Goal: Task Accomplishment & Management: Complete application form

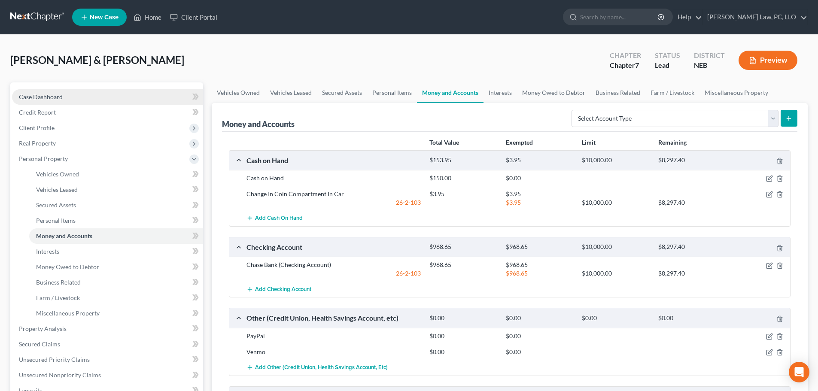
click at [57, 102] on link "Case Dashboard" at bounding box center [107, 96] width 191 height 15
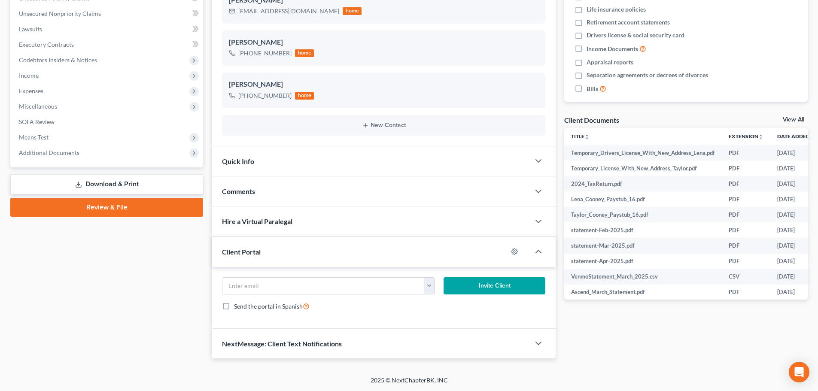
scroll to position [207, 0]
click at [319, 342] on span "NextMessage: Client Text Notifications" at bounding box center [282, 343] width 120 height 8
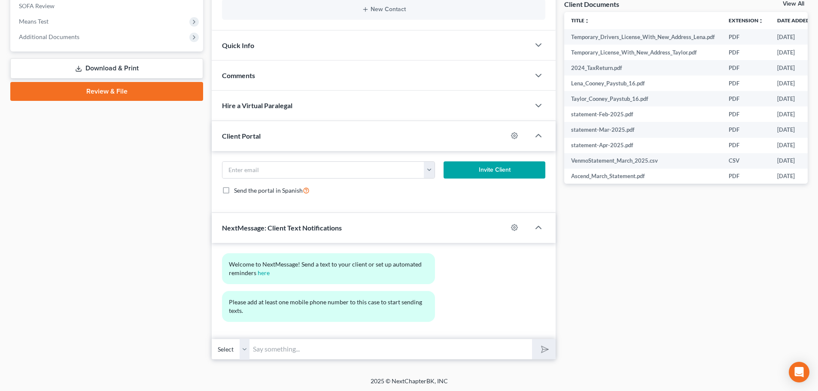
scroll to position [324, 0]
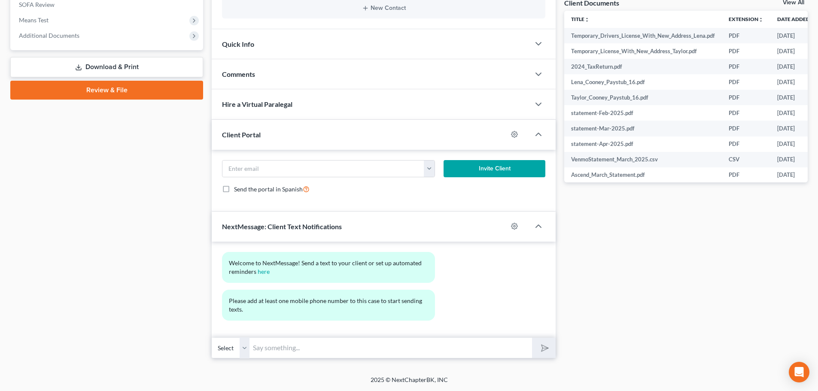
click at [244, 350] on select "Select" at bounding box center [231, 348] width 38 height 21
click at [228, 350] on select "Select" at bounding box center [231, 348] width 38 height 21
drag, startPoint x: 228, startPoint y: 350, endPoint x: 169, endPoint y: 341, distance: 59.6
click at [228, 350] on select "Select" at bounding box center [231, 348] width 38 height 21
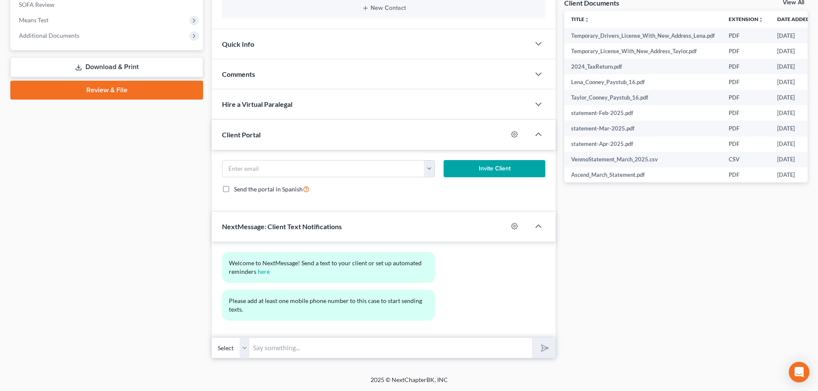
drag, startPoint x: 152, startPoint y: 335, endPoint x: 158, endPoint y: 328, distance: 10.1
click at [152, 335] on div "Case Dashboard Payments Invoices Payments Payments Credit Report Client Profile" at bounding box center [106, 58] width 201 height 600
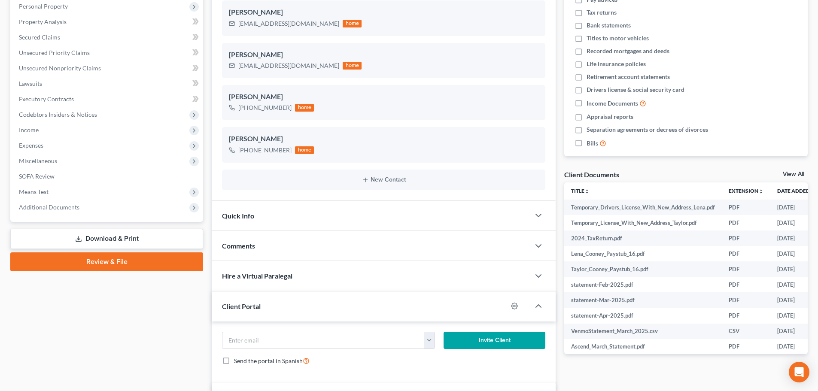
scroll to position [24, 0]
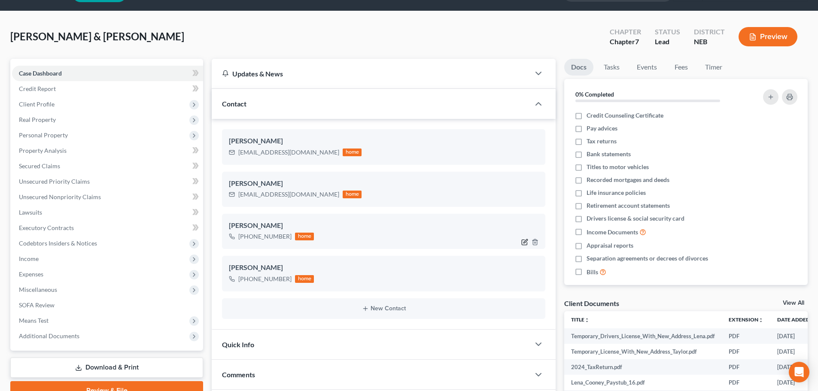
click at [524, 242] on icon "button" at bounding box center [524, 242] width 7 height 7
select select "1"
select select "0"
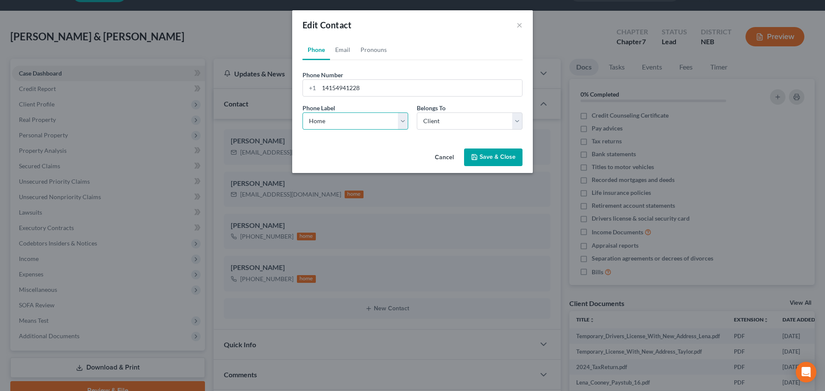
click at [391, 124] on select "Select Mobile Home Work Other" at bounding box center [355, 121] width 106 height 17
select select "0"
click at [302, 113] on select "Select Mobile Home Work Other" at bounding box center [355, 121] width 106 height 17
click at [434, 126] on select "Select Client Spouse Other" at bounding box center [470, 121] width 106 height 17
click at [417, 113] on select "Select Client Spouse Other" at bounding box center [470, 121] width 106 height 17
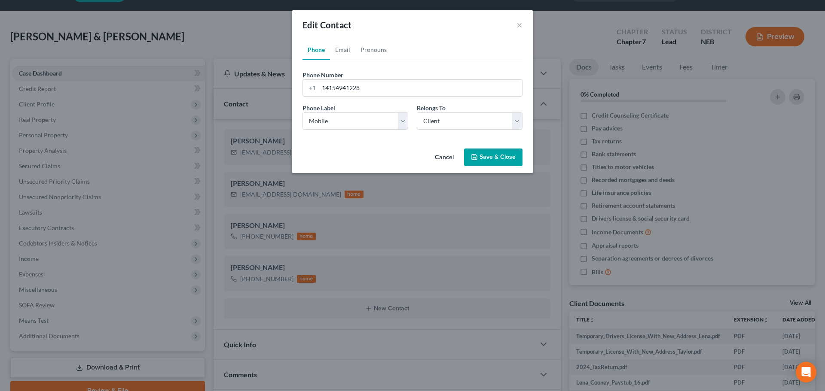
click at [489, 158] on button "Save & Close" at bounding box center [493, 158] width 58 height 18
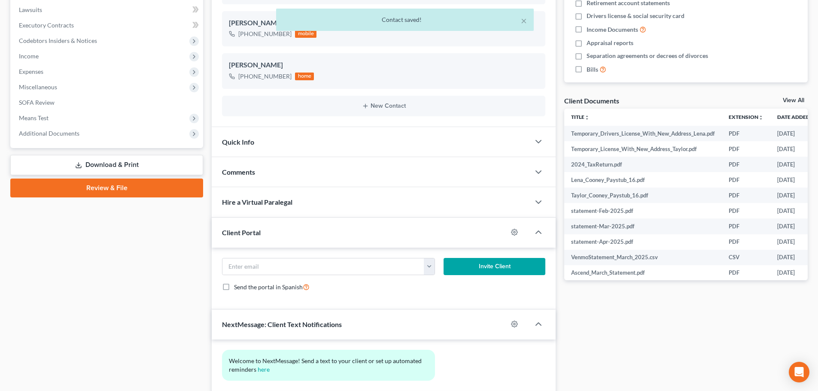
scroll to position [281, 0]
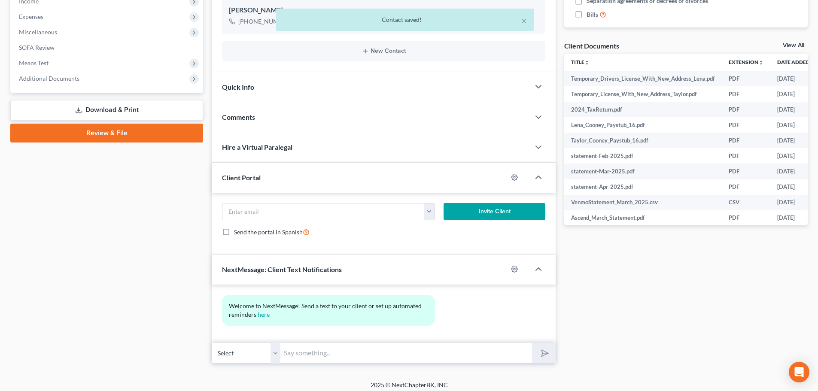
click at [297, 349] on input "text" at bounding box center [406, 353] width 252 height 21
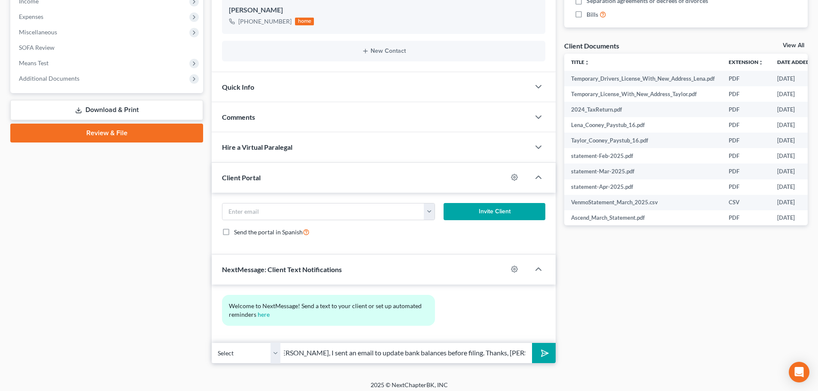
scroll to position [0, 18]
type input "[PERSON_NAME], I sent an email to update bank balances before filing. Thanks, […"
click at [552, 348] on button "submit" at bounding box center [544, 353] width 24 height 20
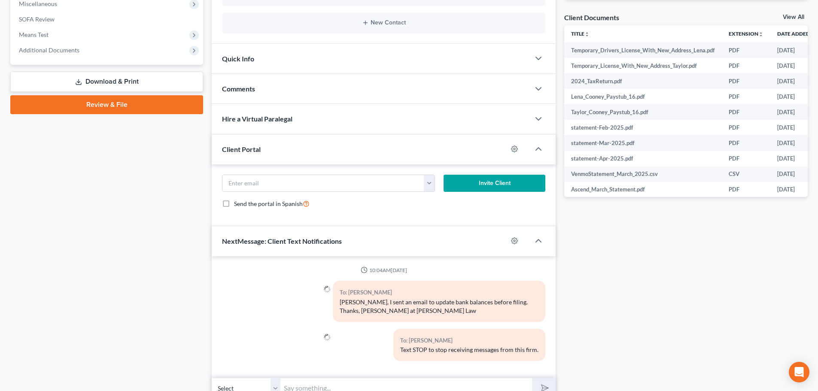
scroll to position [350, 0]
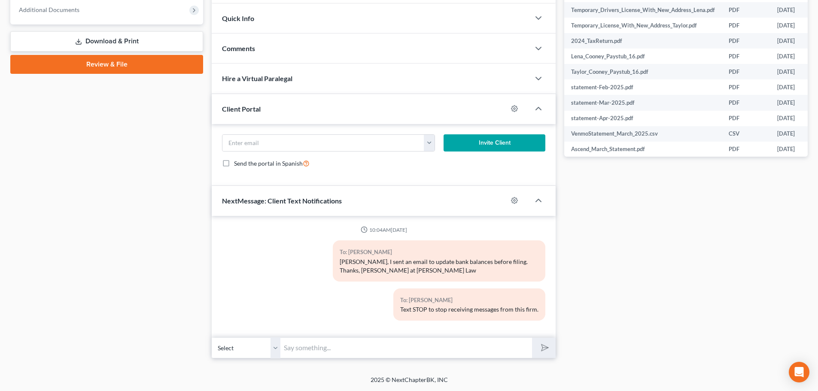
click at [324, 347] on input "text" at bounding box center [406, 348] width 252 height 21
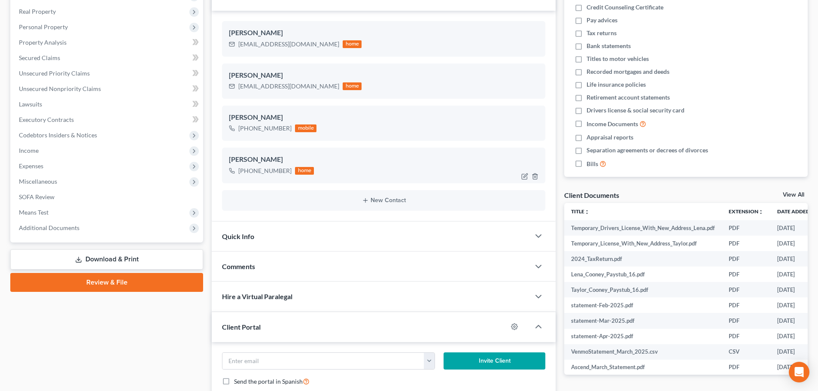
scroll to position [0, 0]
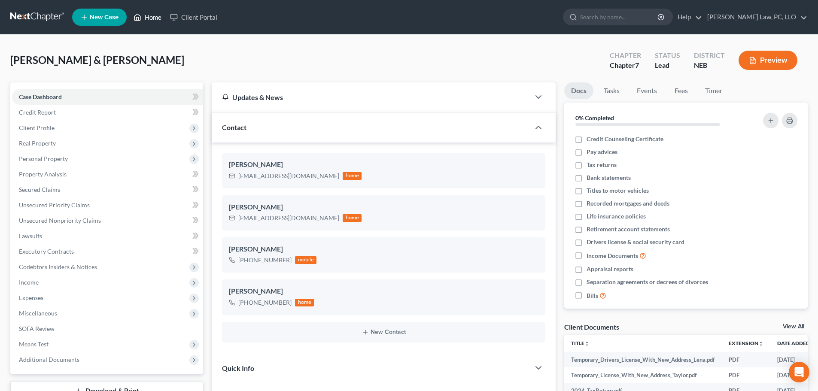
click at [147, 23] on link "Home" at bounding box center [147, 16] width 37 height 15
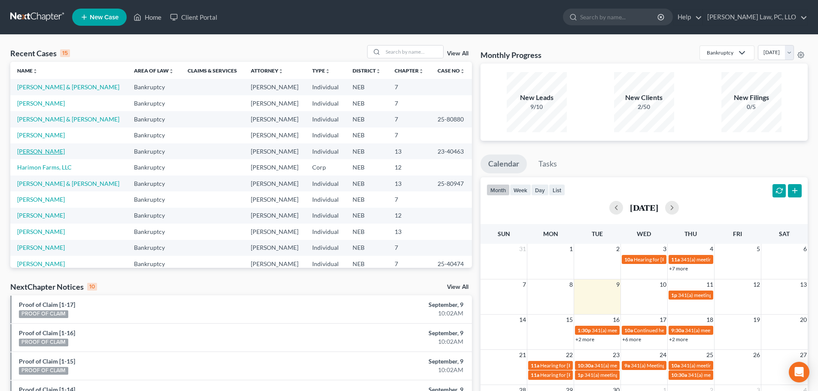
click at [46, 150] on link "[PERSON_NAME]" at bounding box center [41, 151] width 48 height 7
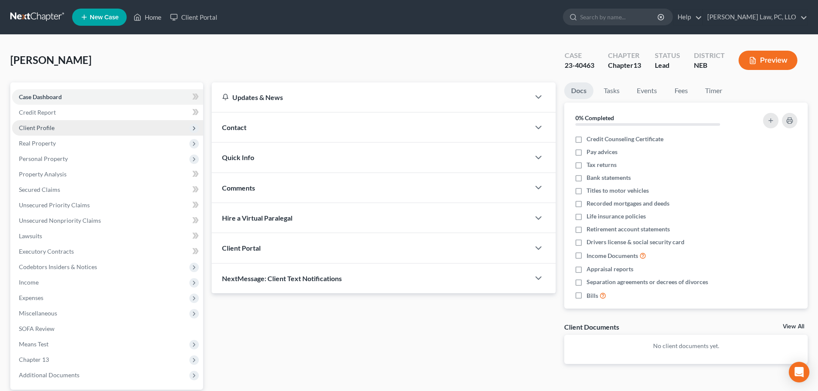
click at [65, 125] on span "Client Profile" at bounding box center [107, 127] width 191 height 15
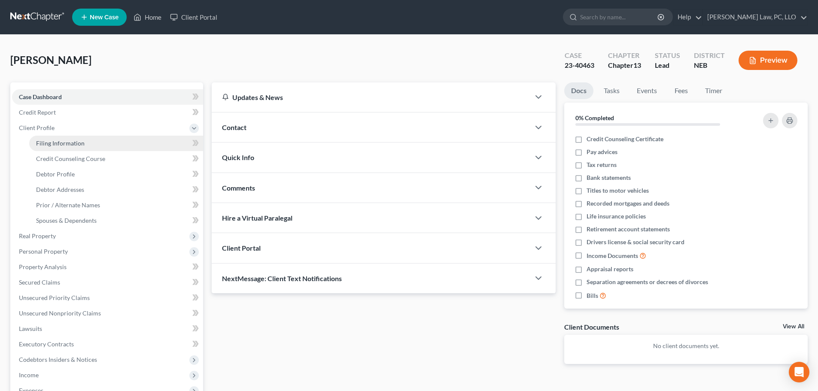
click at [67, 143] on span "Filing Information" at bounding box center [60, 143] width 49 height 7
select select "1"
select select "0"
select select "3"
select select "48"
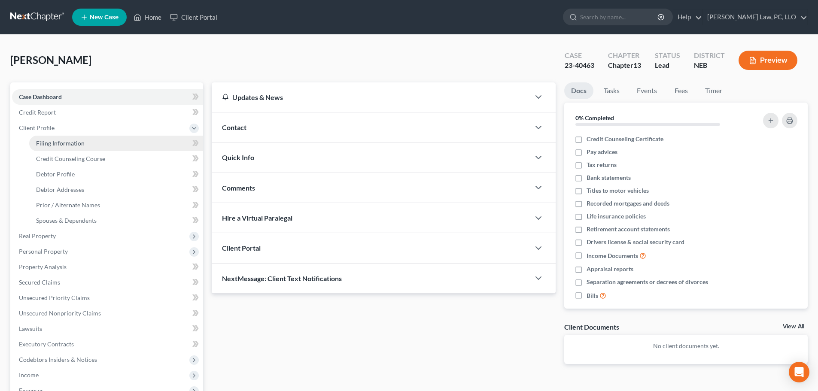
select select "0"
select select "30"
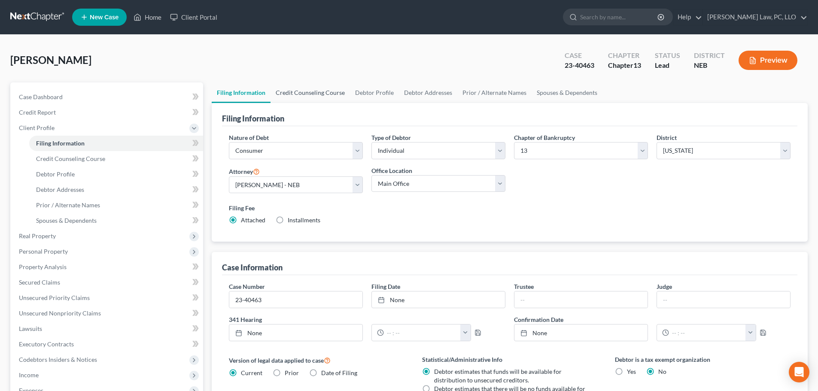
click at [298, 89] on link "Credit Counseling Course" at bounding box center [310, 92] width 79 height 21
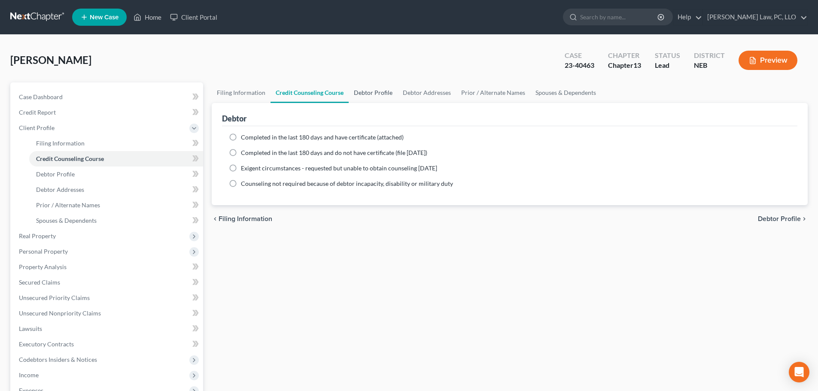
click at [365, 92] on link "Debtor Profile" at bounding box center [373, 92] width 49 height 21
select select "0"
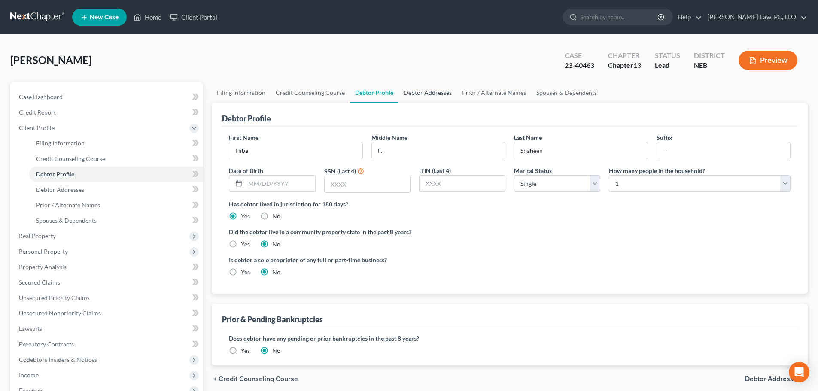
click at [425, 92] on link "Debtor Addresses" at bounding box center [428, 92] width 58 height 21
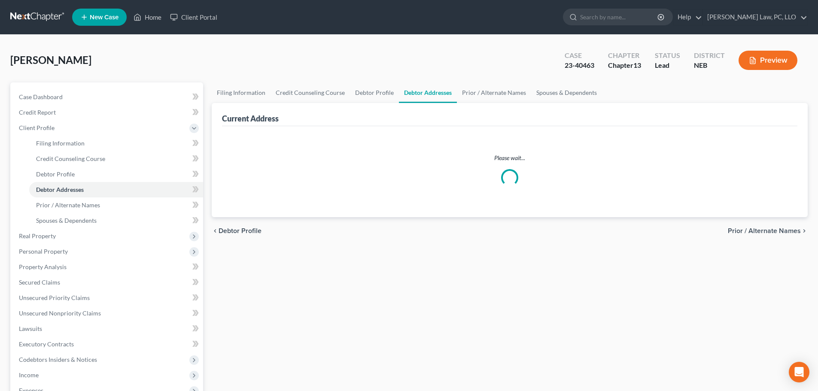
select select "0"
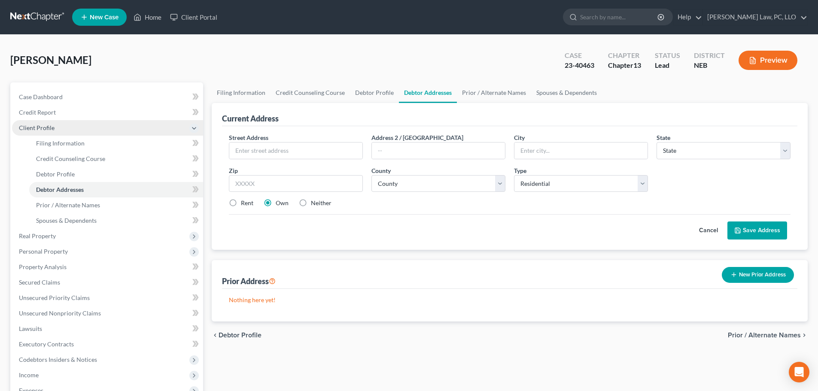
click at [72, 120] on span "Client Profile" at bounding box center [107, 127] width 191 height 15
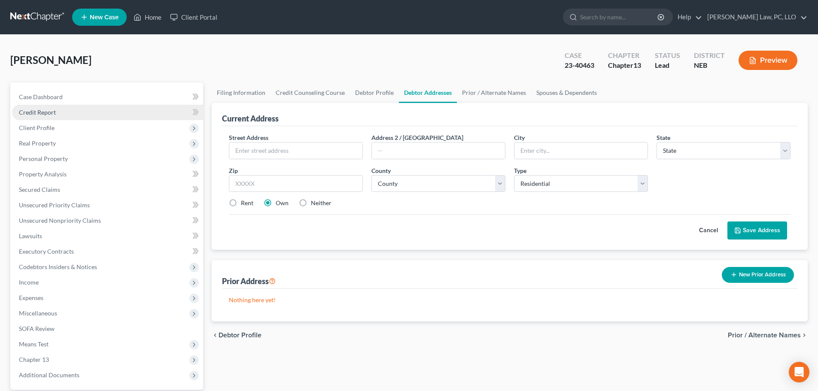
click at [71, 117] on link "Credit Report" at bounding box center [107, 112] width 191 height 15
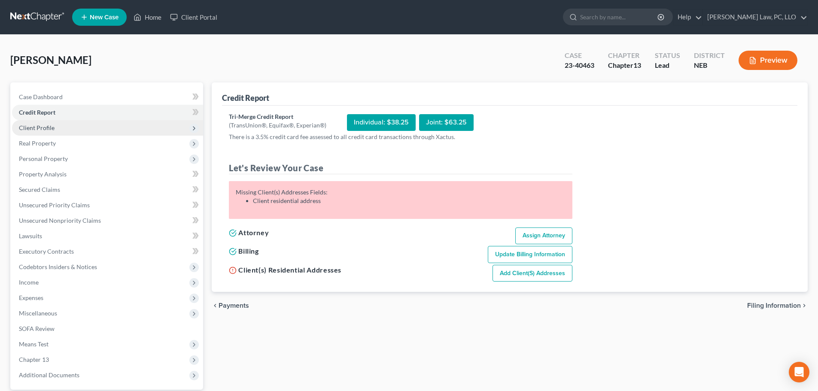
click at [63, 127] on span "Client Profile" at bounding box center [107, 127] width 191 height 15
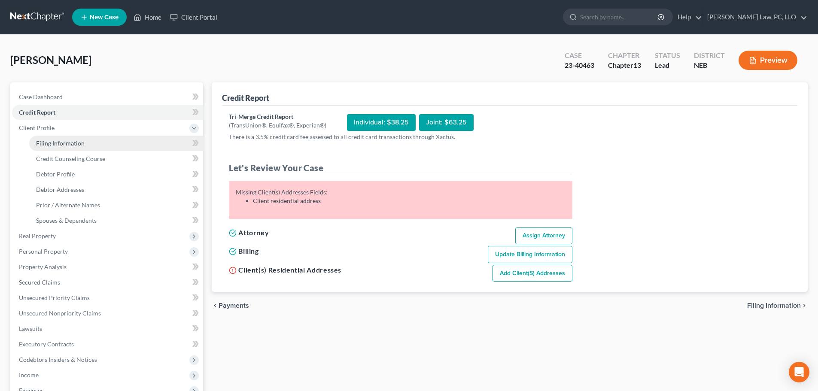
click at [64, 141] on span "Filing Information" at bounding box center [60, 143] width 49 height 7
select select "1"
select select "0"
select select "3"
select select "48"
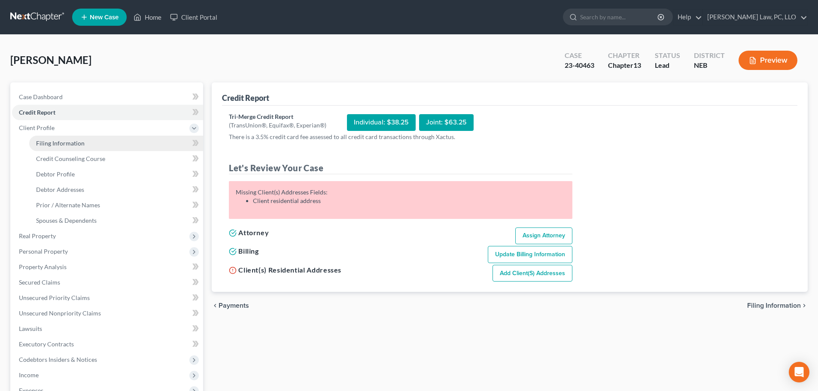
select select "0"
select select "30"
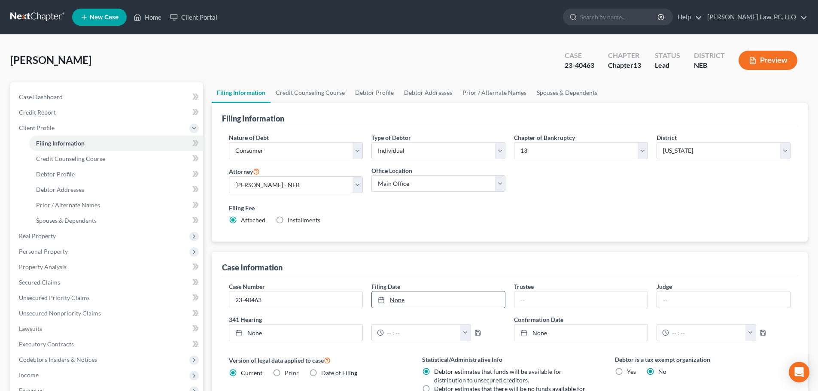
type input "[DATE]"
click at [455, 299] on link "None" at bounding box center [438, 300] width 133 height 16
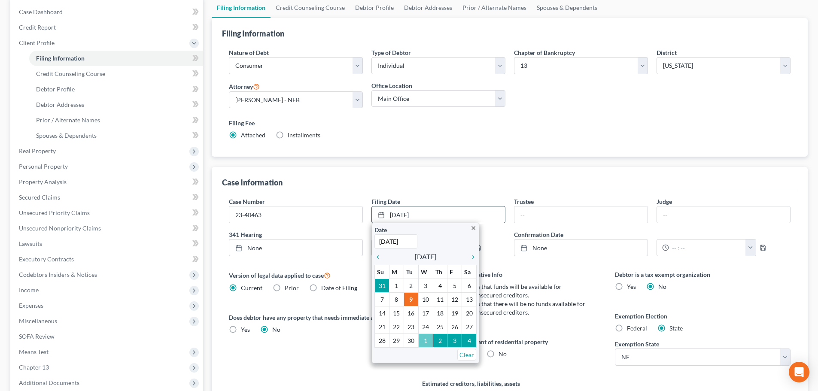
scroll to position [86, 0]
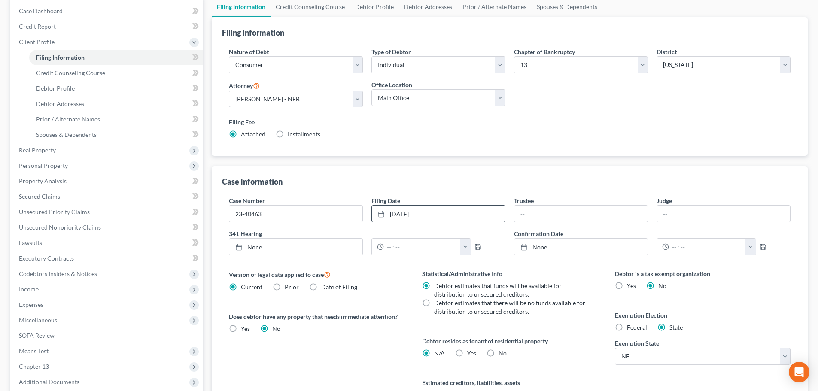
click at [388, 347] on div "Version of legal data applied to case Current Prior Date of Filing Legal data v…" at bounding box center [316, 344] width 193 height 151
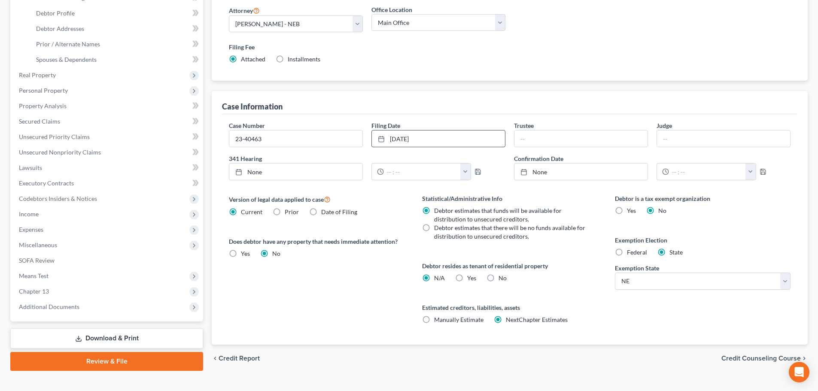
scroll to position [172, 0]
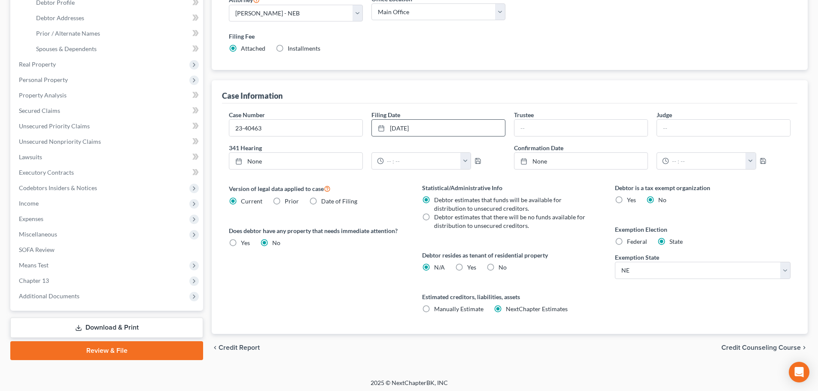
click at [470, 269] on span "Yes" at bounding box center [471, 267] width 9 height 7
click at [471, 269] on input "Yes Yes" at bounding box center [474, 266] width 6 height 6
radio input "true"
radio input "false"
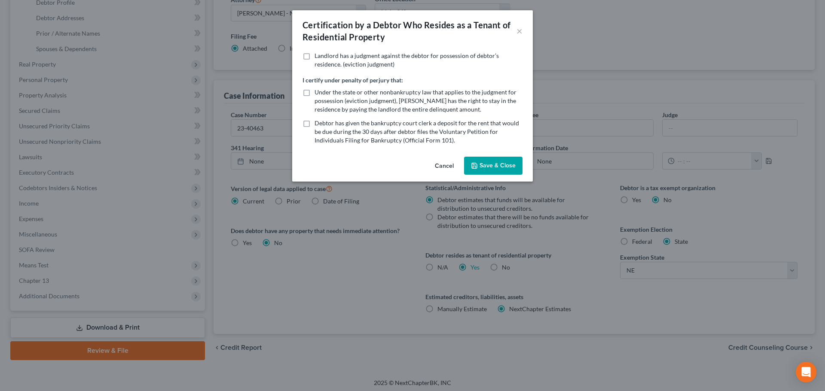
click at [503, 162] on button "Save & Close" at bounding box center [493, 166] width 58 height 18
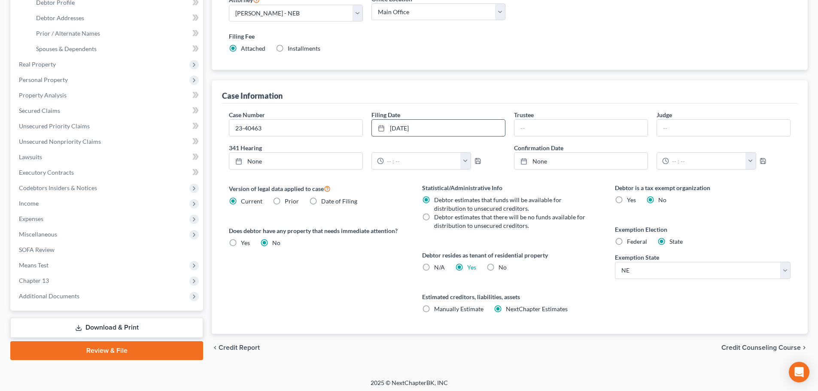
click at [434, 216] on label "Debtor estimates that there will be no funds available for distribution to unse…" at bounding box center [510, 221] width 153 height 17
click at [438, 216] on input "Debtor estimates that there will be no funds available for distribution to unse…" at bounding box center [441, 216] width 6 height 6
radio input "true"
radio input "false"
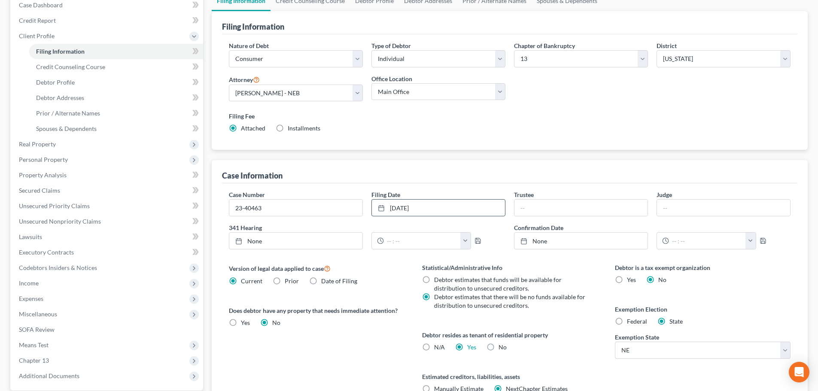
scroll to position [86, 0]
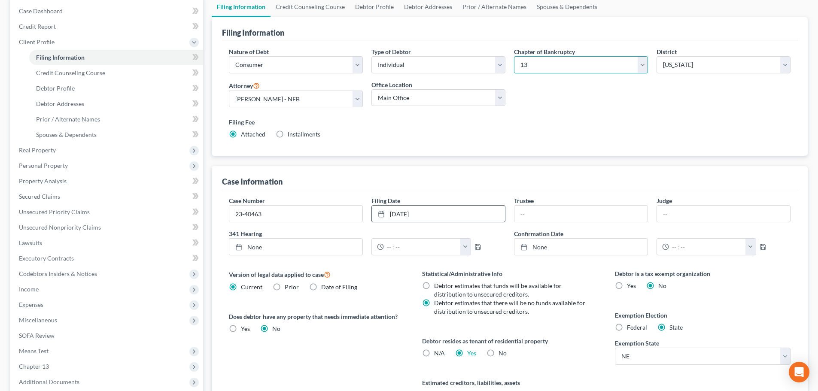
click at [544, 69] on select "Select 7 11 12 13" at bounding box center [581, 64] width 134 height 17
select select "0"
click at [514, 56] on select "Select 7 11 12 13" at bounding box center [581, 64] width 134 height 17
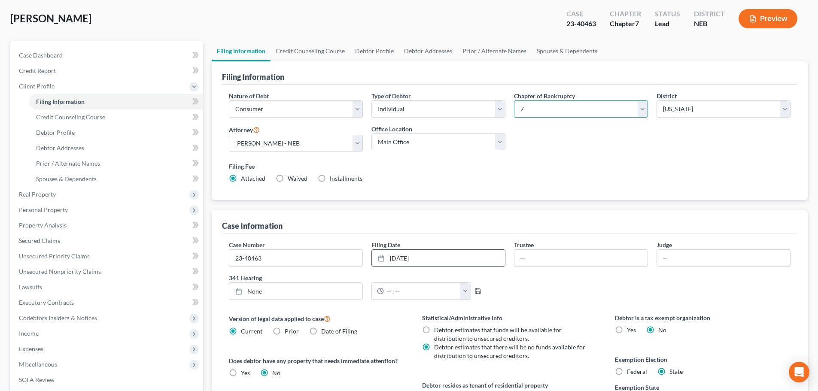
scroll to position [0, 0]
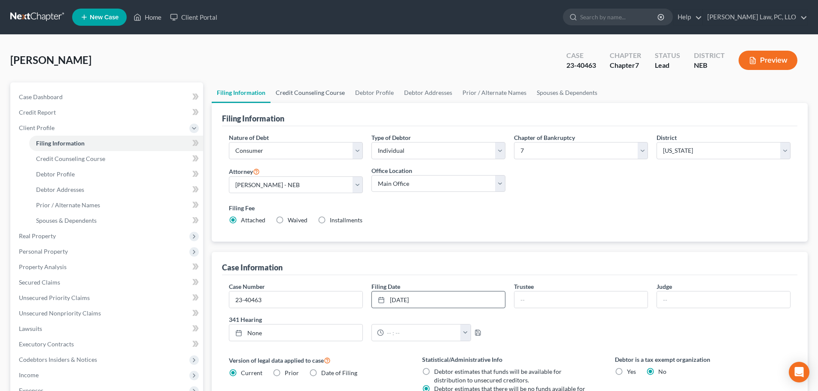
click at [314, 96] on link "Credit Counseling Course" at bounding box center [310, 92] width 79 height 21
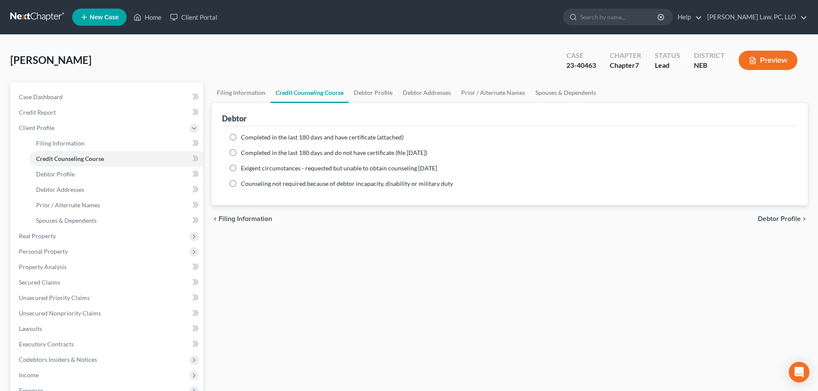
click at [289, 139] on span "Completed in the last 180 days and have certificate (attached)" at bounding box center [322, 137] width 163 height 7
click at [250, 139] on input "Completed in the last 180 days and have certificate (attached)" at bounding box center [247, 136] width 6 height 6
radio input "true"
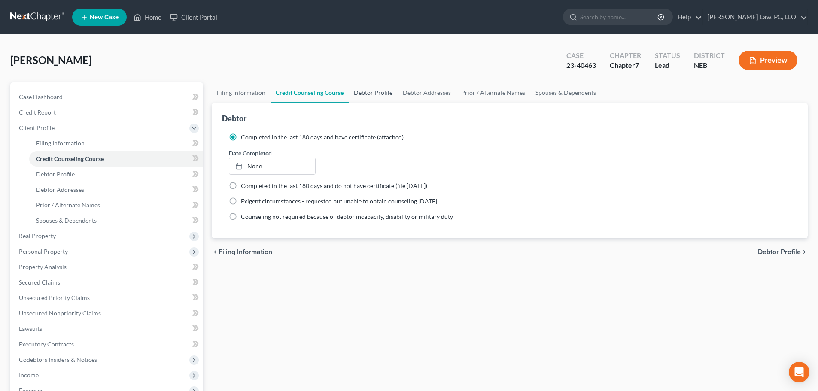
click at [377, 95] on link "Debtor Profile" at bounding box center [373, 92] width 49 height 21
select select "0"
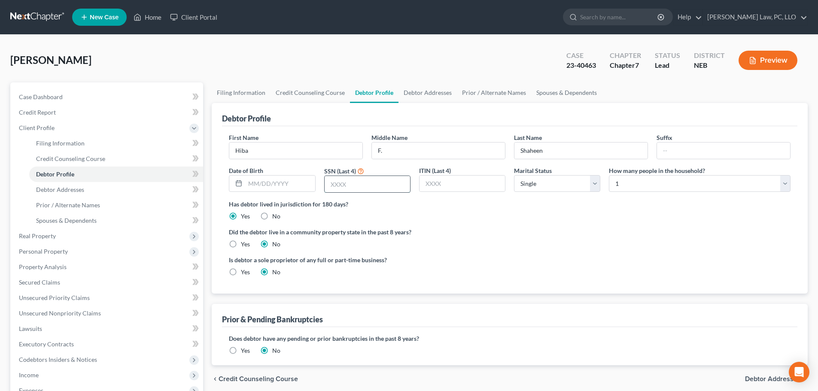
click at [347, 187] on input "text" at bounding box center [367, 184] width 85 height 16
drag, startPoint x: 481, startPoint y: 226, endPoint x: 470, endPoint y: 225, distance: 10.9
click at [481, 226] on ng-include "First Name Hiba Middle Name F. Last Name [PERSON_NAME] Date of Birth SSN (Last …" at bounding box center [510, 208] width 562 height 150
click at [368, 186] on input "text" at bounding box center [367, 184] width 85 height 16
type input "6668"
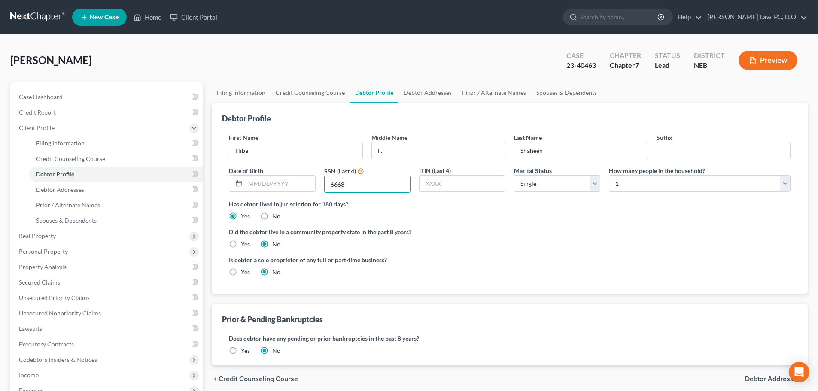
click at [450, 215] on div "Has debtor lived in jurisdiction for 180 days? Yes No Debtor must reside in jur…" at bounding box center [510, 210] width 562 height 21
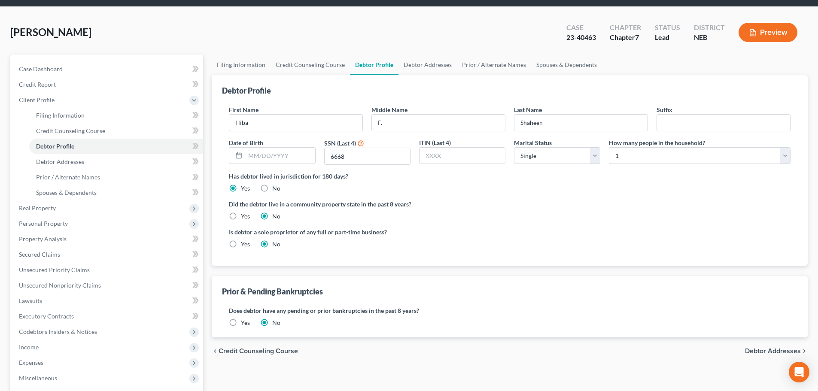
scroll to position [43, 0]
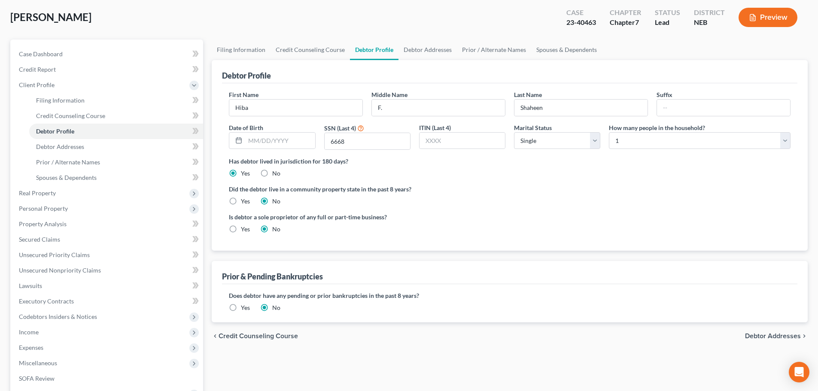
click at [240, 309] on div "Yes" at bounding box center [239, 308] width 21 height 9
click at [241, 310] on label "Yes" at bounding box center [245, 308] width 9 height 9
click at [244, 309] on input "Yes" at bounding box center [247, 307] width 6 height 6
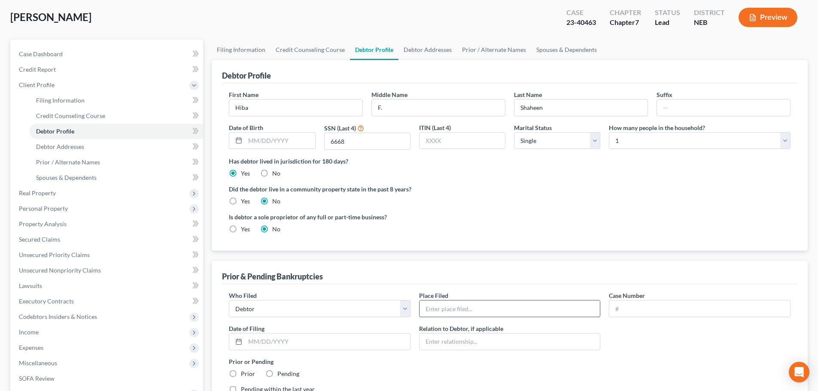
click at [503, 312] on input "text" at bounding box center [510, 309] width 181 height 16
type input "[US_STATE]"
type input "1"
type input "23-40463"
click at [274, 345] on input "text" at bounding box center [327, 342] width 165 height 16
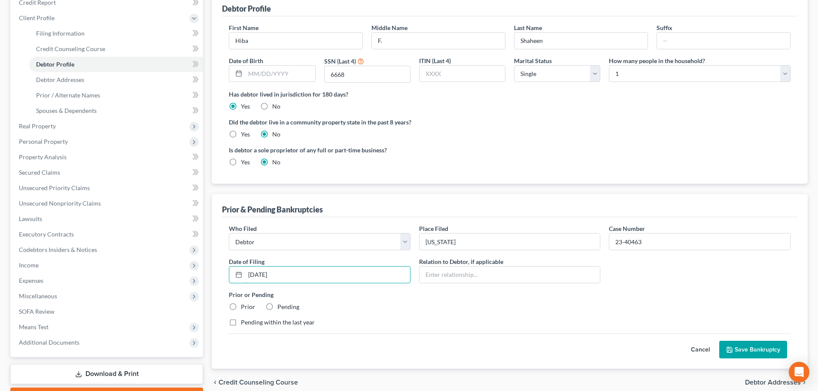
scroll to position [129, 0]
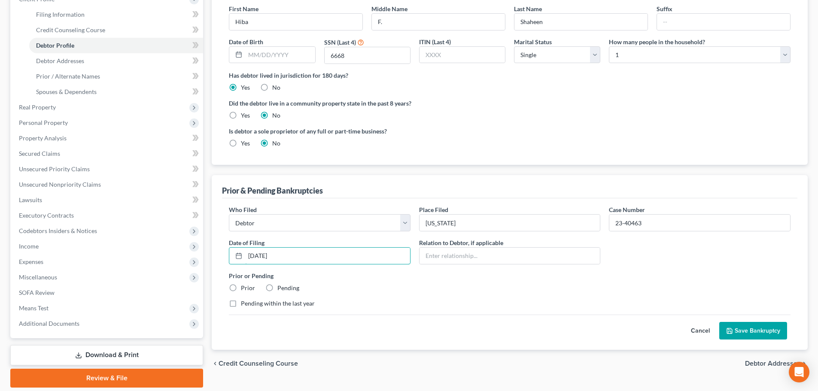
type input "[DATE]"
click at [241, 289] on label "Prior" at bounding box center [248, 288] width 14 height 9
click at [244, 289] on input "Prior" at bounding box center [247, 287] width 6 height 6
radio input "true"
click at [747, 332] on button "Save Bankruptcy" at bounding box center [753, 331] width 68 height 18
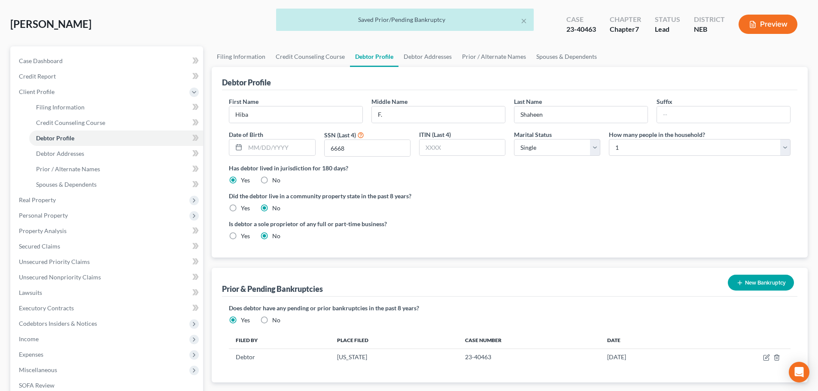
scroll to position [0, 0]
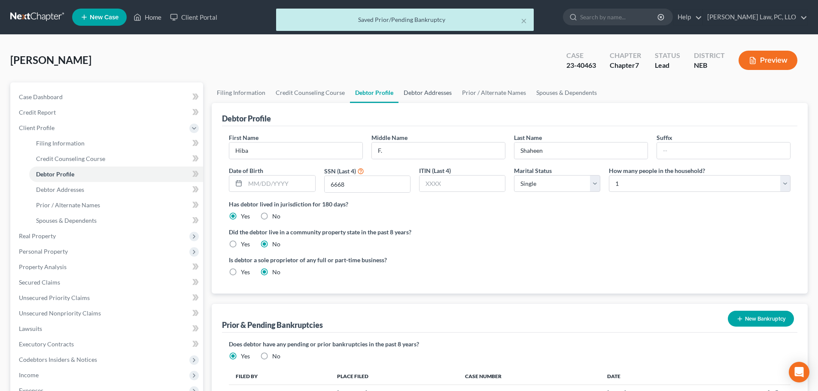
click at [429, 98] on link "Debtor Addresses" at bounding box center [428, 92] width 58 height 21
select select "0"
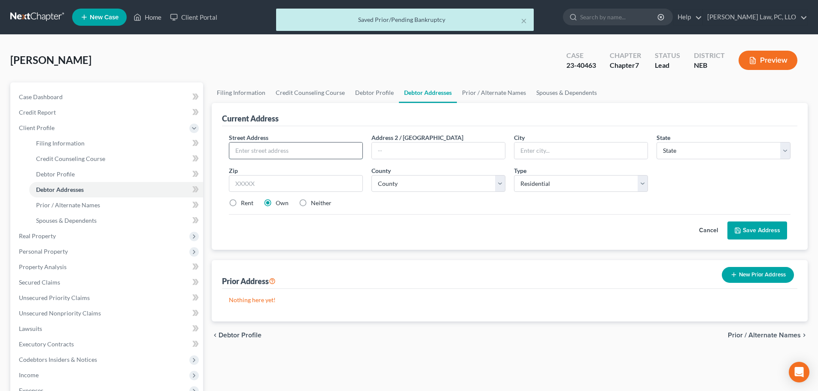
click at [298, 156] on input "text" at bounding box center [295, 151] width 133 height 16
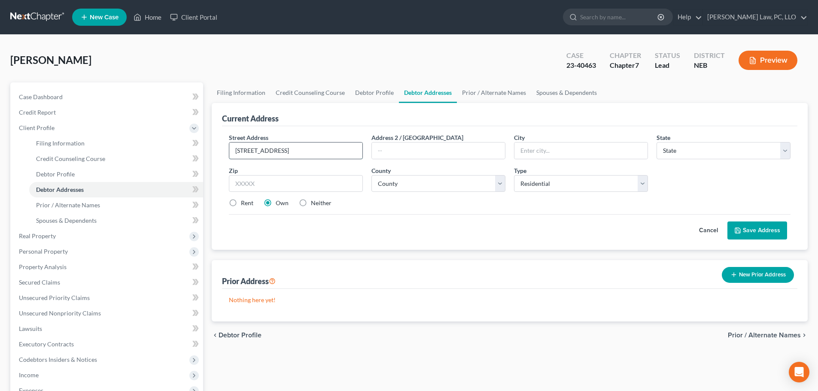
type input "[STREET_ADDRESS]"
type input "Lincoln"
select select "30"
type input "68521"
select select "54"
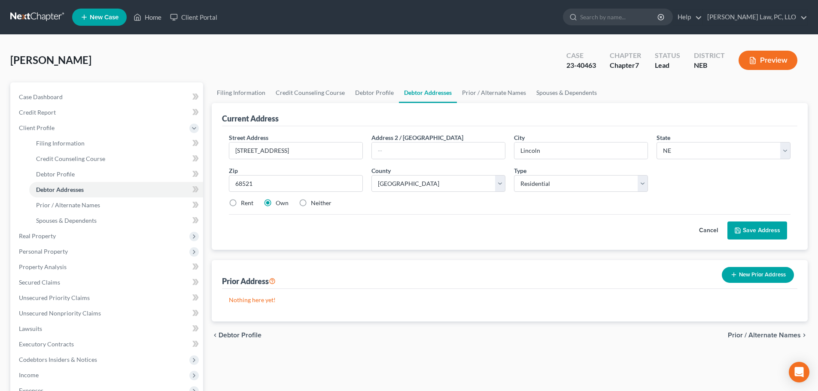
click at [246, 200] on label "Rent" at bounding box center [247, 203] width 12 height 9
click at [246, 200] on input "Rent" at bounding box center [247, 202] width 6 height 6
radio input "true"
click at [747, 229] on button "Save Address" at bounding box center [758, 231] width 60 height 18
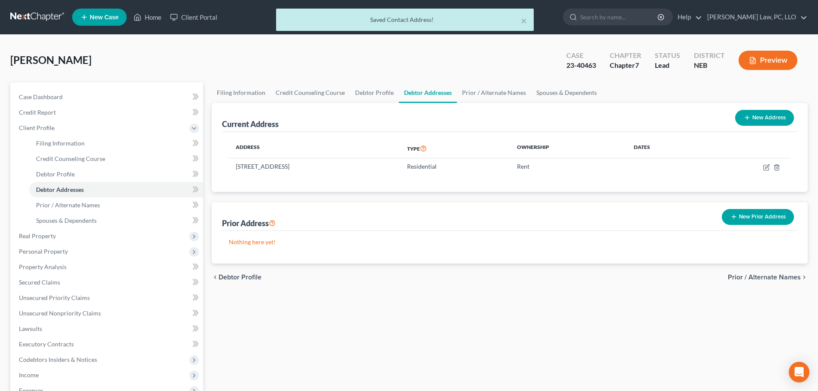
click at [760, 225] on div "New Prior Address" at bounding box center [758, 217] width 79 height 23
click at [757, 219] on button "New Prior Address" at bounding box center [758, 217] width 72 height 16
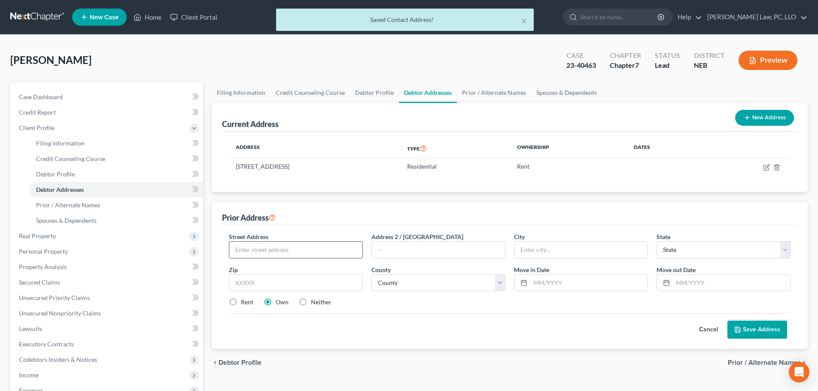
click at [305, 247] on input "text" at bounding box center [295, 250] width 133 height 16
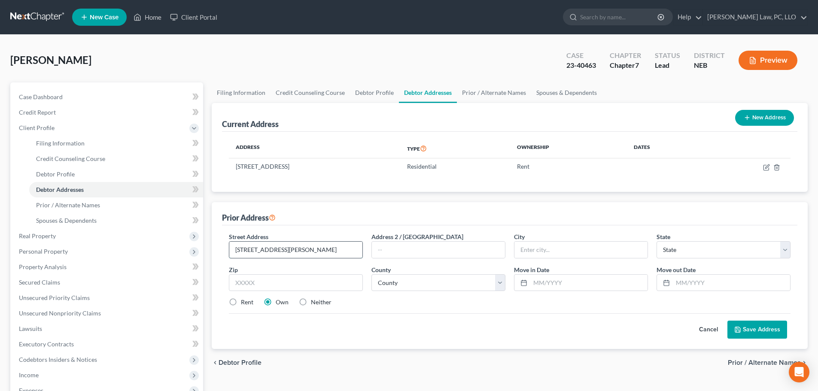
type input "[STREET_ADDRESS][PERSON_NAME]"
type input "Lincol"
select select "28"
drag, startPoint x: 557, startPoint y: 251, endPoint x: 552, endPoint y: 251, distance: 5.2
click at [557, 251] on input "Lincol" at bounding box center [581, 250] width 133 height 16
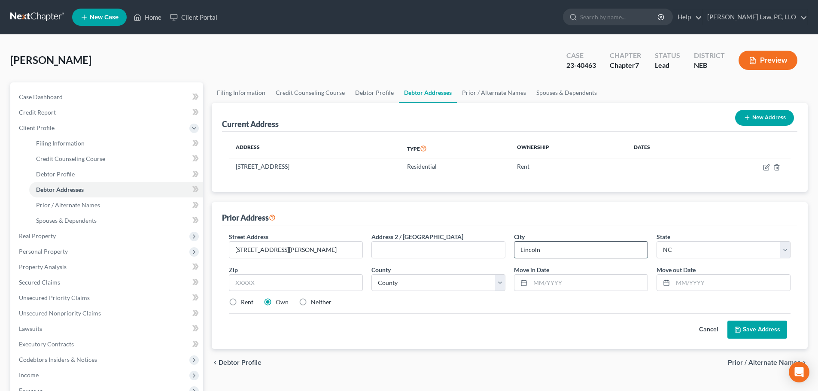
type input "Lincoln"
select select "30"
type input "68504"
select select "54"
click at [603, 280] on input "text" at bounding box center [588, 283] width 117 height 16
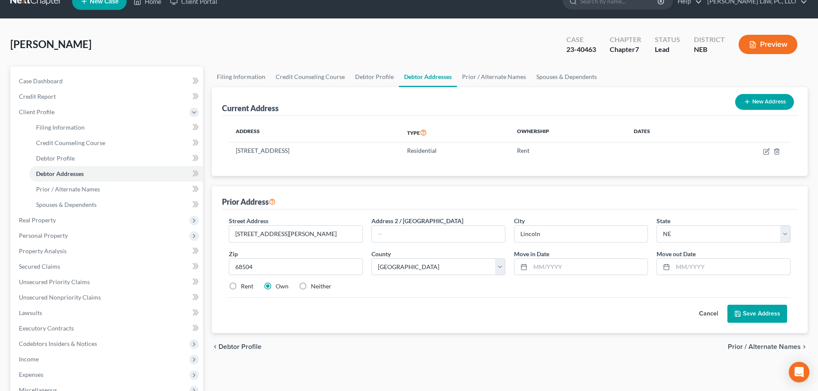
scroll to position [43, 0]
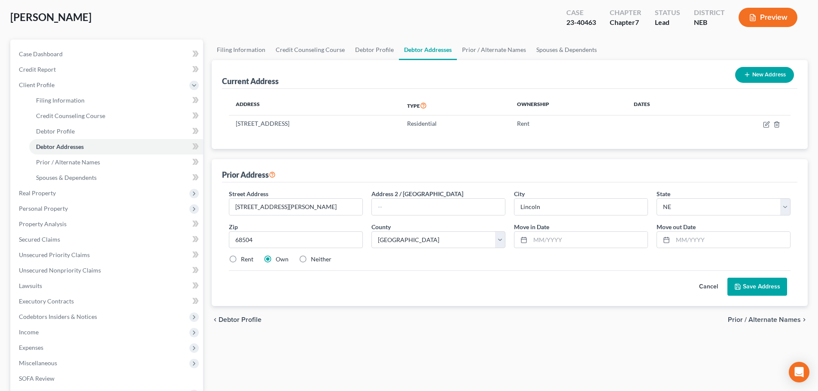
click at [352, 302] on div "Street Address * [STREET_ADDRESS][PERSON_NAME] * [GEOGRAPHIC_DATA] * State [US_…" at bounding box center [510, 245] width 576 height 124
click at [247, 258] on label "Rent" at bounding box center [247, 259] width 12 height 9
click at [247, 258] on input "Rent" at bounding box center [247, 258] width 6 height 6
radio input "true"
click at [280, 210] on input "[STREET_ADDRESS][PERSON_NAME]" at bounding box center [295, 207] width 133 height 16
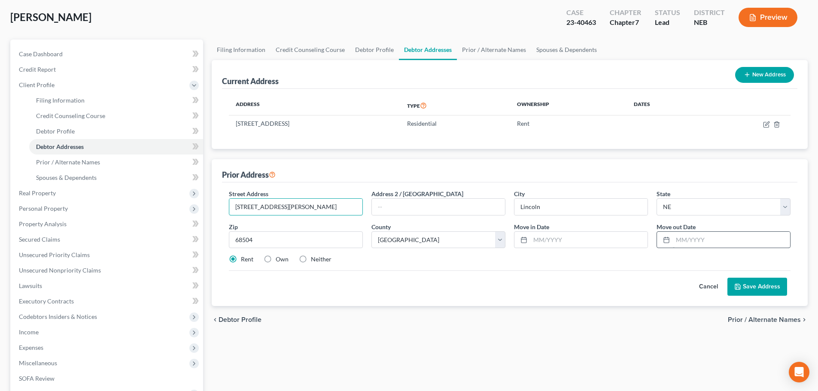
type input "[STREET_ADDRESS][PERSON_NAME]"
click at [688, 242] on input "text" at bounding box center [731, 240] width 117 height 16
type input "2024"
click at [665, 260] on div "Rent Own Neither" at bounding box center [510, 259] width 570 height 9
click at [614, 241] on input "text" at bounding box center [588, 240] width 117 height 16
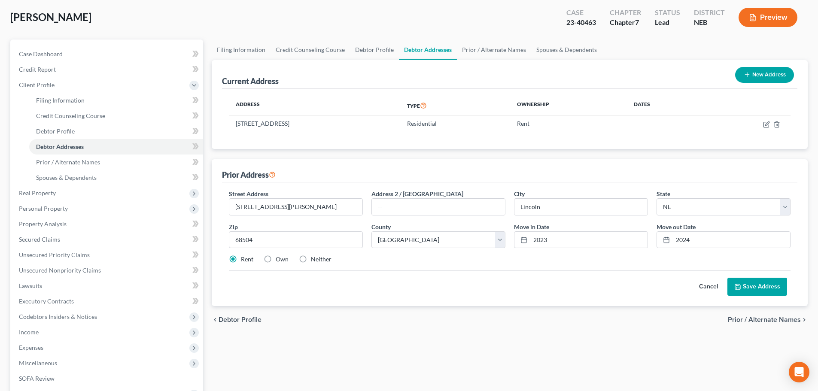
click at [759, 288] on button "Save Address" at bounding box center [758, 287] width 60 height 18
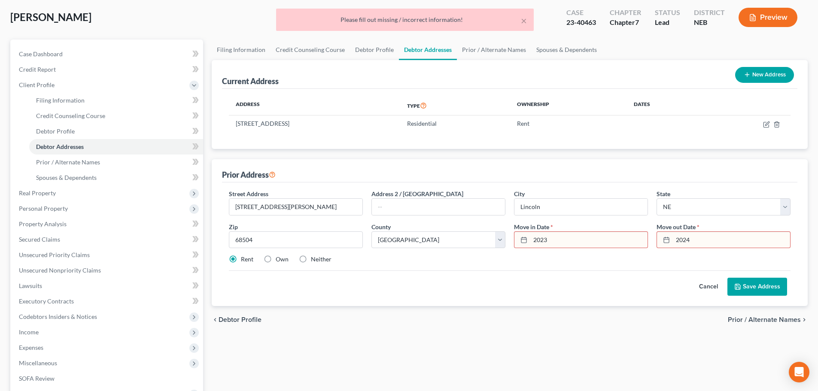
click at [532, 241] on input "2023" at bounding box center [588, 240] width 117 height 16
type input "012023"
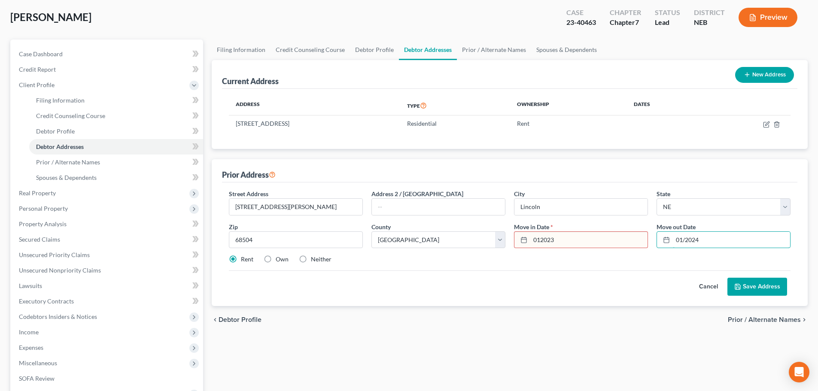
type input "01/2024"
click at [759, 286] on button "Save Address" at bounding box center [758, 287] width 60 height 18
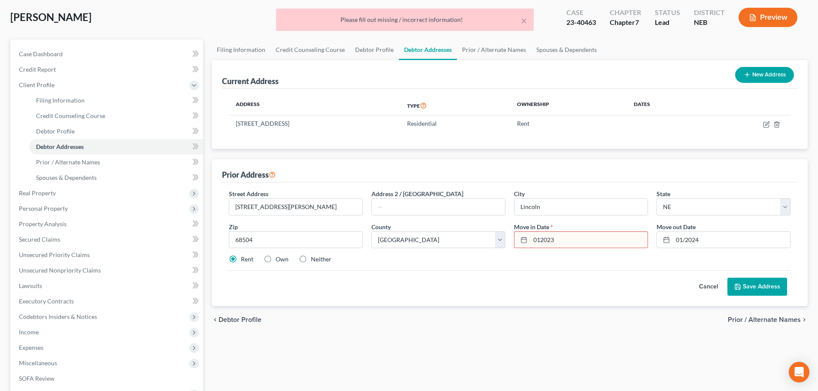
click at [540, 238] on input "012023" at bounding box center [588, 240] width 117 height 16
type input "01/2023"
click at [765, 290] on button "Save Address" at bounding box center [758, 287] width 60 height 18
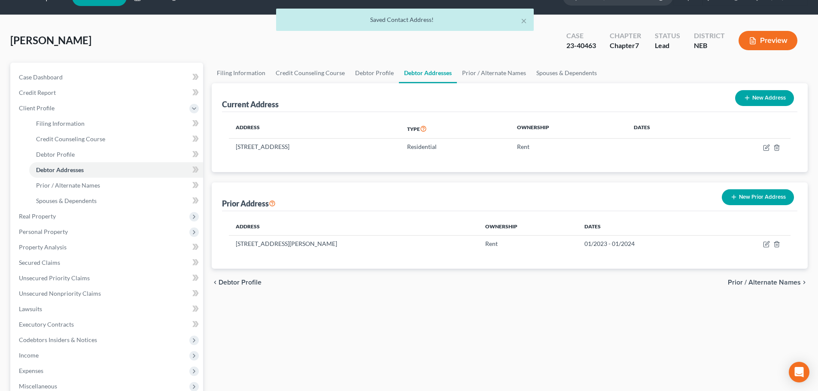
scroll to position [0, 0]
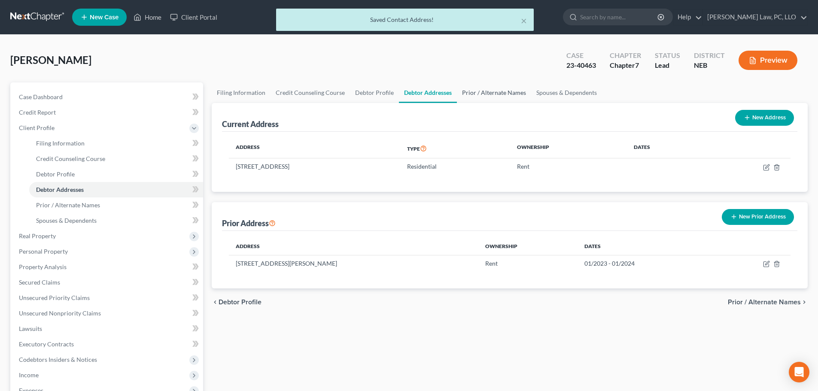
click at [493, 98] on link "Prior / Alternate Names" at bounding box center [494, 92] width 74 height 21
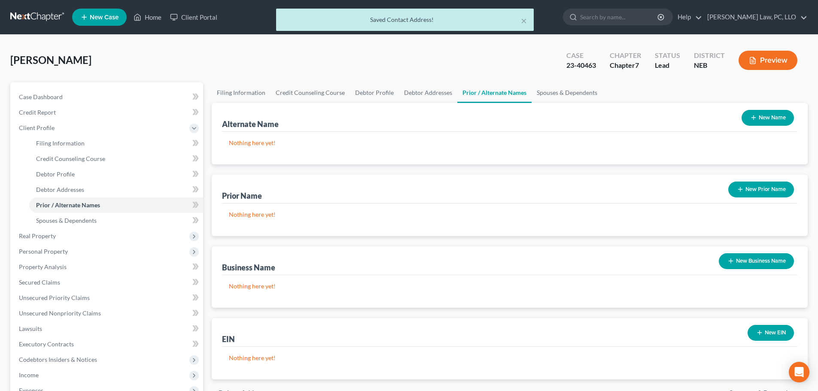
click at [756, 119] on icon "button" at bounding box center [753, 117] width 7 height 7
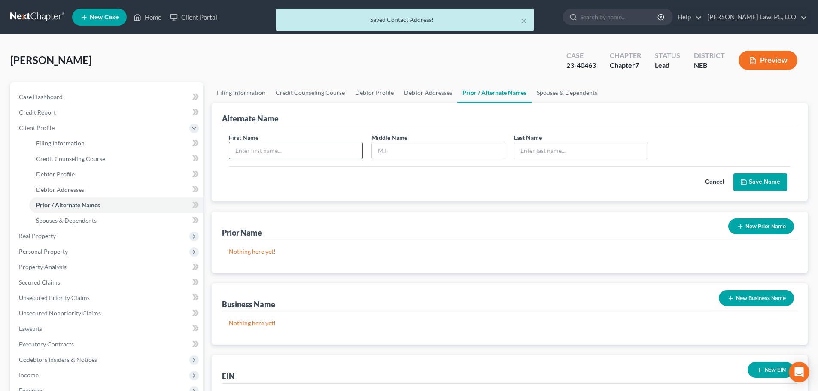
click at [314, 149] on input "text" at bounding box center [295, 151] width 133 height 16
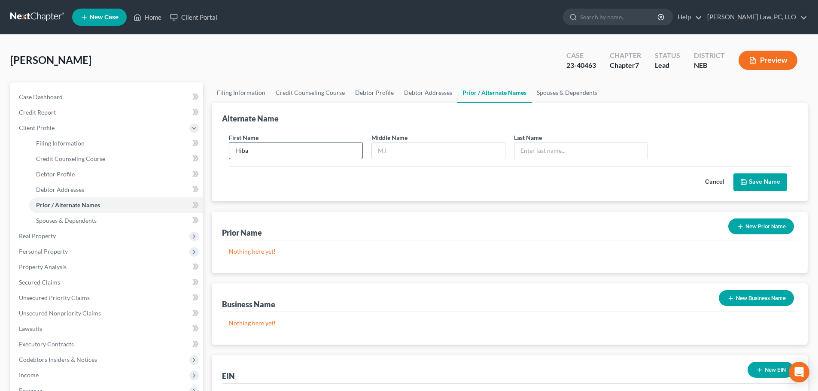
type input "Hiba"
drag, startPoint x: 639, startPoint y: 350, endPoint x: 636, endPoint y: 346, distance: 5.2
click at [639, 350] on div "Alternate Name First Name Hiba Middle Name F Last Name * Cancel Save Name Prior…" at bounding box center [510, 260] width 596 height 314
click at [456, 147] on input "F" at bounding box center [438, 151] width 133 height 16
type input "[PERSON_NAME]"
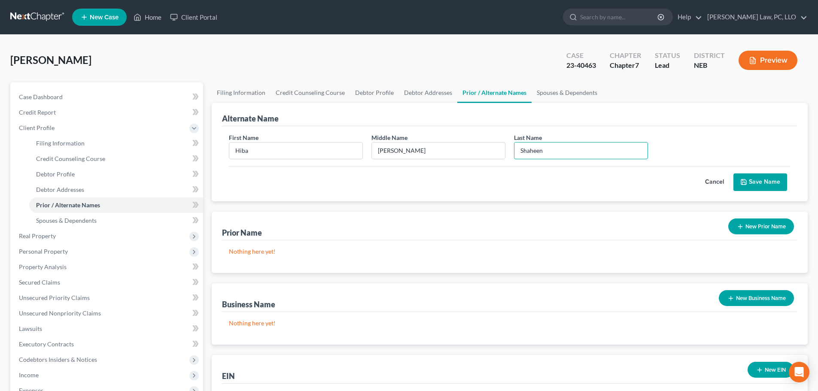
type input "Shaheen"
click at [741, 177] on button "Save Name" at bounding box center [761, 183] width 54 height 18
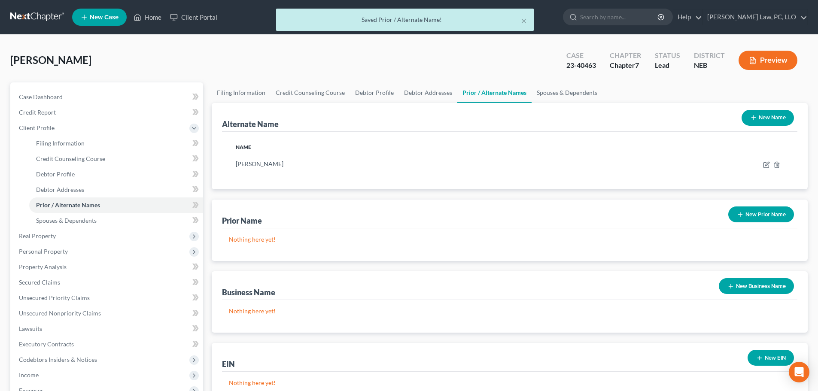
click at [758, 120] on button "New Name" at bounding box center [768, 118] width 52 height 16
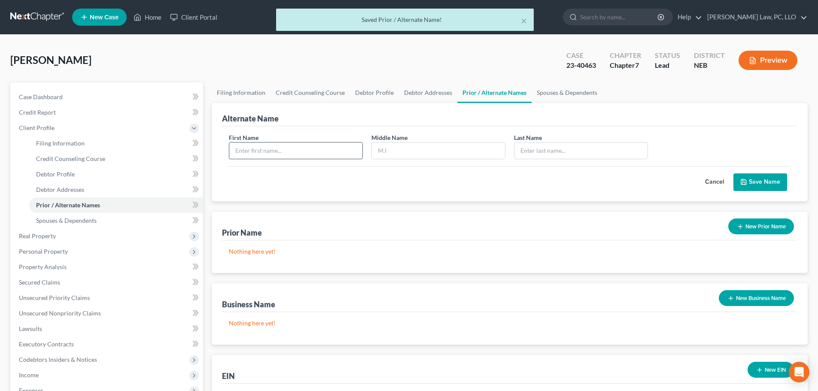
click at [307, 155] on input "text" at bounding box center [295, 151] width 133 height 16
type input "Hiba"
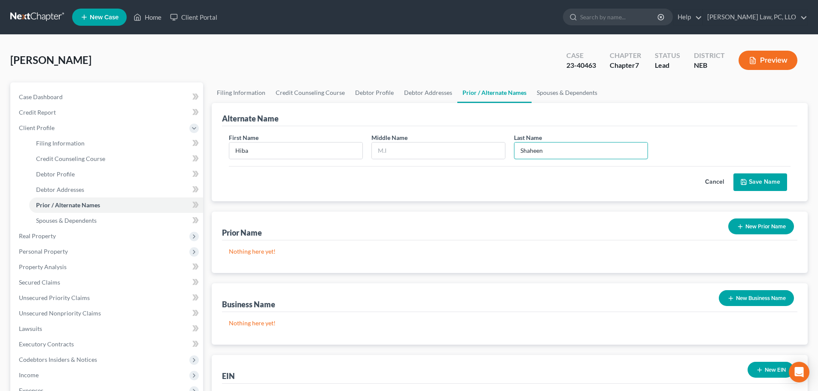
type input "Shaheen"
click at [749, 180] on button "Save Name" at bounding box center [761, 183] width 54 height 18
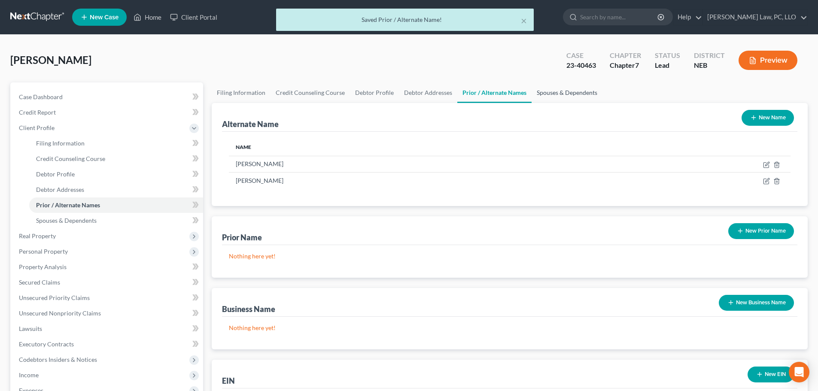
click at [572, 101] on link "Spouses & Dependents" at bounding box center [567, 92] width 71 height 21
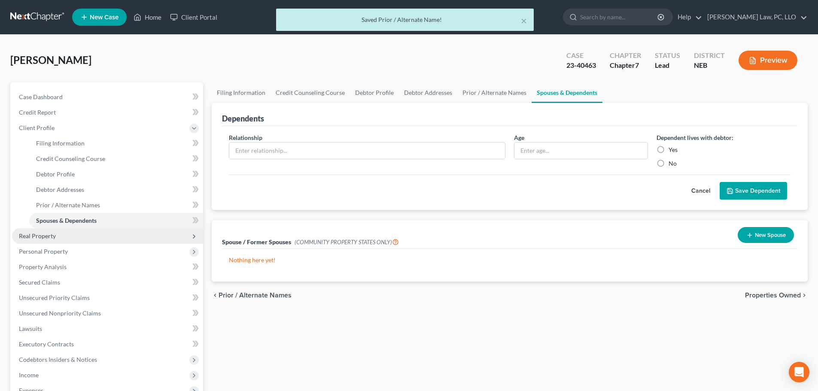
click at [85, 241] on span "Real Property" at bounding box center [107, 236] width 191 height 15
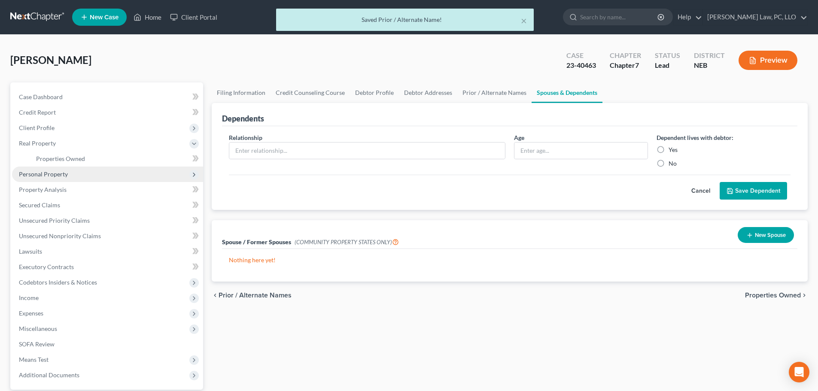
click at [68, 176] on span "Personal Property" at bounding box center [107, 174] width 191 height 15
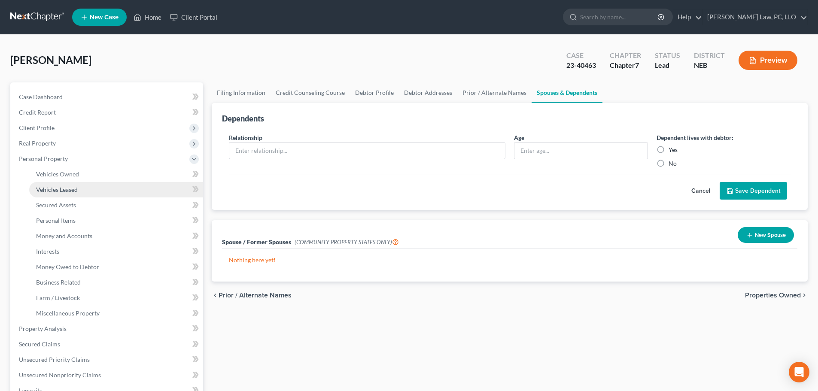
click at [72, 183] on link "Vehicles Leased" at bounding box center [116, 189] width 174 height 15
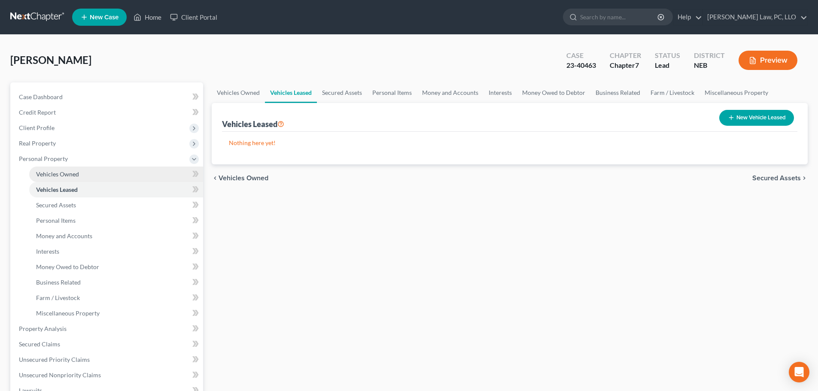
click at [72, 175] on span "Vehicles Owned" at bounding box center [57, 174] width 43 height 7
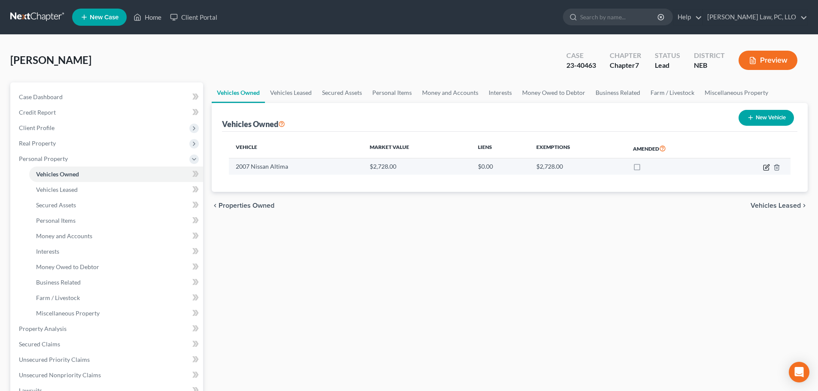
click at [764, 166] on icon "button" at bounding box center [766, 167] width 5 height 5
select select "0"
select select "19"
select select "0"
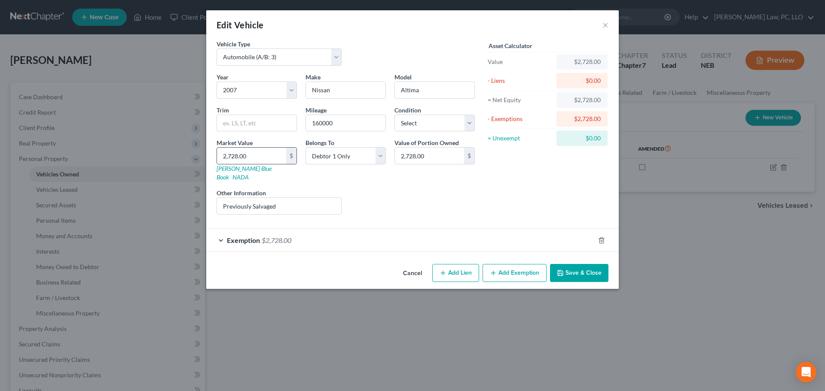
click at [290, 156] on div "$" at bounding box center [291, 156] width 10 height 16
click at [290, 93] on select "Select 2026 2025 2024 2023 2022 2021 2020 2019 2018 2017 2016 2015 2014 2013 20…" at bounding box center [256, 90] width 80 height 17
select select "11"
click at [216, 82] on select "Select 2026 2025 2024 2023 2022 2021 2020 2019 2018 2017 2016 2015 2014 2013 20…" at bounding box center [256, 90] width 80 height 17
click at [341, 94] on input "Nissan" at bounding box center [345, 90] width 79 height 16
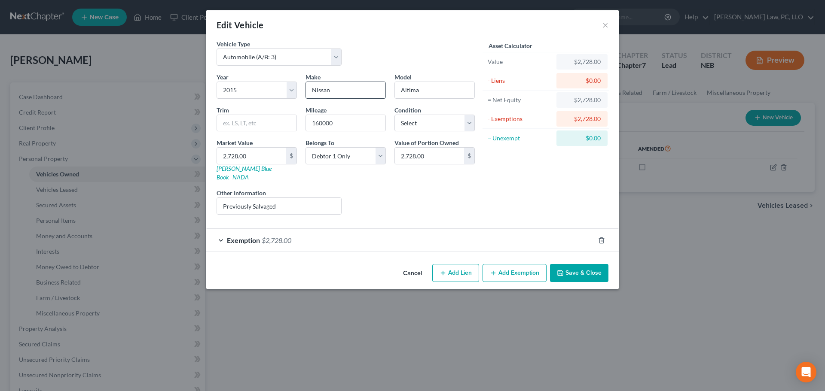
click at [341, 94] on input "Nissan" at bounding box center [345, 90] width 79 height 16
type input "Chevrolet"
type input "Malibu"
click at [431, 120] on select "Select Excellent Very Good Good Fair Poor" at bounding box center [434, 123] width 80 height 17
select select "2"
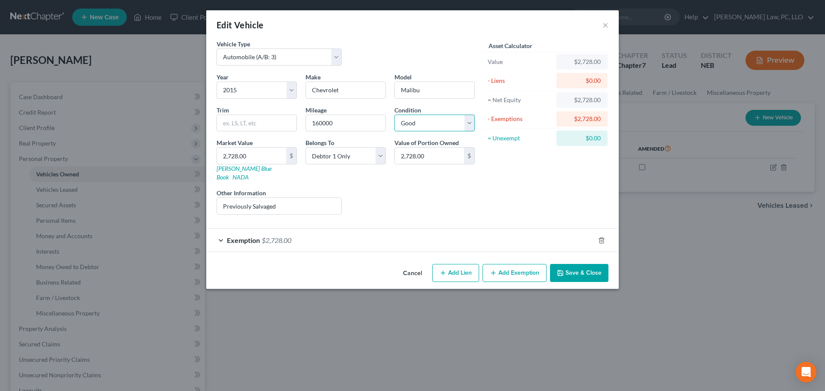
click at [394, 115] on select "Select Excellent Very Good Good Fair Poor" at bounding box center [434, 123] width 80 height 17
click at [277, 155] on input "2,728.00" at bounding box center [251, 156] width 69 height 16
type input "1"
type input "1.00"
type input "15"
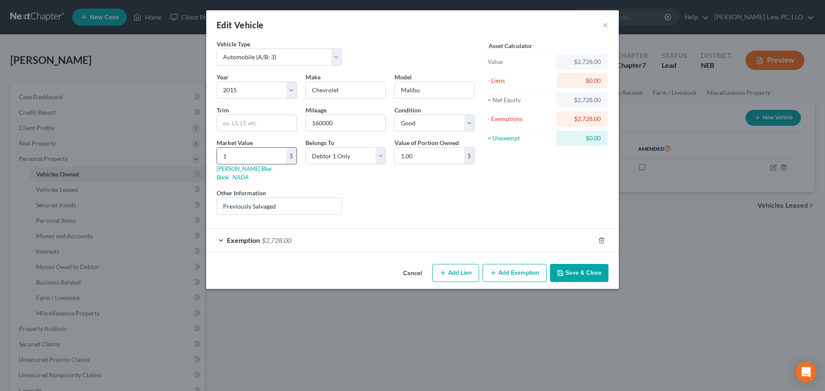
type input "15.00"
type input "150"
type input "150.00"
type input "1500"
type input "1,500.00"
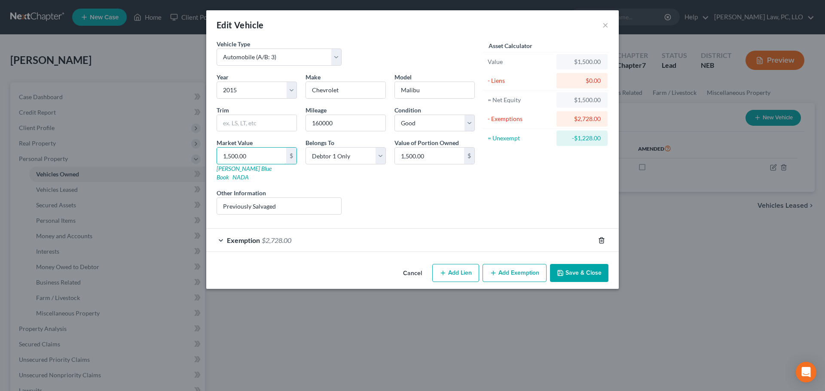
type input "1,500.00"
click at [601, 239] on polyline "button" at bounding box center [601, 239] width 5 height 0
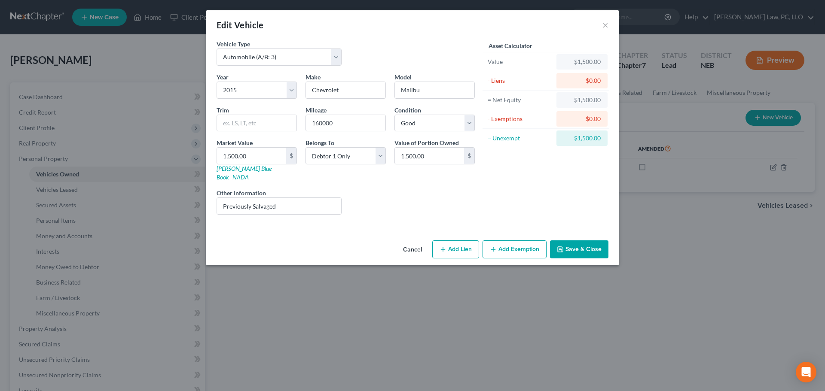
click at [528, 241] on button "Add Exemption" at bounding box center [514, 250] width 64 height 18
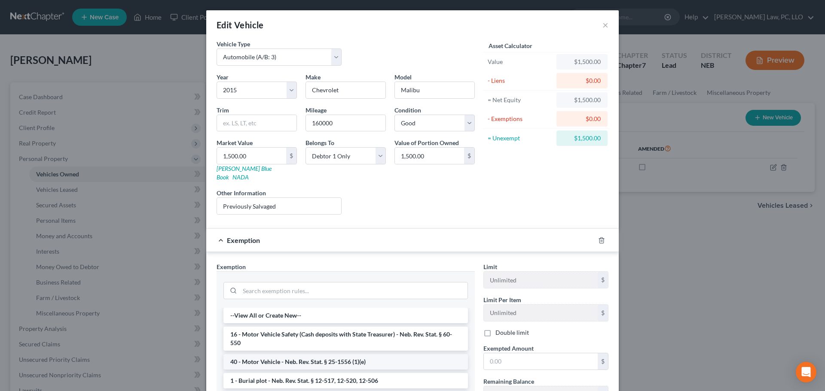
click at [313, 354] on li "40 - Motor Vehicle - Neb. Rev. Stat. § 25-1556 (1)(e)" at bounding box center [345, 361] width 244 height 15
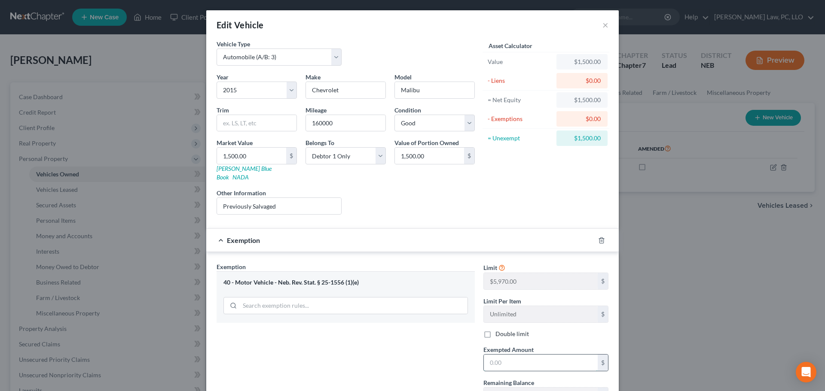
drag, startPoint x: 495, startPoint y: 354, endPoint x: 484, endPoint y: 356, distance: 11.0
click at [495, 355] on input "text" at bounding box center [541, 363] width 114 height 16
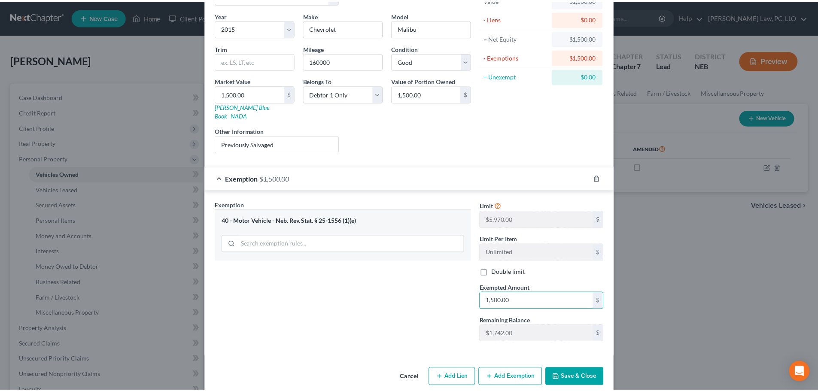
scroll to position [66, 0]
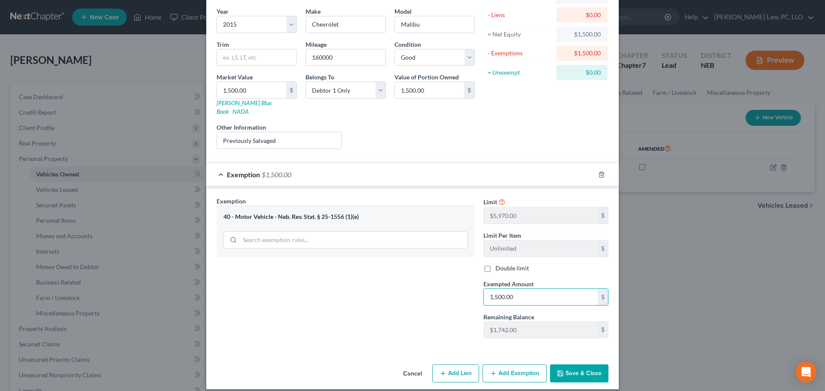
type input "1,500.00"
click at [568, 366] on button "Save & Close" at bounding box center [579, 374] width 58 height 18
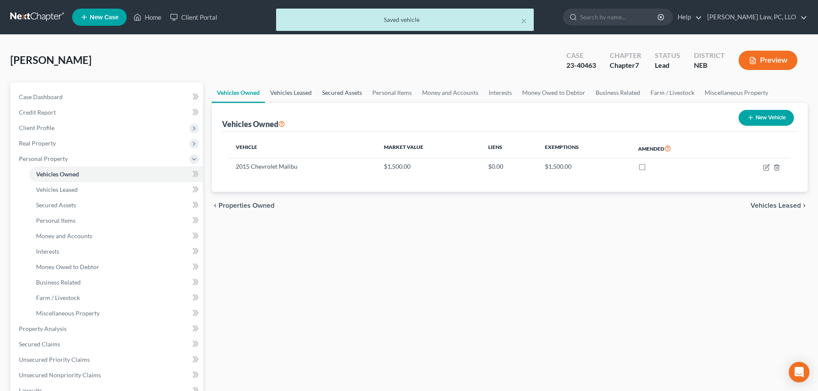
drag, startPoint x: 296, startPoint y: 94, endPoint x: 326, endPoint y: 100, distance: 30.7
click at [296, 95] on link "Vehicles Leased" at bounding box center [291, 92] width 52 height 21
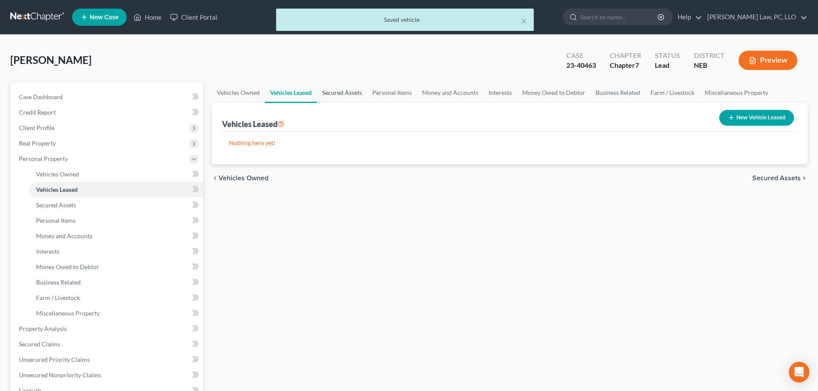
click at [330, 98] on link "Secured Assets" at bounding box center [342, 92] width 50 height 21
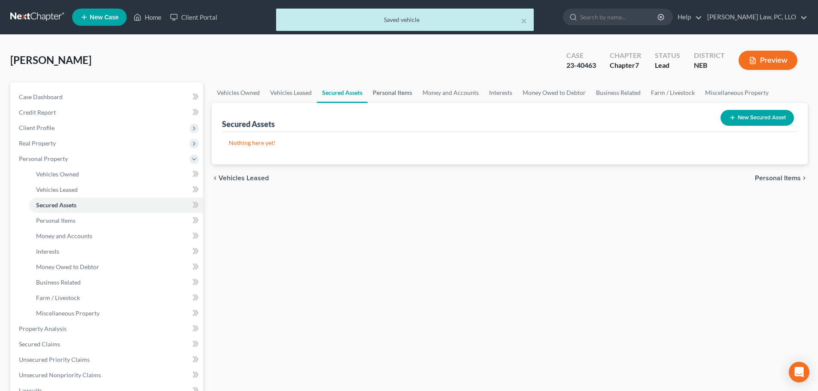
click at [400, 97] on link "Personal Items" at bounding box center [393, 92] width 50 height 21
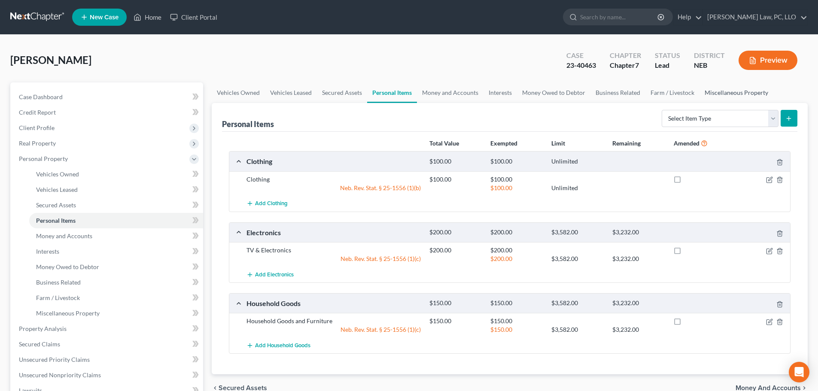
click at [718, 94] on link "Miscellaneous Property" at bounding box center [737, 92] width 74 height 21
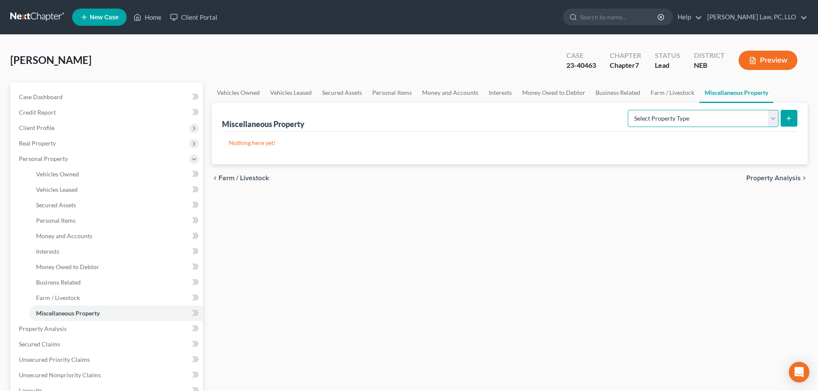
click at [707, 117] on select "Select Property Type Assigned for Creditor Benefit [DATE] (SOFA: 12) Holding fo…" at bounding box center [703, 118] width 151 height 17
select select "transferred"
click at [628, 110] on select "Select Property Type Assigned for Creditor Benefit [DATE] (SOFA: 12) Holding fo…" at bounding box center [703, 118] width 151 height 17
click at [794, 116] on button "submit" at bounding box center [789, 118] width 17 height 17
select select "Ordinary ([DATE])"
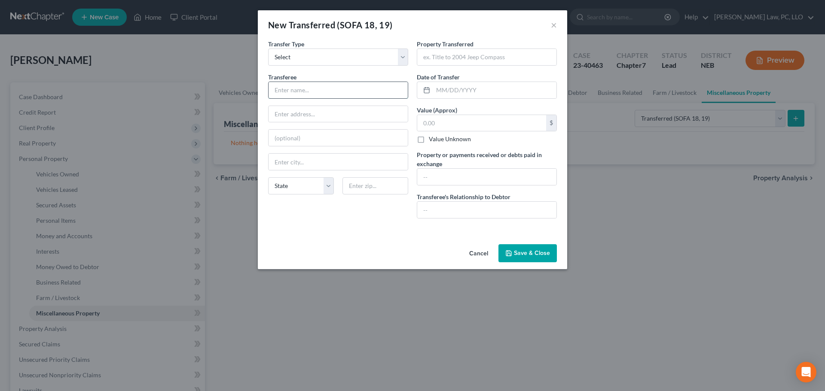
click at [311, 96] on input "text" at bounding box center [337, 90] width 139 height 16
type input "unknown"
select select "30"
type input "2007 Nissan Altima"
type input "10/2023"
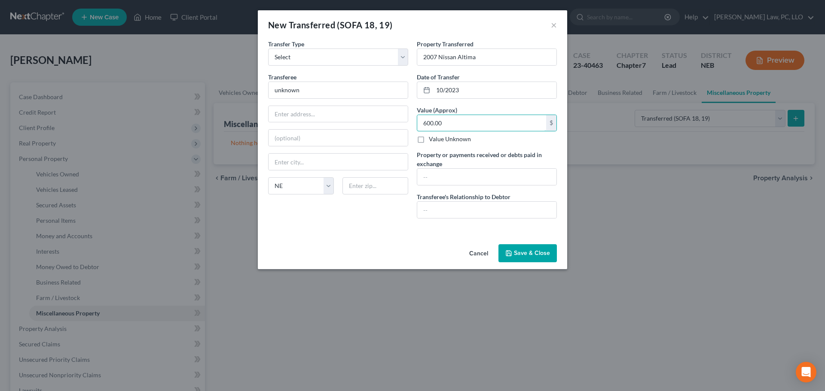
type input "600.00"
type input "$600.00"
type input "none"
drag, startPoint x: 530, startPoint y: 250, endPoint x: 519, endPoint y: 247, distance: 11.0
click at [529, 250] on button "Save & Close" at bounding box center [527, 253] width 58 height 18
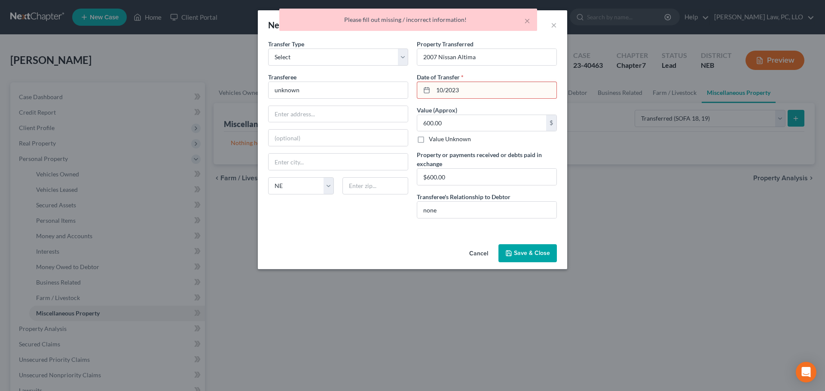
click at [470, 91] on input "10/2023" at bounding box center [494, 90] width 123 height 16
click at [445, 91] on input "10/2023" at bounding box center [494, 90] width 123 height 16
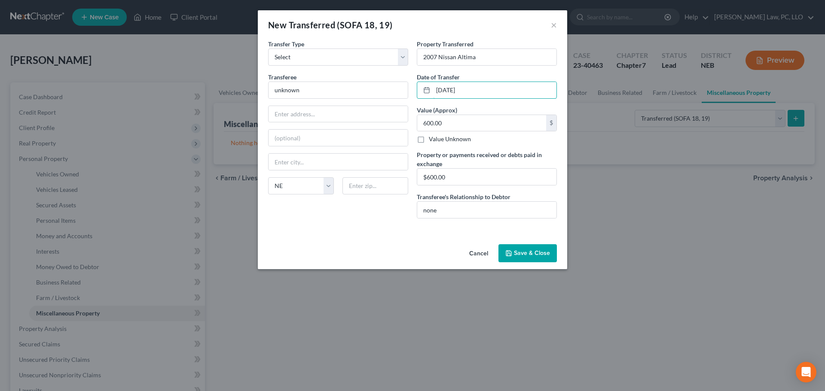
type input "[DATE]"
click at [522, 259] on button "Save & Close" at bounding box center [527, 253] width 58 height 18
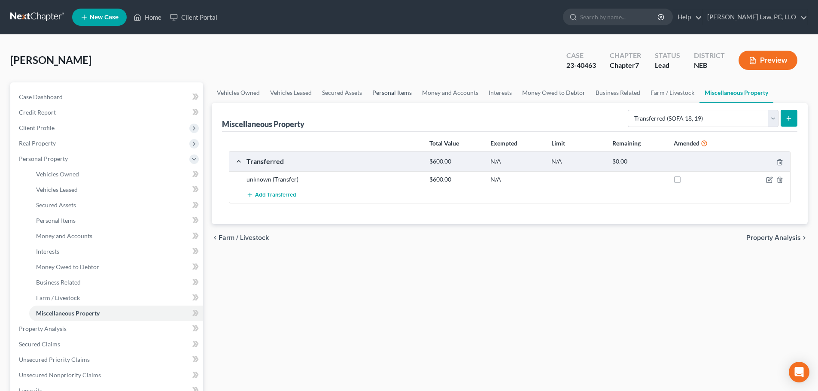
click at [390, 97] on link "Personal Items" at bounding box center [392, 92] width 50 height 21
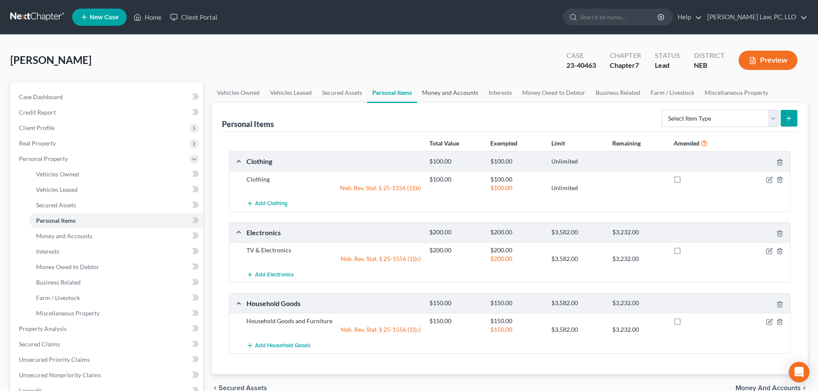
click at [444, 93] on link "Money and Accounts" at bounding box center [450, 92] width 67 height 21
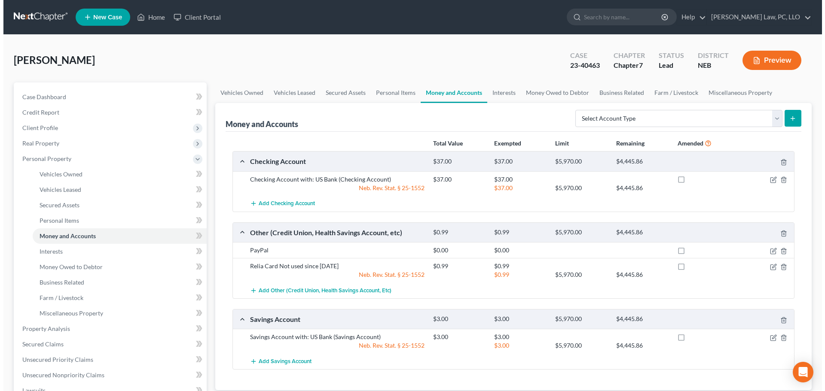
scroll to position [43, 0]
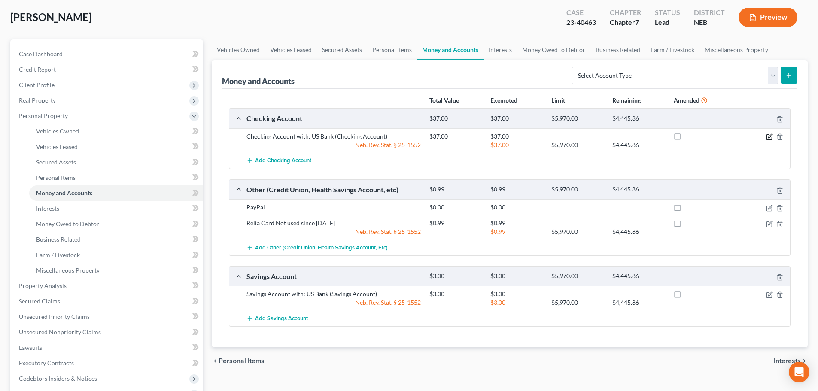
click at [769, 137] on icon "button" at bounding box center [769, 137] width 7 height 7
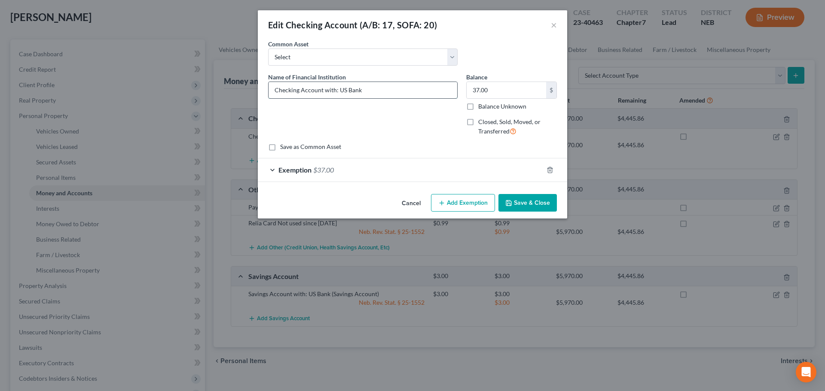
drag, startPoint x: 398, startPoint y: 89, endPoint x: 339, endPoint y: 91, distance: 58.9
click at [339, 91] on input "Checking Account with: US Bank" at bounding box center [362, 90] width 189 height 16
type input "Checking Account with: BMO Bank"
click at [529, 203] on button "Save & Close" at bounding box center [527, 203] width 58 height 18
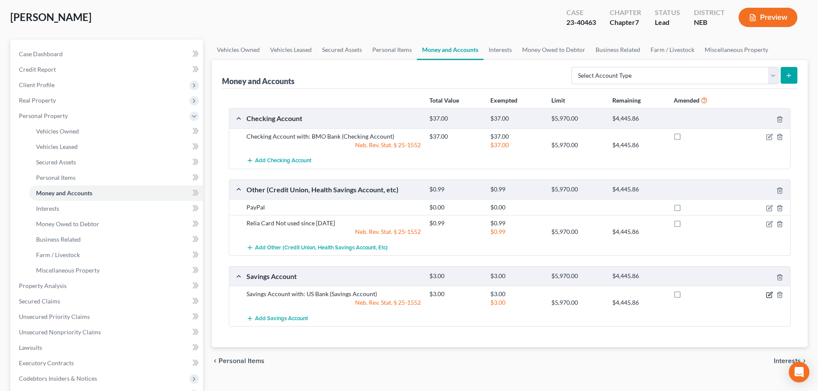
click at [768, 296] on icon "button" at bounding box center [769, 295] width 7 height 7
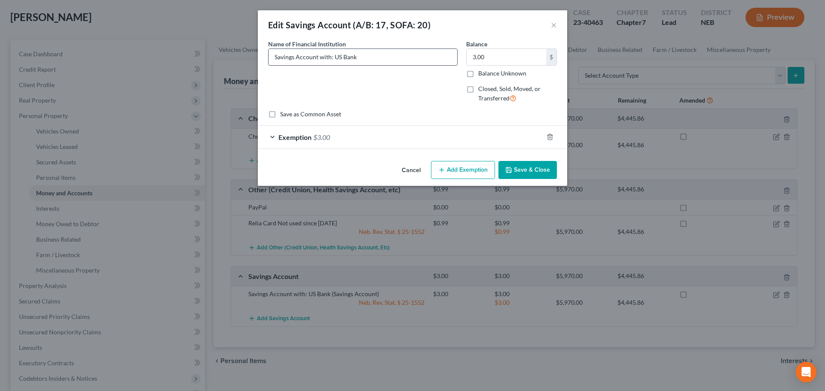
drag, startPoint x: 358, startPoint y: 59, endPoint x: 334, endPoint y: 59, distance: 24.5
click at [334, 59] on input "Savings Account with: US Bank" at bounding box center [362, 57] width 189 height 16
type input "Savings Account with: BMO Bank"
click at [534, 174] on button "Save & Close" at bounding box center [527, 170] width 58 height 18
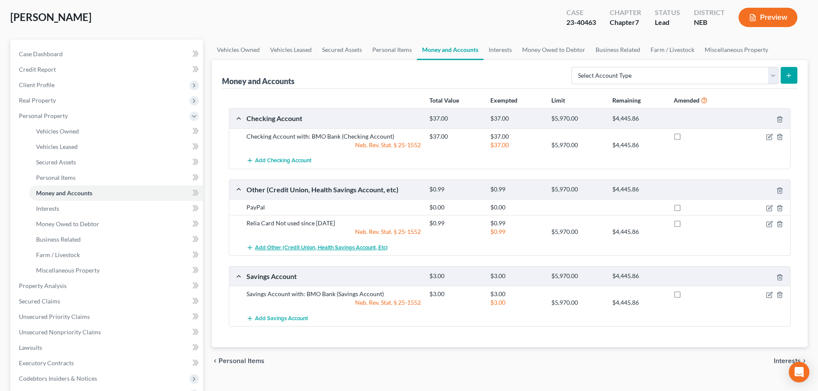
click at [372, 246] on span "Add Other (Credit Union, Health Savings Account, etc)" at bounding box center [321, 247] width 133 height 7
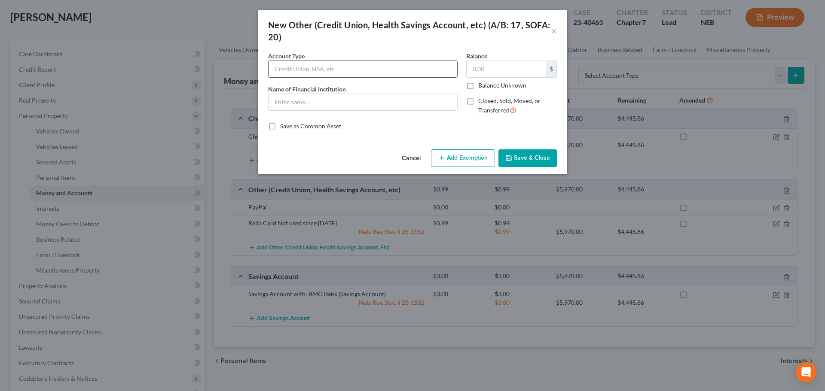
click at [329, 70] on input "text" at bounding box center [362, 69] width 189 height 16
type input "Venmo"
click at [332, 102] on input "text" at bounding box center [362, 102] width 189 height 16
type input "Venmo"
click at [536, 158] on button "Save & Close" at bounding box center [527, 158] width 58 height 18
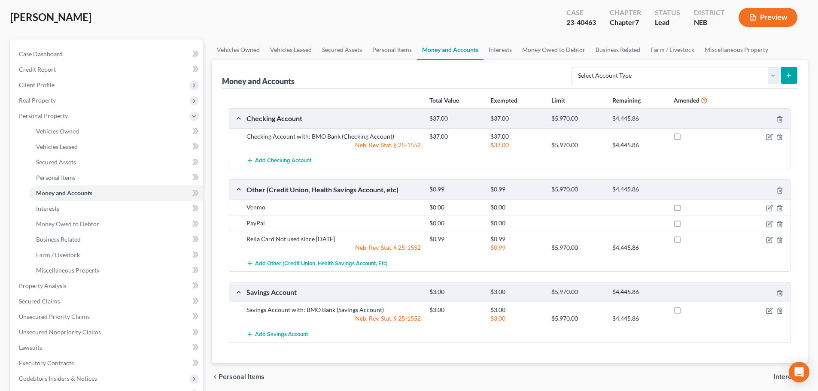
click at [765, 225] on div at bounding box center [760, 223] width 61 height 9
click at [769, 224] on icon "button" at bounding box center [770, 223] width 4 height 4
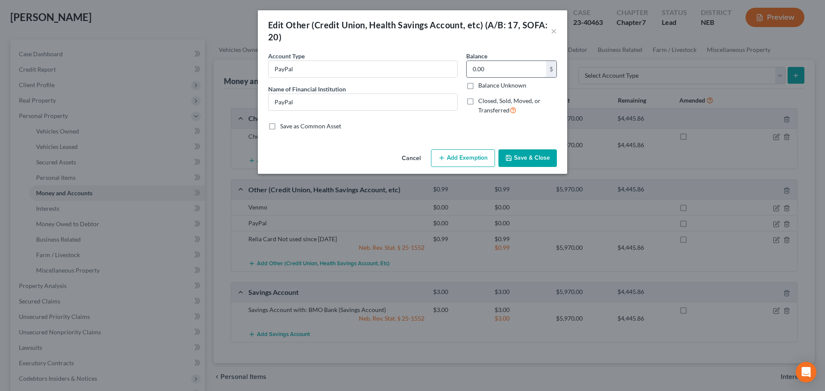
click at [491, 71] on input "0.00" at bounding box center [505, 69] width 79 height 16
type input "10,000.00"
click at [469, 162] on button "Add Exemption" at bounding box center [463, 158] width 64 height 18
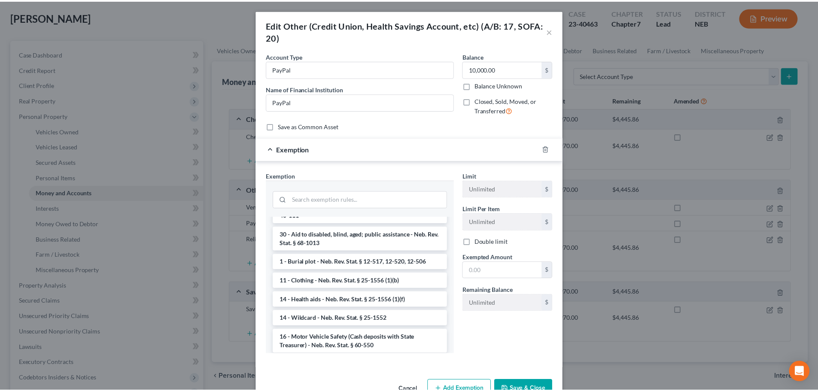
scroll to position [301, 0]
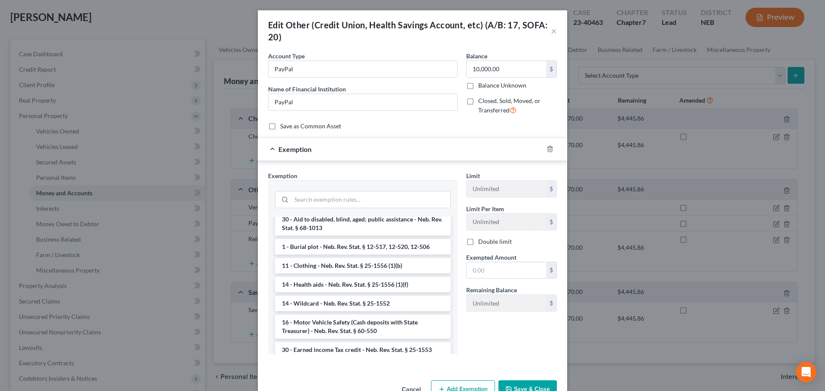
drag, startPoint x: 347, startPoint y: 302, endPoint x: 363, endPoint y: 302, distance: 15.0
click at [347, 302] on li "14 - Wildcard - Neb. Rev. Stat. § 25-1552" at bounding box center [363, 303] width 176 height 15
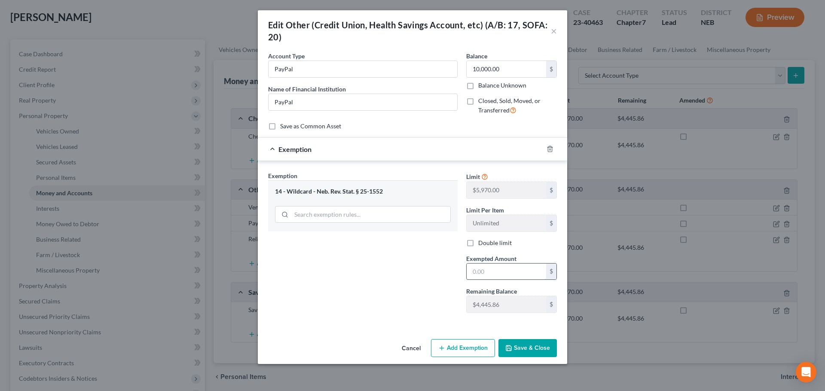
click at [482, 271] on input "text" at bounding box center [505, 272] width 79 height 16
type input "4,445.86"
click at [516, 347] on button "Save & Close" at bounding box center [527, 348] width 58 height 18
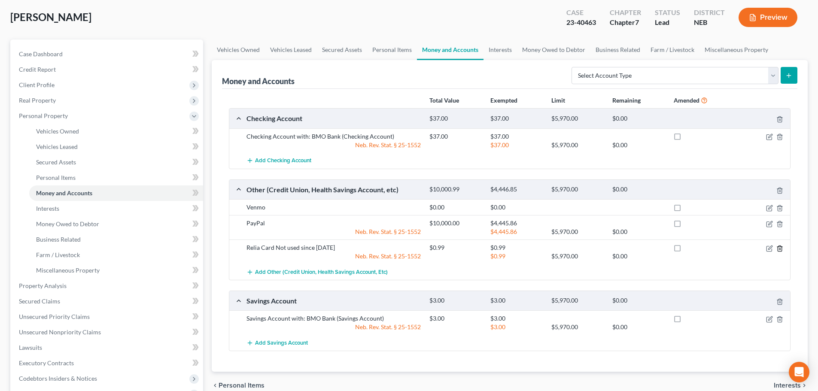
click at [781, 249] on icon "button" at bounding box center [780, 248] width 7 height 7
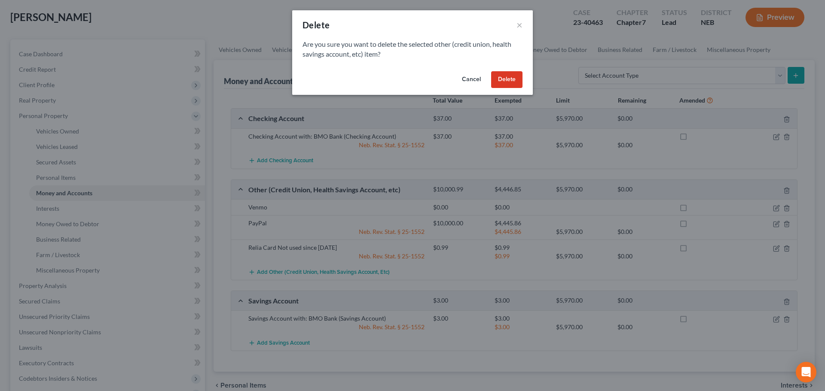
click at [509, 79] on button "Delete" at bounding box center [506, 79] width 31 height 17
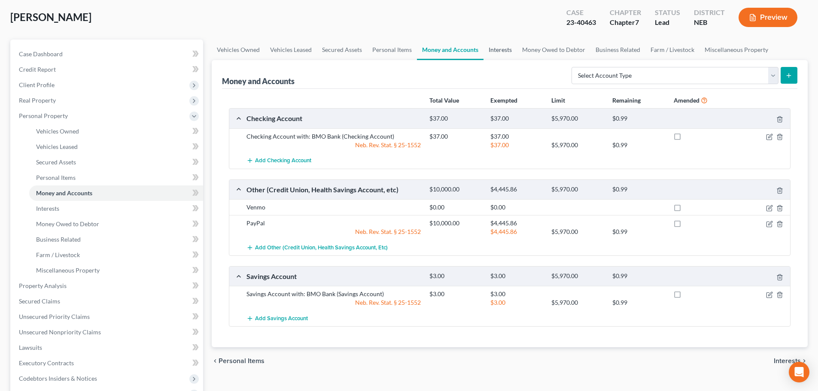
drag, startPoint x: 504, startPoint y: 46, endPoint x: 504, endPoint y: 51, distance: 4.7
click at [504, 46] on link "Interests" at bounding box center [501, 50] width 34 height 21
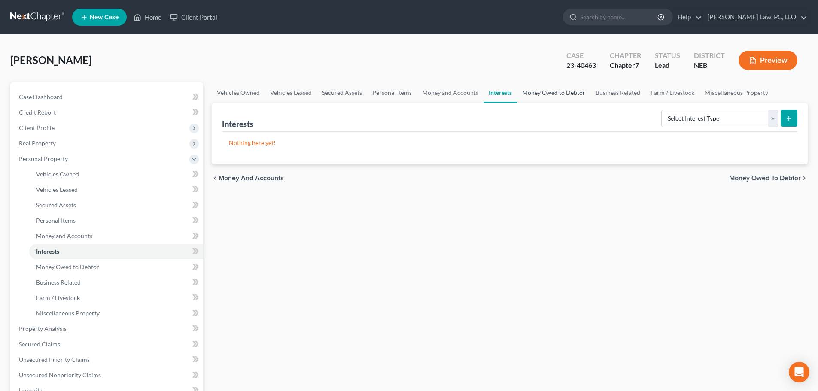
click at [579, 95] on link "Money Owed to Debtor" at bounding box center [553, 92] width 73 height 21
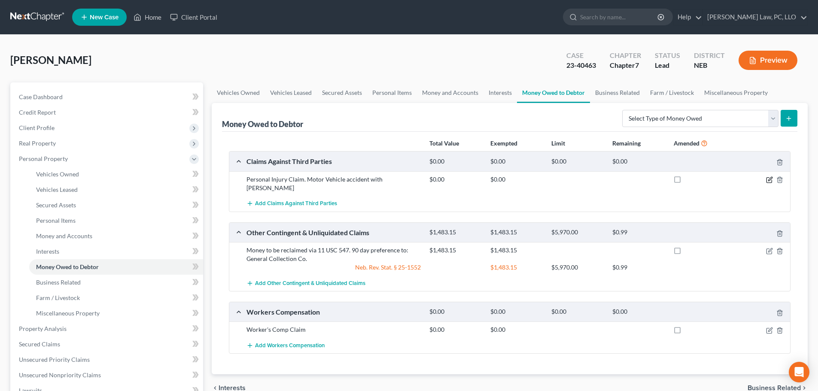
click at [770, 181] on icon "button" at bounding box center [770, 179] width 4 height 4
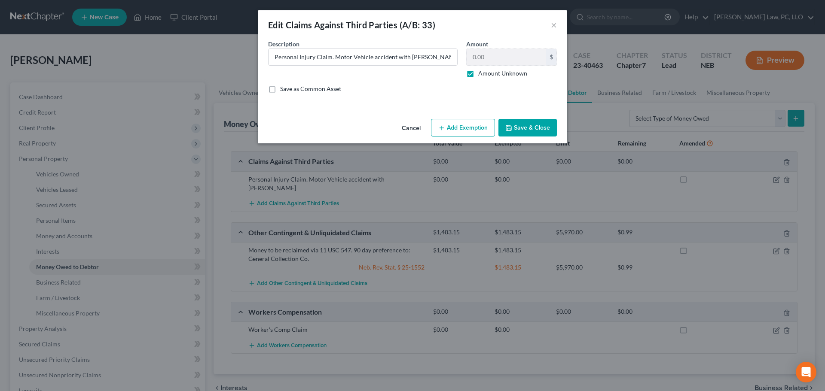
click at [527, 125] on button "Save & Close" at bounding box center [527, 128] width 58 height 18
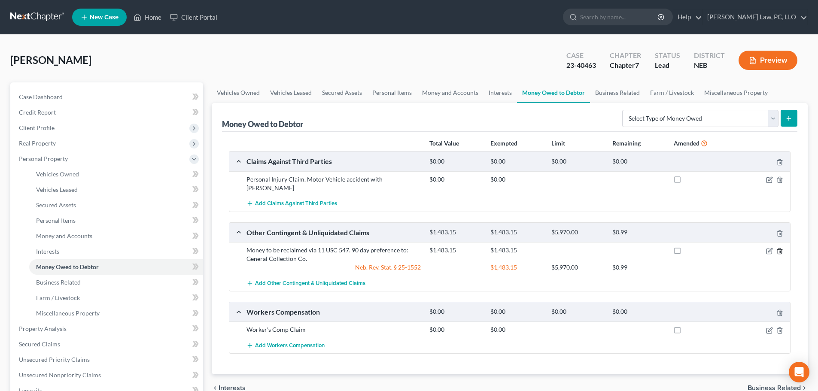
click at [780, 251] on line "button" at bounding box center [780, 252] width 0 height 2
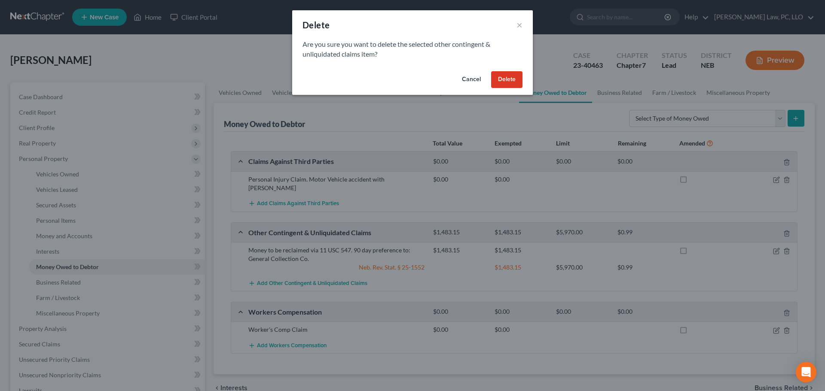
click at [504, 79] on button "Delete" at bounding box center [506, 79] width 31 height 17
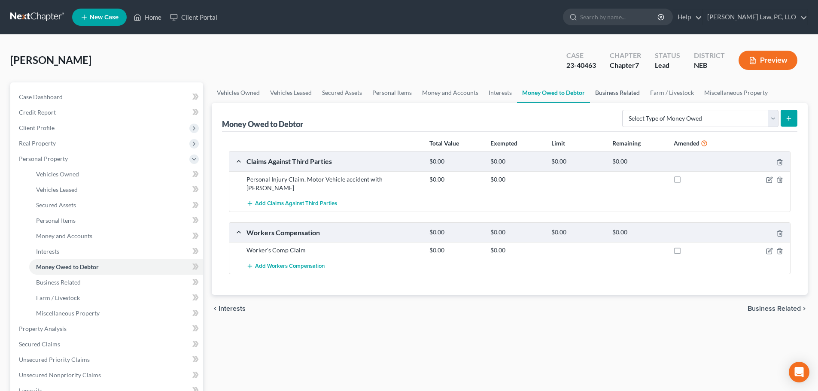
click at [625, 94] on link "Business Related" at bounding box center [617, 92] width 55 height 21
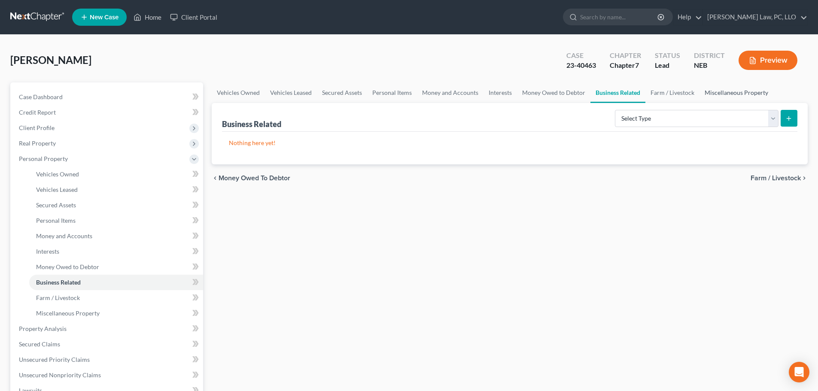
click at [714, 93] on link "Miscellaneous Property" at bounding box center [737, 92] width 74 height 21
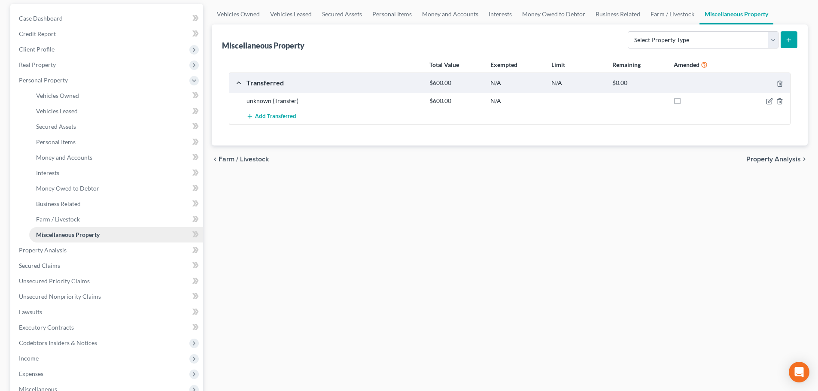
scroll to position [86, 0]
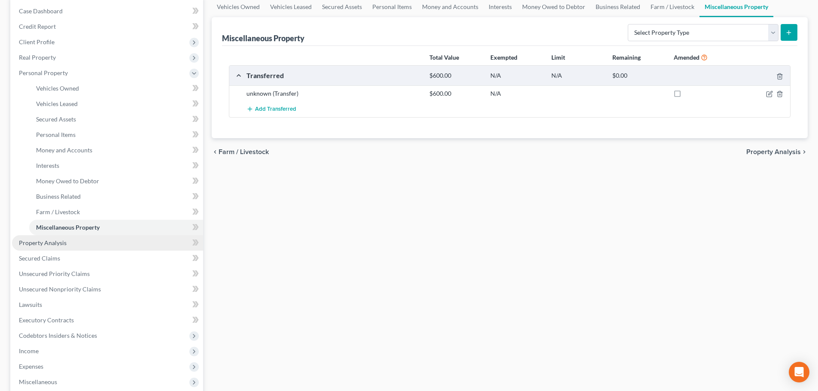
click at [68, 247] on link "Property Analysis" at bounding box center [107, 242] width 191 height 15
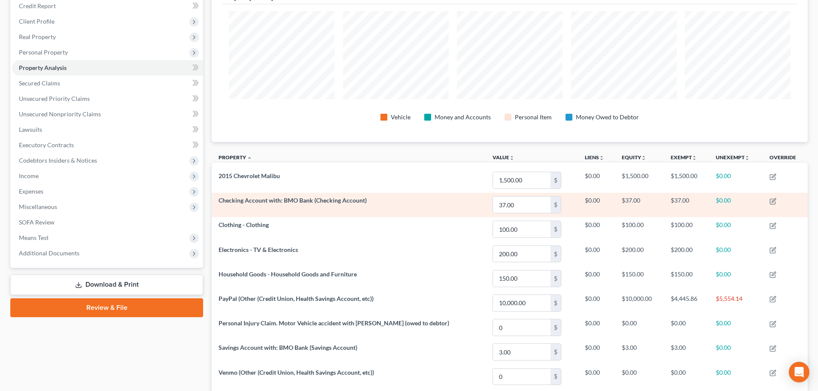
scroll to position [84, 0]
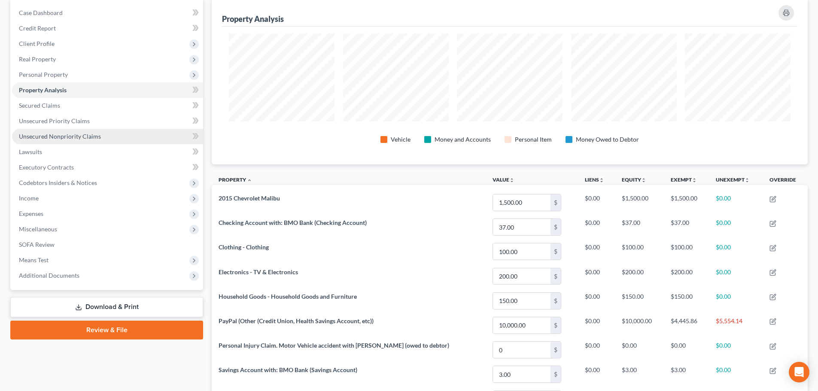
click at [102, 141] on link "Unsecured Nonpriority Claims" at bounding box center [107, 136] width 191 height 15
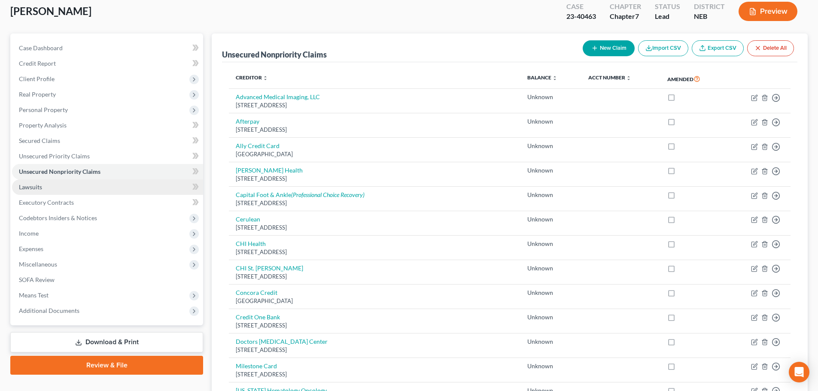
scroll to position [43, 0]
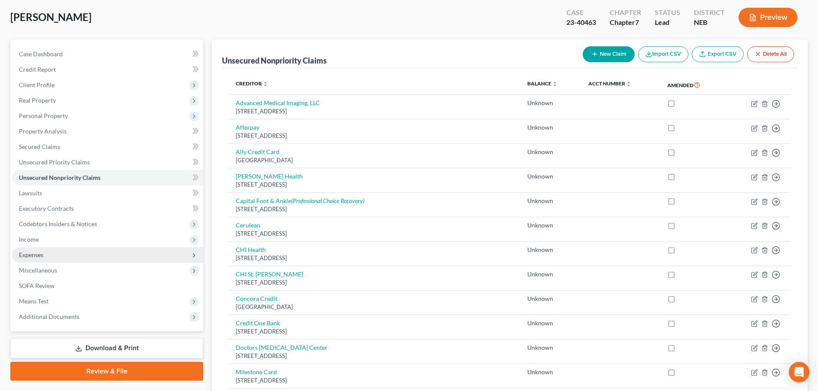
click at [42, 260] on span "Expenses" at bounding box center [107, 254] width 191 height 15
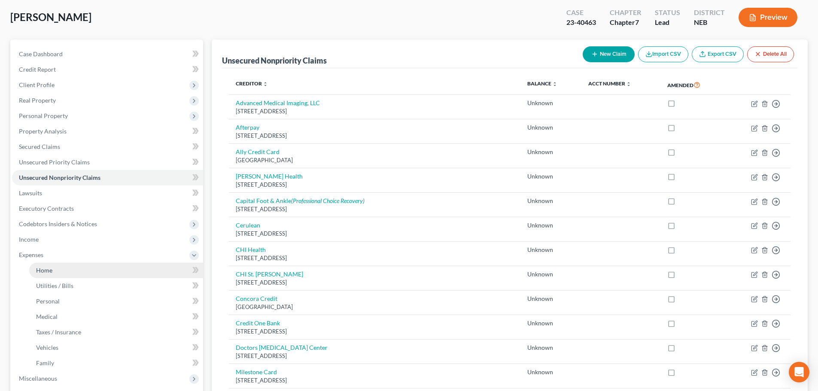
click at [43, 268] on span "Home" at bounding box center [44, 270] width 16 height 7
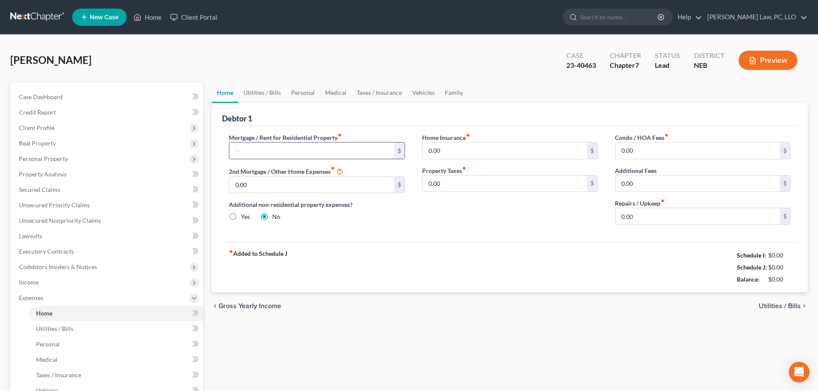
click at [265, 153] on input "text" at bounding box center [311, 151] width 165 height 16
type input "989.00"
click at [453, 150] on input "0.00" at bounding box center [505, 151] width 165 height 16
type input "11.00"
click at [263, 94] on link "Utilities / Bills" at bounding box center [262, 92] width 48 height 21
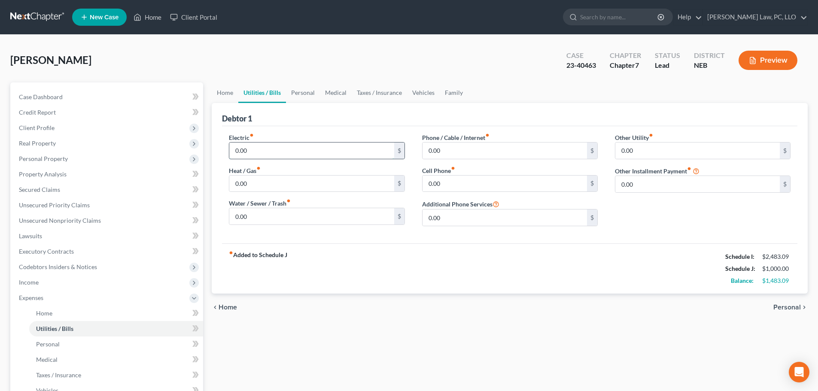
click at [262, 146] on input "0.00" at bounding box center [311, 151] width 165 height 16
type input "106.00"
click at [268, 218] on input "0.00" at bounding box center [311, 216] width 165 height 16
type input "75.00"
click at [477, 154] on input "0.00" at bounding box center [505, 151] width 165 height 16
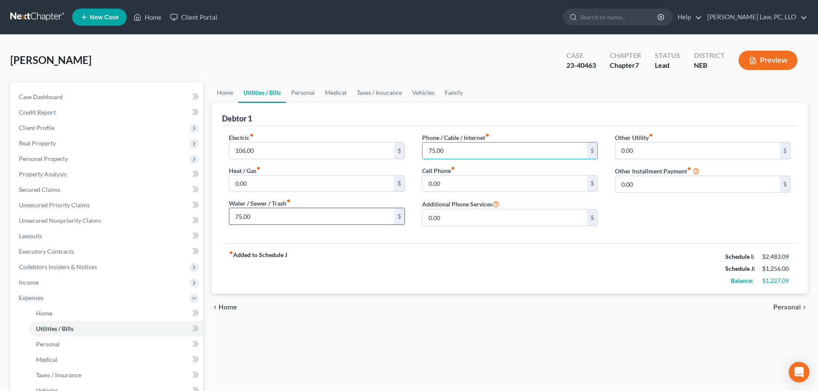
type input "75.00"
click at [285, 215] on input "75.00" at bounding box center [311, 216] width 165 height 16
type input "0.00"
click at [297, 93] on link "Personal" at bounding box center [303, 92] width 34 height 21
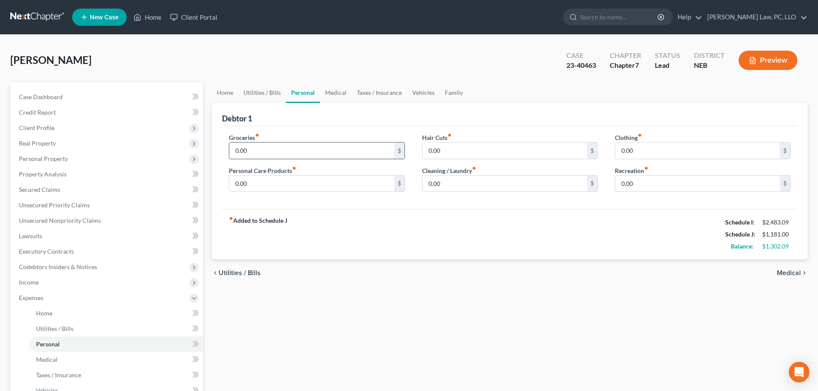
click at [256, 149] on input "0.00" at bounding box center [311, 151] width 165 height 16
type input "1,100.00"
click at [301, 183] on input "0.00" at bounding box center [311, 184] width 165 height 16
type input "50.00"
click at [647, 146] on input "0.00" at bounding box center [697, 151] width 165 height 16
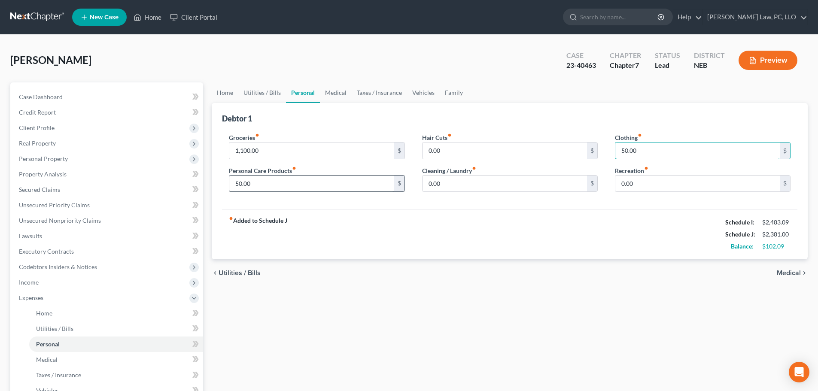
type input "50.00"
click at [260, 184] on input "50.00" at bounding box center [311, 184] width 165 height 16
type input "200.00"
click at [333, 92] on link "Medical" at bounding box center [336, 92] width 32 height 21
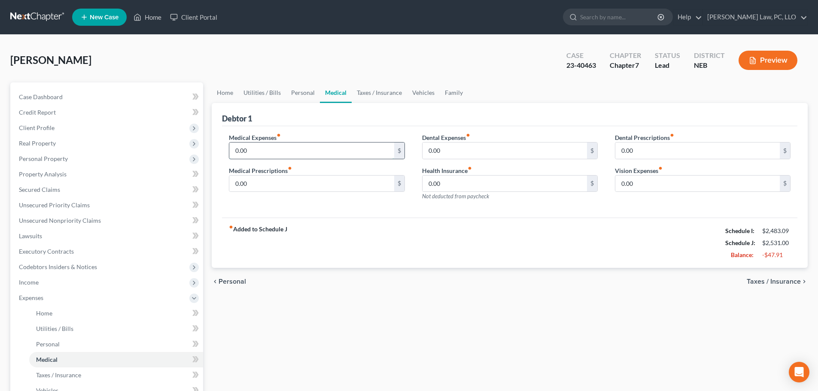
click at [281, 149] on input "0.00" at bounding box center [311, 151] width 165 height 16
type input "500.00"
click at [415, 90] on link "Vehicles" at bounding box center [423, 92] width 33 height 21
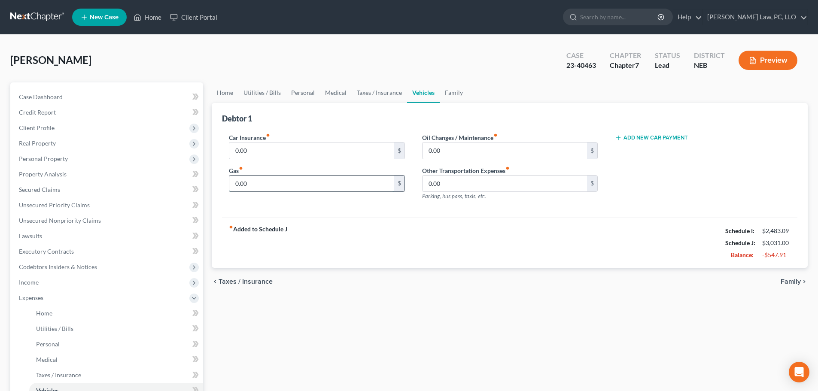
click at [277, 189] on input "0.00" at bounding box center [311, 184] width 165 height 16
type input "500.00"
click at [260, 152] on input "0.00" at bounding box center [311, 151] width 165 height 16
type input "75.00"
click at [450, 95] on link "Family" at bounding box center [454, 92] width 28 height 21
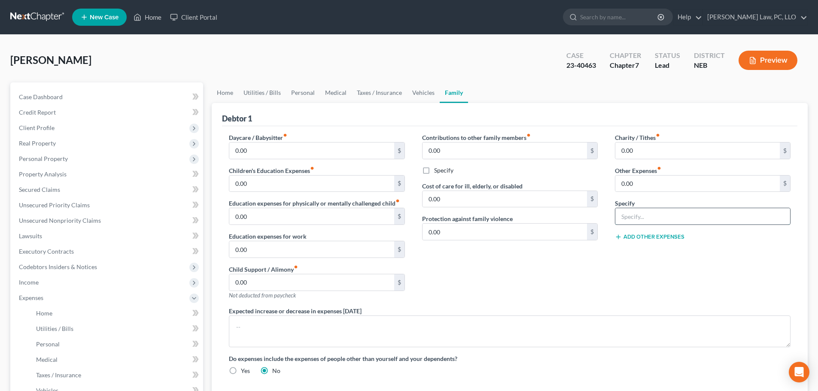
click at [640, 220] on input "text" at bounding box center [702, 216] width 175 height 16
type input "MISC"
click at [638, 186] on input "0.00" at bounding box center [697, 184] width 165 height 16
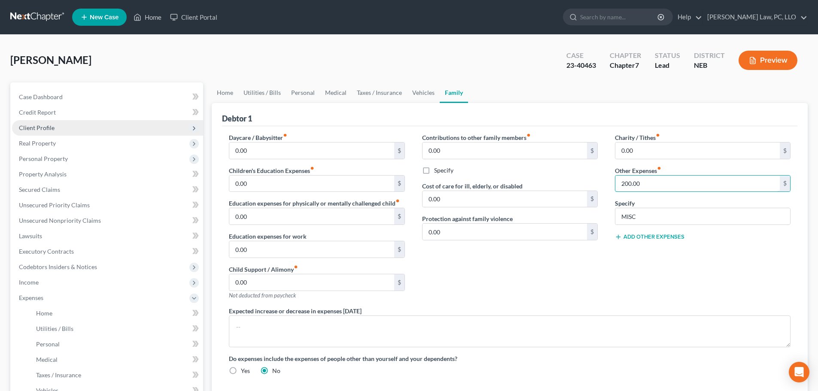
type input "200.00"
click at [70, 128] on span "Client Profile" at bounding box center [107, 127] width 191 height 15
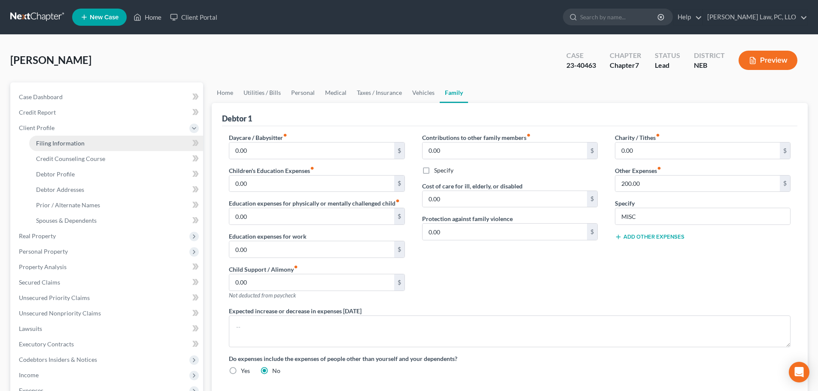
click at [61, 145] on span "Filing Information" at bounding box center [60, 143] width 49 height 7
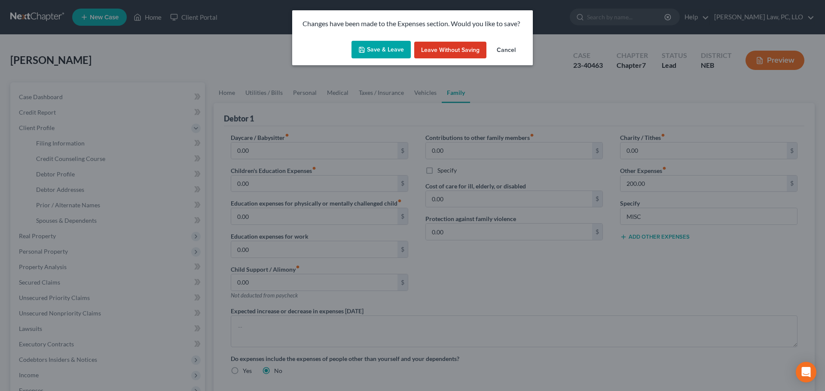
click at [381, 51] on button "Save & Leave" at bounding box center [380, 50] width 59 height 18
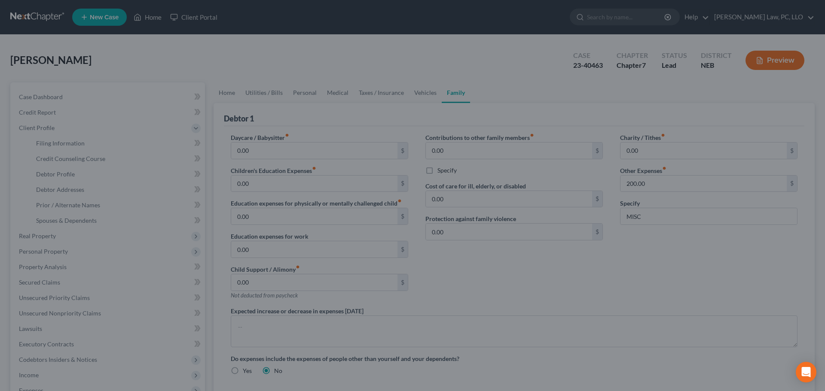
select select "1"
select select "0"
select select "48"
select select "0"
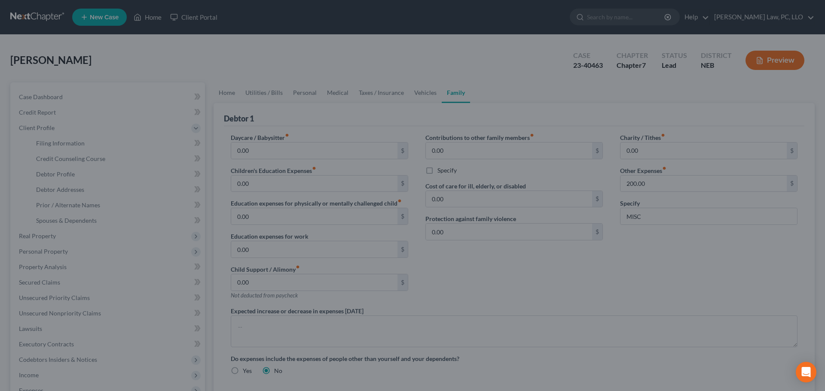
select select "30"
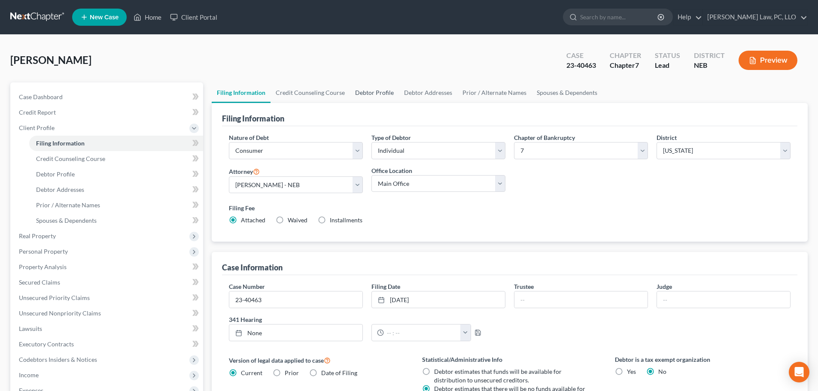
click at [360, 97] on link "Debtor Profile" at bounding box center [374, 92] width 49 height 21
select select "0"
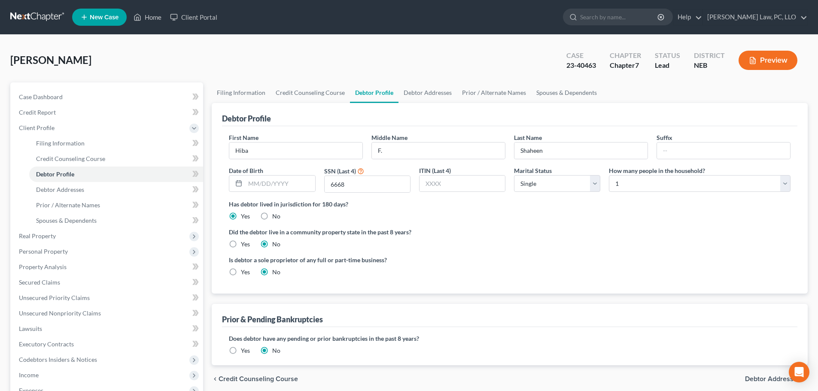
radio input "true"
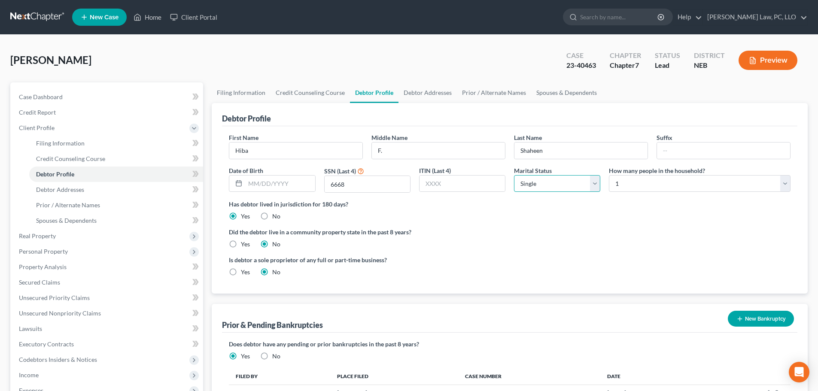
click at [542, 182] on select "Select Single Married Separated Divorced Widowed" at bounding box center [557, 183] width 86 height 17
select select "1"
click at [514, 175] on select "Select Single Married Separated Divorced Widowed" at bounding box center [557, 183] width 86 height 17
click at [628, 182] on select "Select 1 2 3 4 5 6 7 8 9 10 11 12 13 14 15 16 17 18 19 20" at bounding box center [700, 183] width 182 height 17
select select "1"
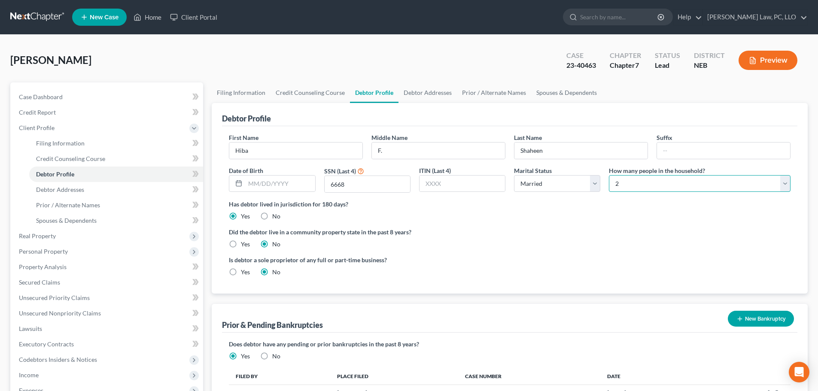
click at [609, 175] on select "Select 1 2 3 4 5 6 7 8 9 10 11 12 13 14 15 16 17 18 19 20" at bounding box center [700, 183] width 182 height 17
click at [634, 213] on div "Has debtor lived in jurisdiction for 180 days? Yes No Debtor must reside in jur…" at bounding box center [510, 210] width 562 height 21
click at [213, 238] on div "Debtor Profile First Name Hiba Middle Name F. Last Name [PERSON_NAME] Date of B…" at bounding box center [510, 198] width 596 height 191
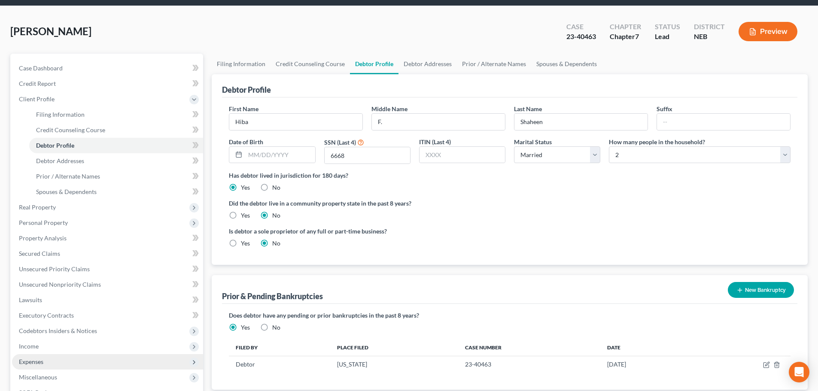
scroll to position [86, 0]
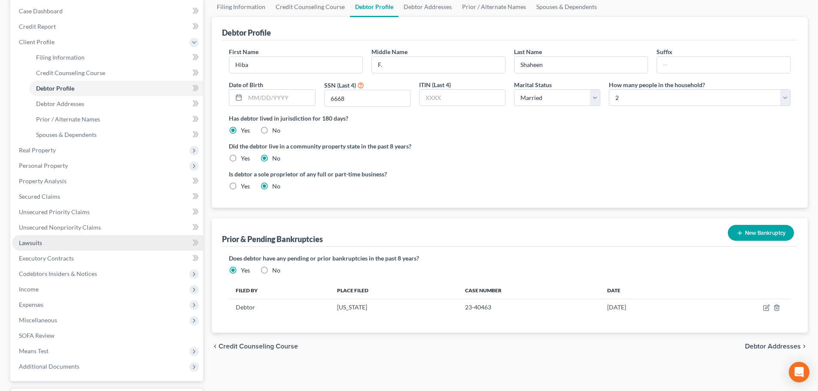
click at [33, 241] on span "Lawsuits" at bounding box center [30, 242] width 23 height 7
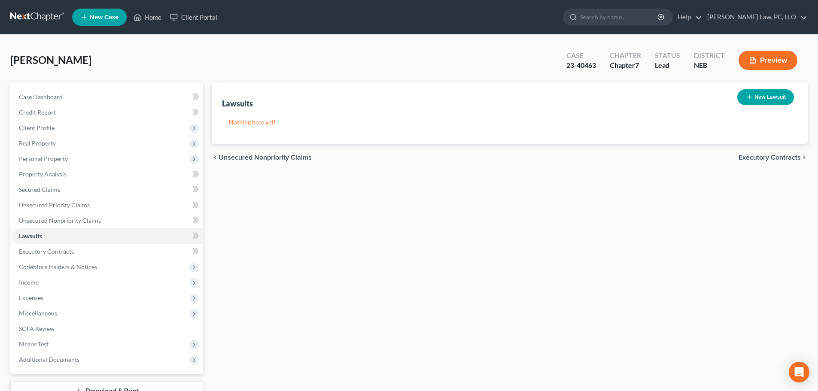
click at [780, 94] on button "New Lawsuit" at bounding box center [765, 97] width 57 height 16
select select "0"
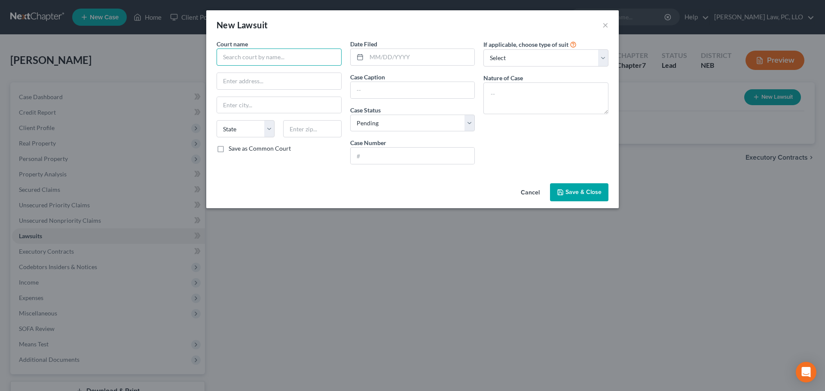
click at [317, 56] on input "text" at bounding box center [278, 57] width 125 height 17
type input "County Court of [GEOGRAPHIC_DATA]"
select select "30"
type input "General Collection Co"
click at [433, 124] on select "Select Pending On Appeal Concluded" at bounding box center [412, 123] width 125 height 17
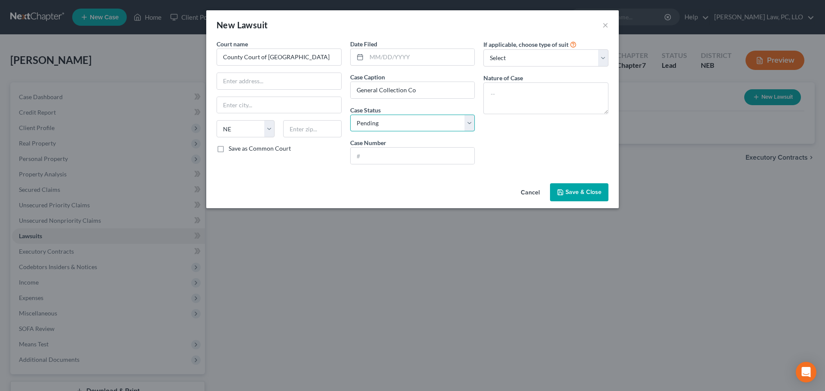
select select "2"
click at [350, 115] on select "Select Pending On Appeal Concluded" at bounding box center [412, 123] width 125 height 17
click at [386, 152] on input "text" at bounding box center [412, 156] width 124 height 16
type input "CI 18-9702"
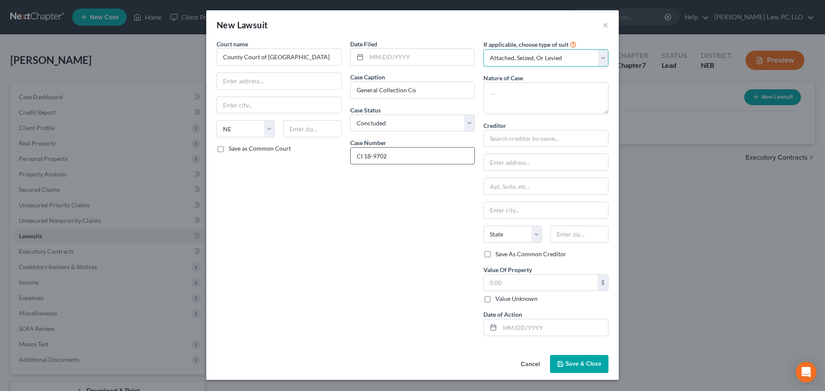
select select "4"
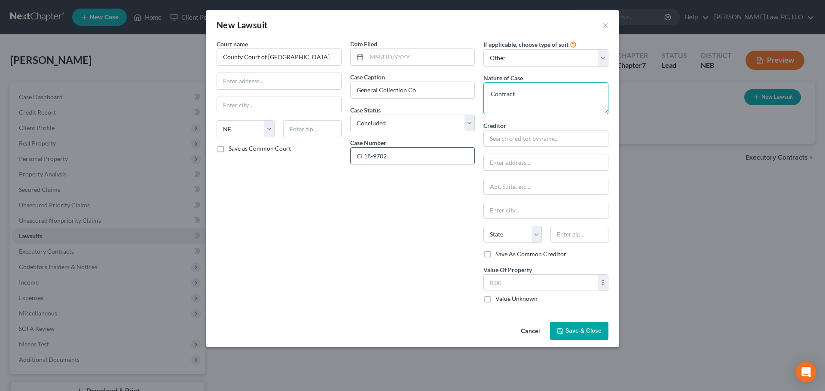
type textarea "Contract"
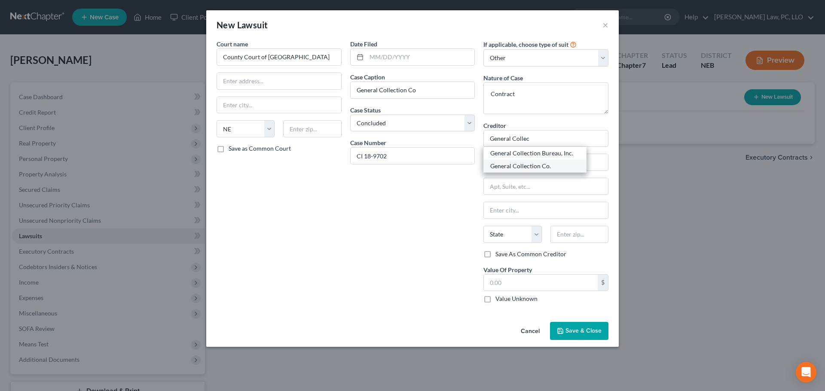
click at [511, 170] on div "General Collection Co." at bounding box center [534, 166] width 89 height 9
type input "General Collection Co."
type input "[STREET_ADDRESS]"
type input "[GEOGRAPHIC_DATA]"
select select "30"
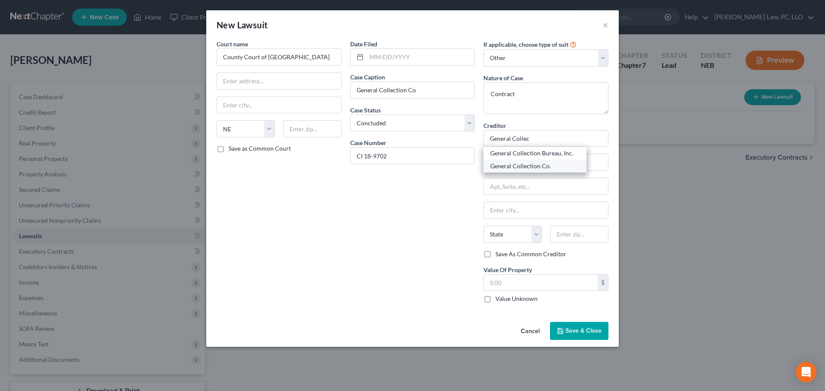
type input "68801"
click at [500, 300] on label "Value Unknown" at bounding box center [516, 299] width 42 height 9
click at [500, 300] on input "Value Unknown" at bounding box center [502, 298] width 6 height 6
checkbox input "true"
type input "0.00"
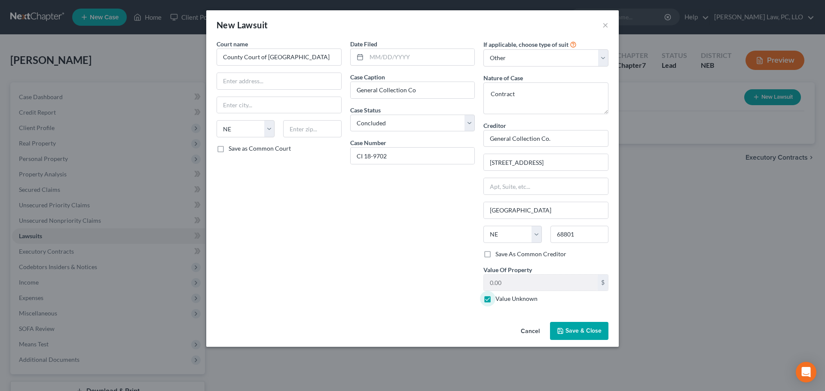
click at [588, 332] on span "Save & Close" at bounding box center [583, 330] width 36 height 7
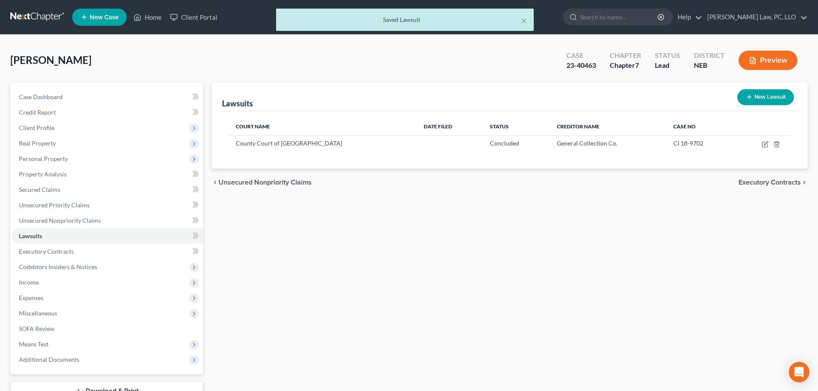
click at [759, 97] on button "New Lawsuit" at bounding box center [765, 97] width 57 height 16
select select "0"
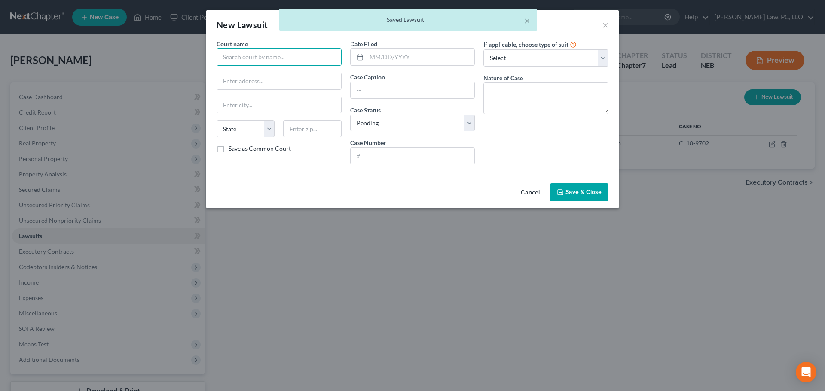
click at [277, 58] on input "text" at bounding box center [278, 57] width 125 height 17
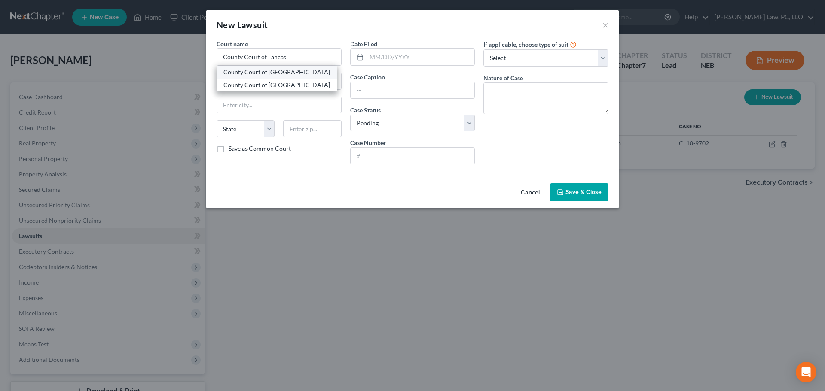
click at [293, 76] on div "County Court of [GEOGRAPHIC_DATA]" at bounding box center [276, 72] width 120 height 13
type input "County Court of [GEOGRAPHIC_DATA]"
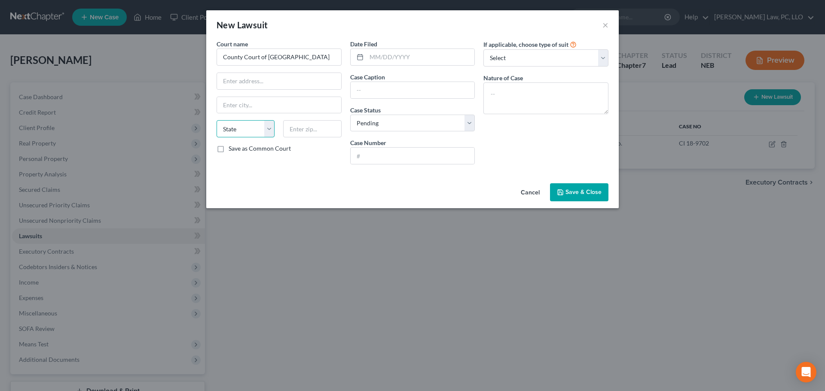
click at [236, 130] on select "State [US_STATE] AK AR AZ CA CO CT DE DC [GEOGRAPHIC_DATA] [GEOGRAPHIC_DATA] GU…" at bounding box center [245, 128] width 58 height 17
select select "30"
click at [403, 61] on input "text" at bounding box center [420, 57] width 108 height 16
click at [386, 90] on input "text" at bounding box center [412, 90] width 124 height 16
type input "Credit Management Services, Inc."
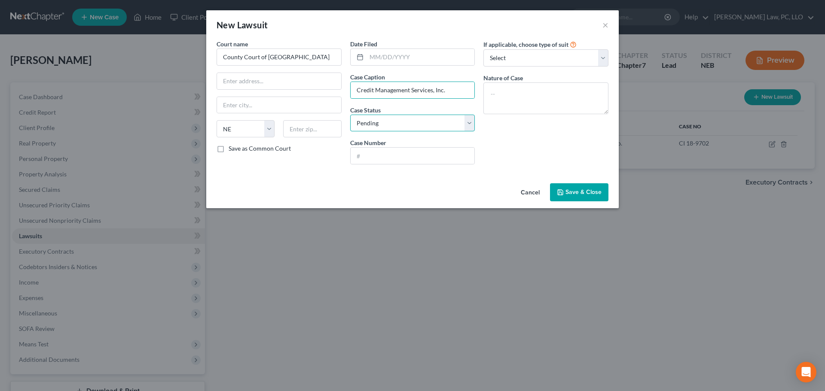
click at [411, 127] on select "Select Pending On Appeal Concluded" at bounding box center [412, 123] width 125 height 17
select select "2"
click at [350, 115] on select "Select Pending On Appeal Concluded" at bounding box center [412, 123] width 125 height 17
drag, startPoint x: 385, startPoint y: 161, endPoint x: 381, endPoint y: 163, distance: 4.4
click at [385, 161] on input "text" at bounding box center [412, 156] width 124 height 16
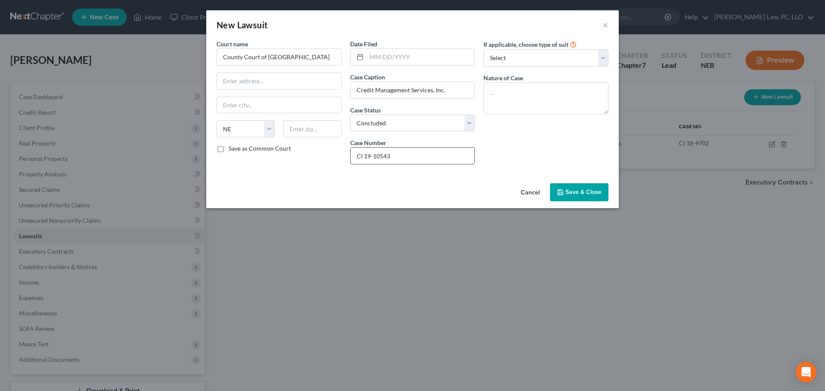
type input "CI 19-10543"
type textarea "Contract"
drag, startPoint x: 517, startPoint y: 55, endPoint x: 516, endPoint y: 66, distance: 11.7
click at [517, 55] on select "Select Repossession Garnishment Foreclosure Attached, Seized, Or Levied Other" at bounding box center [545, 57] width 125 height 17
select select "4"
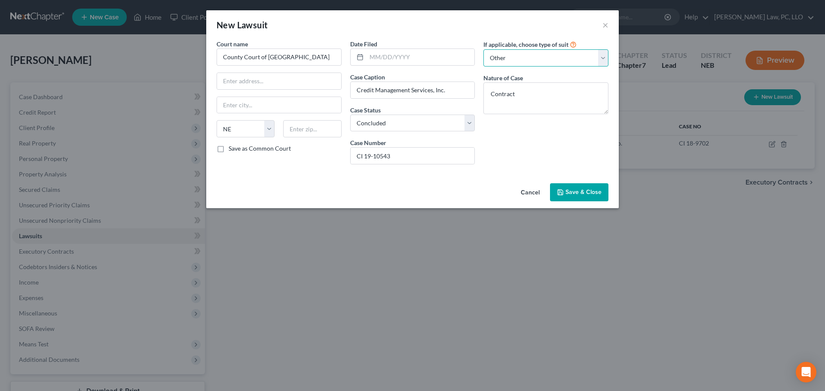
click at [483, 49] on select "Select Repossession Garnishment Foreclosure Attached, Seized, Or Levied Other" at bounding box center [545, 57] width 125 height 17
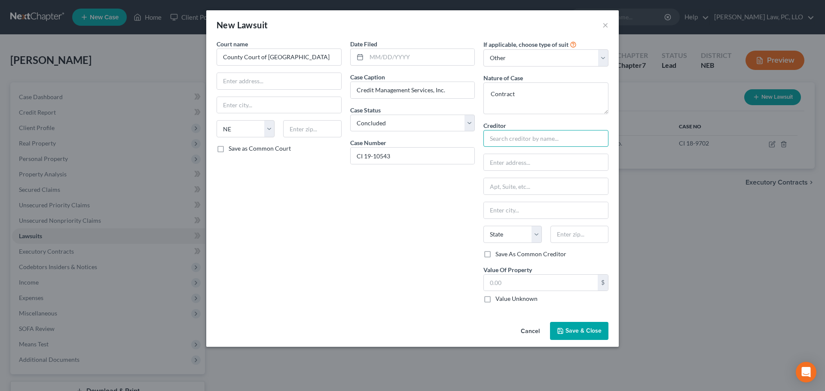
click at [500, 136] on input "text" at bounding box center [545, 138] width 125 height 17
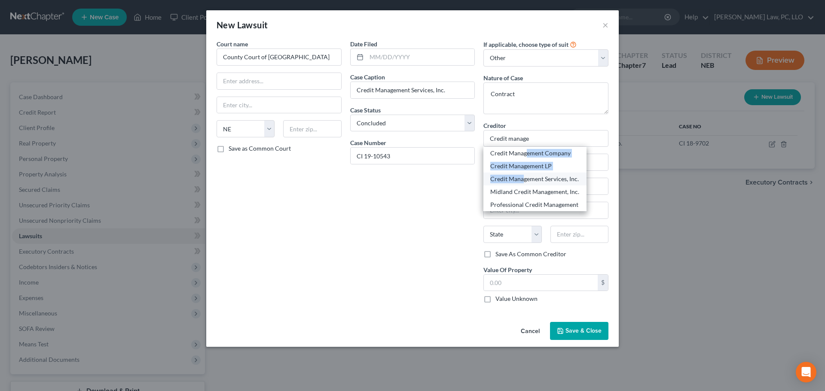
drag, startPoint x: 524, startPoint y: 148, endPoint x: 523, endPoint y: 183, distance: 35.2
click at [523, 183] on div "Credit Management Company Credit Management LP Credit Management Services, Inc.…" at bounding box center [534, 179] width 103 height 64
click at [524, 182] on div "Credit Management Services, Inc." at bounding box center [534, 179] width 89 height 9
type input "Credit Management Services, Inc."
type input "PO Box 1512"
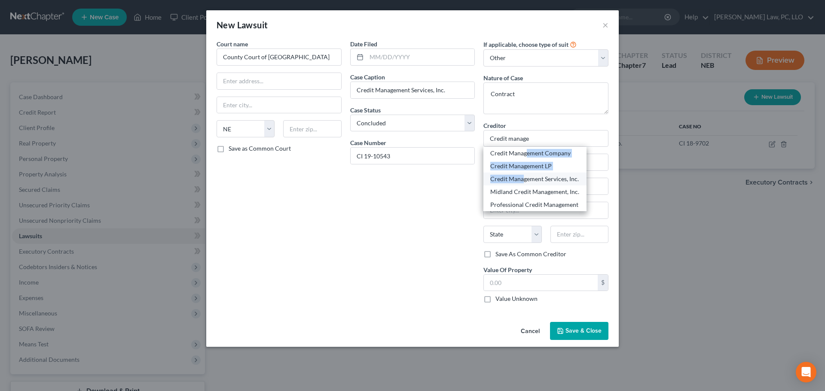
type input "[GEOGRAPHIC_DATA]"
select select "30"
type input "68802"
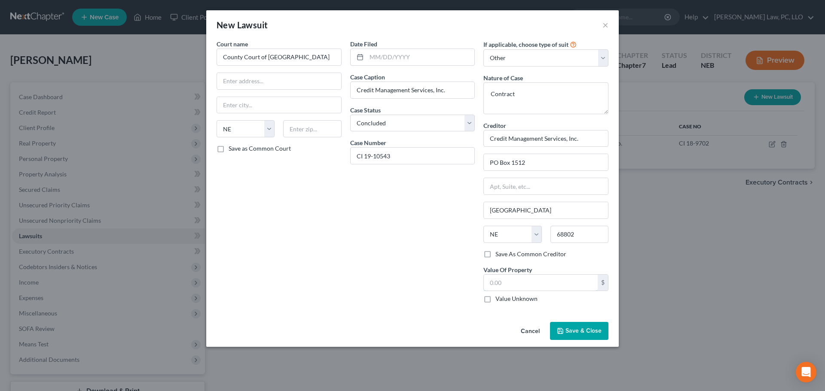
drag, startPoint x: 515, startPoint y: 288, endPoint x: 516, endPoint y: 294, distance: 6.1
click at [516, 288] on input "text" at bounding box center [541, 283] width 114 height 16
click at [516, 298] on label "Value Unknown" at bounding box center [516, 299] width 42 height 9
click at [504, 298] on input "Value Unknown" at bounding box center [502, 298] width 6 height 6
checkbox input "true"
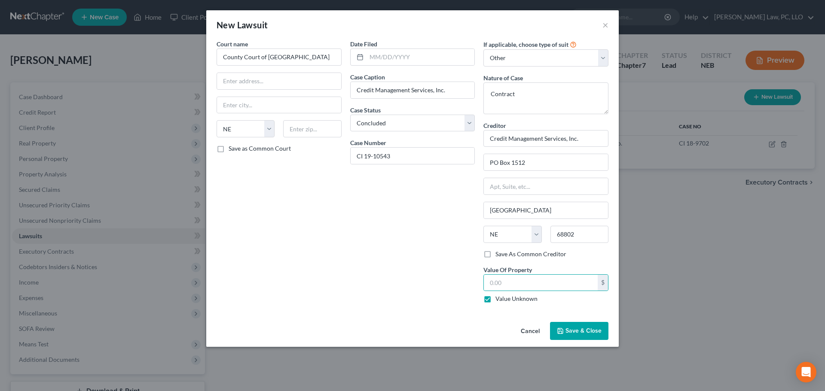
type input "0.00"
click at [588, 327] on span "Save & Close" at bounding box center [583, 330] width 36 height 7
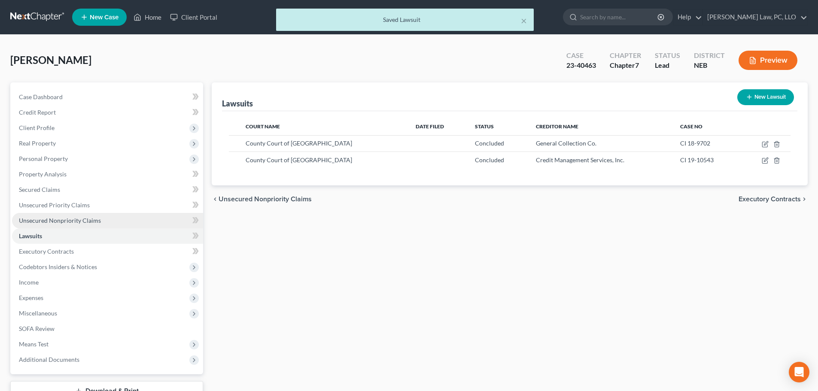
click at [80, 223] on span "Unsecured Nonpriority Claims" at bounding box center [60, 220] width 82 height 7
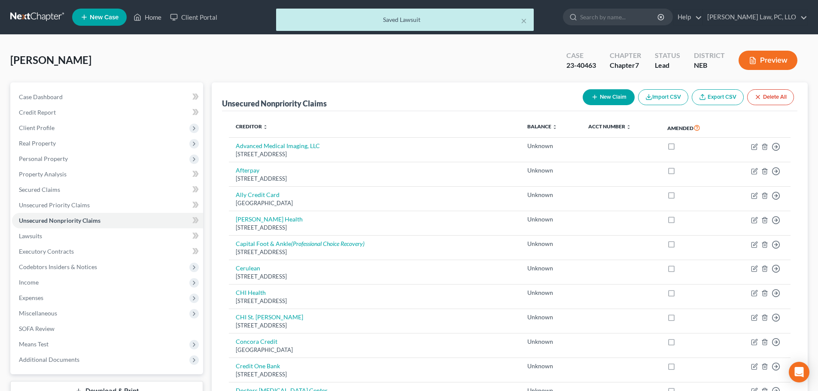
click at [620, 98] on button "New Claim" at bounding box center [609, 97] width 52 height 16
select select "0"
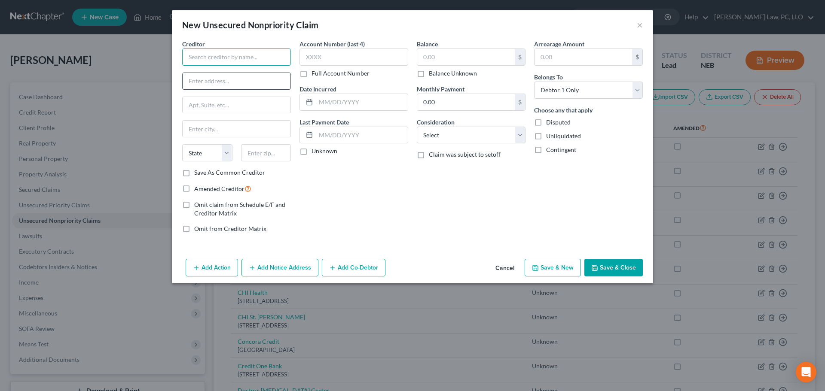
drag, startPoint x: 278, startPoint y: 60, endPoint x: 276, endPoint y: 76, distance: 16.5
click at [278, 60] on input "text" at bounding box center [236, 57] width 109 height 17
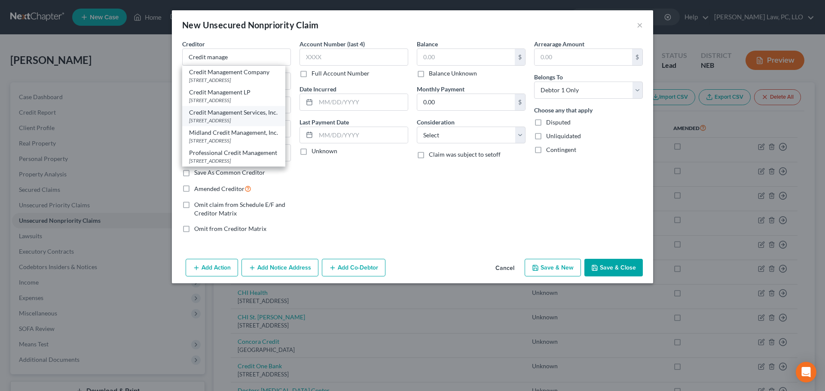
click at [234, 124] on div "[STREET_ADDRESS]" at bounding box center [233, 120] width 89 height 7
type input "Credit Management Services, Inc."
type input "PO Box 1512"
type input "[GEOGRAPHIC_DATA]"
select select "30"
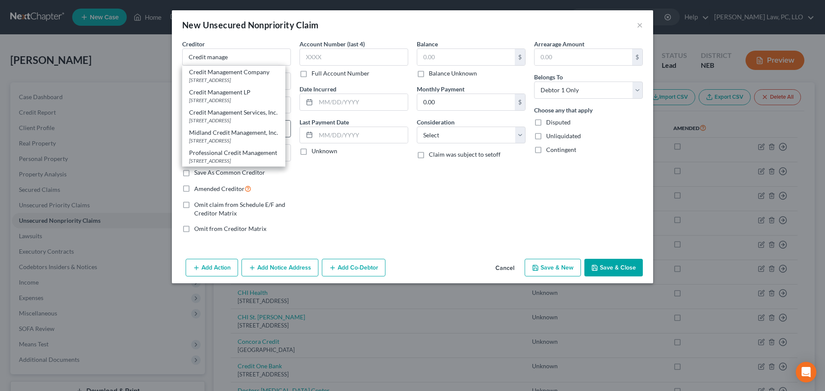
type input "68802"
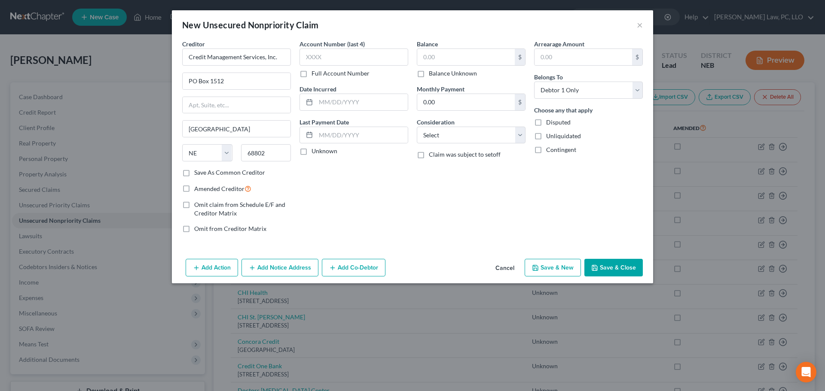
click at [451, 73] on label "Balance Unknown" at bounding box center [453, 73] width 48 height 9
click at [438, 73] on input "Balance Unknown" at bounding box center [435, 72] width 6 height 6
checkbox input "true"
type input "0.00"
click at [603, 269] on button "Save & Close" at bounding box center [613, 268] width 58 height 18
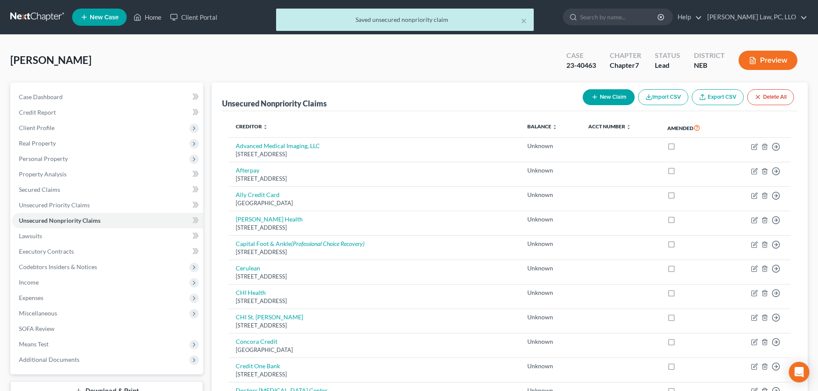
click at [614, 99] on button "New Claim" at bounding box center [609, 97] width 52 height 16
select select "0"
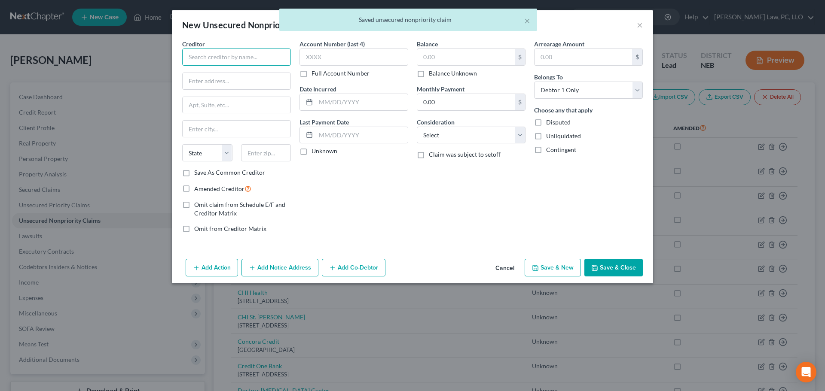
click at [247, 58] on input "text" at bounding box center [236, 57] width 109 height 17
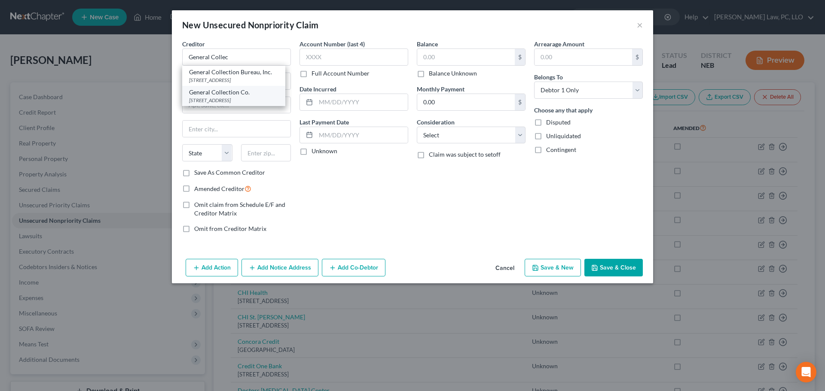
click at [242, 95] on div "General Collection Co." at bounding box center [233, 92] width 89 height 9
type input "General Collection Co."
type input "[STREET_ADDRESS]"
type input "[GEOGRAPHIC_DATA]"
select select "30"
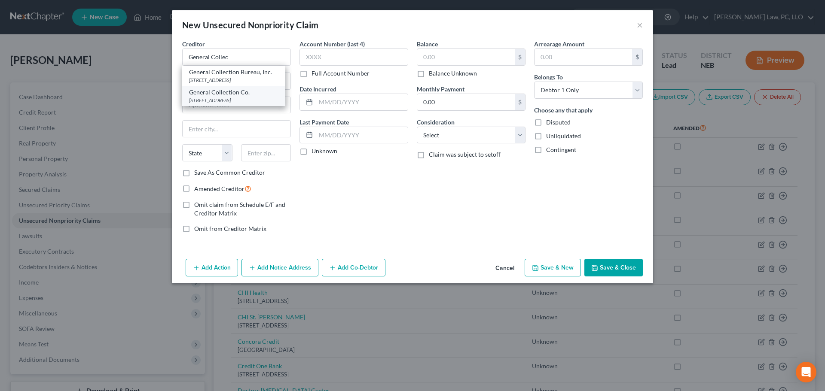
type input "68801"
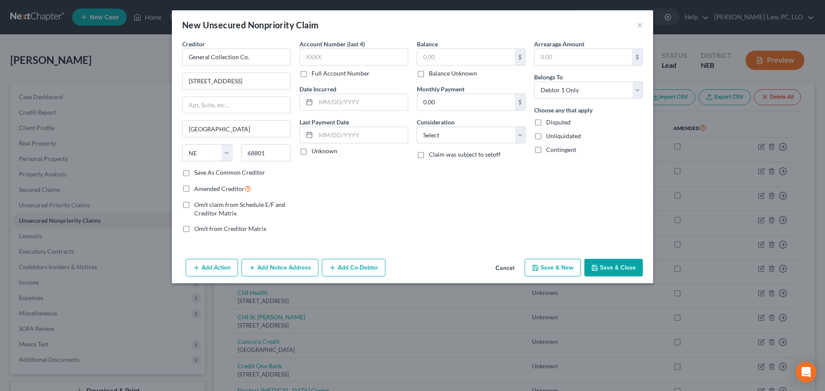
click at [441, 76] on label "Balance Unknown" at bounding box center [453, 73] width 48 height 9
click at [438, 75] on input "Balance Unknown" at bounding box center [435, 72] width 6 height 6
checkbox input "true"
type input "0.00"
click at [612, 265] on button "Save & Close" at bounding box center [613, 268] width 58 height 18
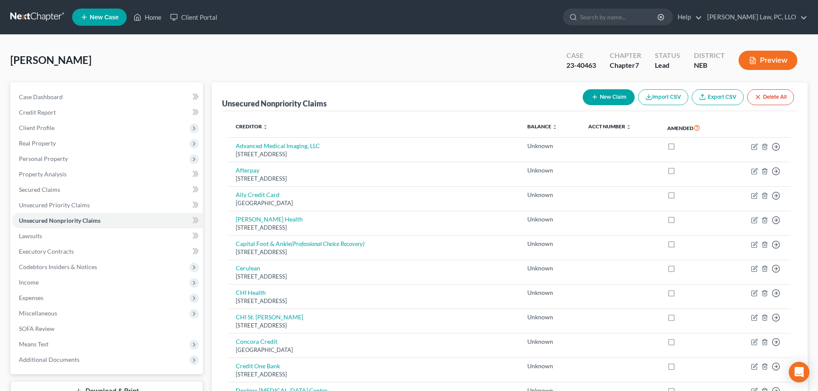
click at [600, 104] on button "New Claim" at bounding box center [609, 97] width 52 height 16
select select "0"
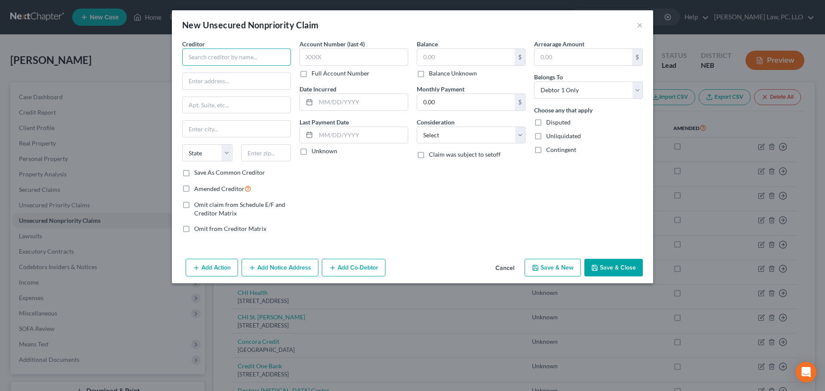
drag, startPoint x: 263, startPoint y: 61, endPoint x: 260, endPoint y: 65, distance: 5.6
click at [263, 61] on input "text" at bounding box center [236, 57] width 109 height 17
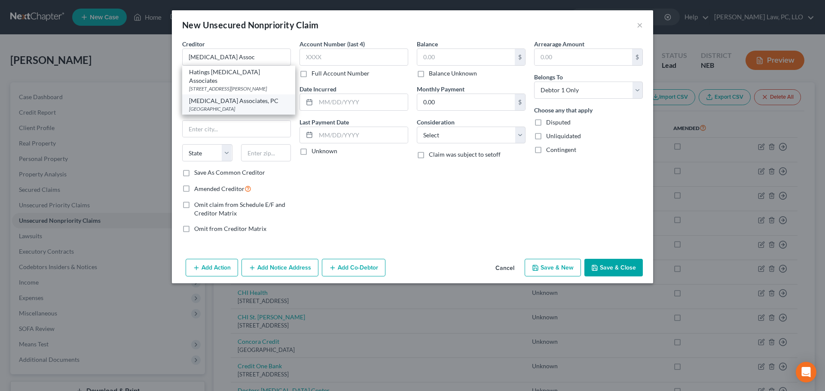
click at [241, 97] on div "[MEDICAL_DATA] Associates, PC" at bounding box center [238, 101] width 99 height 9
type input "[MEDICAL_DATA] Associates, PC"
type input "PO Box 82568"
type input "Lincoln"
select select "30"
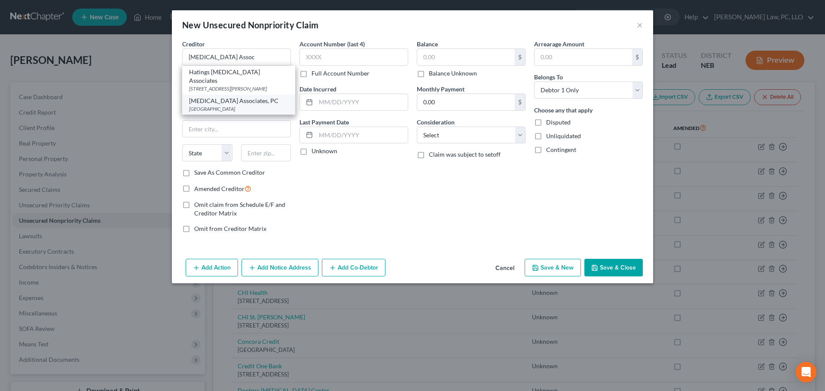
type input "68501"
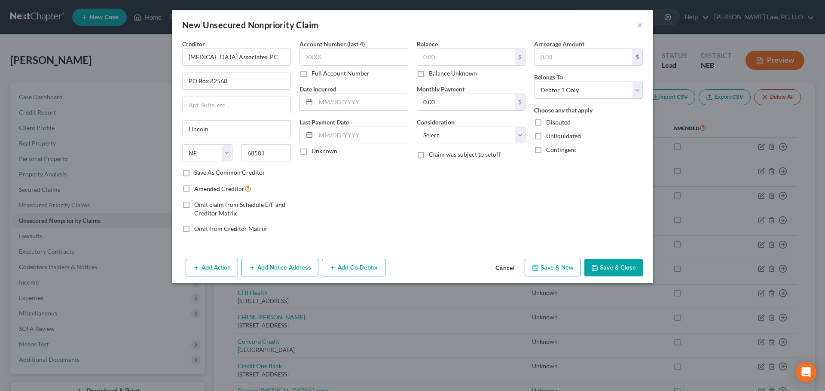
click at [429, 77] on label "Balance Unknown" at bounding box center [453, 73] width 48 height 9
click at [432, 75] on input "Balance Unknown" at bounding box center [435, 72] width 6 height 6
checkbox input "true"
type input "0.00"
click at [549, 273] on button "Save & New" at bounding box center [552, 268] width 56 height 18
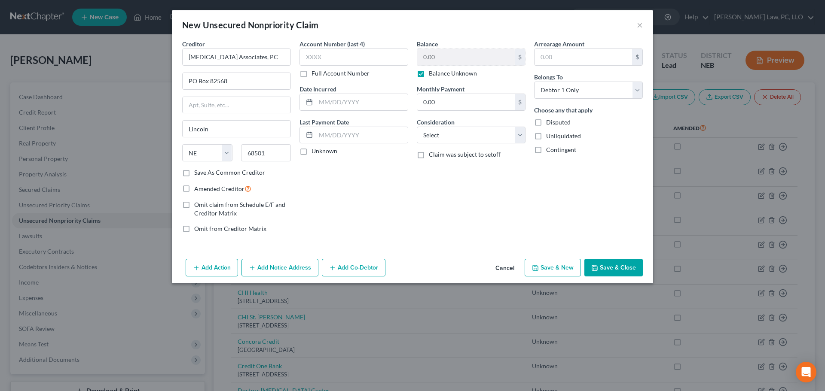
select select "0"
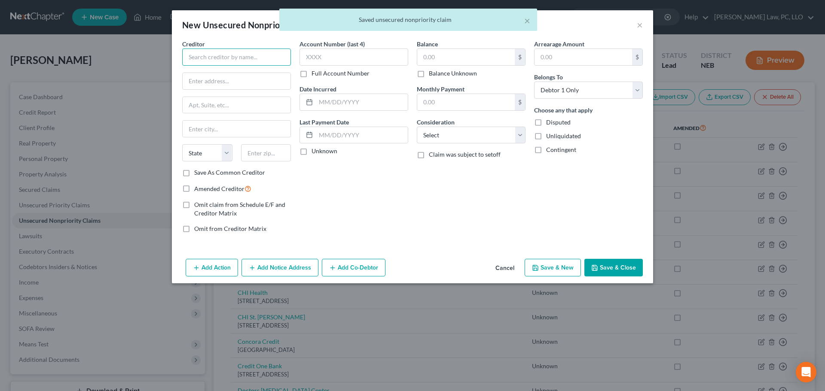
click at [201, 60] on input "text" at bounding box center [236, 57] width 109 height 17
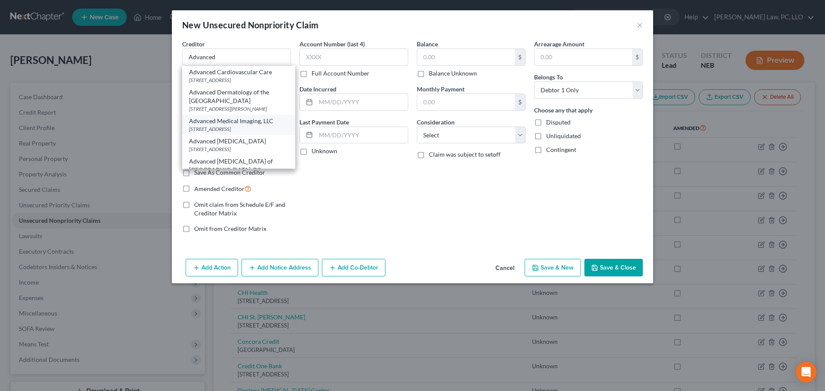
click at [251, 133] on div "[STREET_ADDRESS]" at bounding box center [238, 128] width 99 height 7
type input "Advanced Medical Imaging, LLC"
type input "[STREET_ADDRESS]"
type input "Lincoln"
select select "30"
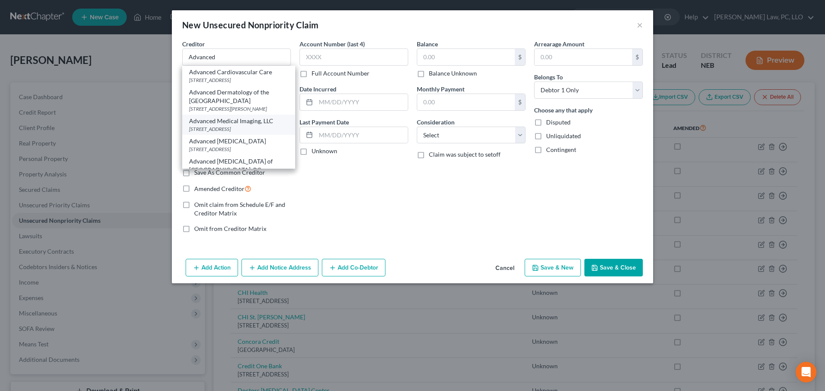
type input "68506"
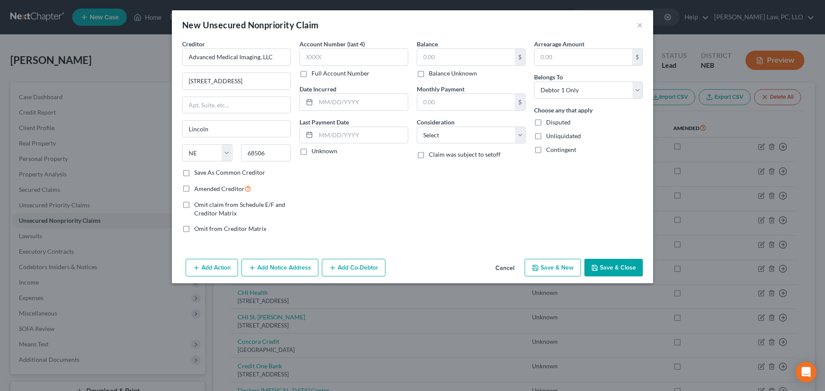
click at [429, 75] on label "Balance Unknown" at bounding box center [453, 73] width 48 height 9
click at [432, 75] on input "Balance Unknown" at bounding box center [435, 72] width 6 height 6
checkbox input "true"
type input "0.00"
click at [548, 266] on button "Save & New" at bounding box center [552, 268] width 56 height 18
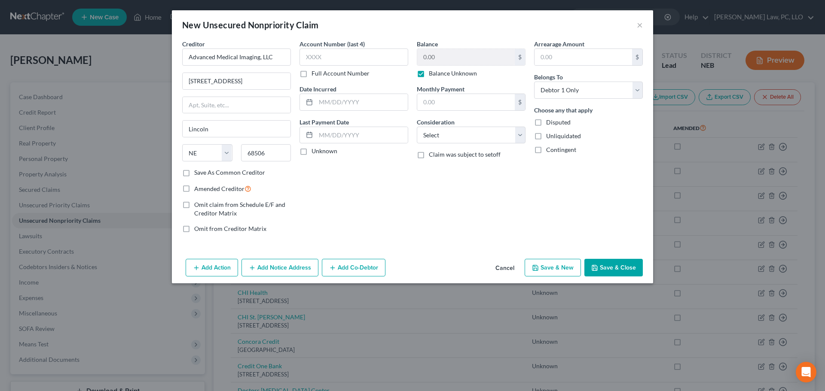
select select "0"
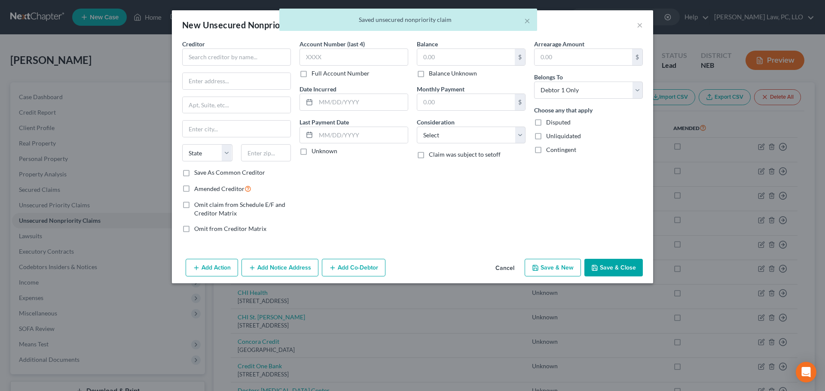
type input "0.00"
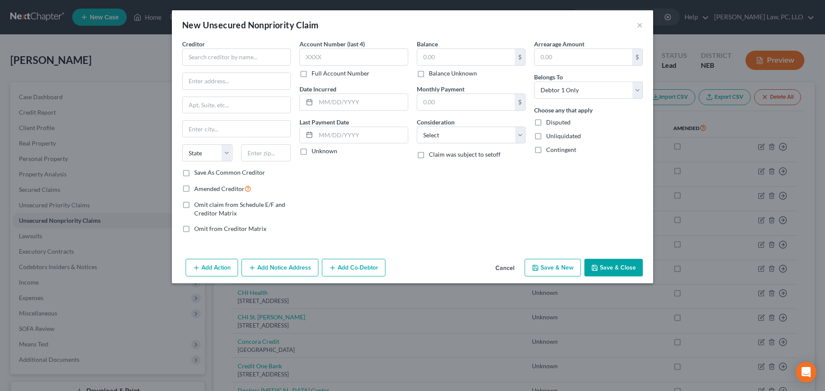
click at [506, 266] on button "Cancel" at bounding box center [504, 268] width 33 height 17
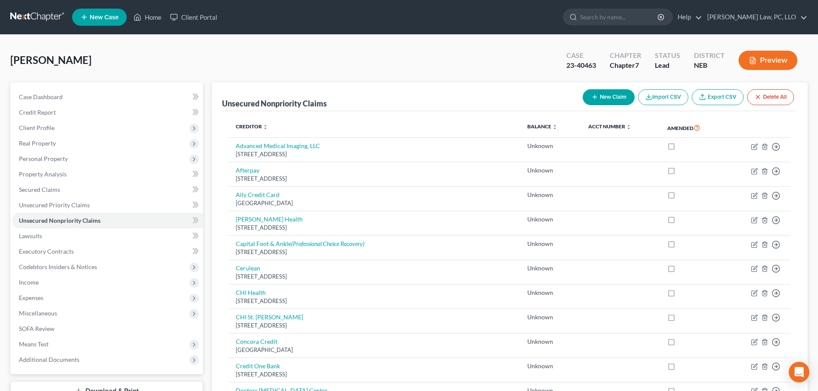
click at [609, 103] on button "New Claim" at bounding box center [609, 97] width 52 height 16
select select "0"
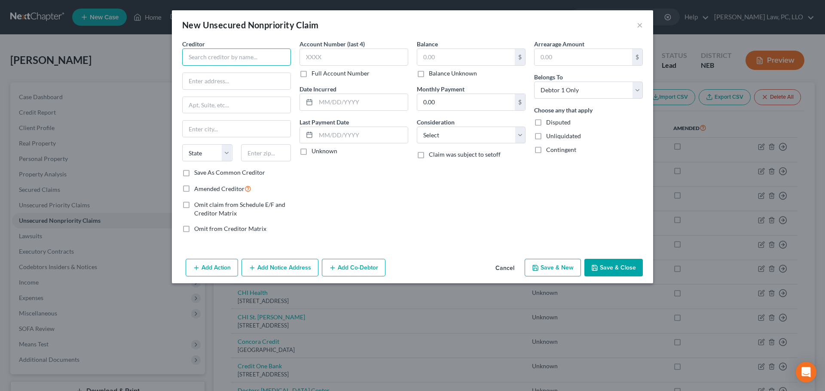
drag, startPoint x: 277, startPoint y: 61, endPoint x: 278, endPoint y: 67, distance: 6.5
click at [275, 61] on input "text" at bounding box center [236, 57] width 109 height 17
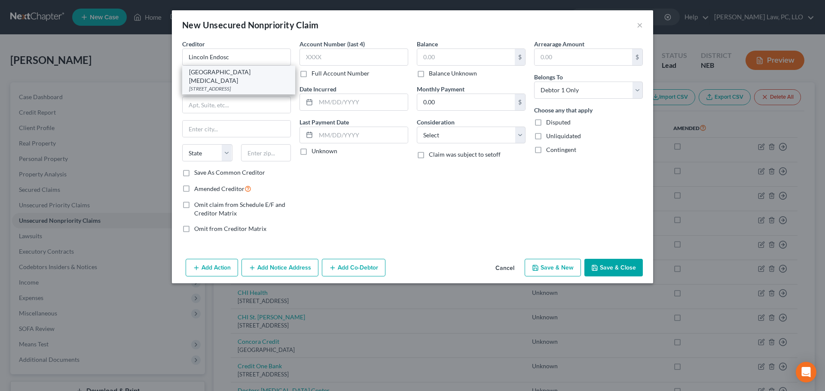
click at [272, 74] on div "[GEOGRAPHIC_DATA][MEDICAL_DATA] [STREET_ADDRESS]" at bounding box center [238, 80] width 113 height 29
type input "[GEOGRAPHIC_DATA][MEDICAL_DATA]"
type input "[STREET_ADDRESS]"
type input "Lincoln"
select select "30"
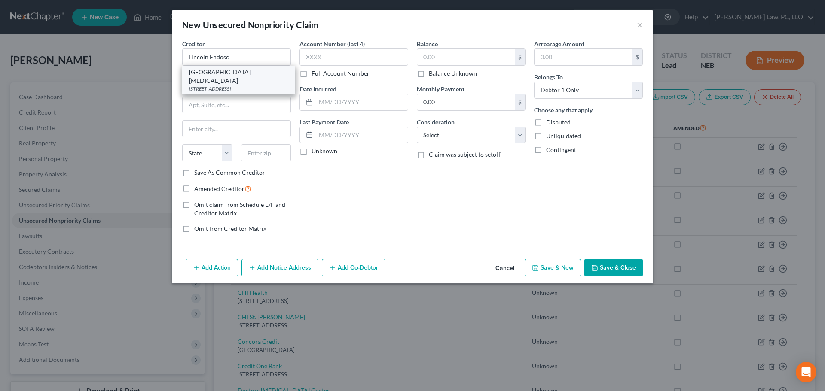
type input "68503"
click at [276, 270] on button "Add Notice Address" at bounding box center [279, 268] width 77 height 18
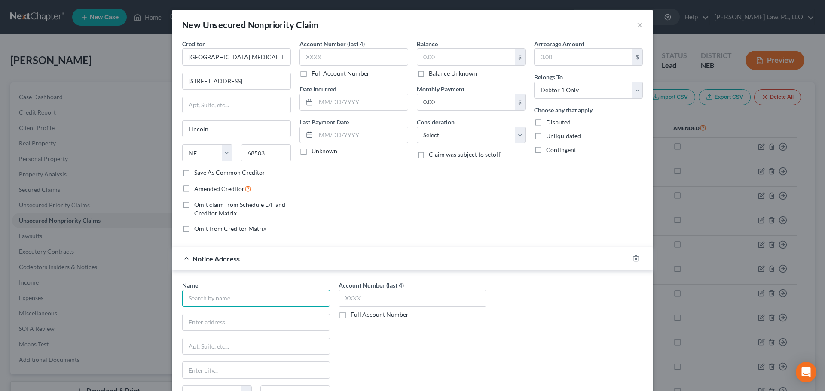
click at [259, 293] on input "text" at bounding box center [256, 298] width 148 height 17
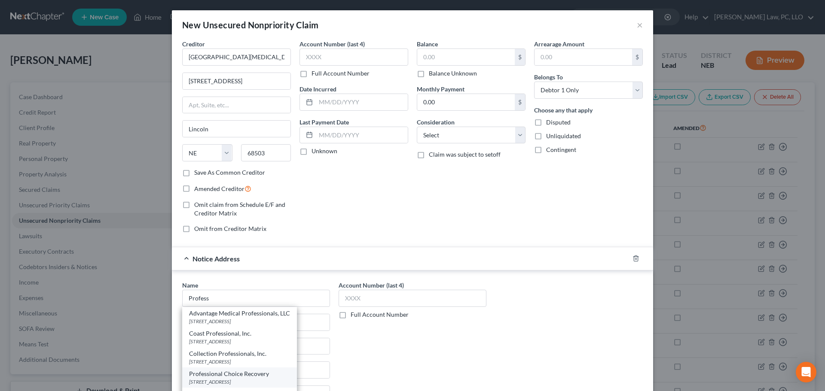
click at [250, 372] on div "Professional Choice Recovery" at bounding box center [239, 374] width 101 height 9
type input "Professional Choice Recovery"
type input "[STREET_ADDRESS]"
type input "Lincoln"
select select "30"
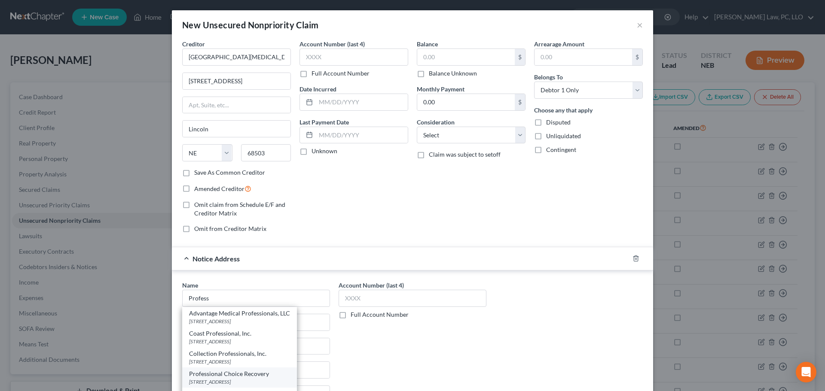
type input "68504"
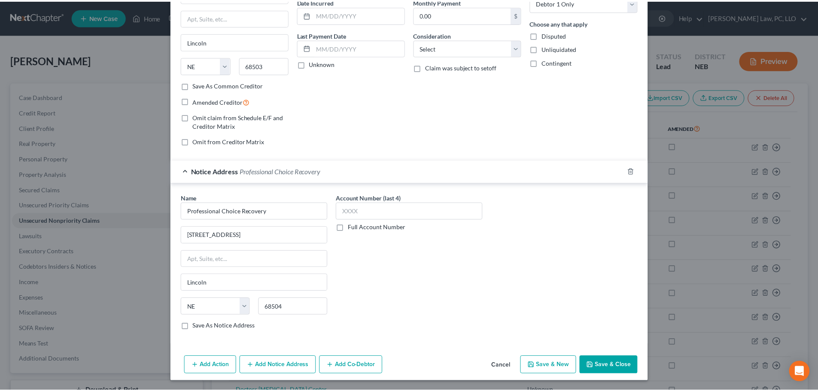
scroll to position [88, 0]
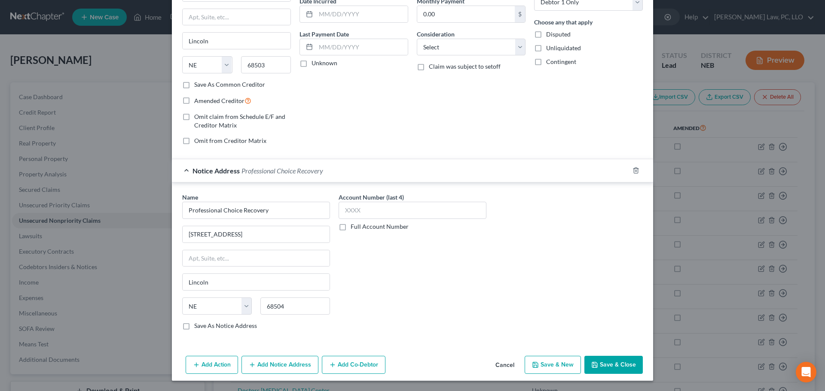
click at [617, 366] on button "Save & Close" at bounding box center [613, 365] width 58 height 18
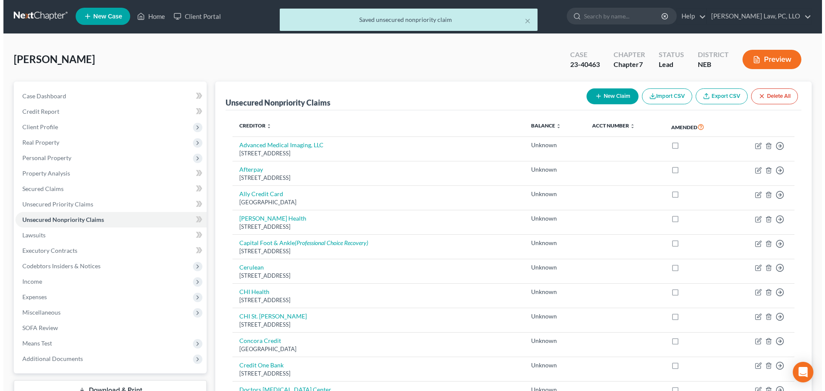
scroll to position [0, 0]
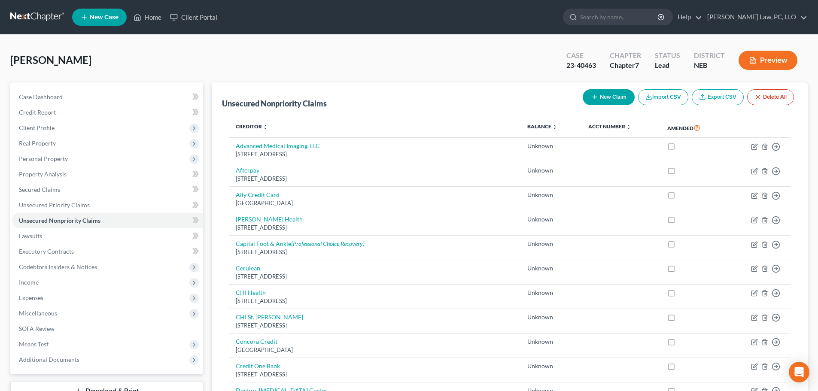
click at [599, 98] on button "New Claim" at bounding box center [609, 97] width 52 height 16
select select "0"
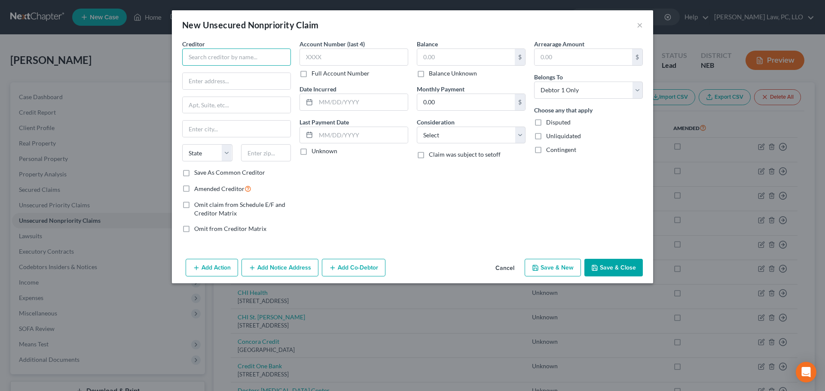
click at [238, 56] on input "text" at bounding box center [236, 57] width 109 height 17
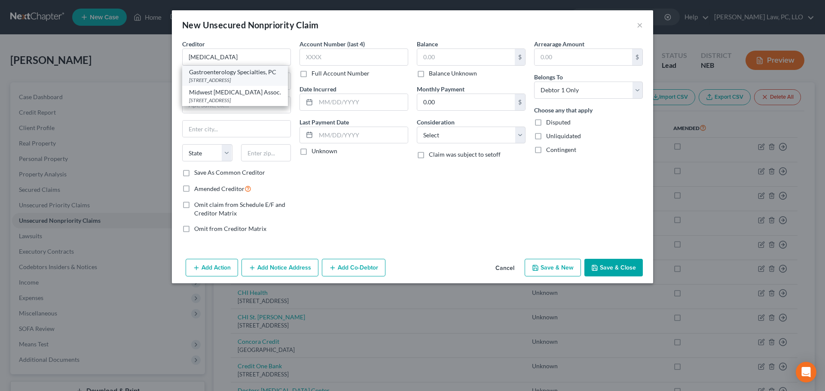
click at [268, 79] on div "[STREET_ADDRESS]" at bounding box center [235, 79] width 92 height 7
type input "Gastroenterology Specialties, PC"
type input "[STREET_ADDRESS]"
type input "ste 100"
type input "Lincoln"
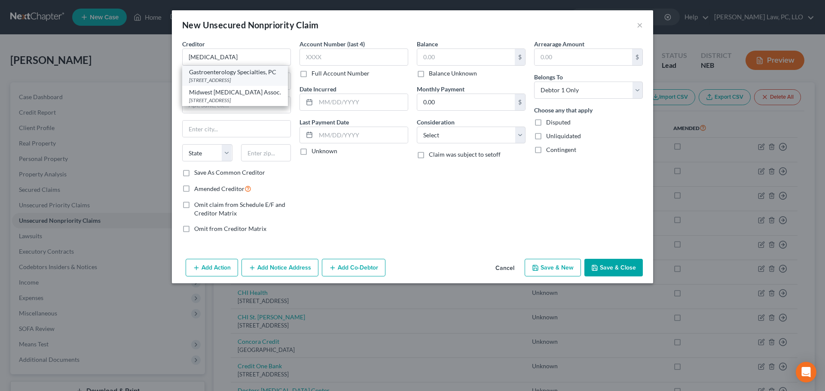
select select "30"
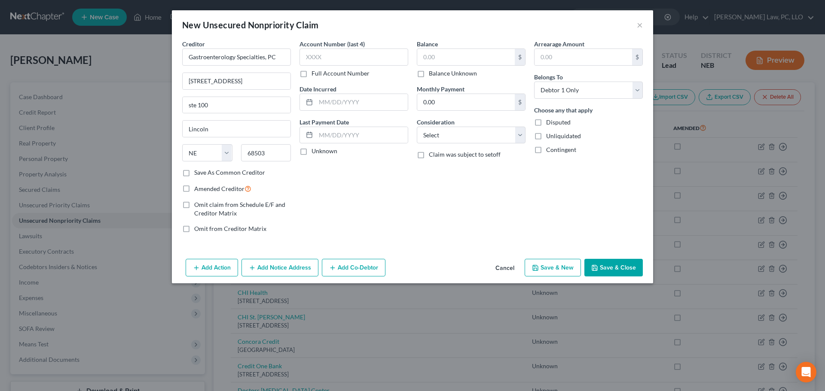
click at [456, 73] on label "Balance Unknown" at bounding box center [453, 73] width 48 height 9
click at [438, 73] on input "Balance Unknown" at bounding box center [435, 72] width 6 height 6
click at [546, 265] on button "Save & New" at bounding box center [552, 268] width 56 height 18
drag, startPoint x: 250, startPoint y: 61, endPoint x: 285, endPoint y: 76, distance: 38.0
click at [250, 61] on input "text" at bounding box center [236, 57] width 109 height 17
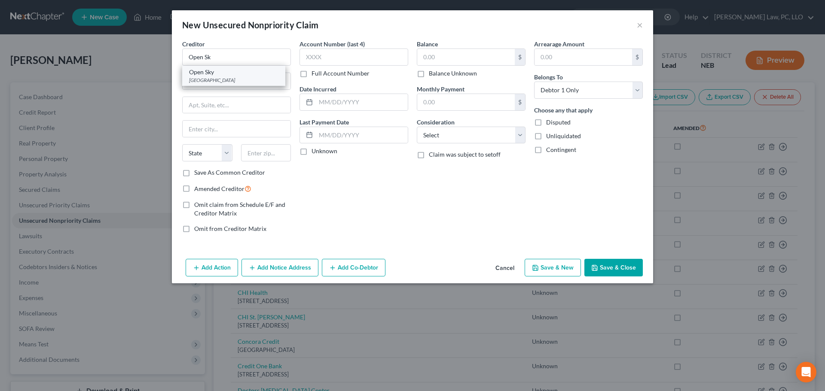
click at [225, 80] on div "[GEOGRAPHIC_DATA]" at bounding box center [233, 79] width 89 height 7
click at [454, 72] on label "Balance Unknown" at bounding box center [453, 73] width 48 height 9
click at [438, 72] on input "Balance Unknown" at bounding box center [435, 72] width 6 height 6
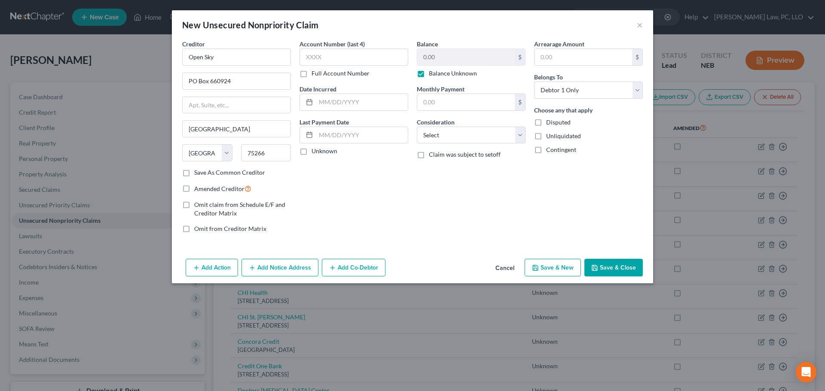
click at [536, 267] on icon "button" at bounding box center [535, 268] width 7 height 7
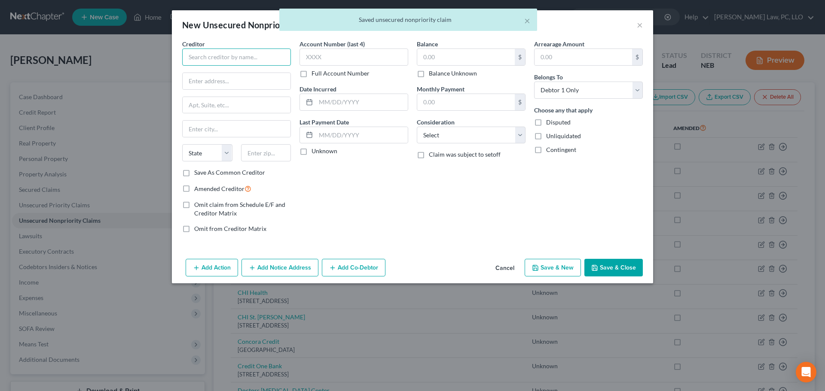
click at [236, 60] on input "text" at bounding box center [236, 57] width 109 height 17
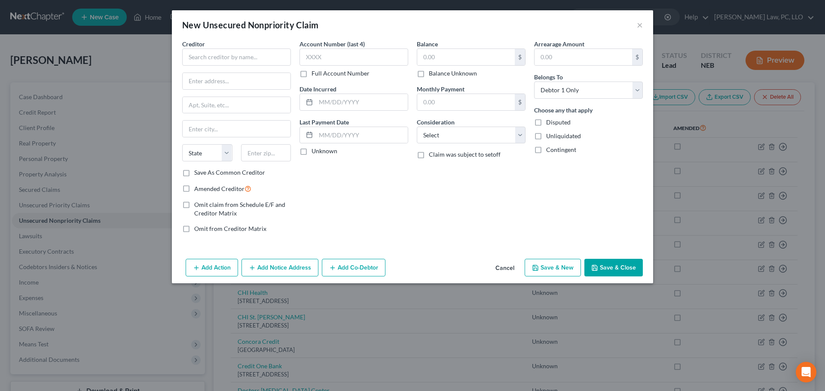
click at [511, 265] on button "Cancel" at bounding box center [504, 268] width 33 height 17
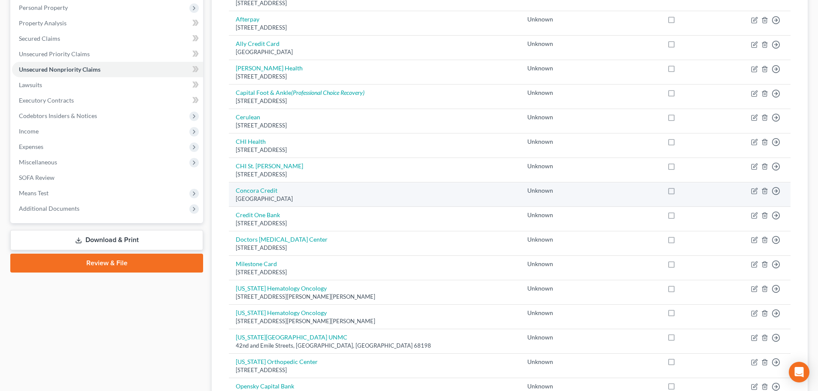
scroll to position [58, 0]
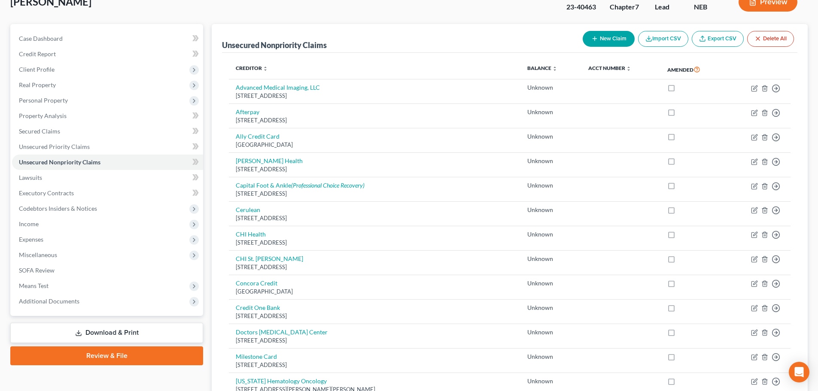
click at [597, 43] on button "New Claim" at bounding box center [609, 39] width 52 height 16
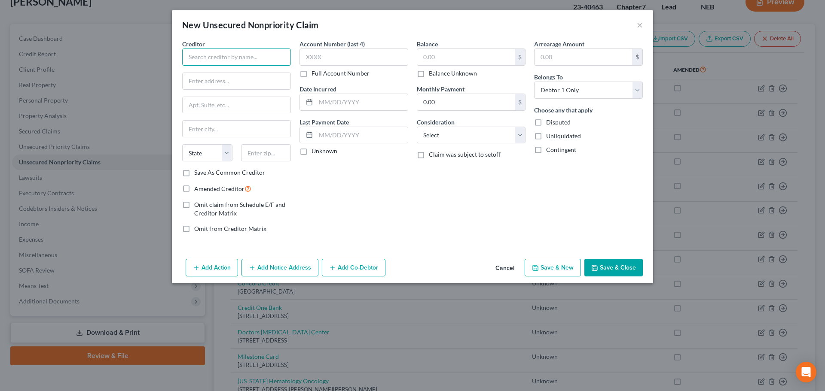
click at [259, 55] on input "text" at bounding box center [236, 57] width 109 height 17
click at [219, 75] on div "BMO Bank" at bounding box center [233, 72] width 89 height 9
click at [442, 73] on label "Balance Unknown" at bounding box center [453, 73] width 48 height 9
click at [438, 73] on input "Balance Unknown" at bounding box center [435, 72] width 6 height 6
click at [549, 266] on button "Save & New" at bounding box center [552, 268] width 56 height 18
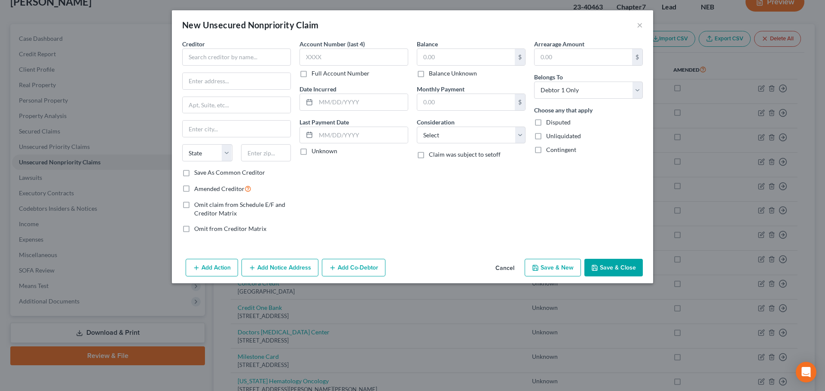
click at [511, 266] on button "Cancel" at bounding box center [504, 268] width 33 height 17
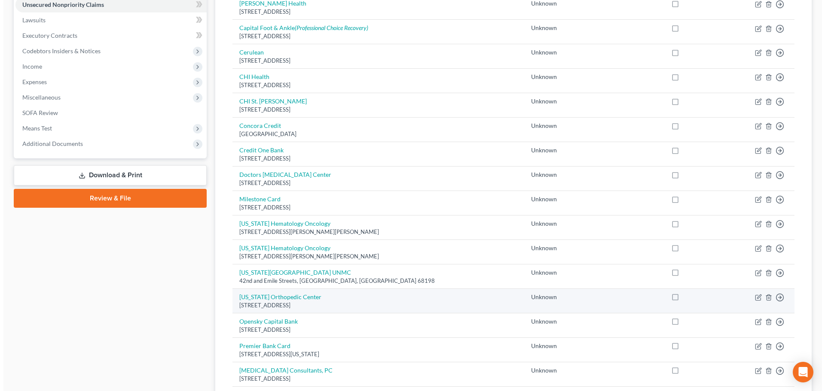
scroll to position [273, 0]
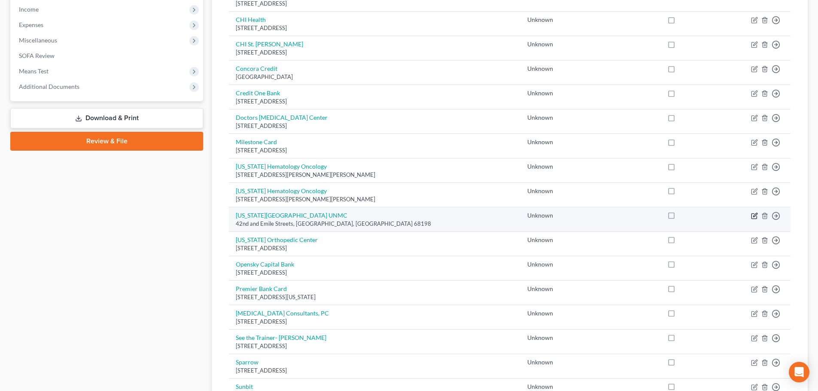
click at [755, 215] on icon "button" at bounding box center [755, 215] width 4 height 4
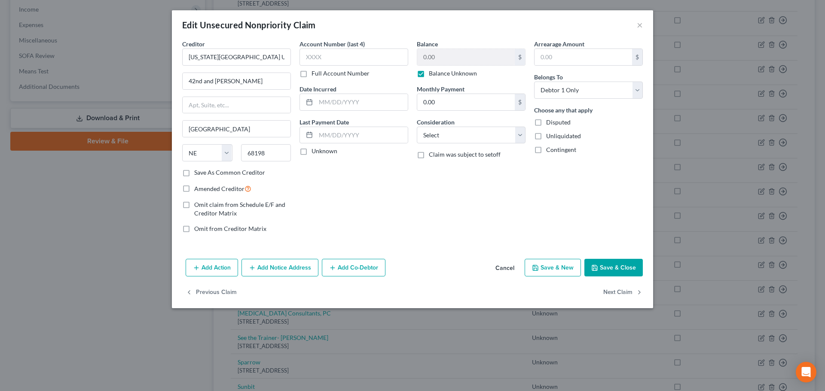
click at [263, 258] on div "Add Action Add Notice Address Add Co-Debtor Cancel Save & New Save & Close" at bounding box center [412, 270] width 481 height 28
click at [264, 263] on button "Add Notice Address" at bounding box center [279, 268] width 77 height 18
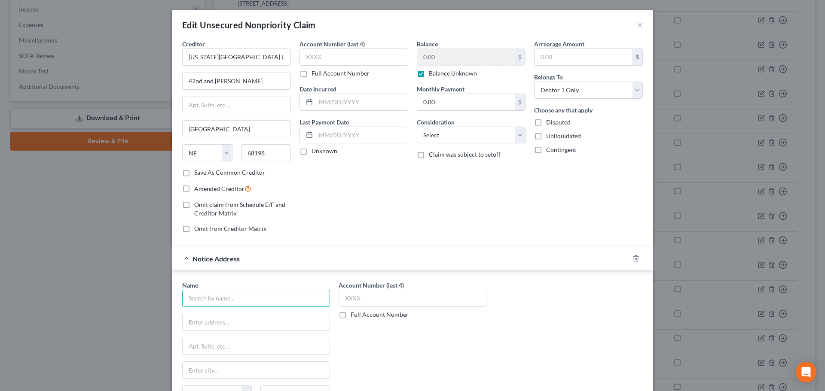
click at [232, 296] on input "text" at bounding box center [256, 298] width 148 height 17
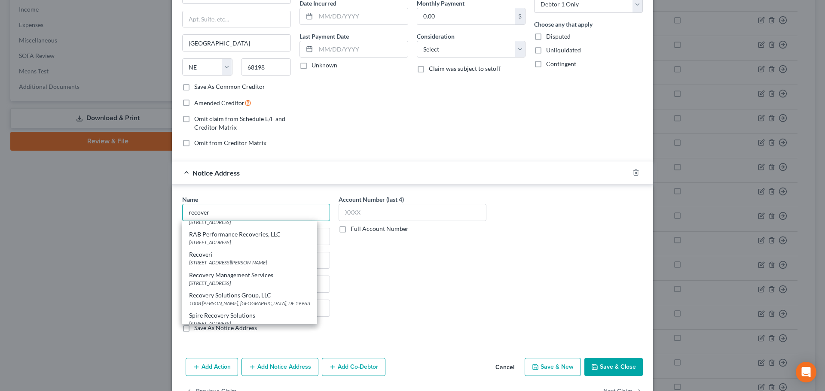
scroll to position [342, 0]
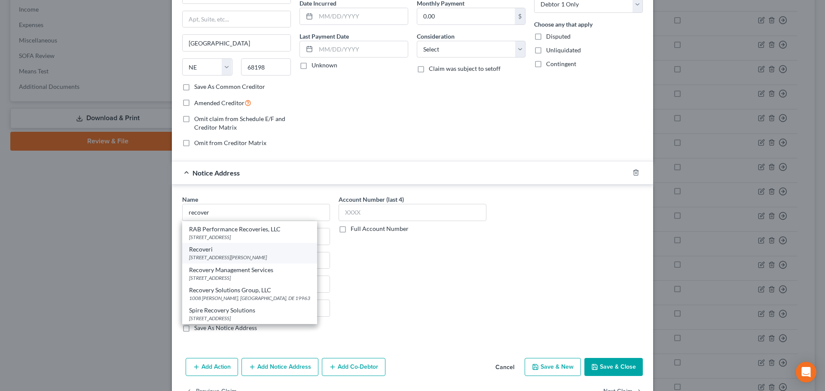
click at [259, 255] on div "[STREET_ADDRESS][PERSON_NAME]" at bounding box center [249, 257] width 121 height 7
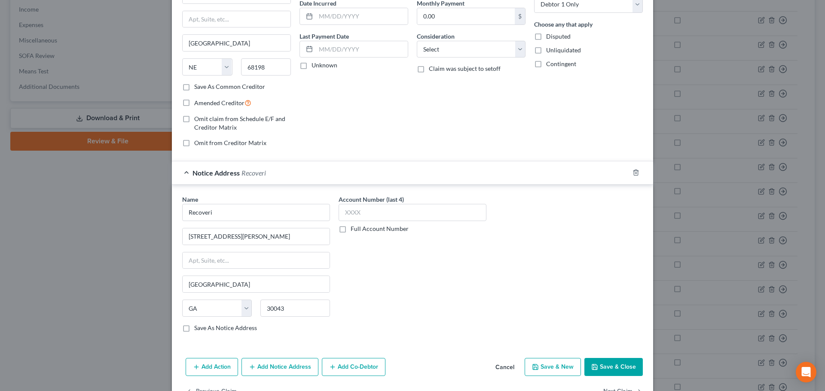
scroll to position [0, 0]
click at [584, 364] on button "Save & Close" at bounding box center [613, 367] width 58 height 18
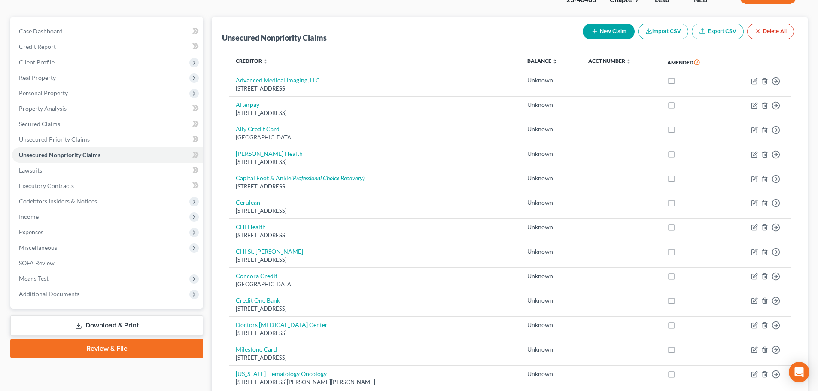
scroll to position [43, 0]
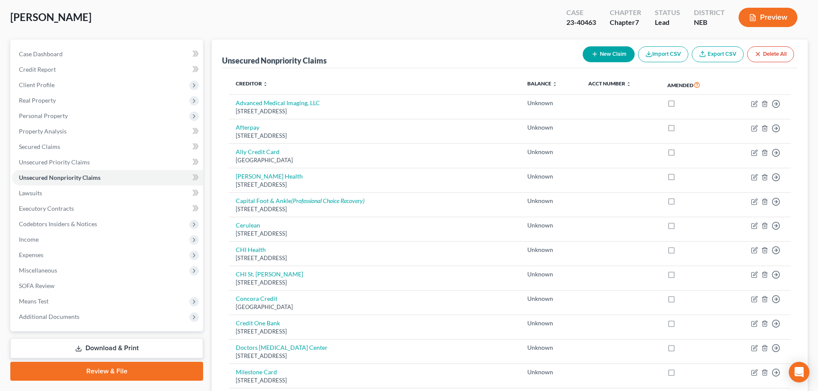
click at [591, 57] on icon "button" at bounding box center [594, 54] width 7 height 7
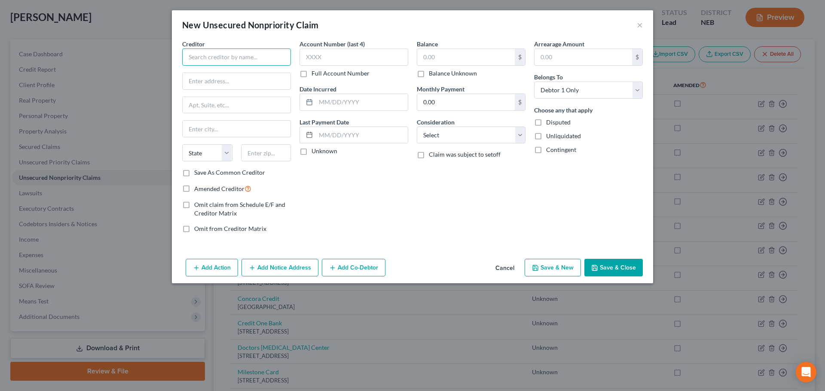
drag, startPoint x: 274, startPoint y: 55, endPoint x: 268, endPoint y: 59, distance: 7.3
click at [272, 55] on input "text" at bounding box center [236, 57] width 109 height 17
click at [503, 266] on button "Cancel" at bounding box center [504, 268] width 33 height 17
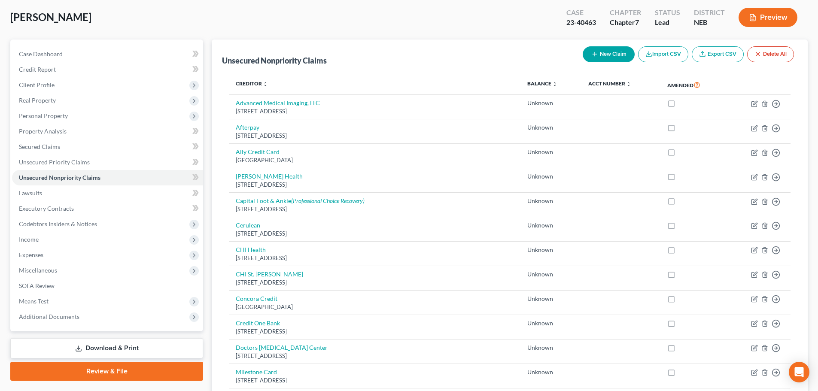
click at [610, 54] on button "New Claim" at bounding box center [609, 54] width 52 height 16
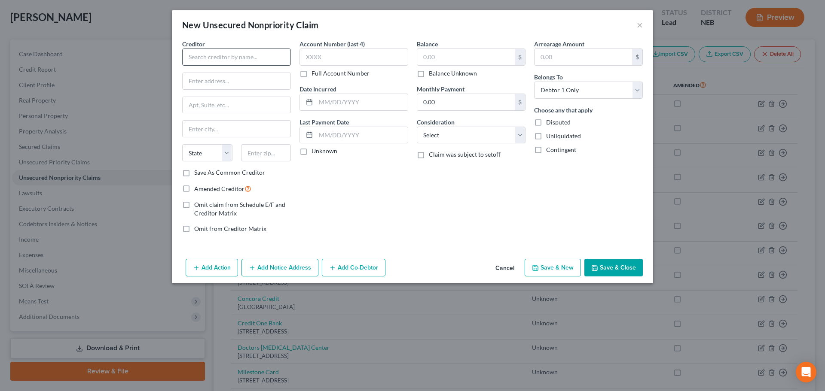
click at [255, 48] on div "Creditor *" at bounding box center [236, 53] width 109 height 26
click at [251, 61] on input "text" at bounding box center [236, 57] width 109 height 17
click at [253, 83] on input "[STREET_ADDRESS]" at bounding box center [237, 81] width 108 height 16
click at [235, 176] on label "Save As Common Creditor" at bounding box center [229, 172] width 71 height 9
click at [203, 174] on input "Save As Common Creditor" at bounding box center [201, 171] width 6 height 6
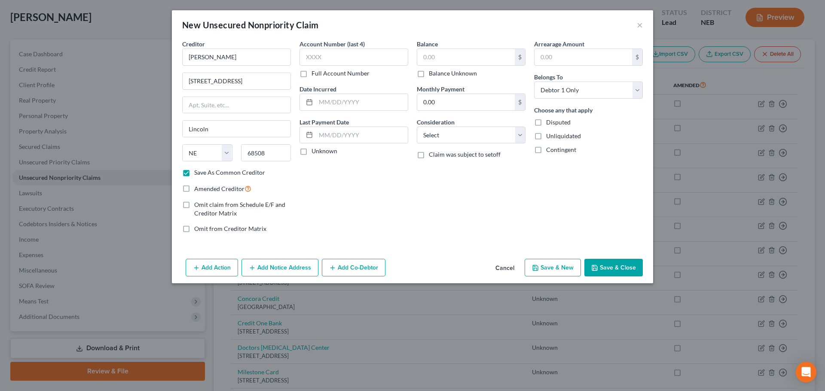
click at [442, 72] on label "Balance Unknown" at bounding box center [453, 73] width 48 height 9
click at [438, 72] on input "Balance Unknown" at bounding box center [435, 72] width 6 height 6
click at [340, 216] on div "Account Number (last 4) Full Account Number Date Incurred Last Payment Date Unk…" at bounding box center [353, 140] width 117 height 201
click at [623, 271] on button "Save & Close" at bounding box center [613, 268] width 58 height 18
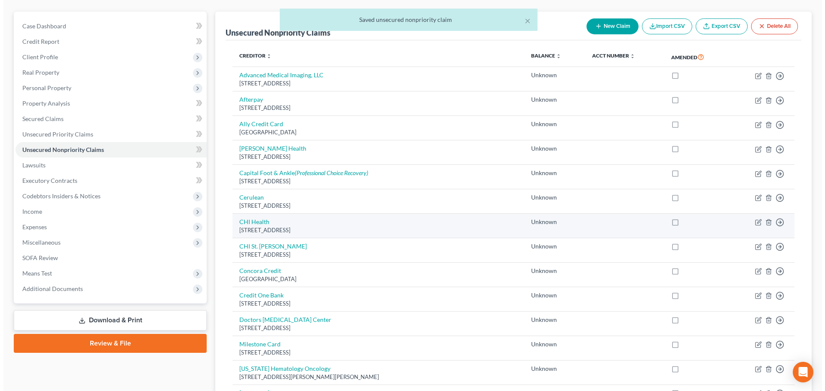
scroll to position [86, 0]
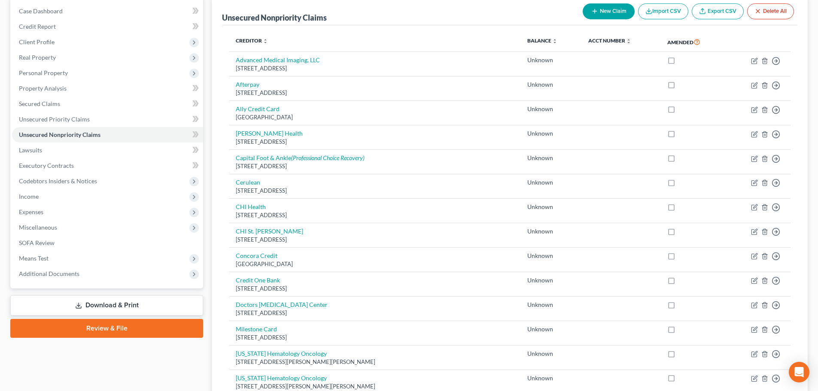
click at [605, 12] on button "New Claim" at bounding box center [609, 11] width 52 height 16
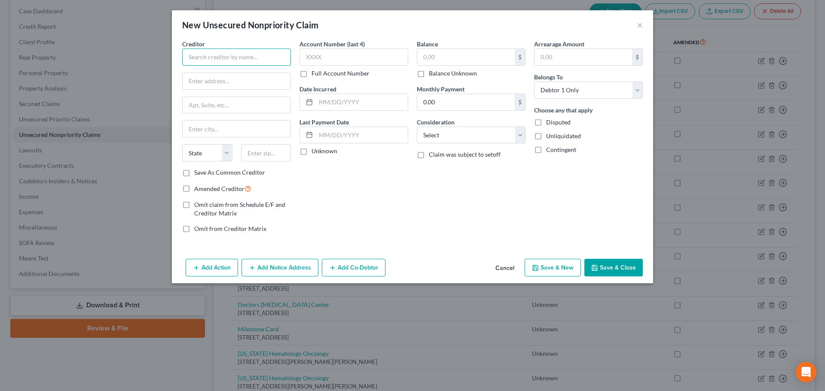
click at [237, 61] on input "text" at bounding box center [236, 57] width 109 height 17
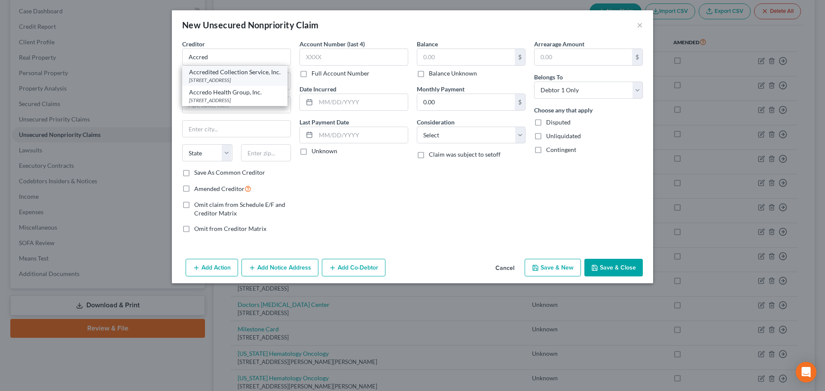
click at [246, 73] on div "Accredited Collection Service, Inc." at bounding box center [234, 72] width 91 height 9
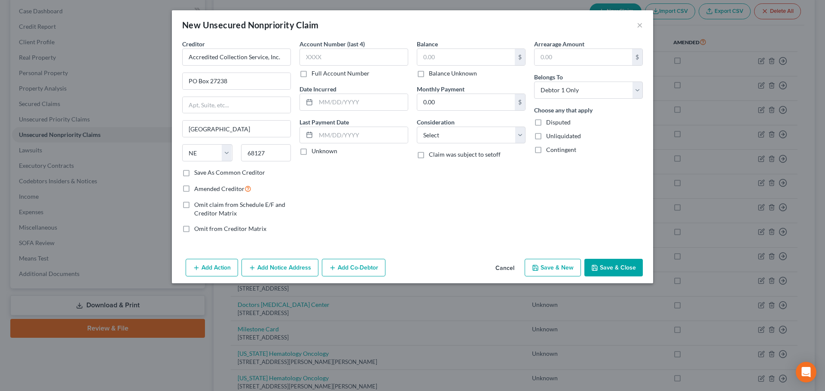
click at [443, 76] on label "Balance Unknown" at bounding box center [453, 73] width 48 height 9
click at [438, 75] on input "Balance Unknown" at bounding box center [435, 72] width 6 height 6
click at [563, 272] on button "Save & New" at bounding box center [552, 268] width 56 height 18
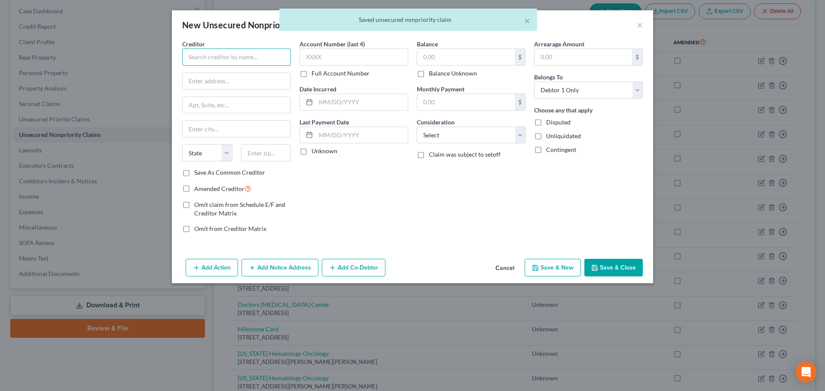
click at [206, 58] on input "text" at bounding box center [236, 57] width 109 height 17
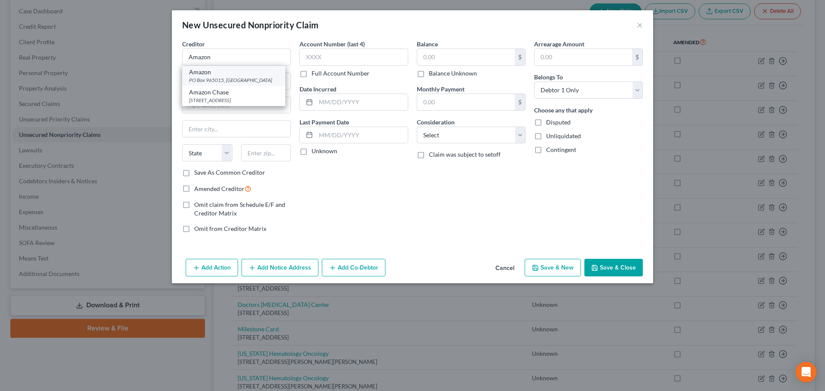
click at [223, 81] on div "PO Box 965015, [GEOGRAPHIC_DATA]" at bounding box center [233, 79] width 89 height 7
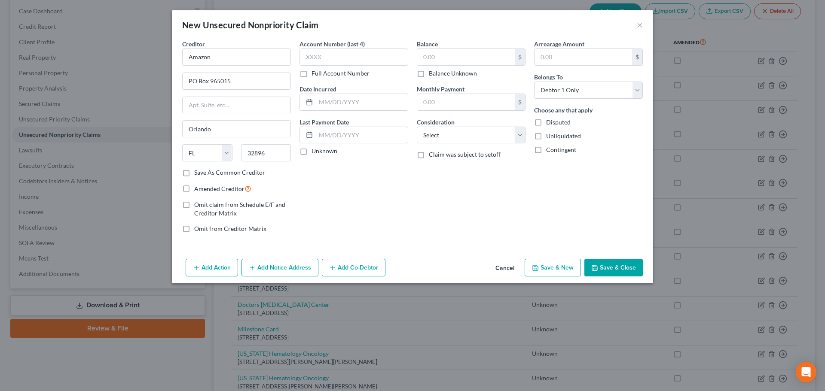
click at [442, 72] on label "Balance Unknown" at bounding box center [453, 73] width 48 height 9
click at [438, 72] on input "Balance Unknown" at bounding box center [435, 72] width 6 height 6
click at [566, 266] on button "Save & New" at bounding box center [552, 268] width 56 height 18
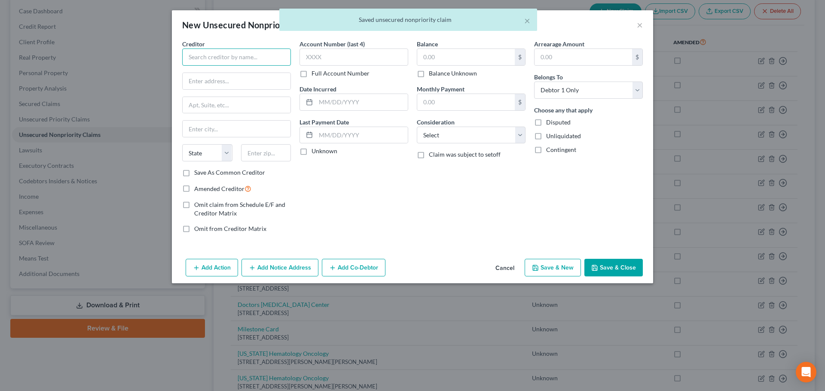
click at [209, 57] on input "text" at bounding box center [236, 57] width 109 height 17
click at [212, 75] on div "Best Buy" at bounding box center [233, 72] width 89 height 9
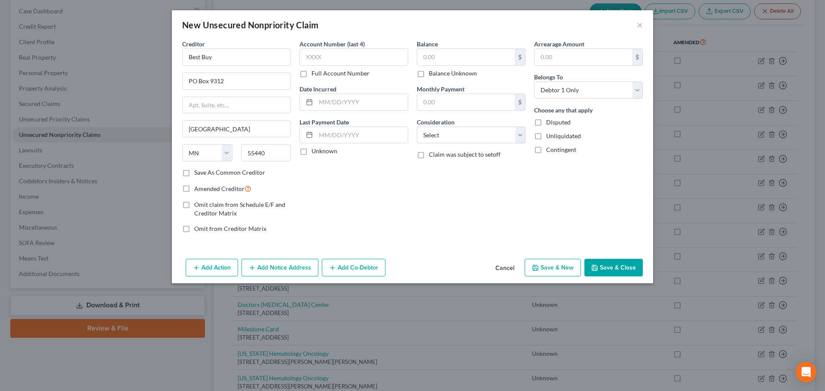
click at [440, 71] on label "Balance Unknown" at bounding box center [453, 73] width 48 height 9
click at [438, 71] on input "Balance Unknown" at bounding box center [435, 72] width 6 height 6
click at [559, 268] on button "Save & New" at bounding box center [552, 268] width 56 height 18
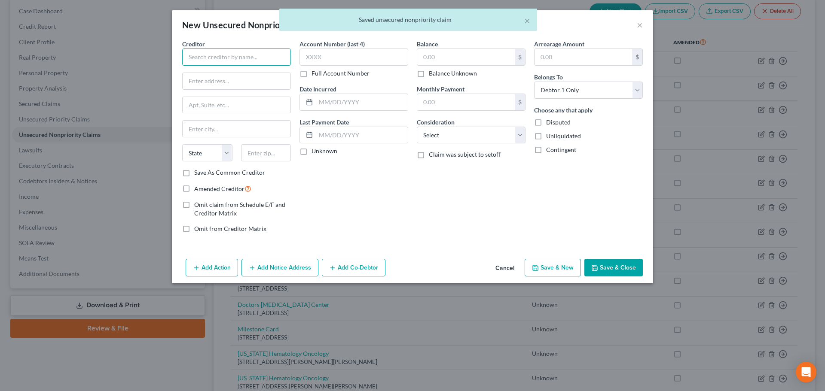
click at [198, 58] on input "text" at bounding box center [236, 57] width 109 height 17
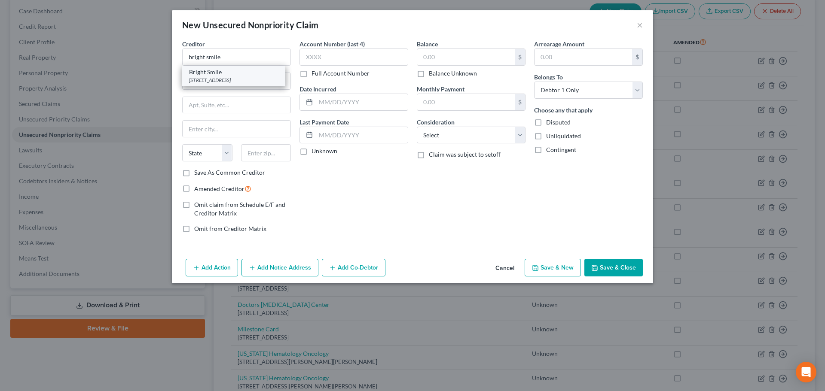
click at [241, 76] on div "Bright Smile" at bounding box center [233, 72] width 89 height 9
click at [429, 75] on label "Balance Unknown" at bounding box center [453, 73] width 48 height 9
click at [432, 75] on input "Balance Unknown" at bounding box center [435, 72] width 6 height 6
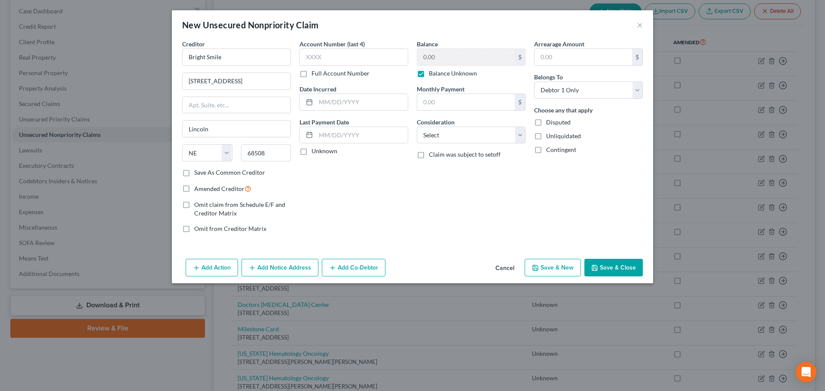
click at [552, 269] on button "Save & New" at bounding box center [552, 268] width 56 height 18
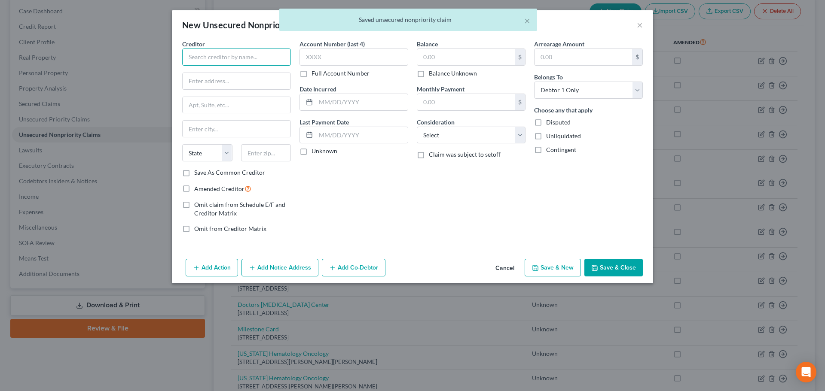
click at [231, 56] on input "text" at bounding box center [236, 57] width 109 height 17
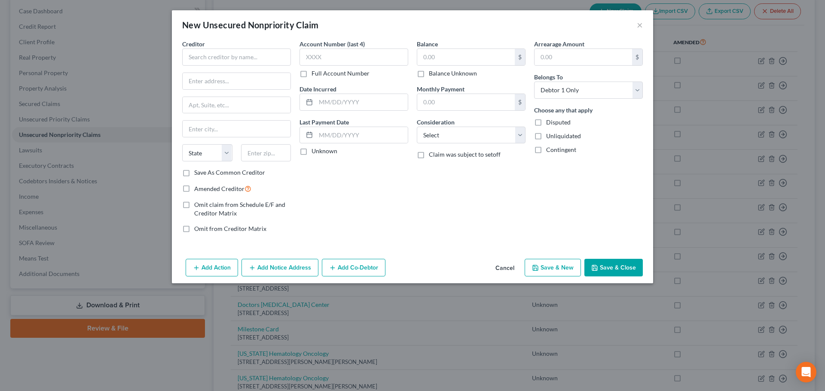
click at [513, 266] on button "Cancel" at bounding box center [504, 268] width 33 height 17
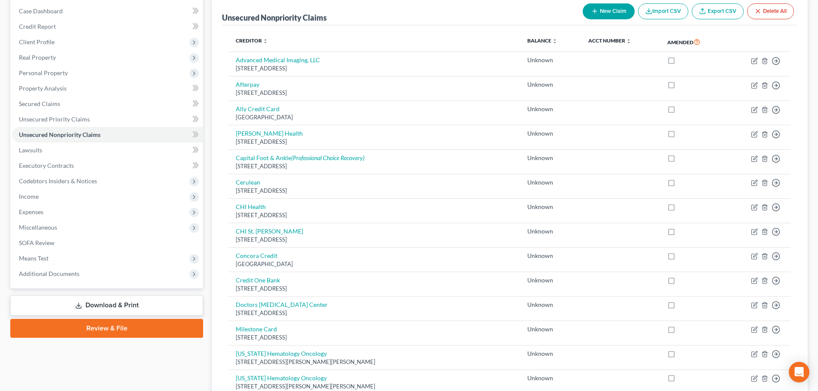
click at [603, 7] on button "New Claim" at bounding box center [609, 11] width 52 height 16
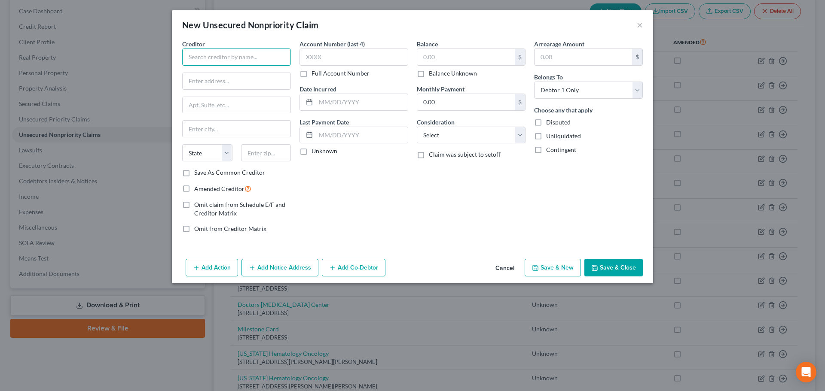
click at [235, 49] on input "text" at bounding box center [236, 57] width 109 height 17
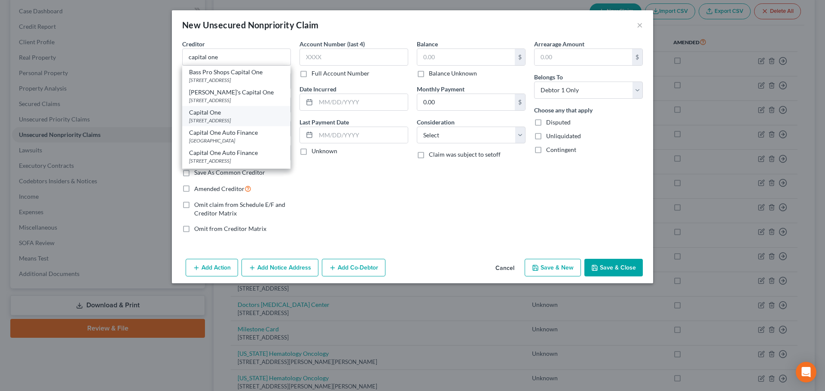
click at [238, 110] on div "Capital One" at bounding box center [236, 112] width 94 height 9
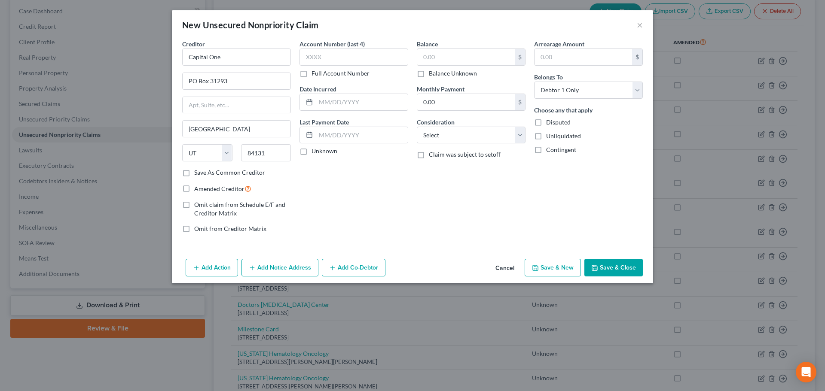
click at [429, 75] on label "Balance Unknown" at bounding box center [453, 73] width 48 height 9
click at [432, 75] on input "Balance Unknown" at bounding box center [435, 72] width 6 height 6
click at [546, 271] on button "Save & New" at bounding box center [552, 268] width 56 height 18
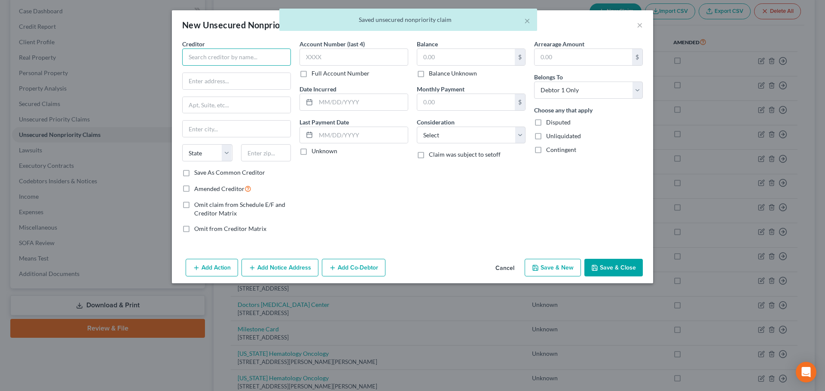
click at [228, 61] on input "text" at bounding box center [236, 57] width 109 height 17
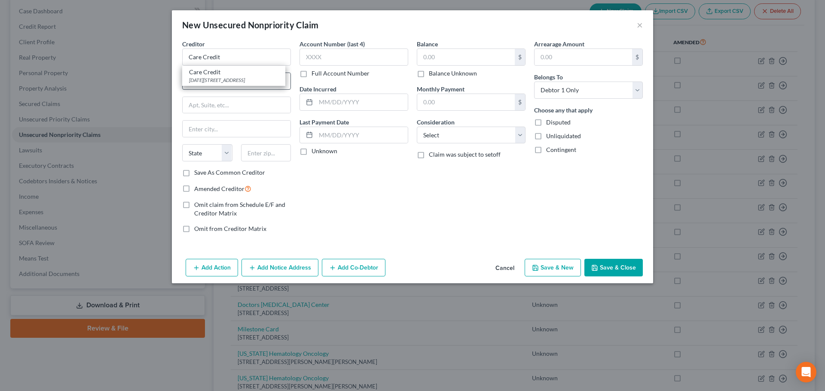
click at [240, 81] on div "[DATE][STREET_ADDRESS]" at bounding box center [233, 79] width 89 height 7
click at [451, 74] on label "Balance Unknown" at bounding box center [453, 73] width 48 height 9
click at [438, 74] on input "Balance Unknown" at bounding box center [435, 72] width 6 height 6
click at [543, 274] on button "Save & New" at bounding box center [552, 268] width 56 height 18
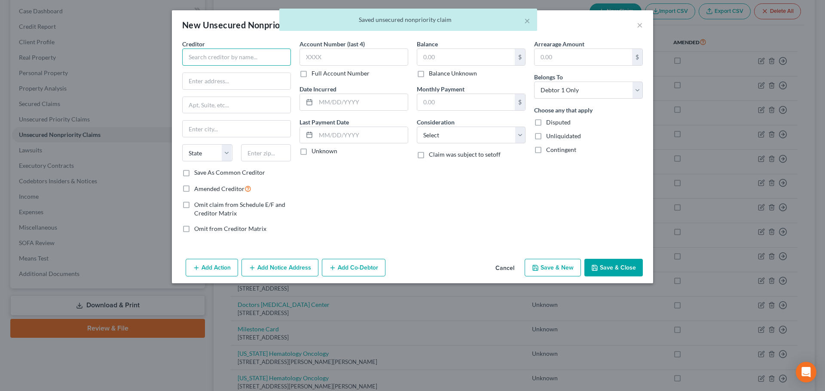
click at [247, 58] on input "text" at bounding box center [236, 57] width 109 height 17
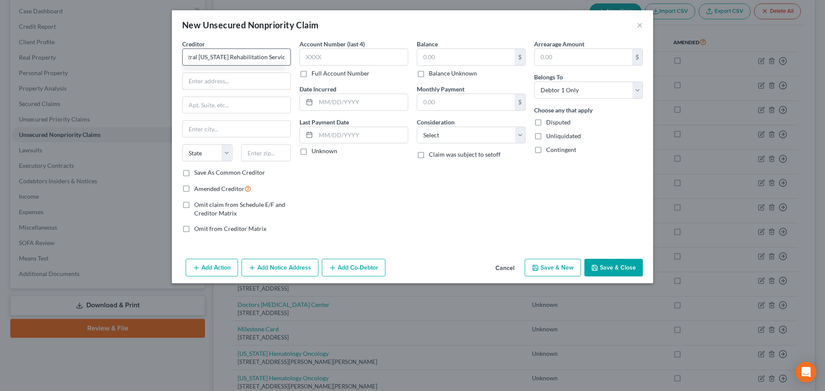
scroll to position [0, 0]
click at [194, 175] on div "Save As Common Creditor" at bounding box center [236, 172] width 109 height 9
click at [239, 171] on label "Save As Common Creditor" at bounding box center [229, 172] width 71 height 9
click at [203, 171] on input "Save As Common Creditor" at bounding box center [201, 171] width 6 height 6
click at [439, 70] on label "Balance Unknown" at bounding box center [453, 73] width 48 height 9
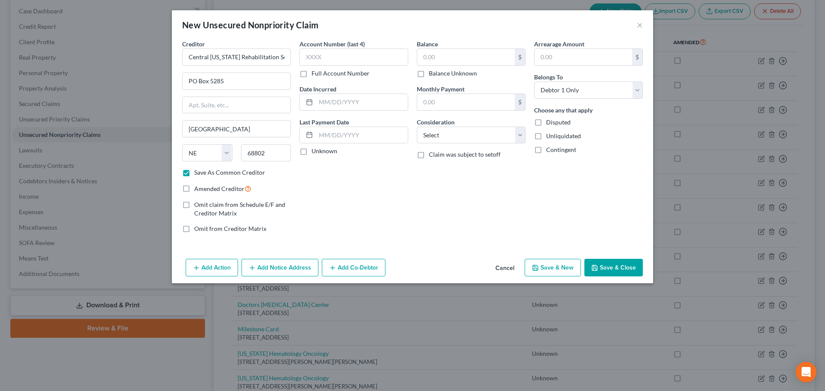
click at [429, 75] on label "Balance Unknown" at bounding box center [453, 73] width 48 height 9
click at [432, 75] on input "Balance Unknown" at bounding box center [435, 72] width 6 height 6
click at [543, 272] on button "Save & New" at bounding box center [552, 268] width 56 height 18
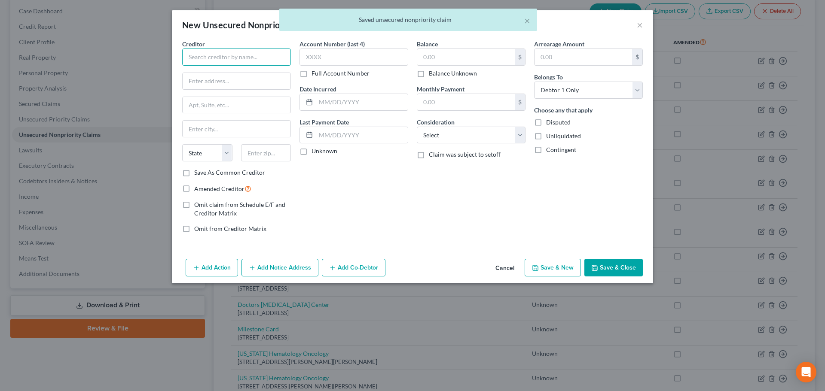
click at [222, 59] on input "text" at bounding box center [236, 57] width 109 height 17
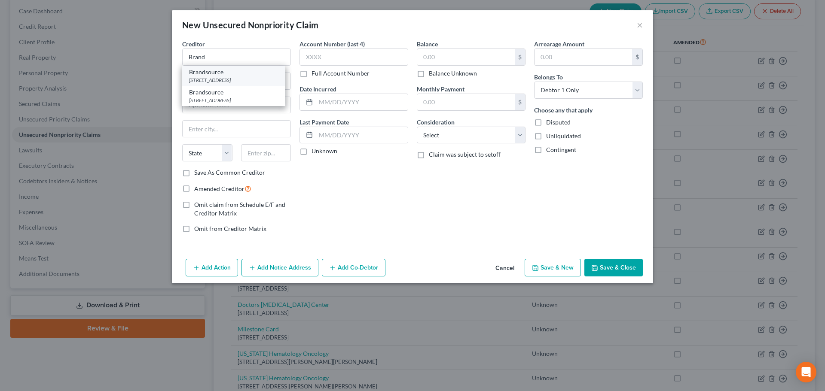
click at [234, 80] on div "[STREET_ADDRESS]" at bounding box center [233, 79] width 89 height 7
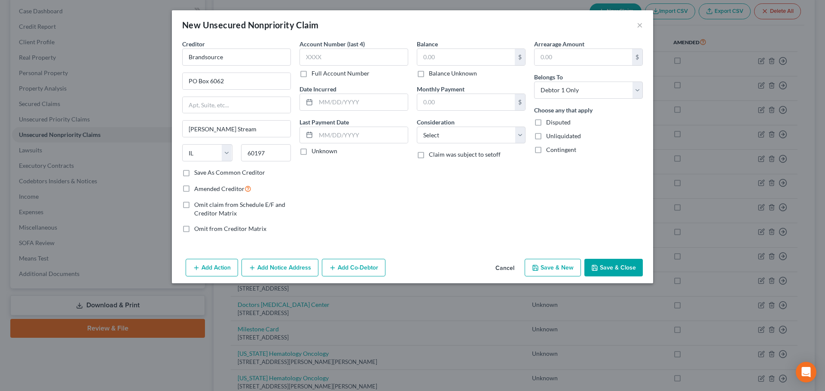
click at [452, 72] on label "Balance Unknown" at bounding box center [453, 73] width 48 height 9
click at [438, 72] on input "Balance Unknown" at bounding box center [435, 72] width 6 height 6
click at [548, 274] on button "Save & New" at bounding box center [552, 268] width 56 height 18
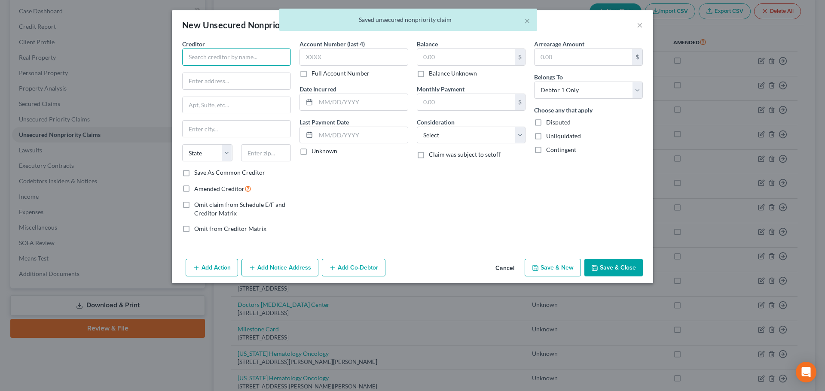
click at [222, 60] on input "text" at bounding box center [236, 57] width 109 height 17
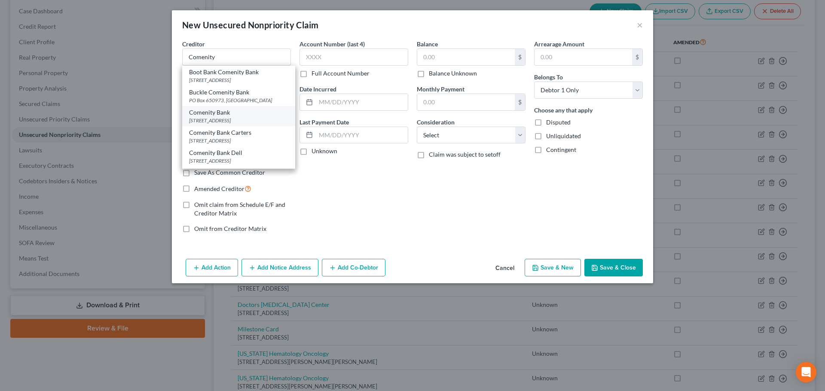
click at [225, 113] on div "Comenity Bank" at bounding box center [238, 112] width 99 height 9
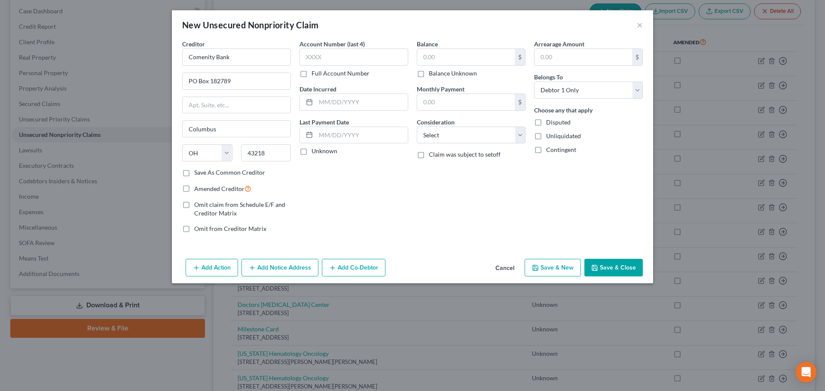
click at [463, 75] on label "Balance Unknown" at bounding box center [453, 73] width 48 height 9
click at [438, 75] on input "Balance Unknown" at bounding box center [435, 72] width 6 height 6
click at [548, 269] on button "Save & New" at bounding box center [552, 268] width 56 height 18
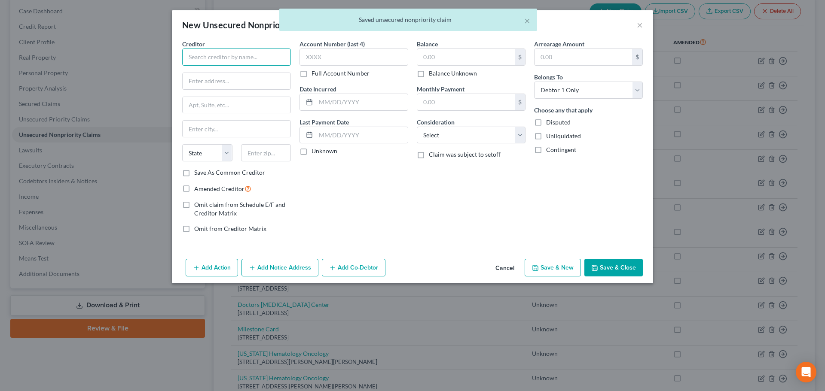
click at [209, 62] on input "text" at bounding box center [236, 57] width 109 height 17
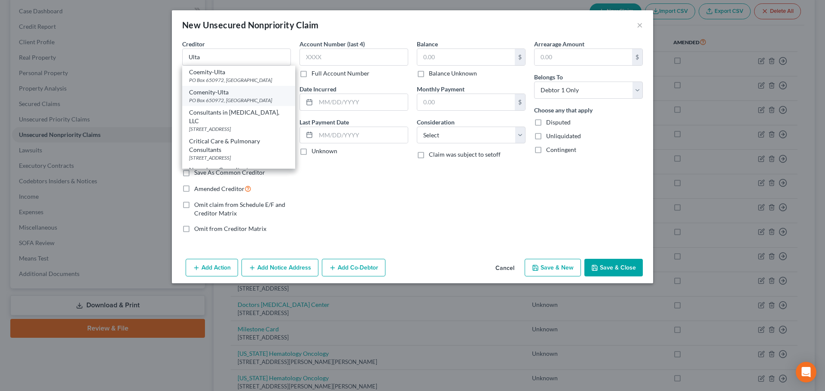
click at [243, 94] on div "Comenity-Ulta" at bounding box center [238, 92] width 99 height 9
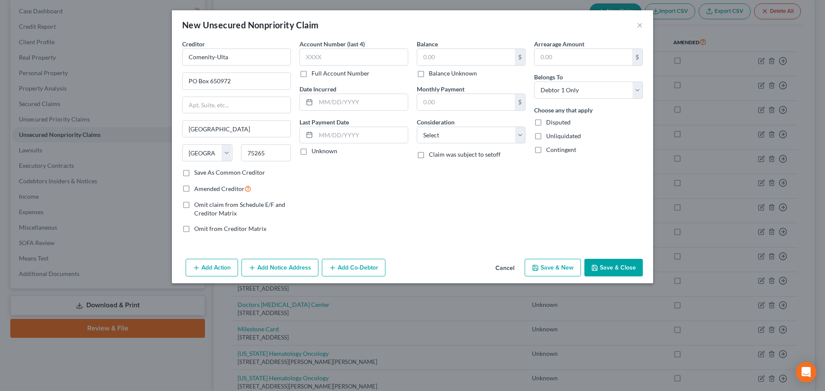
click at [429, 71] on label "Balance Unknown" at bounding box center [453, 73] width 48 height 9
click at [432, 71] on input "Balance Unknown" at bounding box center [435, 72] width 6 height 6
click at [546, 268] on button "Save & New" at bounding box center [552, 268] width 56 height 18
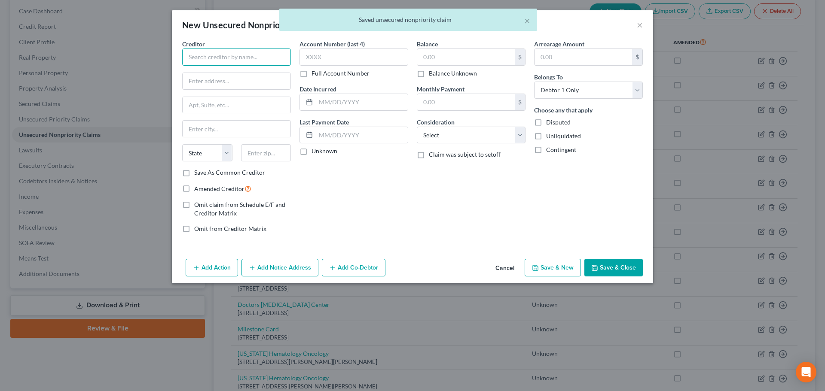
click at [210, 56] on input "text" at bounding box center [236, 57] width 109 height 17
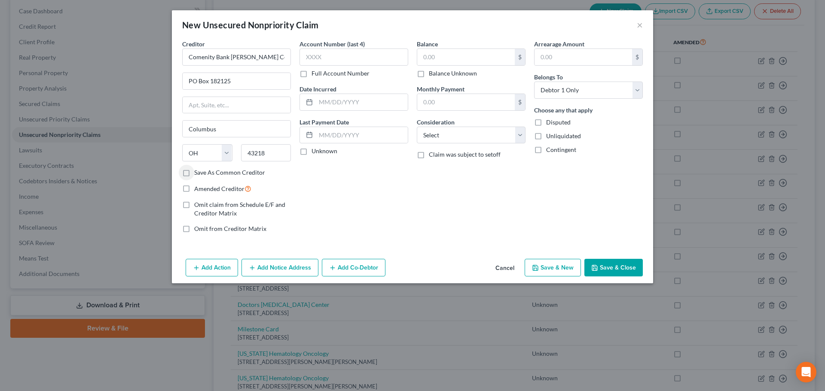
click at [221, 172] on label "Save As Common Creditor" at bounding box center [229, 172] width 71 height 9
click at [203, 172] on input "Save As Common Creditor" at bounding box center [201, 171] width 6 height 6
click at [465, 71] on label "Balance Unknown" at bounding box center [453, 73] width 48 height 9
click at [438, 71] on input "Balance Unknown" at bounding box center [435, 72] width 6 height 6
click at [557, 268] on button "Save & New" at bounding box center [552, 268] width 56 height 18
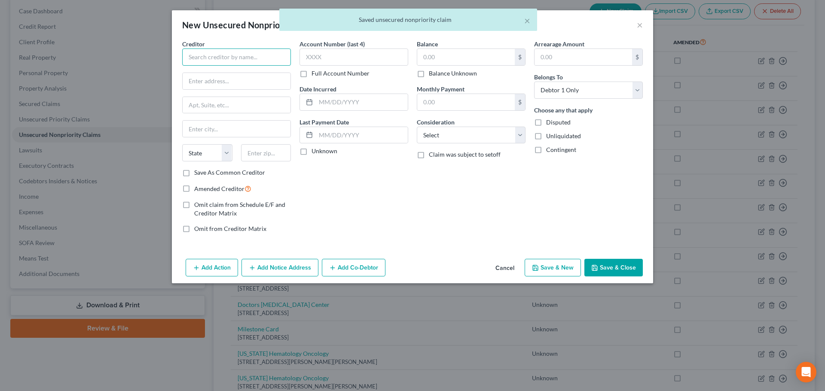
click at [228, 62] on input "text" at bounding box center [236, 57] width 109 height 17
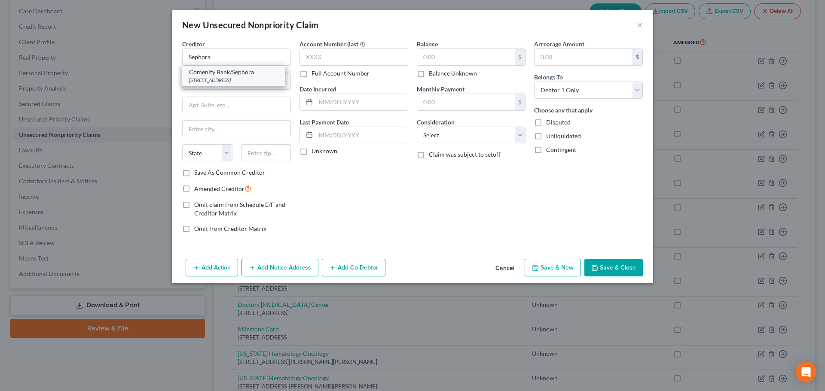
click at [199, 76] on div "[STREET_ADDRESS]" at bounding box center [233, 79] width 89 height 7
click at [448, 73] on label "Balance Unknown" at bounding box center [453, 73] width 48 height 9
click at [438, 73] on input "Balance Unknown" at bounding box center [435, 72] width 6 height 6
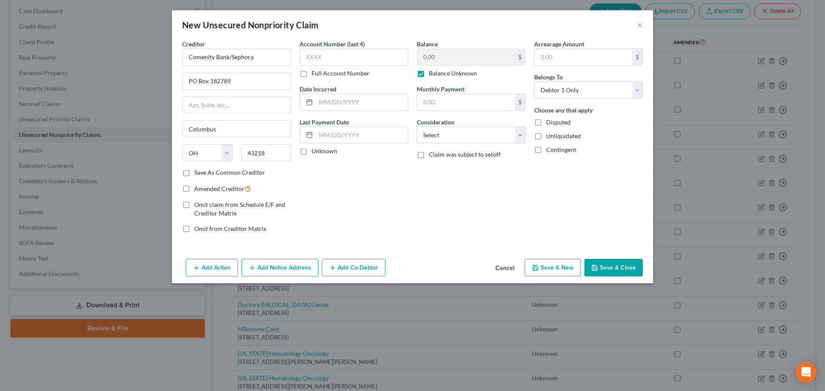
click at [572, 270] on button "Save & New" at bounding box center [552, 268] width 56 height 18
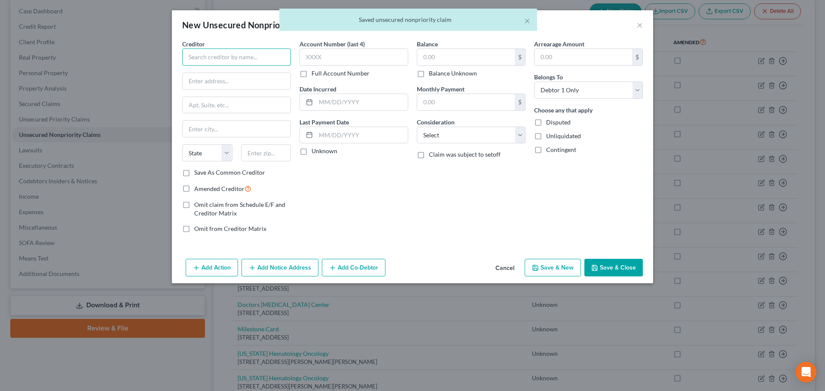
click at [198, 57] on input "text" at bounding box center [236, 57] width 109 height 17
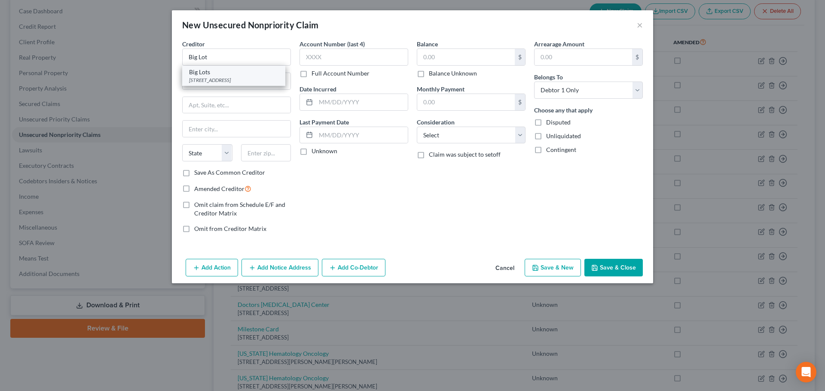
click at [251, 78] on div "[STREET_ADDRESS]" at bounding box center [233, 79] width 89 height 7
click at [472, 73] on label "Balance Unknown" at bounding box center [453, 73] width 48 height 9
click at [438, 73] on input "Balance Unknown" at bounding box center [435, 72] width 6 height 6
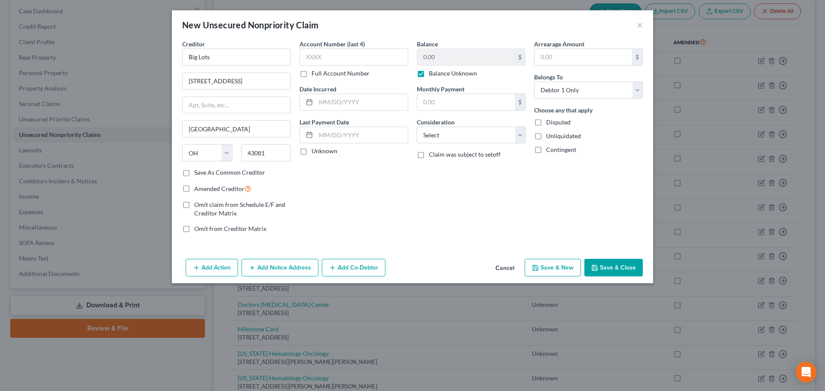
click at [560, 267] on button "Save & New" at bounding box center [552, 268] width 56 height 18
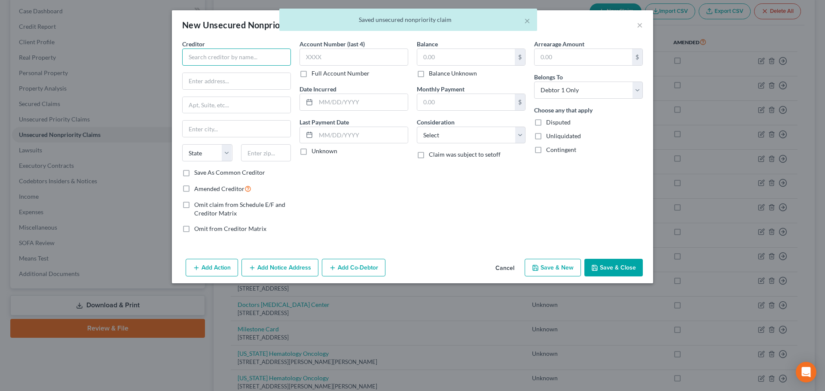
click at [209, 55] on input "text" at bounding box center [236, 57] width 109 height 17
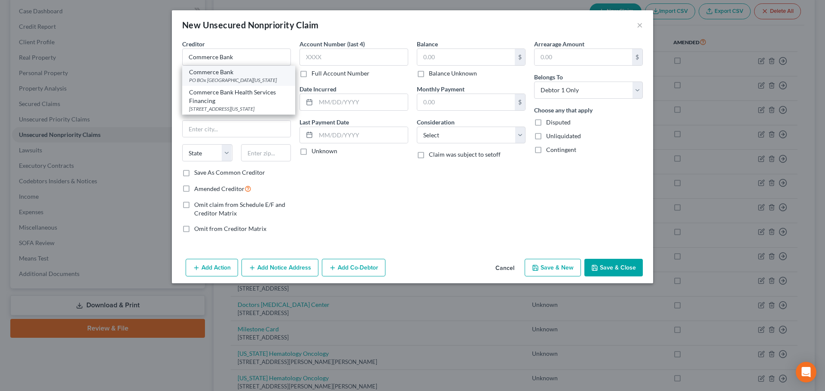
click at [221, 78] on div "PO BOx [GEOGRAPHIC_DATA][US_STATE]" at bounding box center [238, 79] width 99 height 7
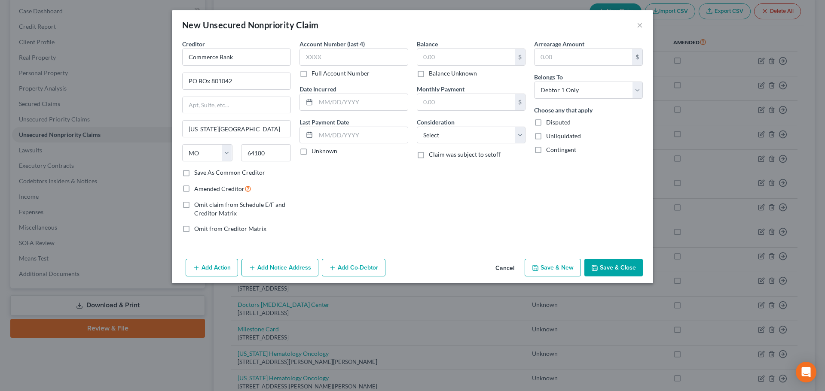
click at [443, 75] on label "Balance Unknown" at bounding box center [453, 73] width 48 height 9
click at [438, 75] on input "Balance Unknown" at bounding box center [435, 72] width 6 height 6
click at [543, 270] on button "Save & New" at bounding box center [552, 268] width 56 height 18
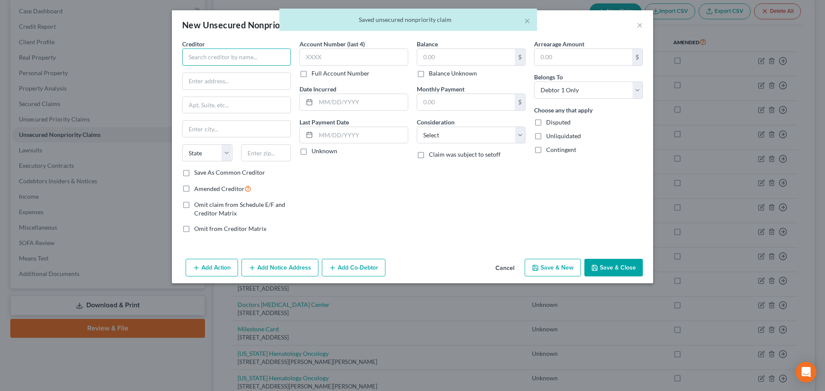
click at [206, 62] on input "text" at bounding box center [236, 57] width 109 height 17
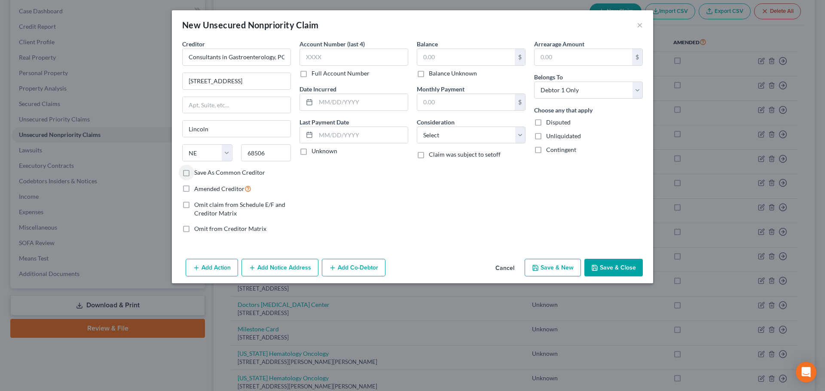
click at [226, 173] on label "Save As Common Creditor" at bounding box center [229, 172] width 71 height 9
click at [203, 173] on input "Save As Common Creditor" at bounding box center [201, 171] width 6 height 6
click at [460, 73] on label "Balance Unknown" at bounding box center [453, 73] width 48 height 9
click at [438, 73] on input "Balance Unknown" at bounding box center [435, 72] width 6 height 6
click at [557, 267] on button "Save & New" at bounding box center [552, 268] width 56 height 18
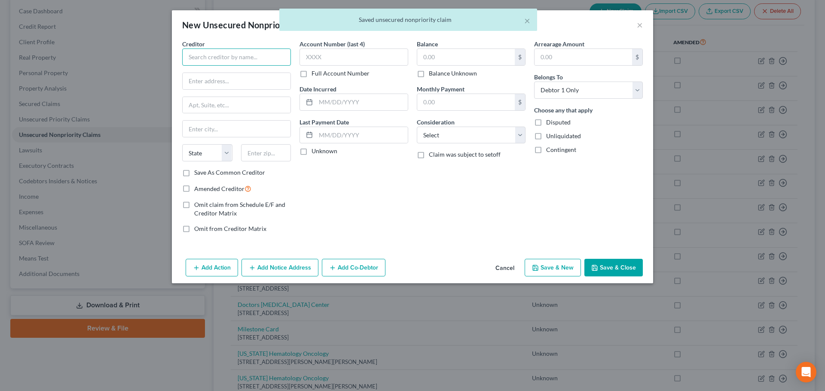
click at [215, 60] on input "text" at bounding box center [236, 57] width 109 height 17
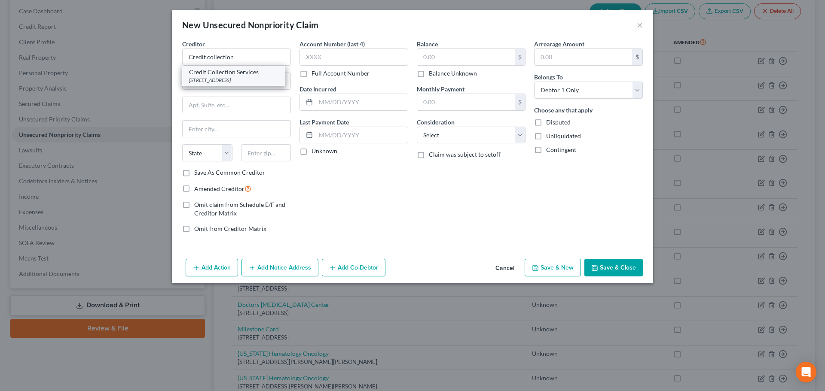
click at [249, 80] on div "[STREET_ADDRESS]" at bounding box center [233, 79] width 89 height 7
click at [431, 75] on label "Balance Unknown" at bounding box center [453, 73] width 48 height 9
click at [432, 75] on input "Balance Unknown" at bounding box center [435, 72] width 6 height 6
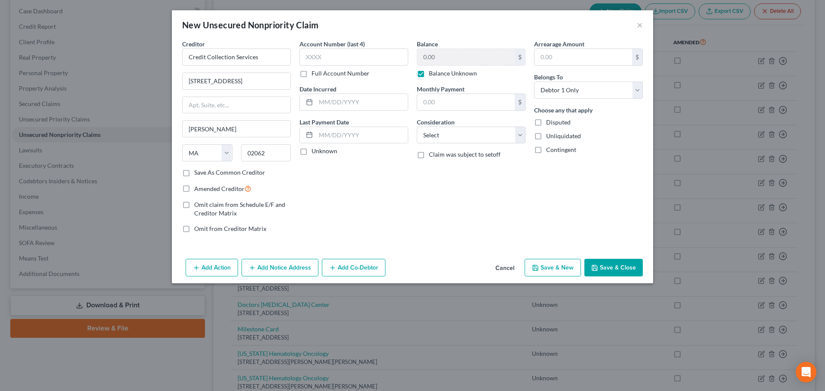
click at [553, 265] on button "Save & New" at bounding box center [552, 268] width 56 height 18
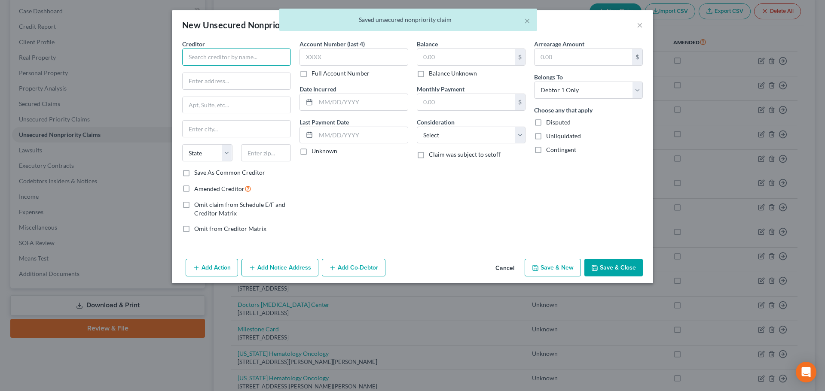
click at [252, 63] on input "text" at bounding box center [236, 57] width 109 height 17
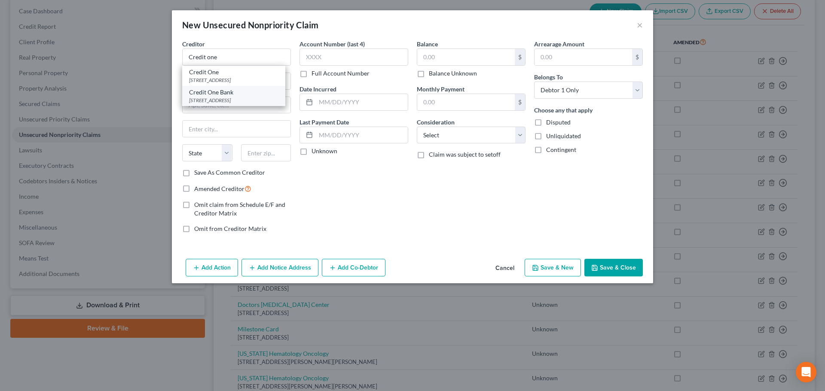
click at [232, 95] on div "Credit One Bank" at bounding box center [233, 92] width 89 height 9
click at [456, 76] on label "Balance Unknown" at bounding box center [453, 73] width 48 height 9
click at [438, 75] on input "Balance Unknown" at bounding box center [435, 72] width 6 height 6
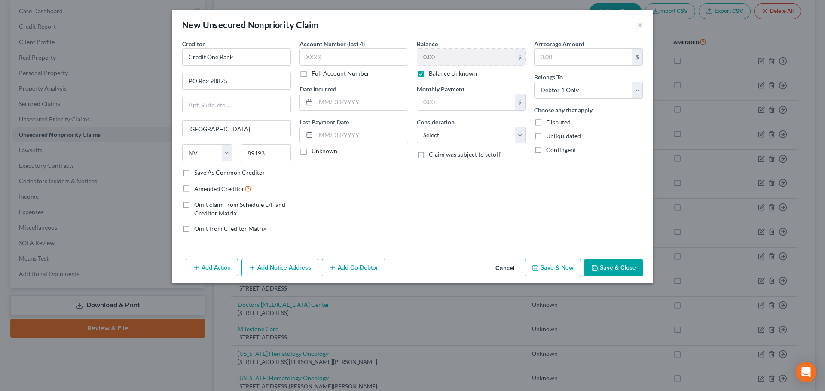
click at [541, 271] on button "Save & New" at bounding box center [552, 268] width 56 height 18
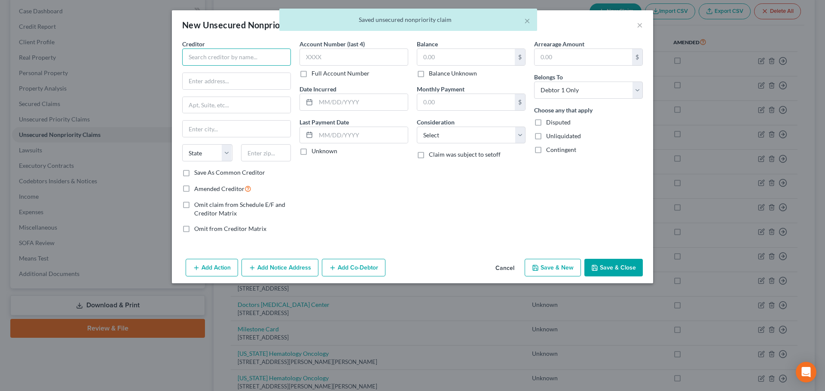
click at [246, 62] on input "text" at bounding box center [236, 57] width 109 height 17
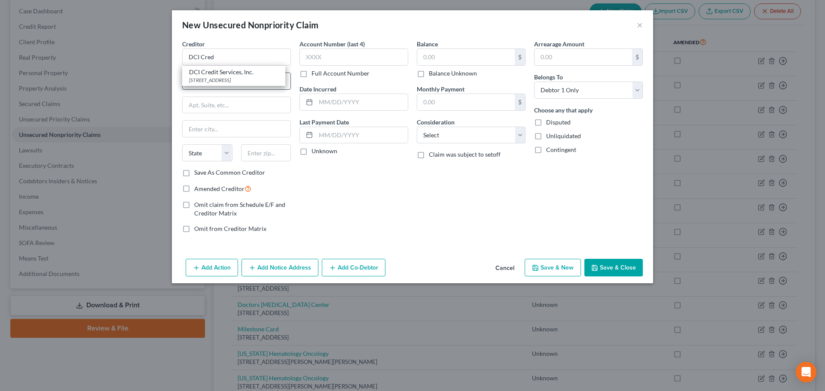
click at [242, 77] on div "[STREET_ADDRESS]" at bounding box center [233, 79] width 89 height 7
click at [469, 76] on label "Balance Unknown" at bounding box center [453, 73] width 48 height 9
click at [438, 75] on input "Balance Unknown" at bounding box center [435, 72] width 6 height 6
click at [525, 270] on div "Add Action Add Notice Address Add Co-Debtor Cancel Save & New Save & Close" at bounding box center [412, 270] width 481 height 28
click at [530, 268] on button "Save & New" at bounding box center [552, 268] width 56 height 18
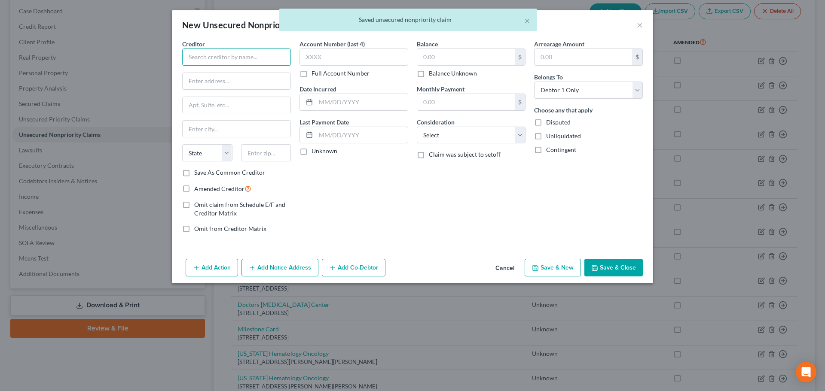
click at [259, 62] on input "text" at bounding box center [236, 57] width 109 height 17
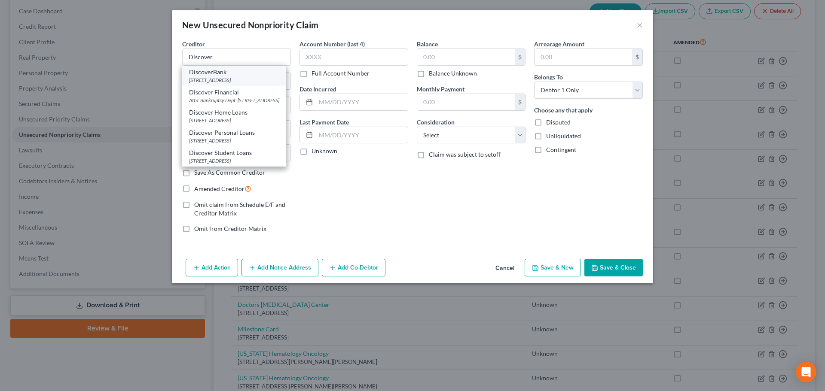
click at [237, 76] on div "[STREET_ADDRESS]" at bounding box center [234, 79] width 90 height 7
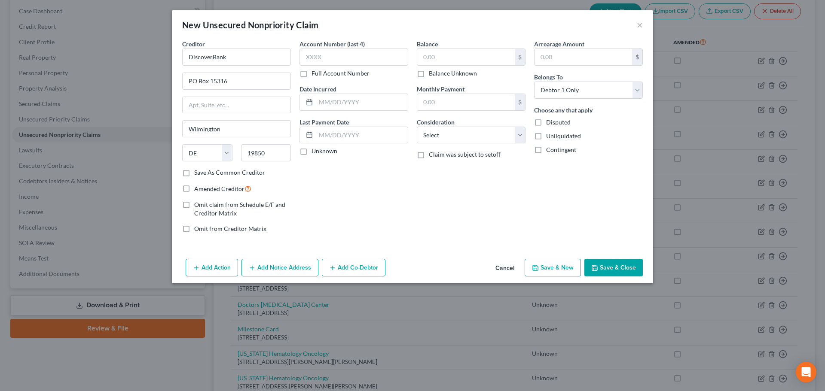
click at [433, 73] on label "Balance Unknown" at bounding box center [453, 73] width 48 height 9
click at [433, 73] on input "Balance Unknown" at bounding box center [435, 72] width 6 height 6
click at [564, 259] on button "Save & New" at bounding box center [552, 268] width 56 height 18
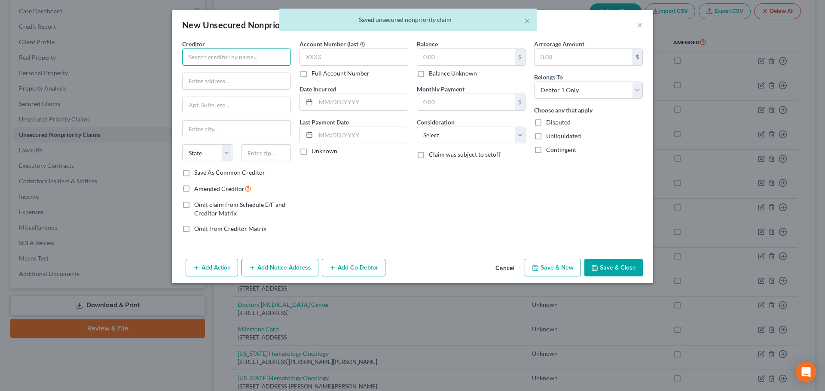
click at [232, 54] on input "text" at bounding box center [236, 57] width 109 height 17
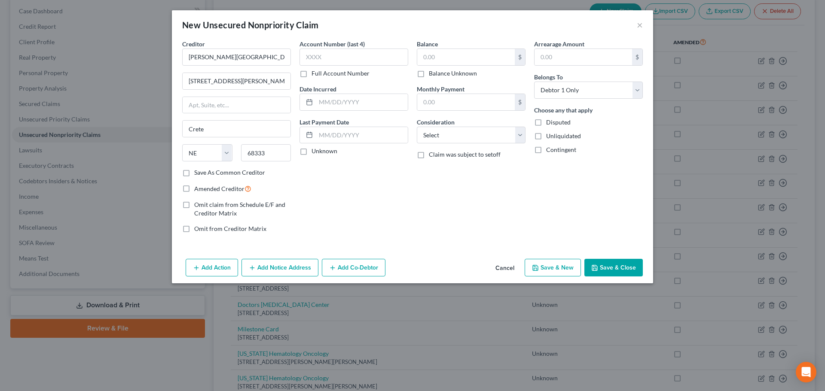
click at [213, 173] on label "Save As Common Creditor" at bounding box center [229, 172] width 71 height 9
click at [203, 173] on input "Save As Common Creditor" at bounding box center [201, 171] width 6 height 6
click at [443, 64] on input "text" at bounding box center [465, 57] width 97 height 16
click at [463, 72] on label "Balance Unknown" at bounding box center [453, 73] width 48 height 9
click at [438, 72] on input "Balance Unknown" at bounding box center [435, 72] width 6 height 6
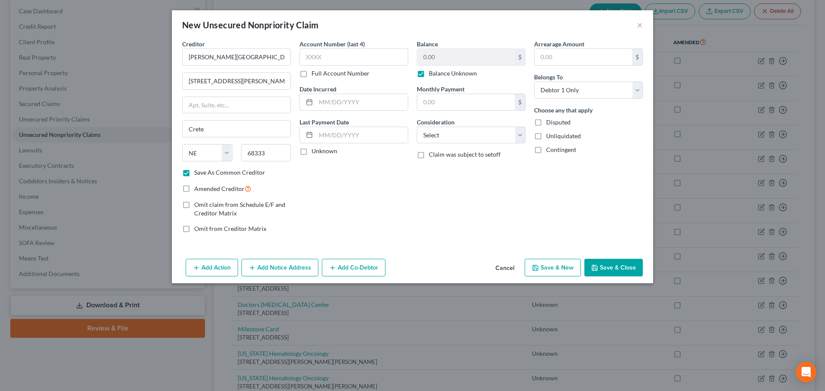
click at [538, 265] on icon "button" at bounding box center [535, 268] width 7 height 7
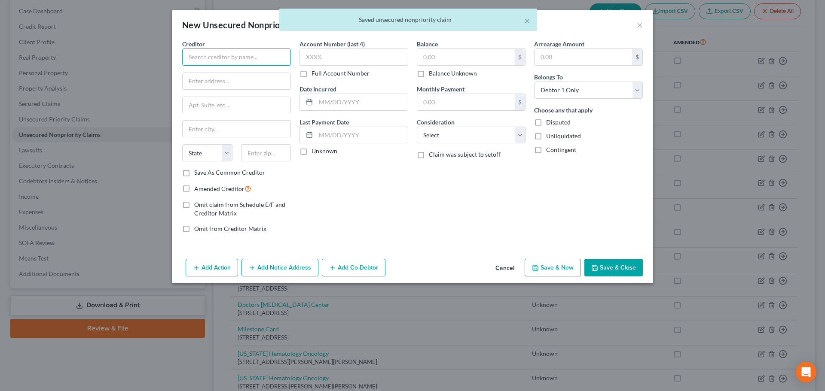
click at [236, 57] on input "text" at bounding box center [236, 57] width 109 height 17
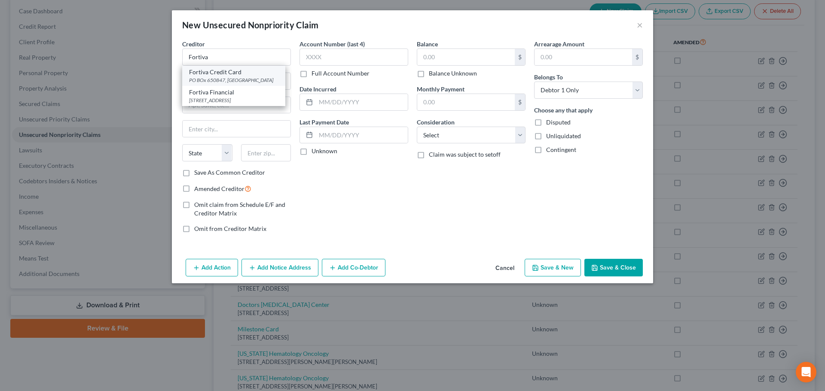
click at [223, 79] on div "PO BOx 650847, [GEOGRAPHIC_DATA]" at bounding box center [233, 79] width 89 height 7
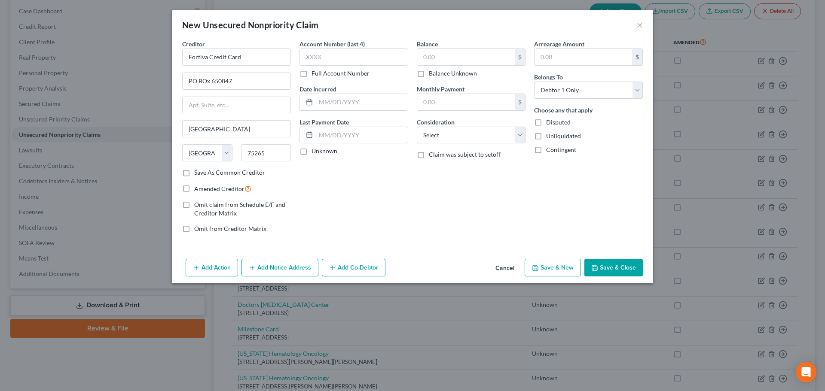
click at [430, 73] on label "Balance Unknown" at bounding box center [453, 73] width 48 height 9
click at [432, 73] on input "Balance Unknown" at bounding box center [435, 72] width 6 height 6
click at [546, 268] on button "Save & New" at bounding box center [552, 268] width 56 height 18
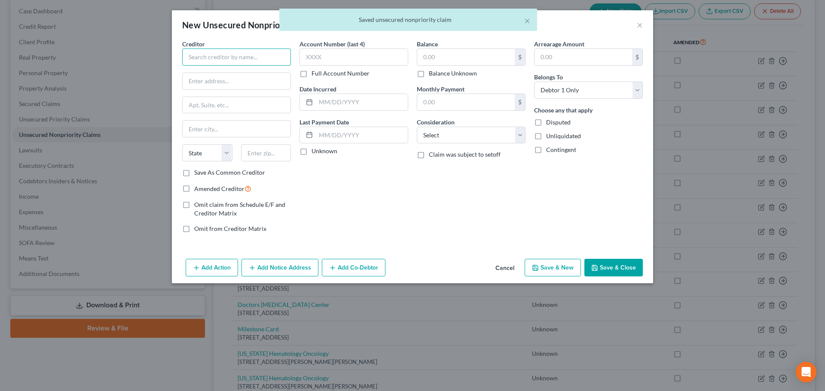
click at [271, 61] on input "text" at bounding box center [236, 57] width 109 height 17
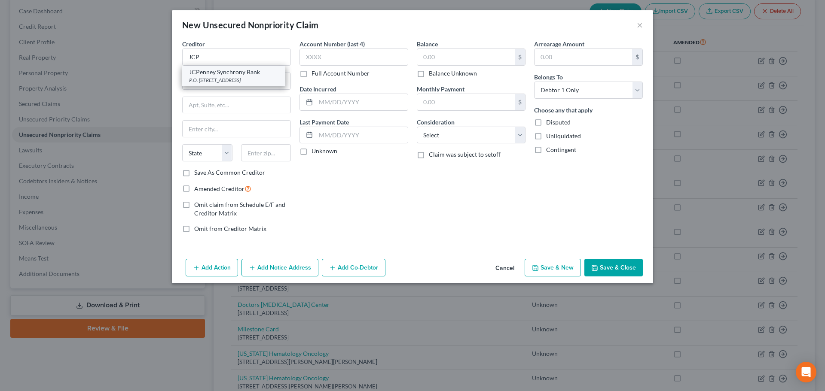
click at [238, 79] on div "P.O. [STREET_ADDRESS]" at bounding box center [233, 79] width 89 height 7
drag, startPoint x: 422, startPoint y: 76, endPoint x: 545, endPoint y: 251, distance: 213.6
click at [429, 76] on label "Balance Unknown" at bounding box center [453, 73] width 48 height 9
click at [432, 75] on input "Balance Unknown" at bounding box center [435, 72] width 6 height 6
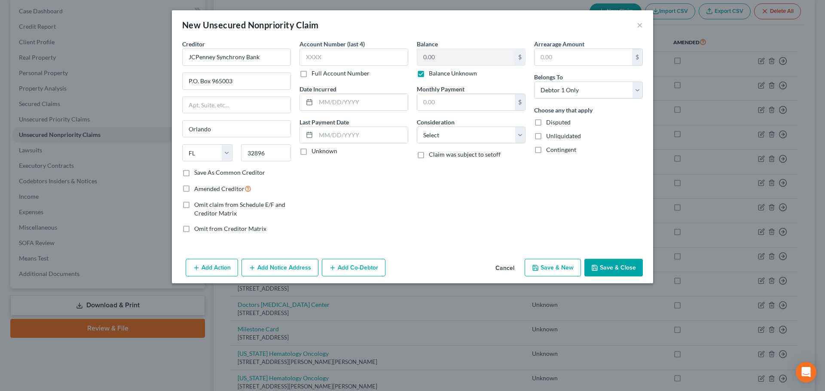
click at [548, 266] on button "Save & New" at bounding box center [552, 268] width 56 height 18
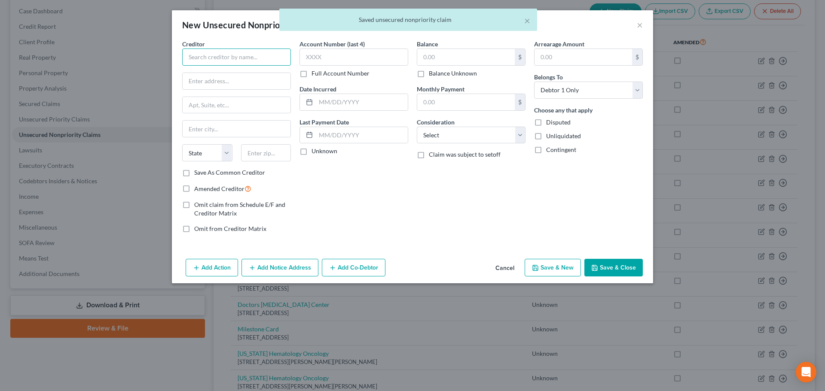
click at [240, 58] on input "text" at bounding box center [236, 57] width 109 height 17
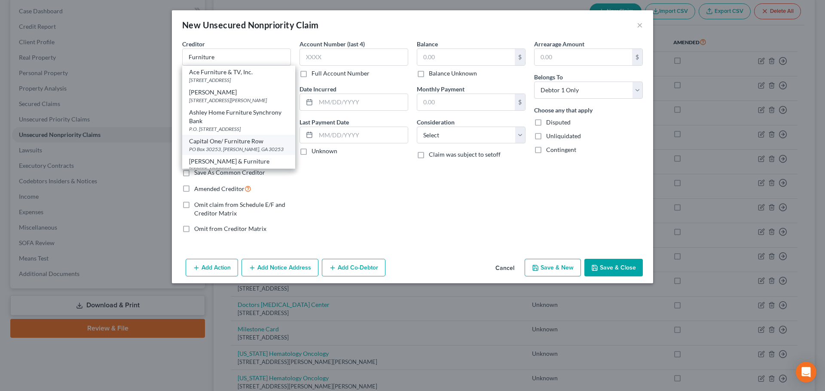
click at [222, 143] on div "Capital One/ Furniture Row" at bounding box center [238, 141] width 99 height 9
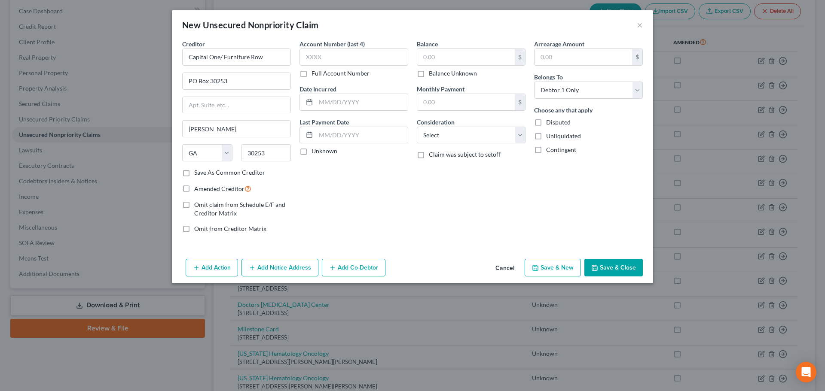
click at [432, 74] on label "Balance Unknown" at bounding box center [453, 73] width 48 height 9
click at [432, 74] on input "Balance Unknown" at bounding box center [435, 72] width 6 height 6
click at [544, 269] on button "Save & New" at bounding box center [552, 268] width 56 height 18
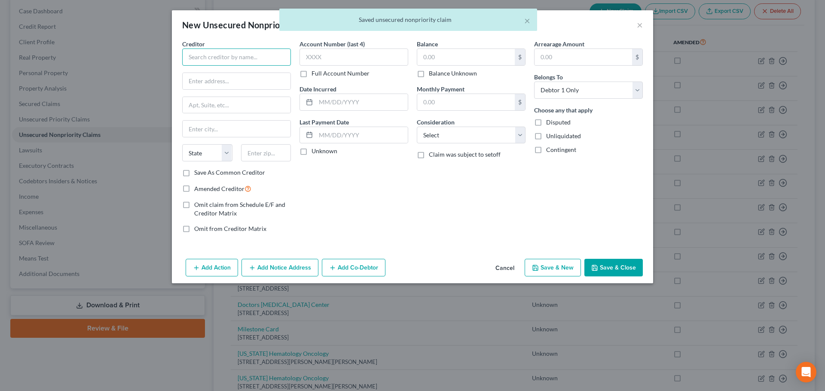
click at [219, 58] on input "text" at bounding box center [236, 57] width 109 height 17
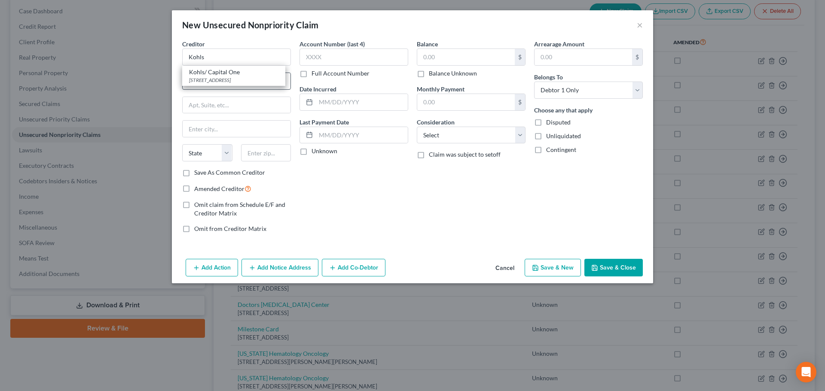
click at [247, 83] on div "[STREET_ADDRESS]" at bounding box center [233, 79] width 89 height 7
click at [472, 73] on label "Balance Unknown" at bounding box center [453, 73] width 48 height 9
click at [438, 73] on input "Balance Unknown" at bounding box center [435, 72] width 6 height 6
click at [549, 265] on button "Save & New" at bounding box center [552, 268] width 56 height 18
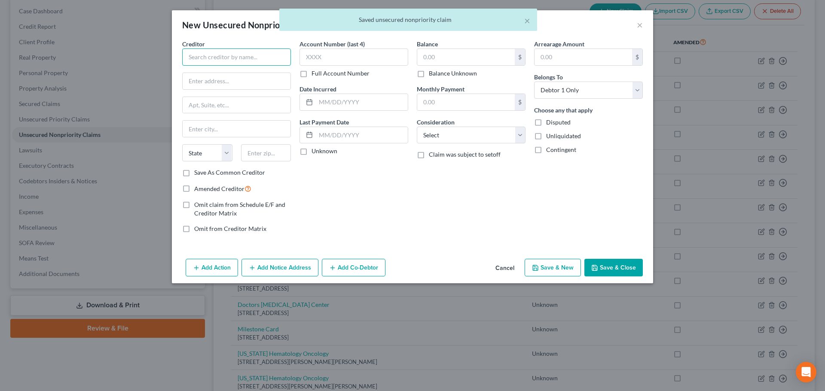
click at [265, 61] on input "text" at bounding box center [236, 57] width 109 height 17
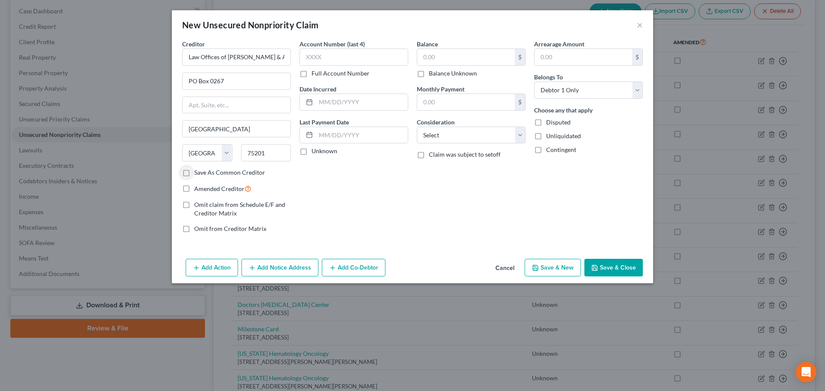
click at [232, 172] on label "Save As Common Creditor" at bounding box center [229, 172] width 71 height 9
click at [203, 172] on input "Save As Common Creditor" at bounding box center [201, 171] width 6 height 6
click at [451, 74] on label "Balance Unknown" at bounding box center [453, 73] width 48 height 9
click at [438, 74] on input "Balance Unknown" at bounding box center [435, 72] width 6 height 6
click at [532, 267] on button "Save & New" at bounding box center [552, 268] width 56 height 18
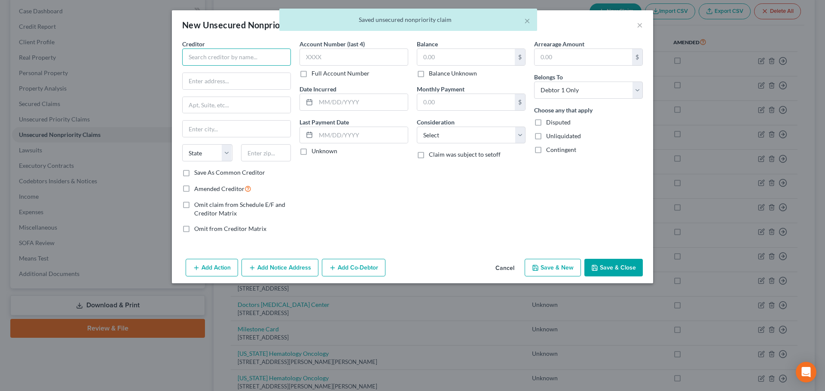
click at [204, 60] on input "text" at bounding box center [236, 57] width 109 height 17
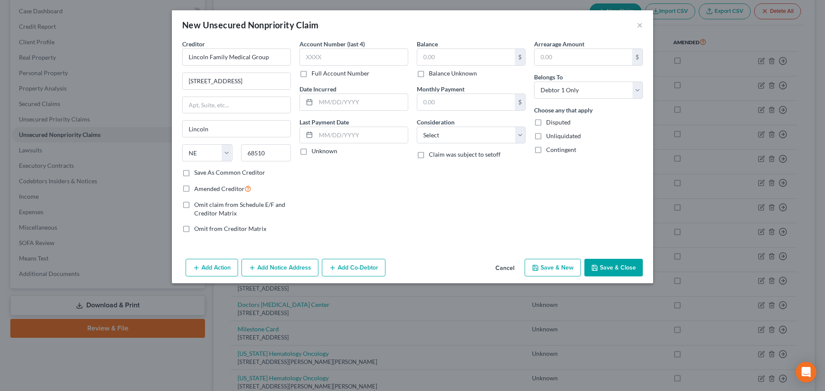
drag, startPoint x: 220, startPoint y: 171, endPoint x: 511, endPoint y: 73, distance: 307.1
click at [220, 171] on label "Save As Common Creditor" at bounding box center [229, 172] width 71 height 9
click at [203, 171] on input "Save As Common Creditor" at bounding box center [201, 171] width 6 height 6
click at [470, 75] on label "Balance Unknown" at bounding box center [453, 73] width 48 height 9
click at [438, 75] on input "Balance Unknown" at bounding box center [435, 72] width 6 height 6
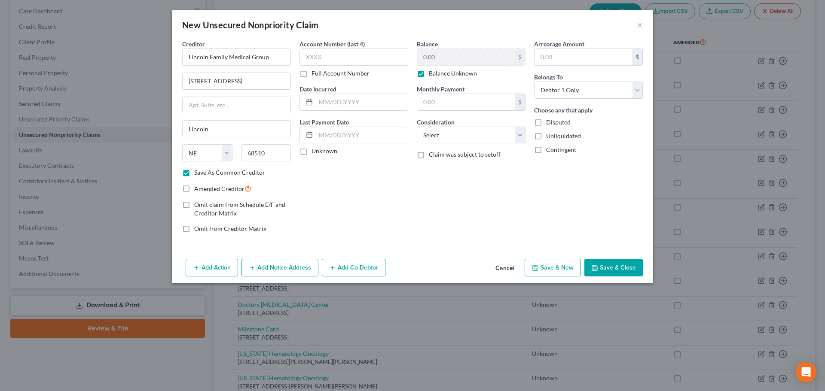
click at [538, 270] on icon "button" at bounding box center [535, 268] width 7 height 7
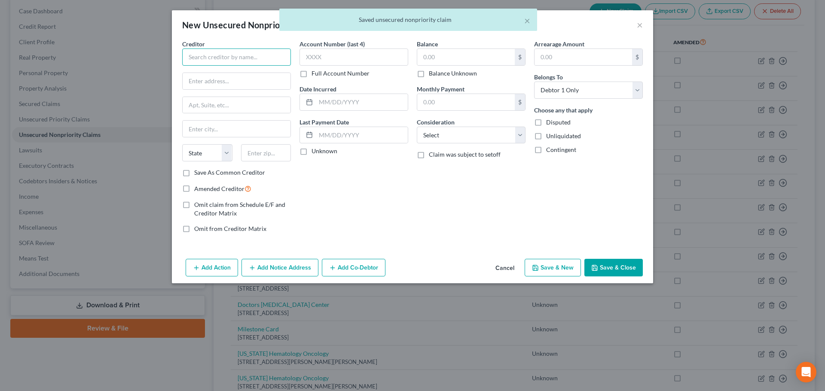
click at [210, 60] on input "text" at bounding box center [236, 57] width 109 height 17
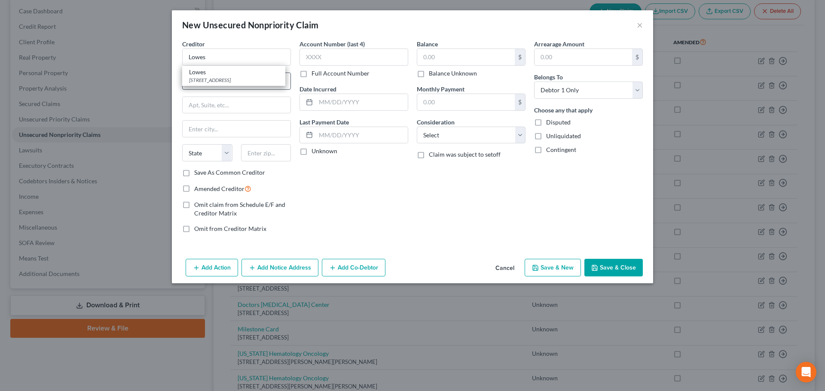
click at [212, 80] on div "[STREET_ADDRESS]" at bounding box center [233, 79] width 89 height 7
click at [435, 73] on label "Balance Unknown" at bounding box center [453, 73] width 48 height 9
click at [435, 73] on input "Balance Unknown" at bounding box center [435, 72] width 6 height 6
click at [549, 262] on button "Save & New" at bounding box center [552, 268] width 56 height 18
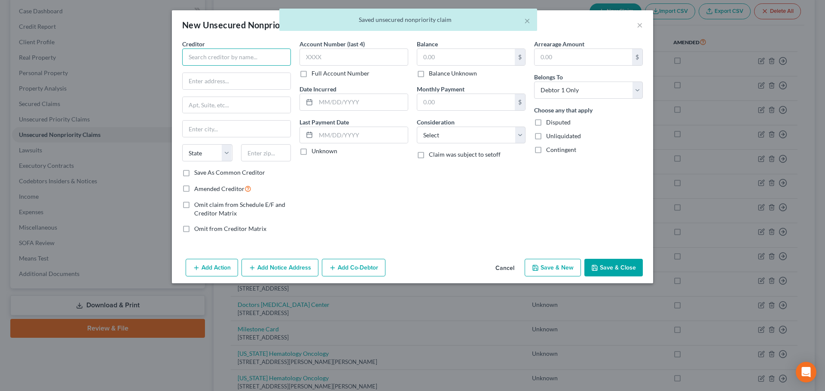
click at [258, 63] on input "text" at bounding box center [236, 57] width 109 height 17
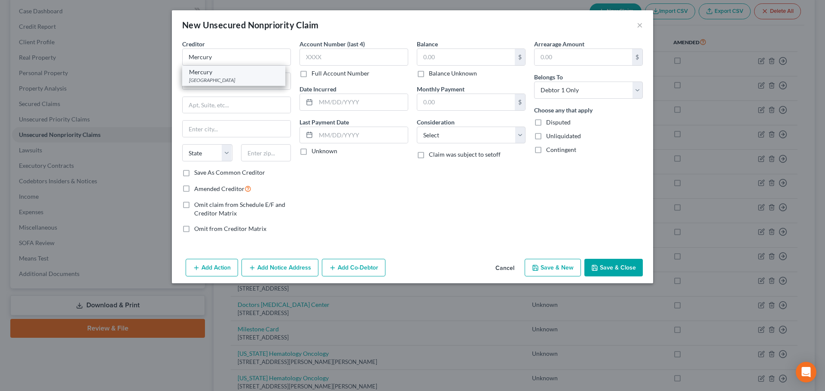
click at [229, 73] on div "Mercury" at bounding box center [233, 72] width 89 height 9
click at [429, 76] on label "Balance Unknown" at bounding box center [453, 73] width 48 height 9
click at [432, 75] on input "Balance Unknown" at bounding box center [435, 72] width 6 height 6
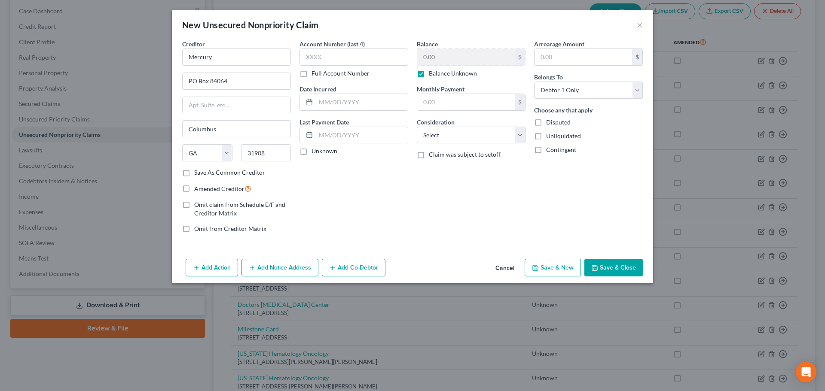
click at [542, 267] on button "Save & New" at bounding box center [552, 268] width 56 height 18
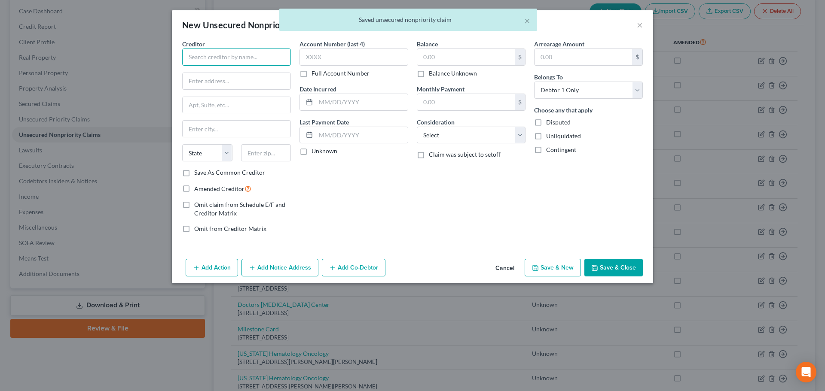
click at [212, 60] on input "text" at bounding box center [236, 57] width 109 height 17
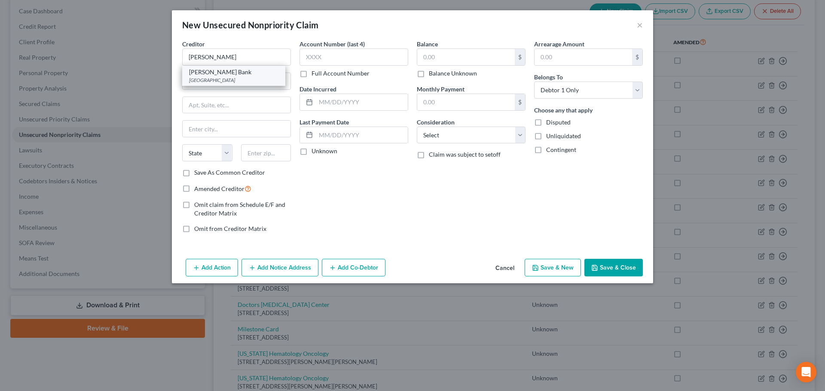
click at [247, 71] on div "[PERSON_NAME] Bank" at bounding box center [233, 72] width 89 height 9
click at [455, 74] on label "Balance Unknown" at bounding box center [453, 73] width 48 height 9
click at [438, 74] on input "Balance Unknown" at bounding box center [435, 72] width 6 height 6
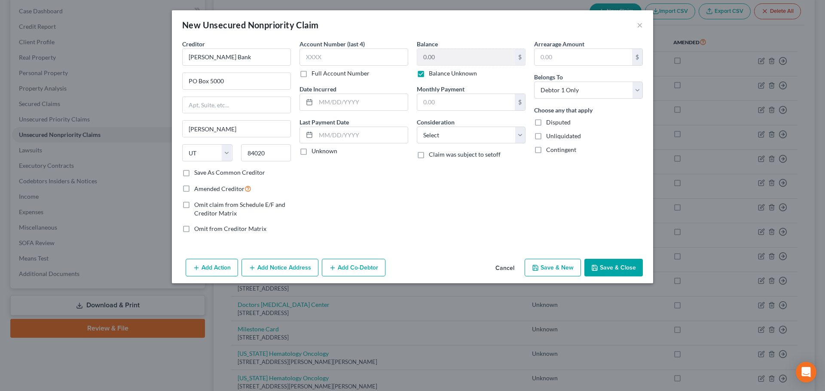
click at [545, 269] on button "Save & New" at bounding box center [552, 268] width 56 height 18
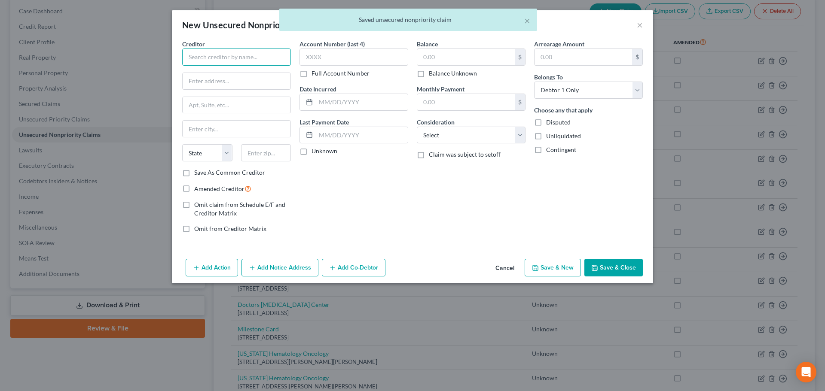
click at [223, 61] on input "text" at bounding box center [236, 57] width 109 height 17
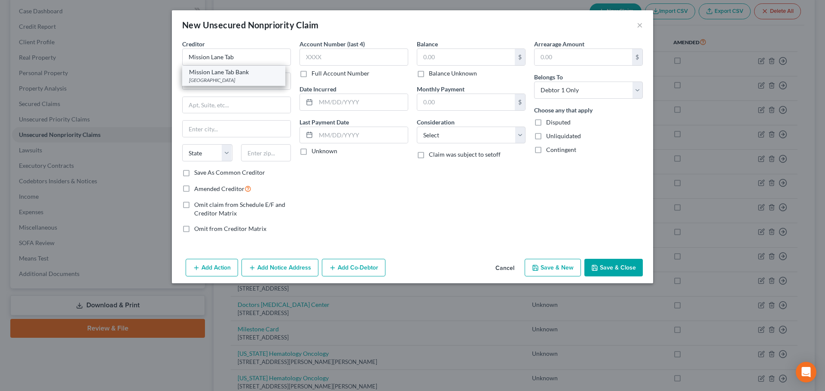
click at [238, 73] on div "Mission Lane Tab Bank" at bounding box center [233, 72] width 89 height 9
click at [429, 75] on label "Balance Unknown" at bounding box center [453, 73] width 48 height 9
click at [432, 75] on input "Balance Unknown" at bounding box center [435, 72] width 6 height 6
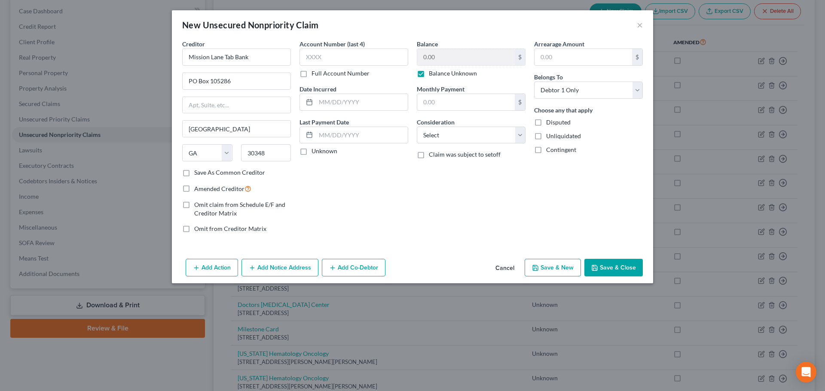
click at [542, 261] on button "Save & New" at bounding box center [552, 268] width 56 height 18
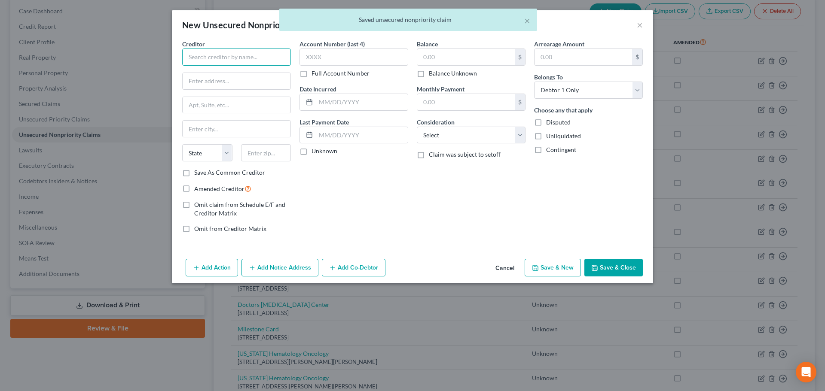
click at [237, 60] on input "text" at bounding box center [236, 57] width 109 height 17
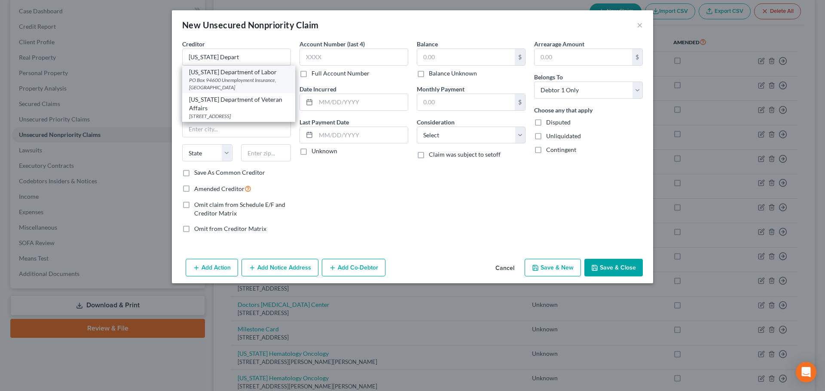
click at [239, 78] on div "PO Box 94600 Unemployment Insurance, [GEOGRAPHIC_DATA]" at bounding box center [238, 83] width 99 height 15
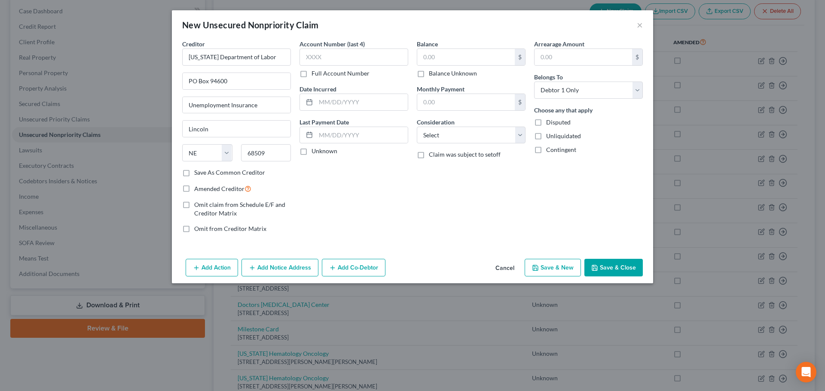
click at [451, 71] on label "Balance Unknown" at bounding box center [453, 73] width 48 height 9
click at [438, 71] on input "Balance Unknown" at bounding box center [435, 72] width 6 height 6
click at [546, 264] on button "Save & New" at bounding box center [552, 268] width 56 height 18
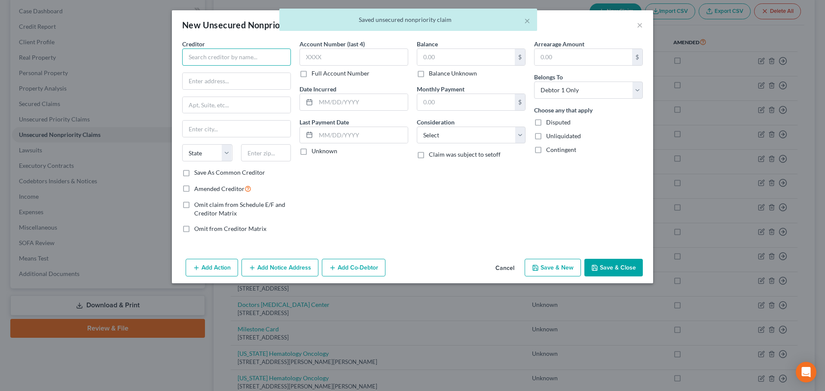
click at [237, 61] on input "text" at bounding box center [236, 57] width 109 height 17
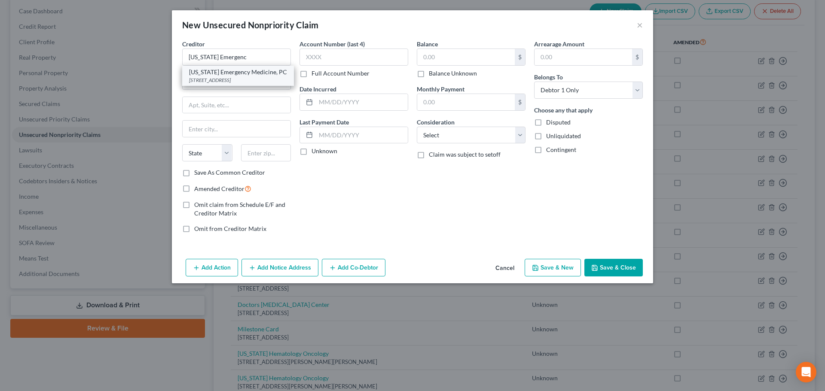
click at [244, 78] on div "[STREET_ADDRESS]" at bounding box center [238, 79] width 98 height 7
click at [436, 74] on label "Balance Unknown" at bounding box center [453, 73] width 48 height 9
click at [436, 74] on input "Balance Unknown" at bounding box center [435, 72] width 6 height 6
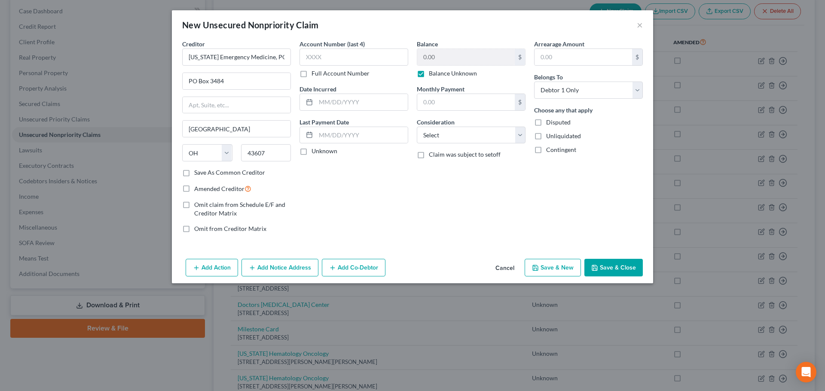
click at [568, 264] on button "Save & New" at bounding box center [552, 268] width 56 height 18
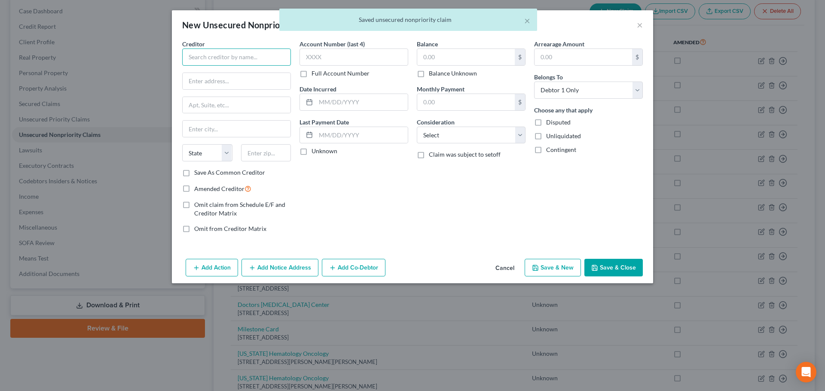
click at [207, 59] on input "text" at bounding box center [236, 57] width 109 height 17
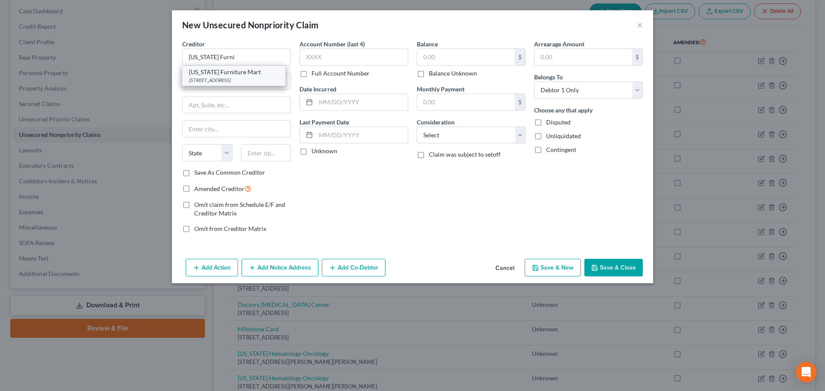
click at [217, 74] on div "[US_STATE] Furniture Mart" at bounding box center [233, 72] width 89 height 9
click at [470, 76] on label "Balance Unknown" at bounding box center [453, 73] width 48 height 9
click at [438, 75] on input "Balance Unknown" at bounding box center [435, 72] width 6 height 6
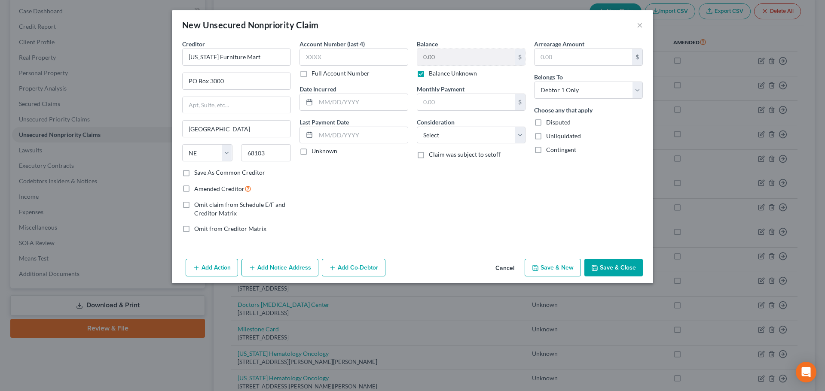
click at [542, 273] on button "Save & New" at bounding box center [552, 268] width 56 height 18
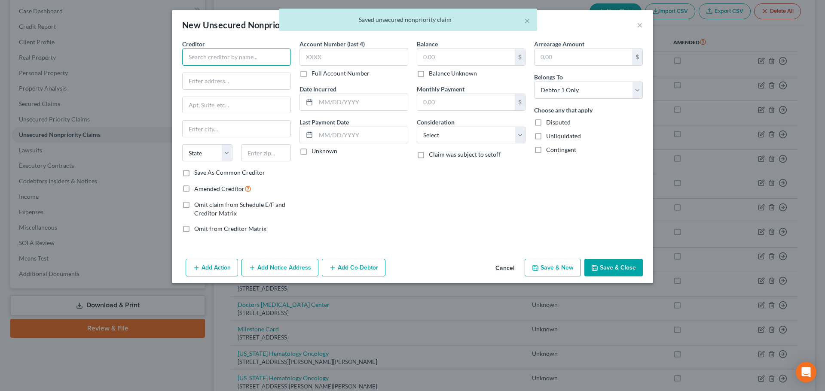
click at [233, 59] on input "text" at bounding box center [236, 57] width 109 height 17
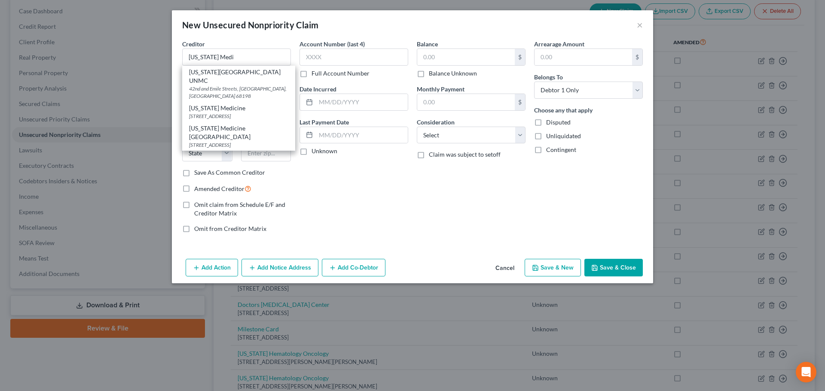
click at [237, 104] on div "[US_STATE] Medicine" at bounding box center [238, 108] width 99 height 9
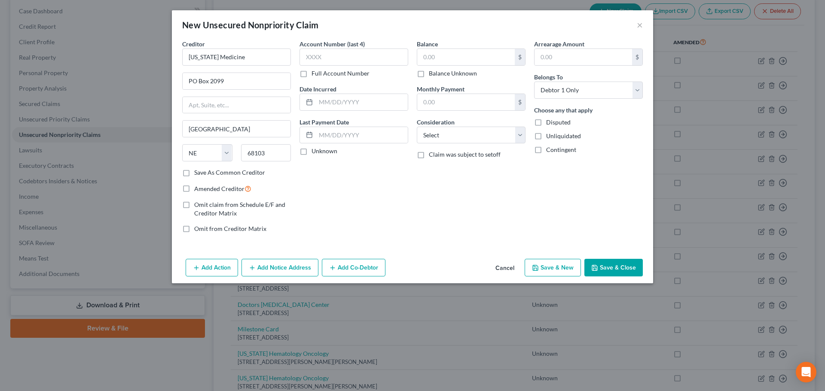
click at [451, 76] on label "Balance Unknown" at bounding box center [453, 73] width 48 height 9
click at [438, 75] on input "Balance Unknown" at bounding box center [435, 72] width 6 height 6
click at [560, 274] on button "Save & New" at bounding box center [552, 268] width 56 height 18
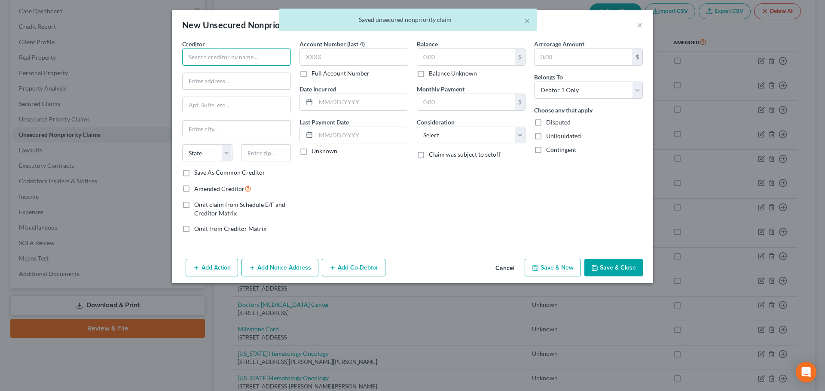
click at [204, 57] on input "text" at bounding box center [236, 57] width 109 height 17
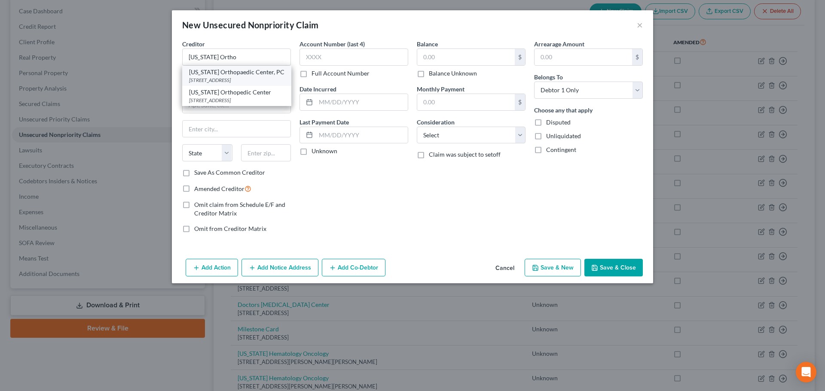
click at [208, 79] on div "[STREET_ADDRESS]" at bounding box center [236, 79] width 95 height 7
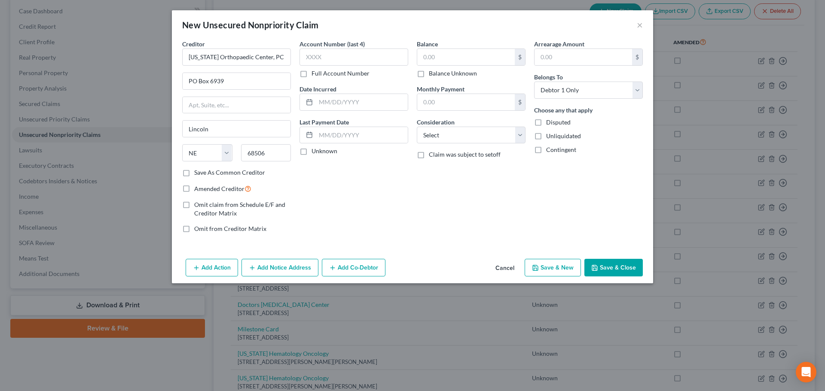
click at [435, 69] on label "Balance Unknown" at bounding box center [453, 73] width 48 height 9
click at [435, 69] on input "Balance Unknown" at bounding box center [435, 72] width 6 height 6
click at [549, 272] on button "Save & New" at bounding box center [552, 268] width 56 height 18
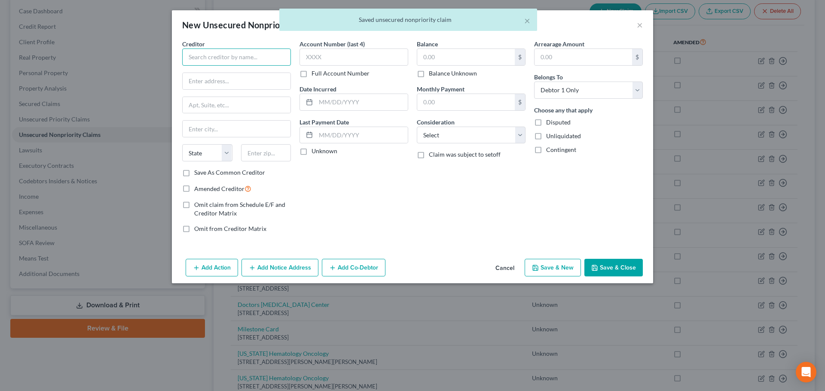
click at [234, 63] on input "text" at bounding box center [236, 57] width 109 height 17
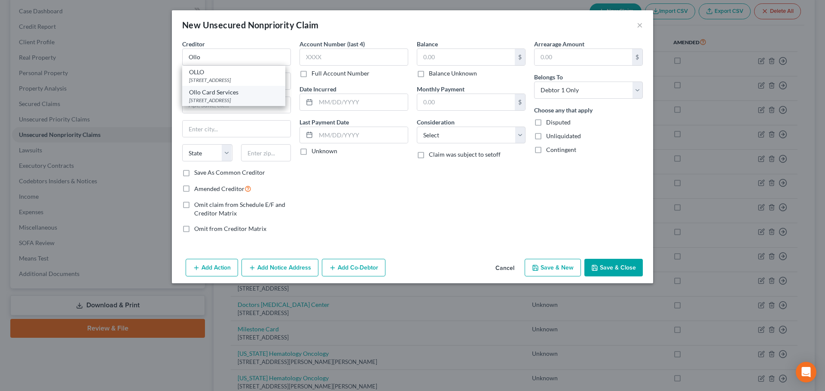
click at [228, 96] on div "Ollo Card Services" at bounding box center [233, 92] width 89 height 9
click at [429, 73] on label "Balance Unknown" at bounding box center [453, 73] width 48 height 9
click at [432, 73] on input "Balance Unknown" at bounding box center [435, 72] width 6 height 6
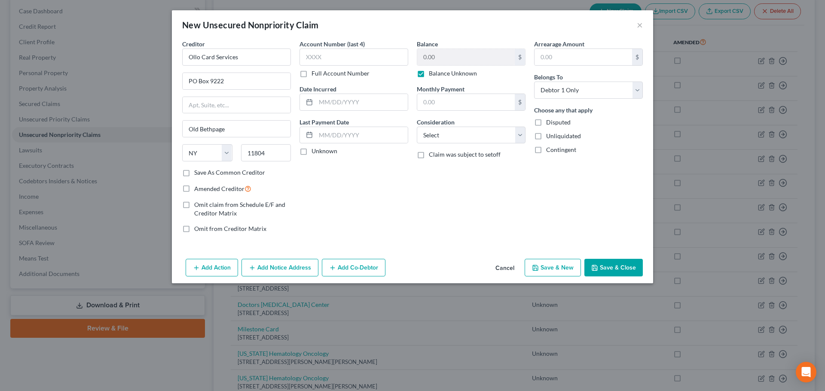
click at [540, 269] on button "Save & New" at bounding box center [552, 268] width 56 height 18
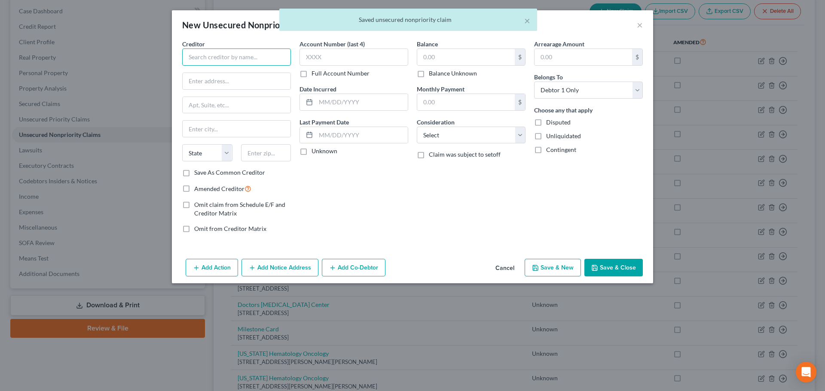
click at [229, 55] on input "text" at bounding box center [236, 57] width 109 height 17
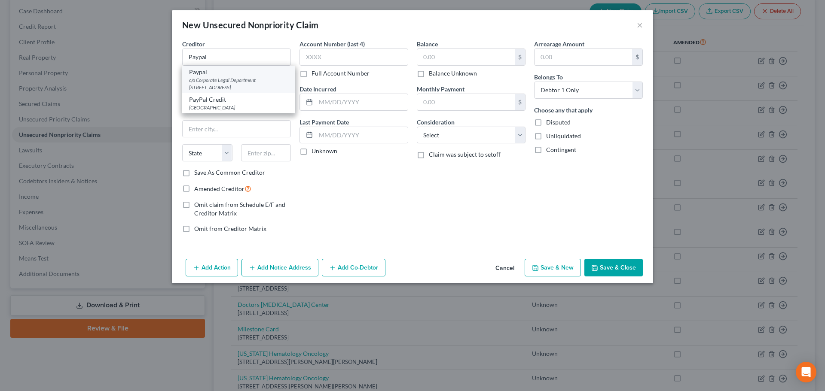
click at [219, 85] on div "c/o Corporate Legal Department [STREET_ADDRESS]" at bounding box center [238, 83] width 99 height 15
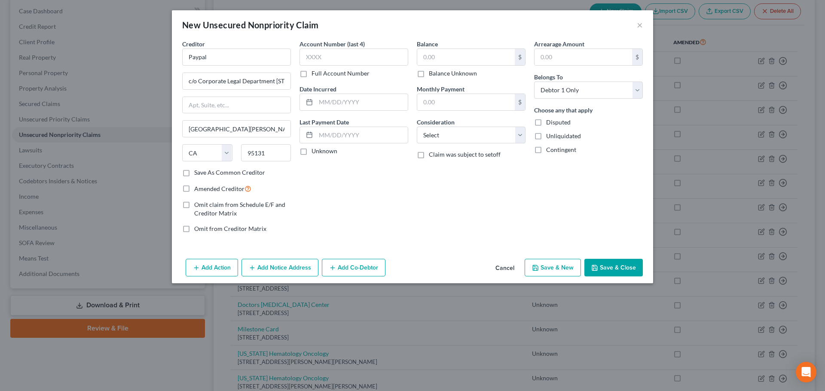
click at [442, 74] on label "Balance Unknown" at bounding box center [453, 73] width 48 height 9
click at [438, 74] on input "Balance Unknown" at bounding box center [435, 72] width 6 height 6
click at [535, 268] on icon "button" at bounding box center [535, 268] width 7 height 7
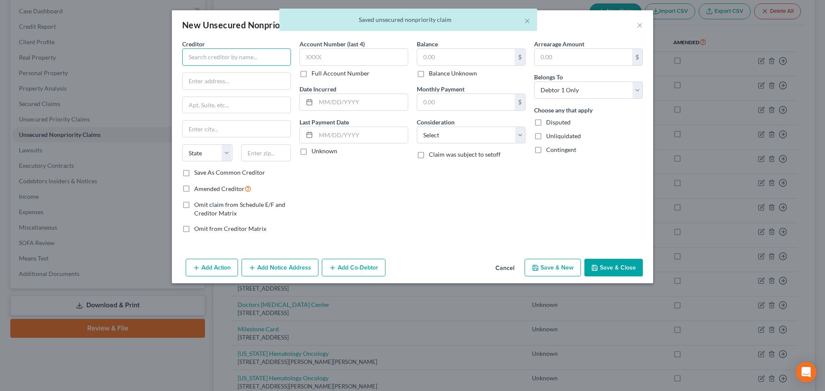
click at [222, 54] on input "text" at bounding box center [236, 57] width 109 height 17
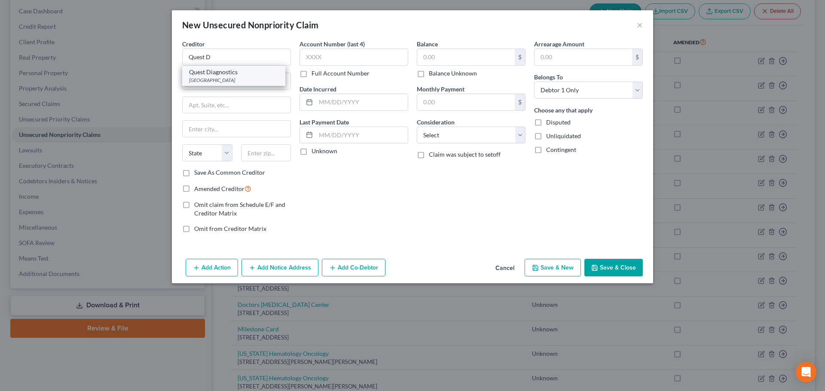
click at [228, 76] on div "Quest Diagnostics" at bounding box center [233, 72] width 89 height 9
click at [450, 75] on label "Balance Unknown" at bounding box center [453, 73] width 48 height 9
click at [438, 75] on input "Balance Unknown" at bounding box center [435, 72] width 6 height 6
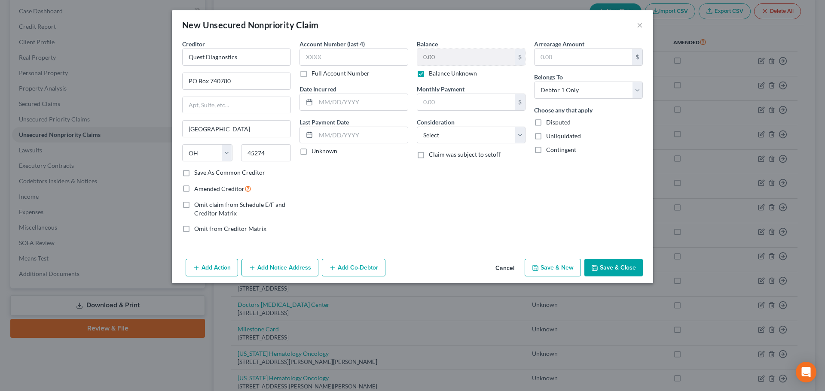
click at [545, 266] on button "Save & New" at bounding box center [552, 268] width 56 height 18
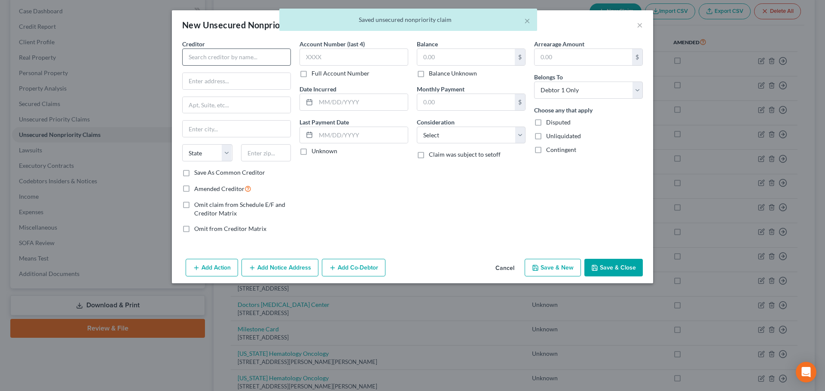
drag, startPoint x: 218, startPoint y: 69, endPoint x: 216, endPoint y: 61, distance: 8.9
click at [217, 67] on div "Creditor * State [US_STATE] AK AR AZ CA CO [GEOGRAPHIC_DATA] DE DC [GEOGRAPHIC_…" at bounding box center [236, 104] width 109 height 129
click at [216, 61] on input "text" at bounding box center [236, 57] width 109 height 17
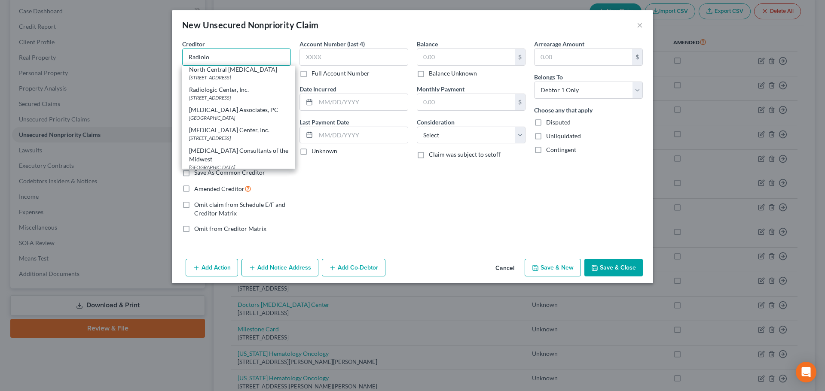
scroll to position [215, 0]
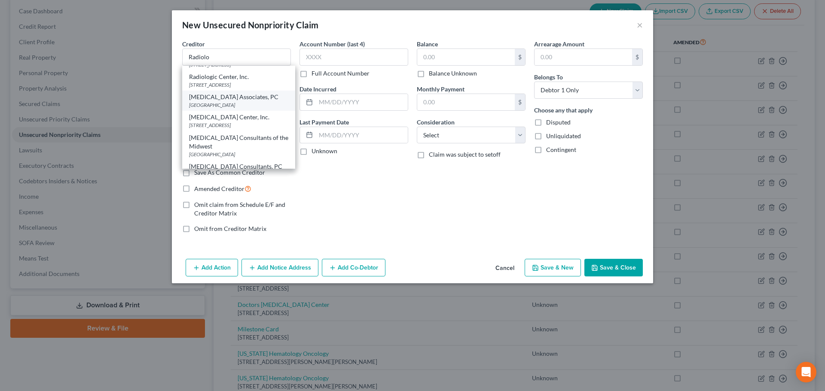
click at [233, 111] on div "[MEDICAL_DATA] Associates, PC [STREET_ADDRESS]" at bounding box center [238, 101] width 113 height 20
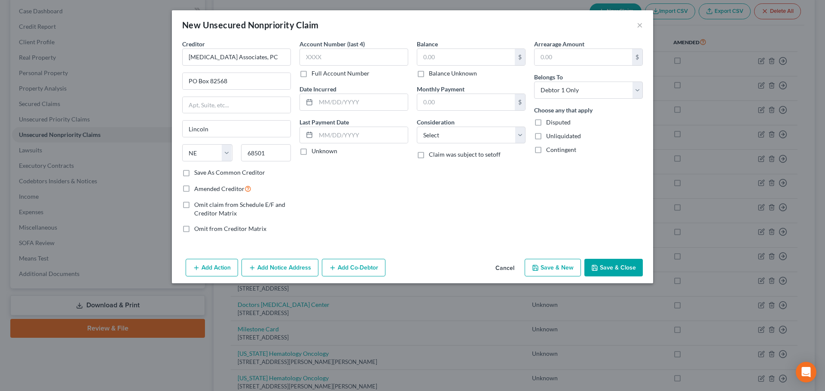
scroll to position [0, 0]
click at [455, 78] on div "Balance $ Balance Unknown Balance Undetermined $ Balance Unknown Monthly Paymen…" at bounding box center [470, 140] width 117 height 201
click at [429, 73] on label "Balance Unknown" at bounding box center [453, 73] width 48 height 9
click at [432, 73] on input "Balance Unknown" at bounding box center [435, 72] width 6 height 6
click at [538, 266] on icon "button" at bounding box center [535, 267] width 5 height 5
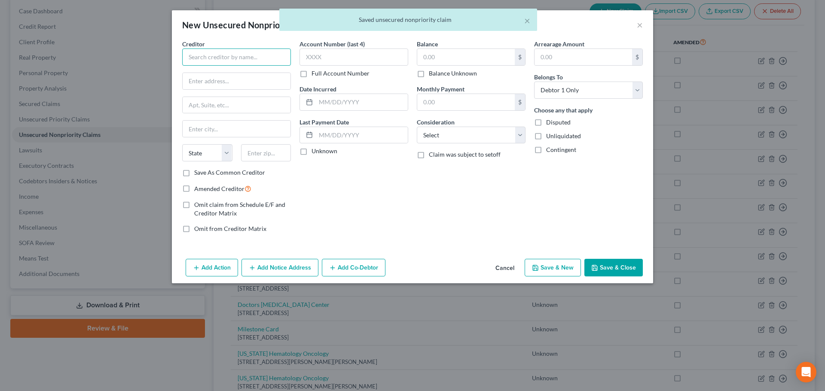
click at [217, 61] on input "text" at bounding box center [236, 57] width 109 height 17
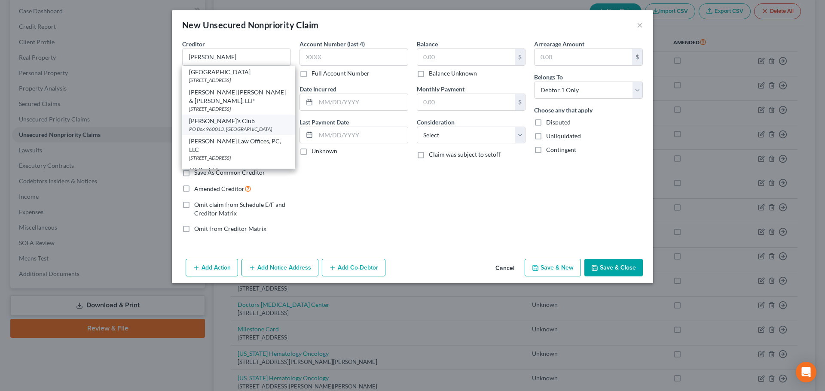
click at [231, 125] on div "[PERSON_NAME]'s Club" at bounding box center [238, 121] width 99 height 9
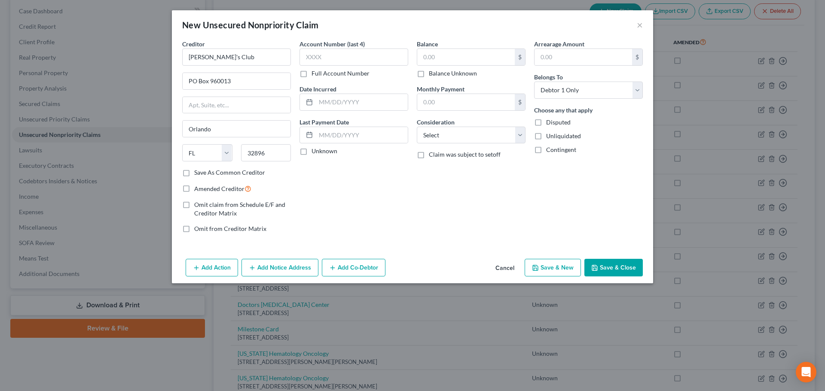
click at [464, 74] on label "Balance Unknown" at bounding box center [453, 73] width 48 height 9
click at [438, 74] on input "Balance Unknown" at bounding box center [435, 72] width 6 height 6
click at [544, 262] on button "Save & New" at bounding box center [552, 268] width 56 height 18
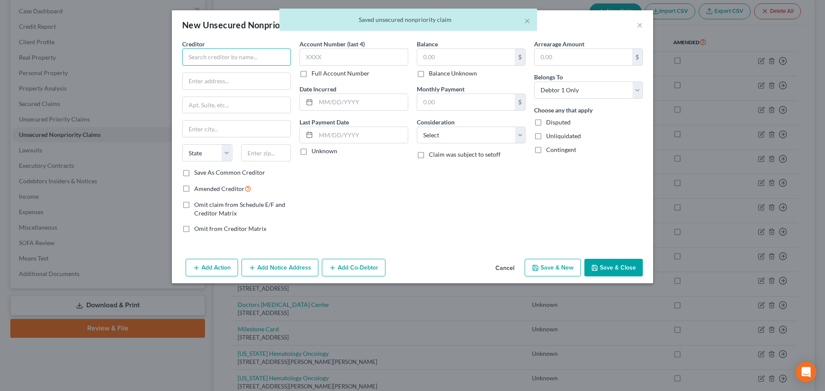
click at [238, 52] on input "text" at bounding box center [236, 57] width 109 height 17
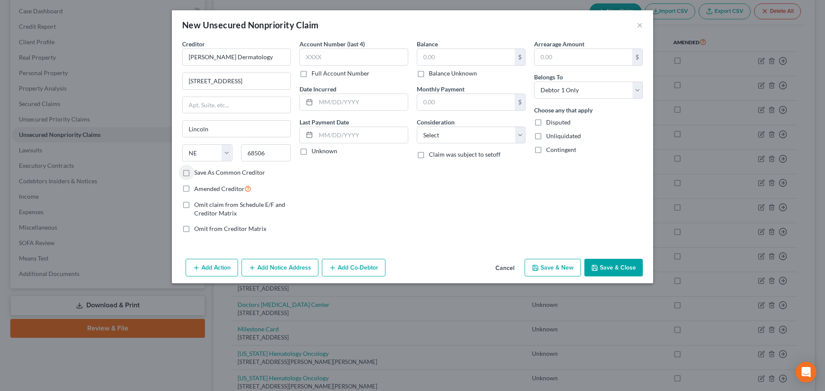
click at [230, 173] on label "Save As Common Creditor" at bounding box center [229, 172] width 71 height 9
click at [203, 173] on input "Save As Common Creditor" at bounding box center [201, 171] width 6 height 6
click at [467, 71] on label "Balance Unknown" at bounding box center [453, 73] width 48 height 9
click at [438, 71] on input "Balance Unknown" at bounding box center [435, 72] width 6 height 6
click at [562, 265] on button "Save & New" at bounding box center [552, 268] width 56 height 18
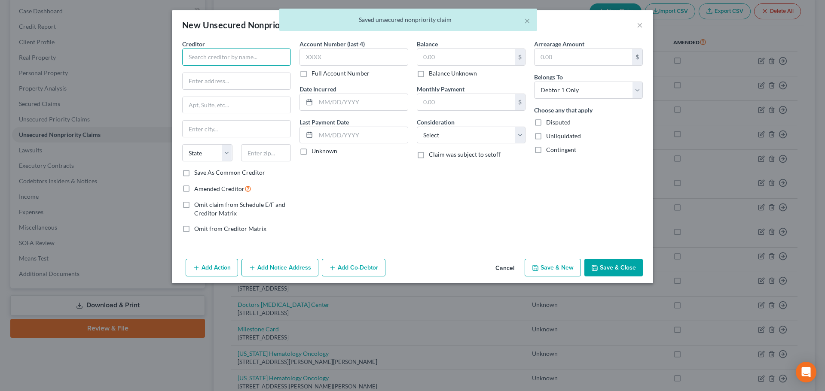
click at [268, 63] on input "text" at bounding box center [236, 57] width 109 height 17
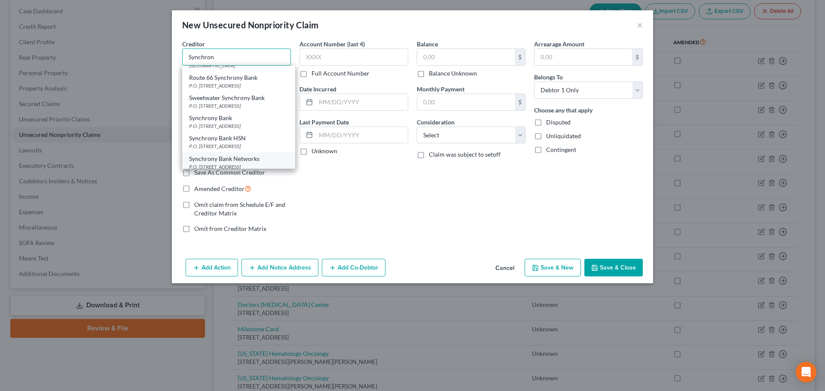
scroll to position [215, 0]
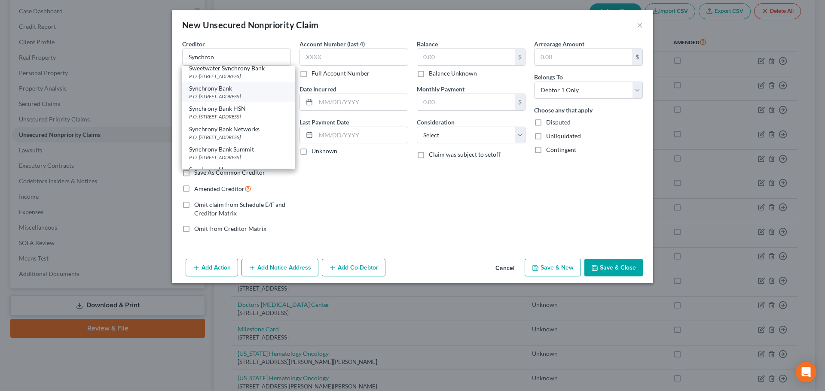
click at [229, 93] on div "P.O. [STREET_ADDRESS]" at bounding box center [238, 96] width 99 height 7
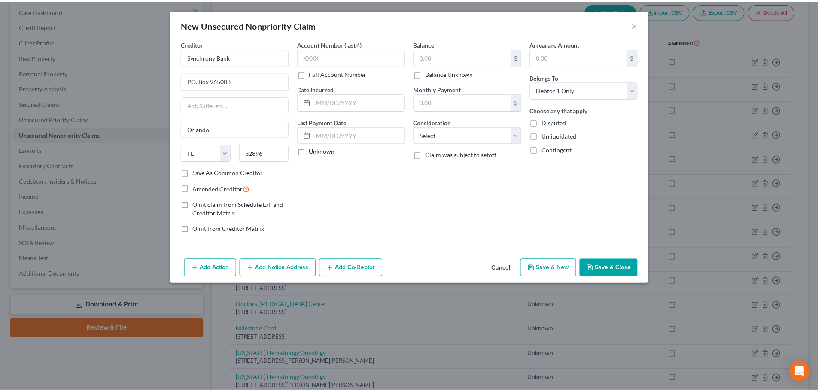
scroll to position [0, 0]
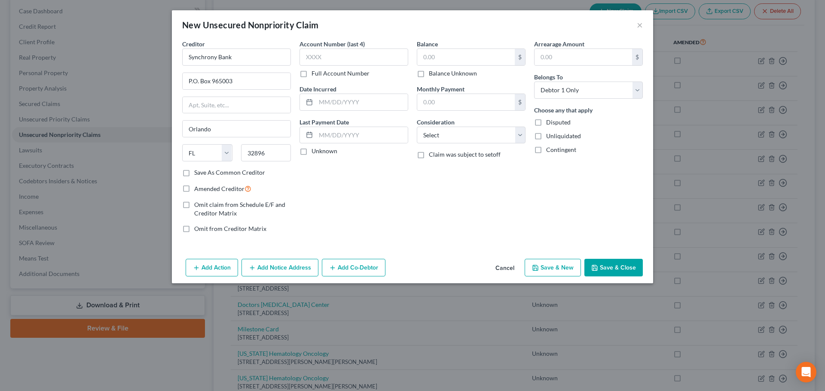
click at [451, 74] on label "Balance Unknown" at bounding box center [453, 73] width 48 height 9
click at [438, 74] on input "Balance Unknown" at bounding box center [435, 72] width 6 height 6
click at [558, 270] on button "Save & New" at bounding box center [552, 268] width 56 height 18
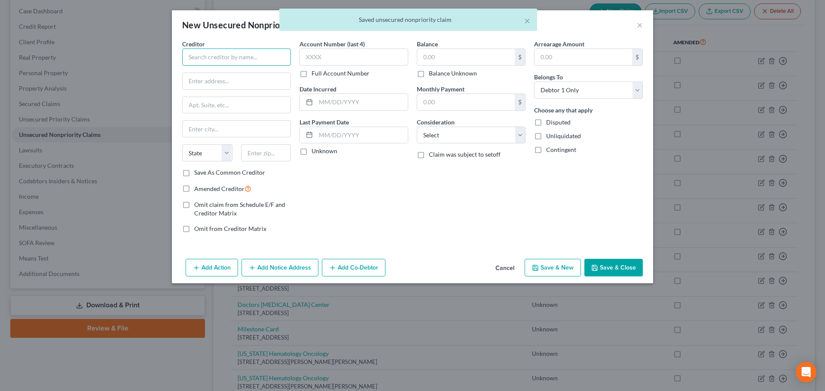
click at [232, 61] on input "text" at bounding box center [236, 57] width 109 height 17
click at [241, 78] on div "[GEOGRAPHIC_DATA]" at bounding box center [233, 79] width 89 height 7
click at [428, 76] on div "Balance Unknown" at bounding box center [471, 73] width 109 height 9
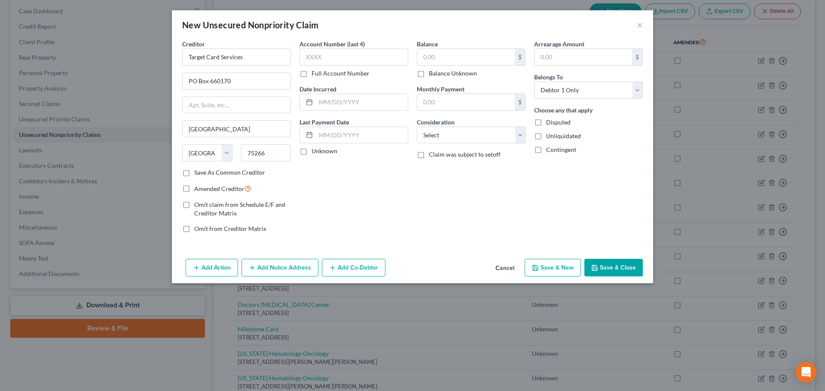
click at [429, 75] on label "Balance Unknown" at bounding box center [453, 73] width 48 height 9
click at [432, 75] on input "Balance Unknown" at bounding box center [435, 72] width 6 height 6
click at [549, 265] on button "Save & New" at bounding box center [552, 268] width 56 height 18
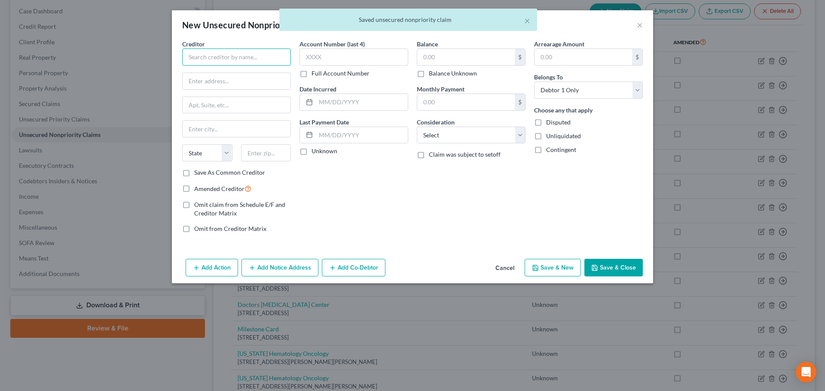
click at [235, 57] on input "text" at bounding box center [236, 57] width 109 height 17
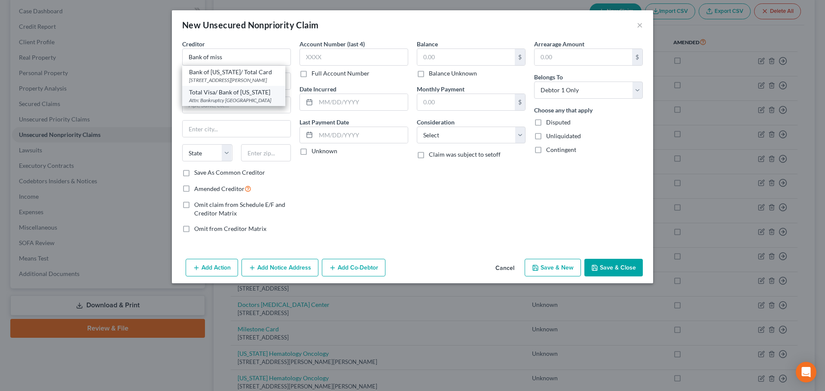
click at [227, 91] on div "Total Visa/ Bank of [US_STATE]" at bounding box center [233, 92] width 89 height 9
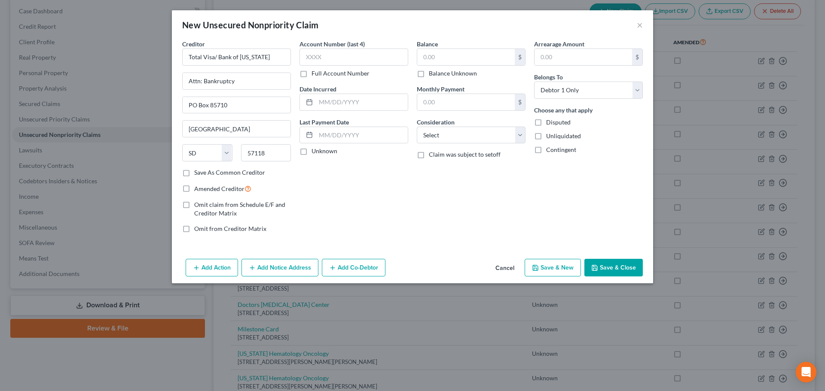
click at [429, 75] on label "Balance Unknown" at bounding box center [453, 73] width 48 height 9
click at [432, 75] on input "Balance Unknown" at bounding box center [435, 72] width 6 height 6
click at [571, 272] on button "Save & New" at bounding box center [552, 268] width 56 height 18
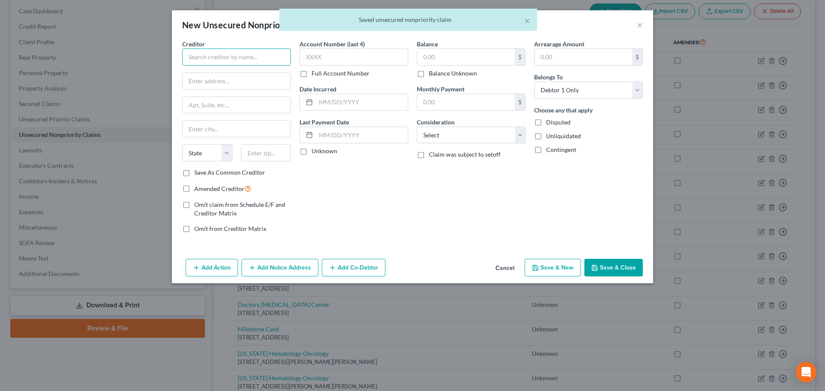
click at [242, 62] on input "text" at bounding box center [236, 57] width 109 height 17
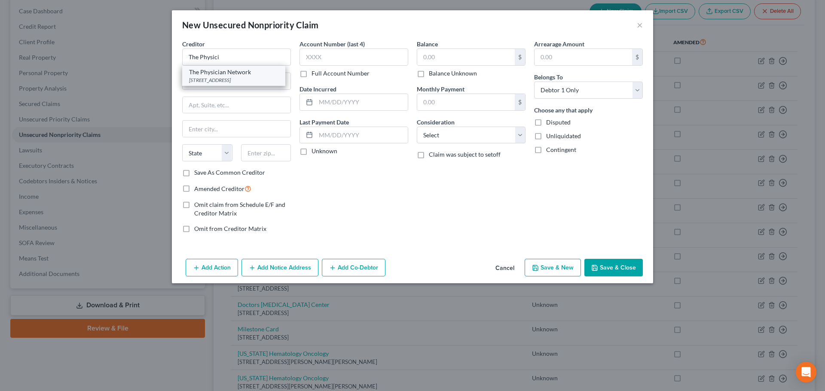
click at [244, 75] on div "The Physician Network" at bounding box center [233, 72] width 89 height 9
click at [429, 72] on label "Balance Unknown" at bounding box center [453, 73] width 48 height 9
click at [432, 72] on input "Balance Unknown" at bounding box center [435, 72] width 6 height 6
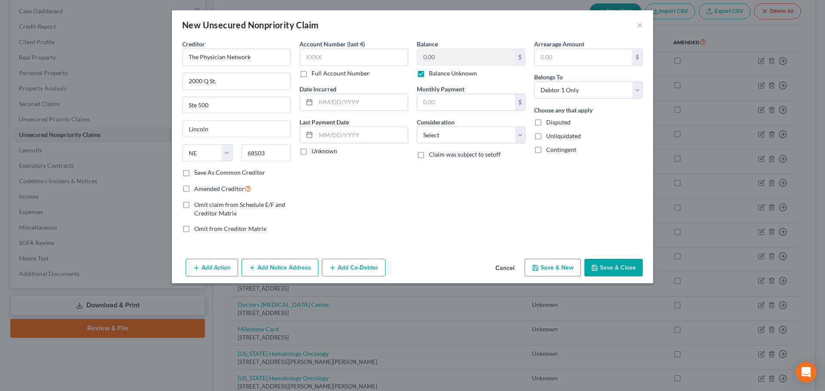
click at [539, 270] on icon "button" at bounding box center [535, 268] width 7 height 7
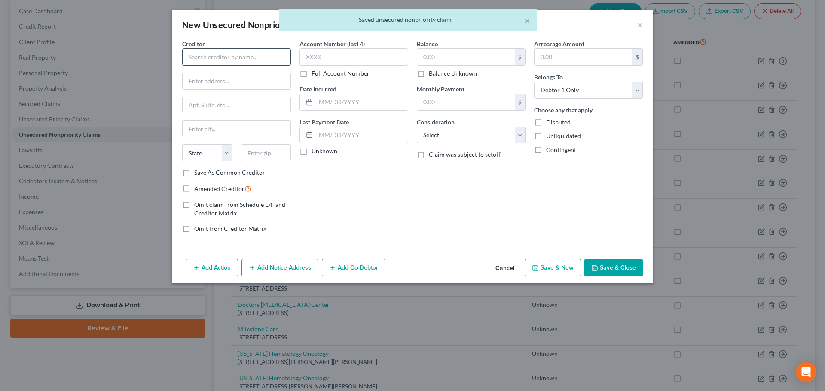
drag, startPoint x: 210, startPoint y: 66, endPoint x: 208, endPoint y: 58, distance: 8.0
click at [210, 64] on div "Creditor * State [US_STATE] AK AR AZ CA CO [GEOGRAPHIC_DATA] DE DC [GEOGRAPHIC_…" at bounding box center [236, 104] width 109 height 129
click at [208, 58] on input "text" at bounding box center [236, 57] width 109 height 17
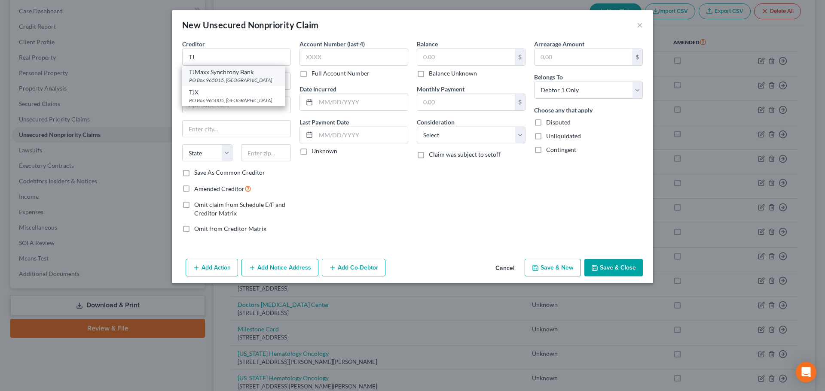
click at [242, 76] on div "PO Box 965015, [GEOGRAPHIC_DATA]" at bounding box center [233, 79] width 89 height 7
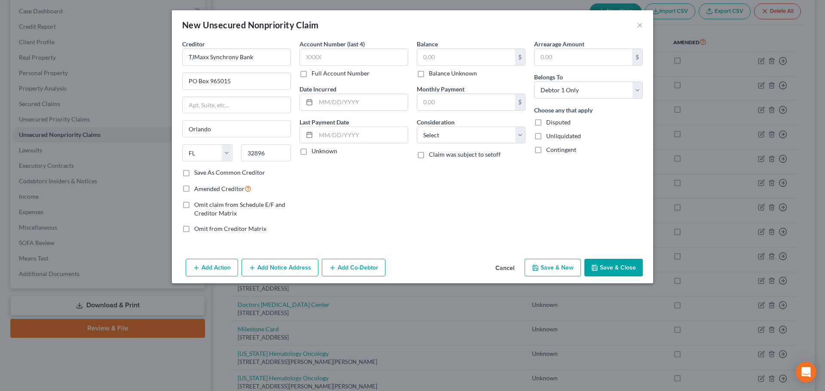
click at [452, 73] on label "Balance Unknown" at bounding box center [453, 73] width 48 height 9
click at [438, 73] on input "Balance Unknown" at bounding box center [435, 72] width 6 height 6
click at [551, 266] on button "Save & New" at bounding box center [552, 268] width 56 height 18
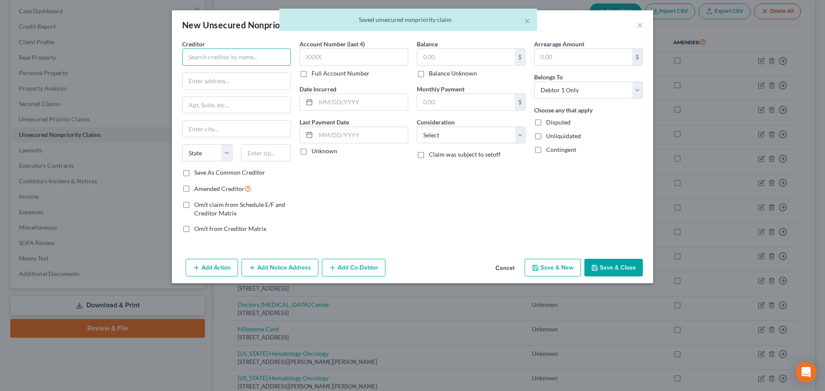
click at [254, 56] on input "text" at bounding box center [236, 57] width 109 height 17
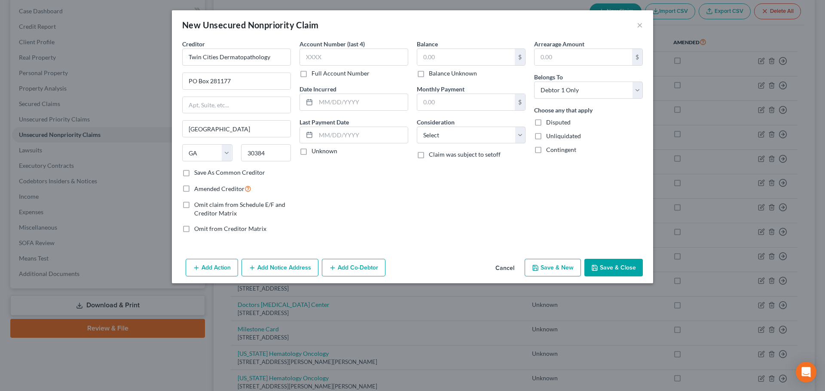
click at [246, 171] on label "Save As Common Creditor" at bounding box center [229, 172] width 71 height 9
click at [203, 171] on input "Save As Common Creditor" at bounding box center [201, 171] width 6 height 6
click at [429, 73] on label "Balance Unknown" at bounding box center [453, 73] width 48 height 9
click at [432, 73] on input "Balance Unknown" at bounding box center [435, 72] width 6 height 6
click at [563, 271] on button "Save & New" at bounding box center [552, 268] width 56 height 18
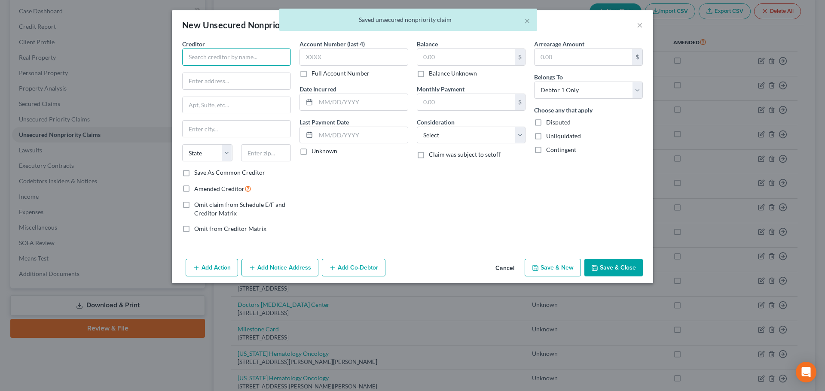
click at [232, 58] on input "text" at bounding box center [236, 57] width 109 height 17
click at [245, 72] on div "[PERSON_NAME]" at bounding box center [233, 72] width 89 height 9
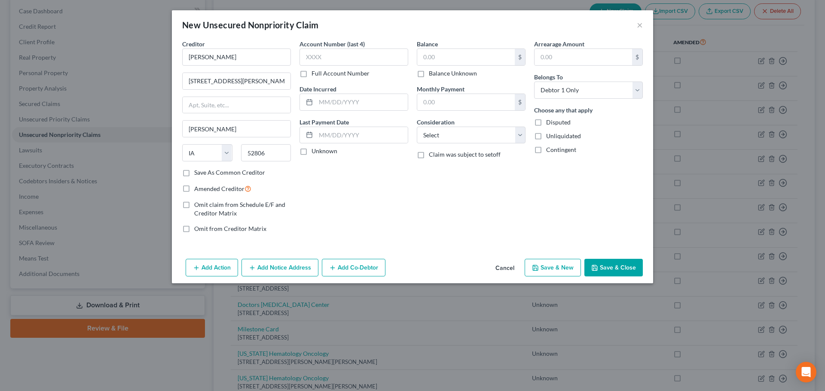
click at [220, 172] on label "Save As Common Creditor" at bounding box center [229, 172] width 71 height 9
click at [203, 172] on input "Save As Common Creditor" at bounding box center [201, 171] width 6 height 6
click at [455, 75] on label "Balance Unknown" at bounding box center [453, 73] width 48 height 9
click at [438, 75] on input "Balance Unknown" at bounding box center [435, 72] width 6 height 6
click at [559, 270] on button "Save & New" at bounding box center [552, 268] width 56 height 18
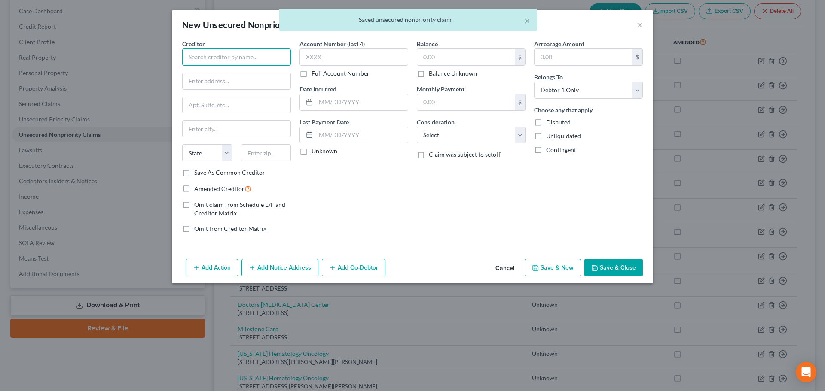
click at [241, 60] on input "text" at bounding box center [236, 57] width 109 height 17
click at [221, 79] on div "[STREET_ADDRESS][PERSON_NAME]" at bounding box center [233, 79] width 89 height 7
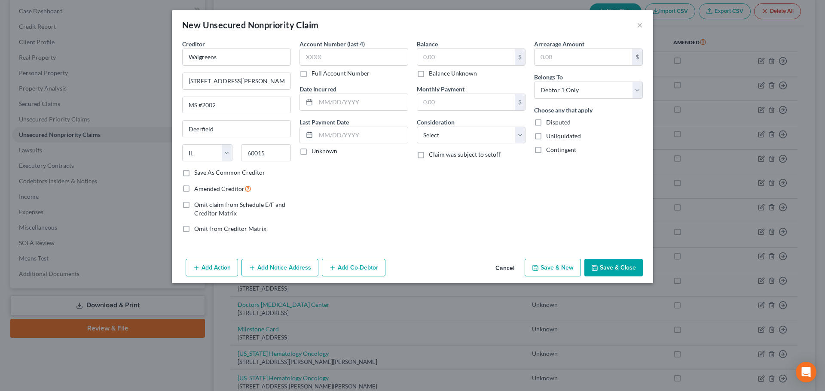
click at [462, 76] on label "Balance Unknown" at bounding box center [453, 73] width 48 height 9
click at [438, 75] on input "Balance Unknown" at bounding box center [435, 72] width 6 height 6
click at [613, 268] on button "Save & Close" at bounding box center [613, 268] width 58 height 18
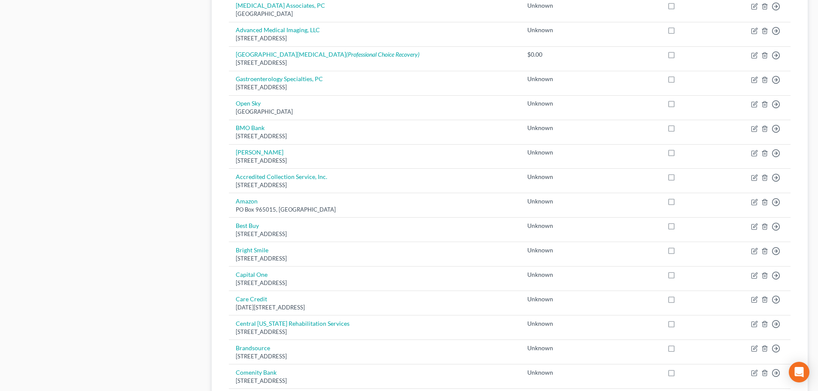
scroll to position [644, 0]
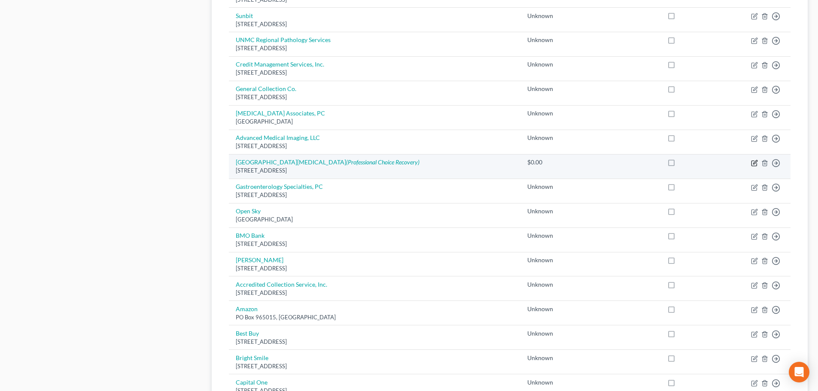
click at [753, 163] on icon "button" at bounding box center [754, 163] width 7 height 7
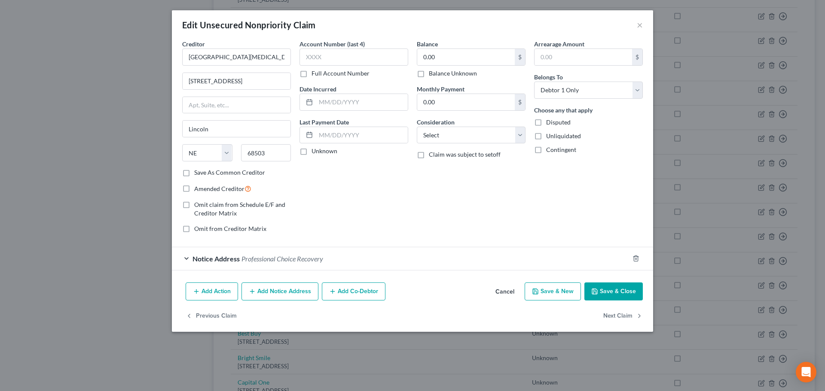
click at [429, 73] on label "Balance Unknown" at bounding box center [453, 73] width 48 height 9
click at [432, 73] on input "Balance Unknown" at bounding box center [435, 72] width 6 height 6
click at [615, 293] on button "Save & Close" at bounding box center [613, 292] width 58 height 18
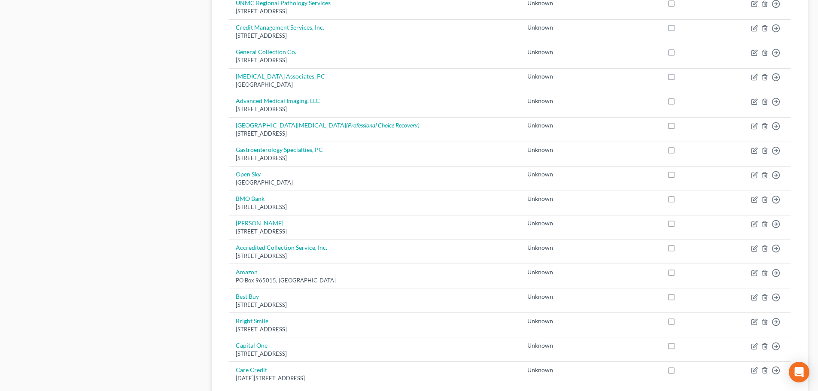
scroll to position [0, 0]
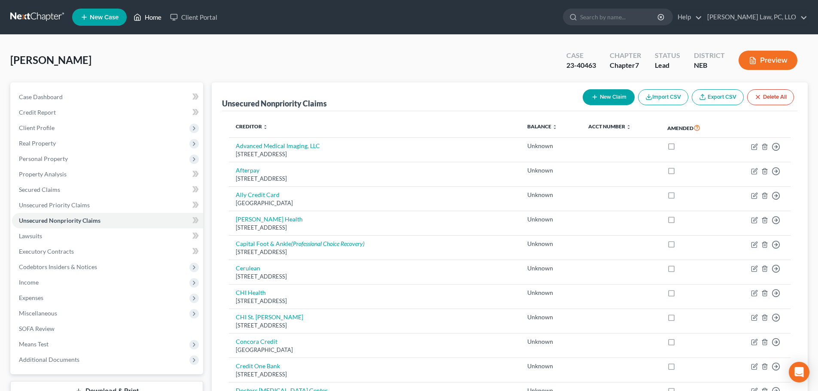
click at [136, 16] on icon at bounding box center [138, 17] width 8 height 10
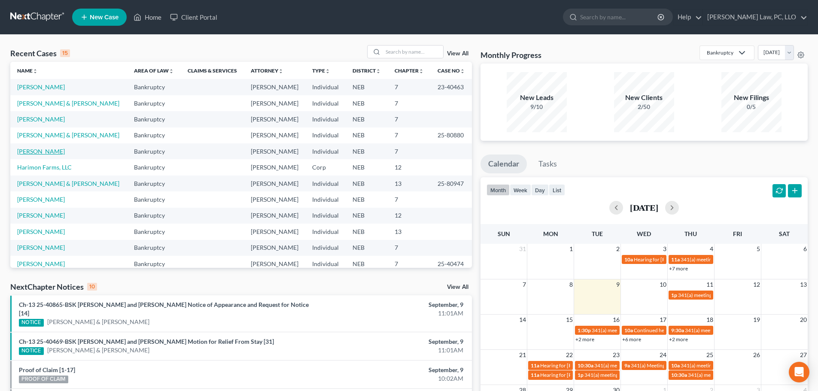
click at [51, 151] on link "[PERSON_NAME]" at bounding box center [41, 151] width 48 height 7
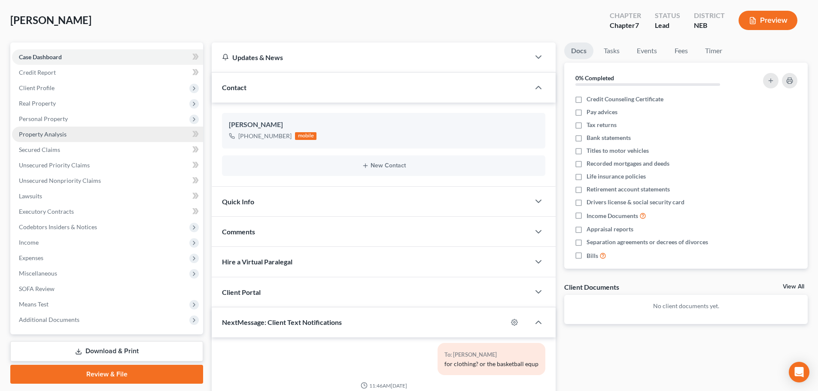
scroll to position [40, 0]
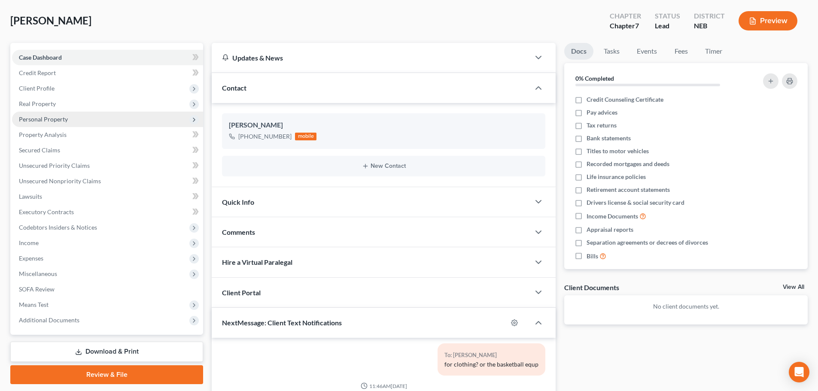
click at [83, 117] on span "Personal Property" at bounding box center [107, 119] width 191 height 15
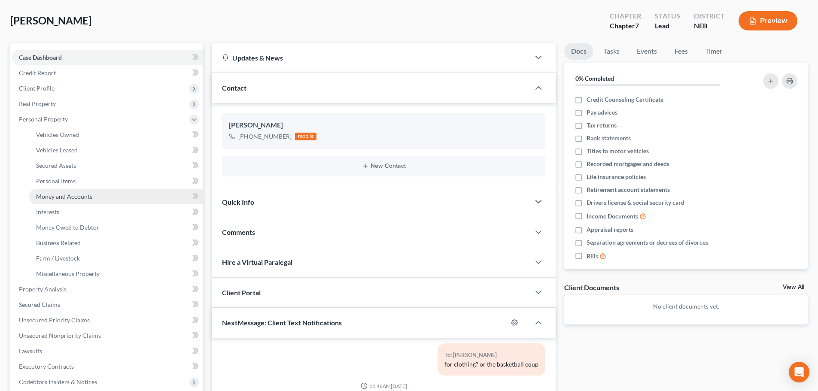
click at [91, 199] on span "Money and Accounts" at bounding box center [64, 196] width 56 height 7
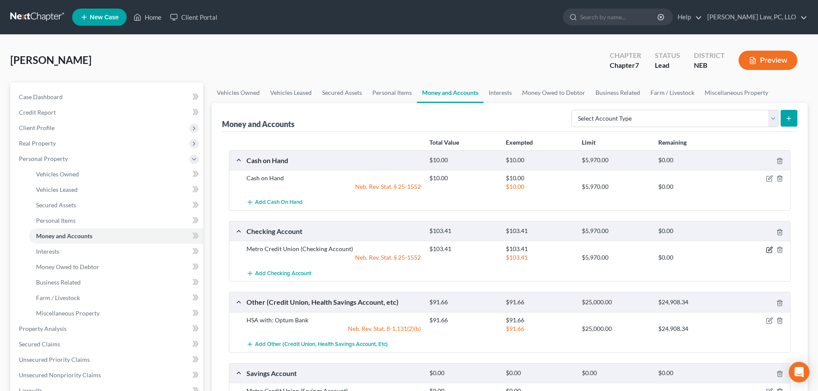
click at [769, 250] on icon "button" at bounding box center [770, 249] width 4 height 4
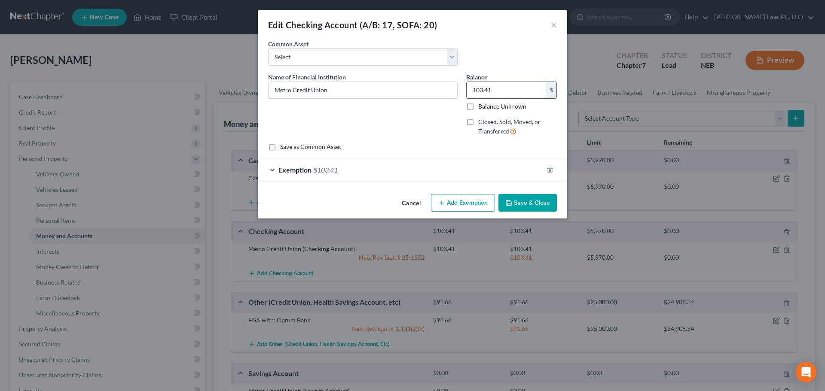
click at [524, 84] on input "103.41" at bounding box center [505, 90] width 79 height 16
click at [487, 171] on div "Exemption $103.41" at bounding box center [400, 169] width 285 height 23
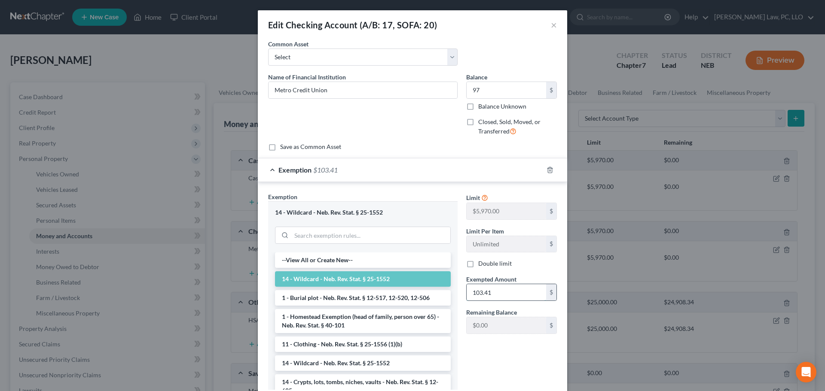
click at [502, 292] on input "103.41" at bounding box center [505, 292] width 79 height 16
click at [475, 349] on div "Limit $5,970.00 $ Limit Per Item Unlimited $ Double limit Exempted Amount * 97 …" at bounding box center [511, 294] width 99 height 204
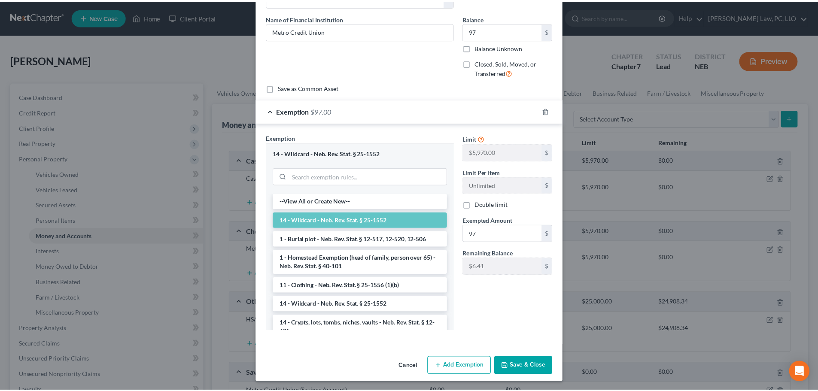
scroll to position [60, 0]
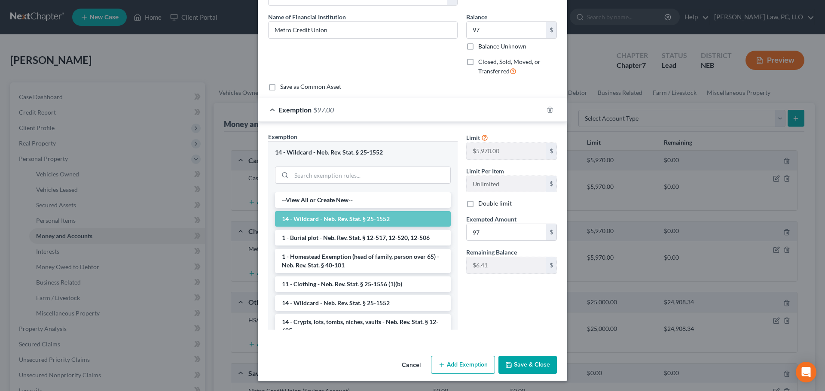
click at [497, 308] on div "Limit $5,970.00 $ Limit Per Item Unlimited $ Double limit Exempted Amount * 97 …" at bounding box center [511, 234] width 99 height 204
click at [517, 367] on button "Save & Close" at bounding box center [527, 365] width 58 height 18
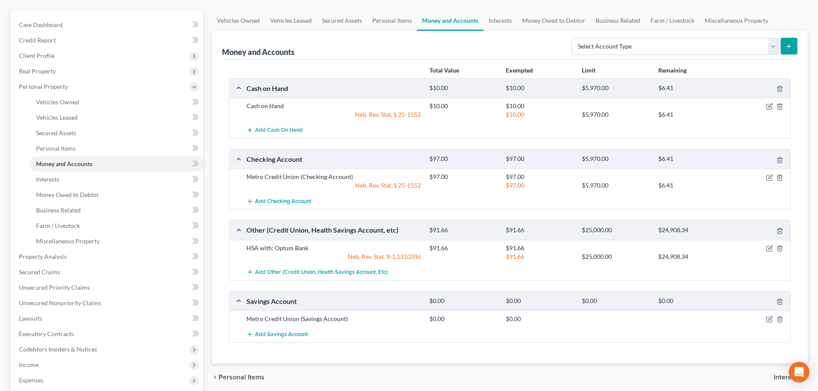
scroll to position [86, 0]
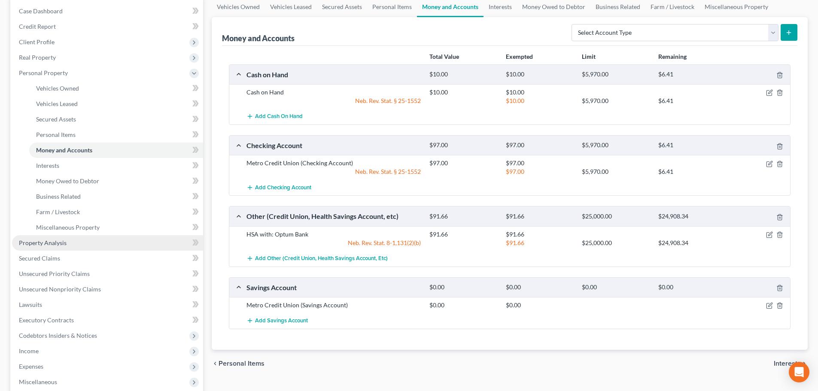
click at [46, 247] on link "Property Analysis" at bounding box center [107, 242] width 191 height 15
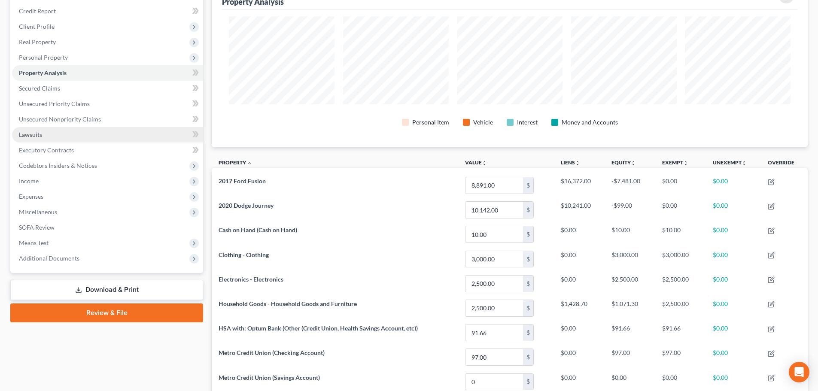
scroll to position [86, 0]
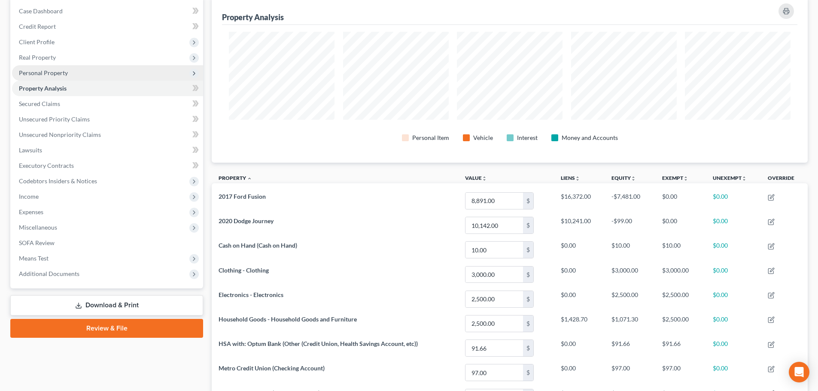
click at [58, 74] on span "Personal Property" at bounding box center [43, 72] width 49 height 7
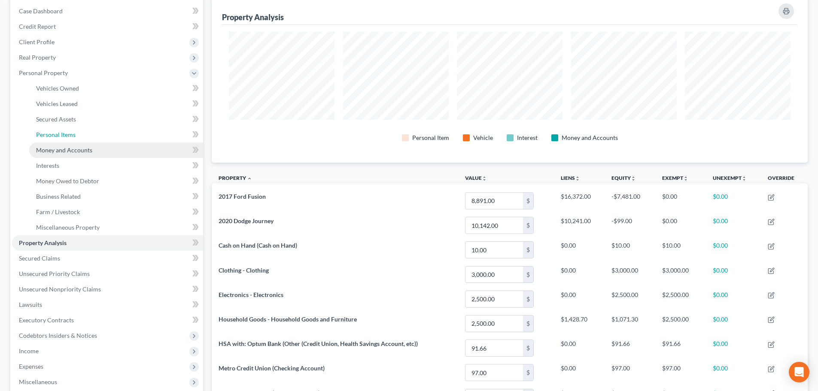
click at [76, 138] on link "Personal Items" at bounding box center [116, 134] width 174 height 15
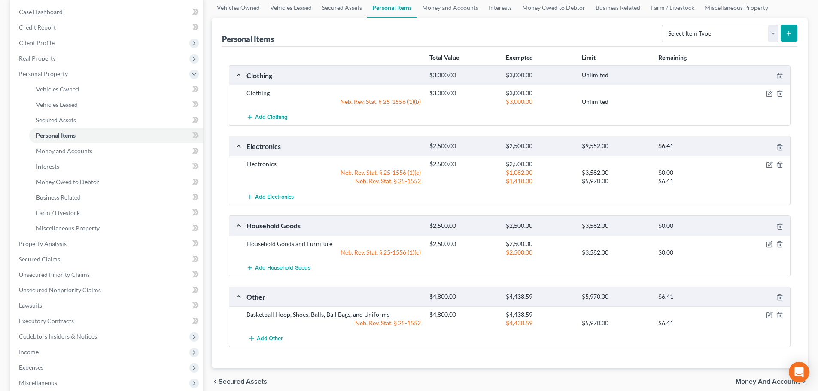
scroll to position [86, 0]
click at [769, 315] on icon "button" at bounding box center [770, 314] width 4 height 4
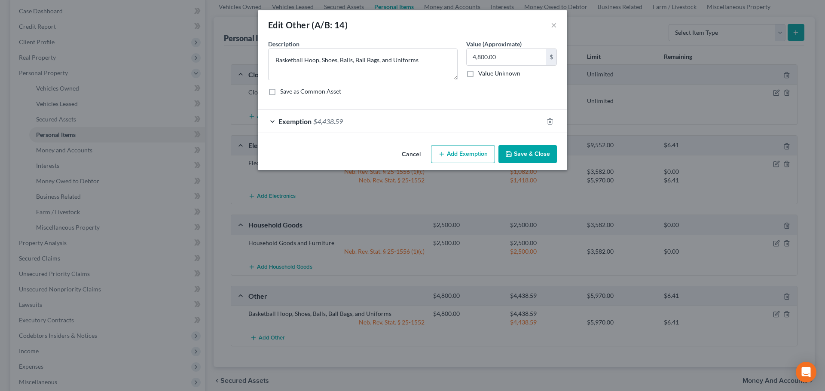
click at [398, 122] on div "Exemption $4,438.59" at bounding box center [400, 121] width 285 height 23
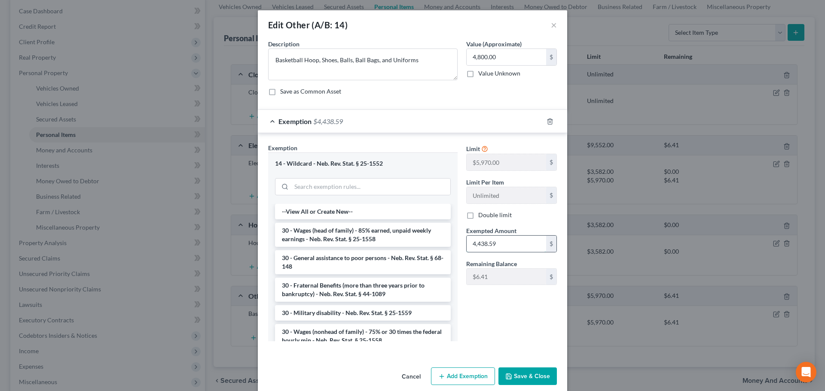
click at [512, 245] on input "4,438.59" at bounding box center [505, 244] width 79 height 16
click at [485, 330] on div "Limit $5,970.00 $ Limit Per Item Unlimited $ Double limit Exempted Amount * 4,4…" at bounding box center [511, 245] width 99 height 204
click at [513, 381] on button "Save & Close" at bounding box center [527, 377] width 58 height 18
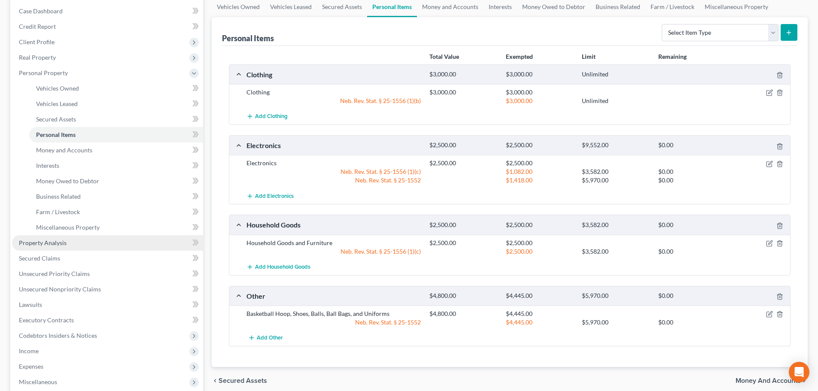
click at [90, 245] on link "Property Analysis" at bounding box center [107, 242] width 191 height 15
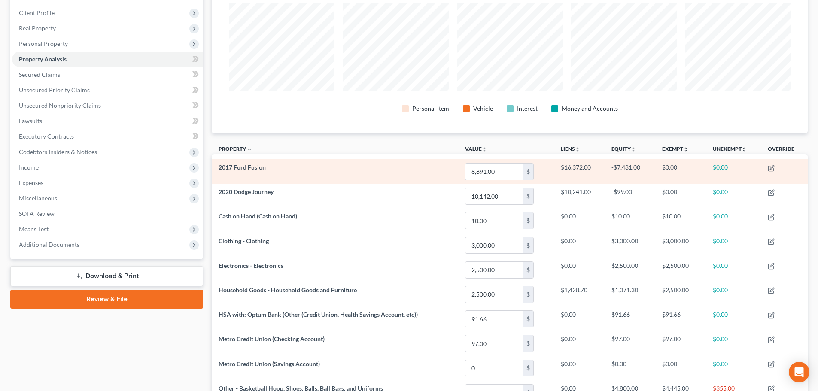
scroll to position [71, 0]
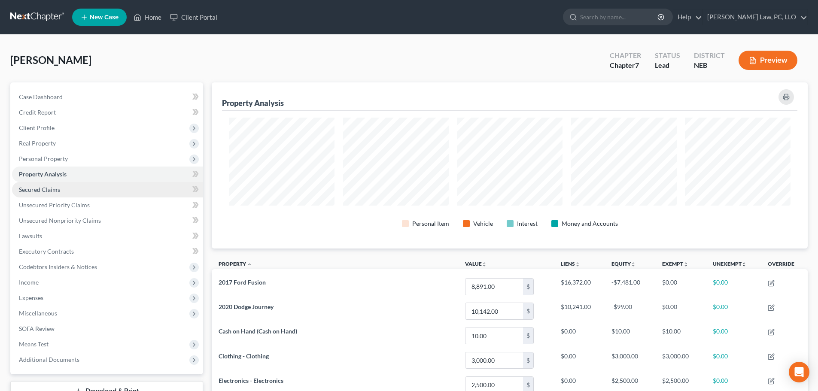
click at [83, 192] on link "Secured Claims" at bounding box center [107, 189] width 191 height 15
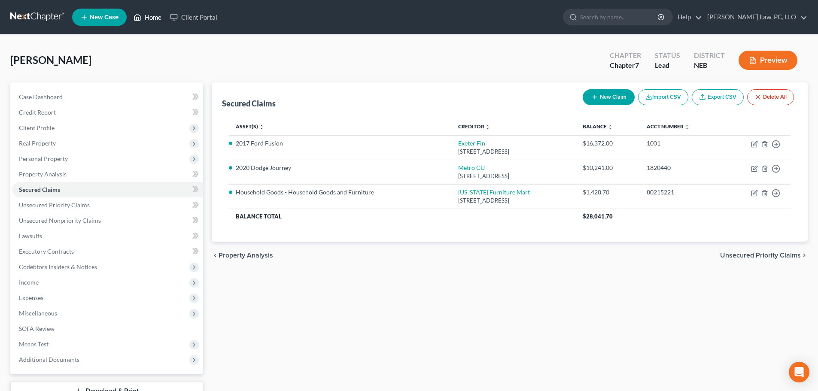
click at [146, 18] on link "Home" at bounding box center [147, 16] width 37 height 15
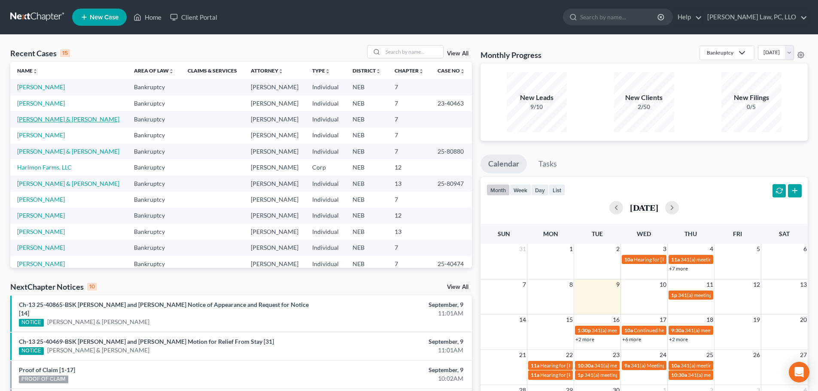
click at [59, 120] on link "[PERSON_NAME] & [PERSON_NAME]" at bounding box center [68, 119] width 102 height 7
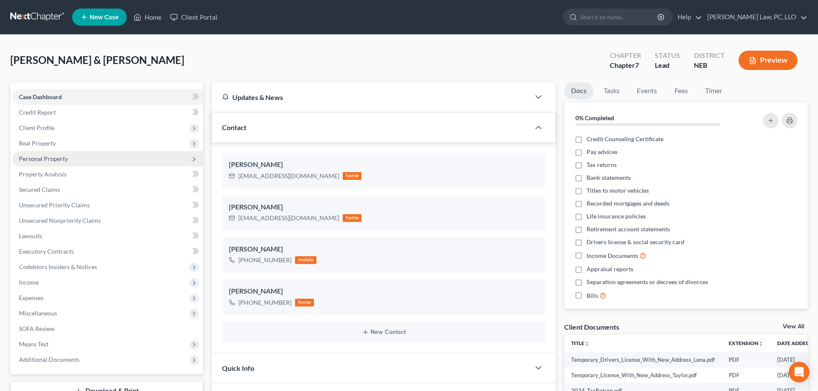
click at [43, 162] on span "Personal Property" at bounding box center [43, 158] width 49 height 7
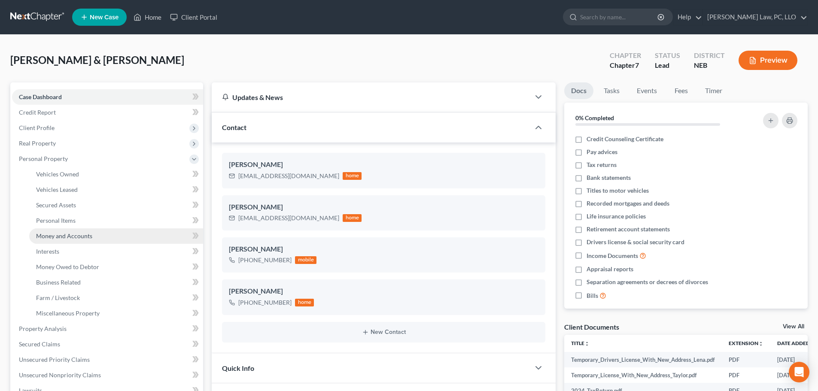
click at [72, 234] on span "Money and Accounts" at bounding box center [64, 235] width 56 height 7
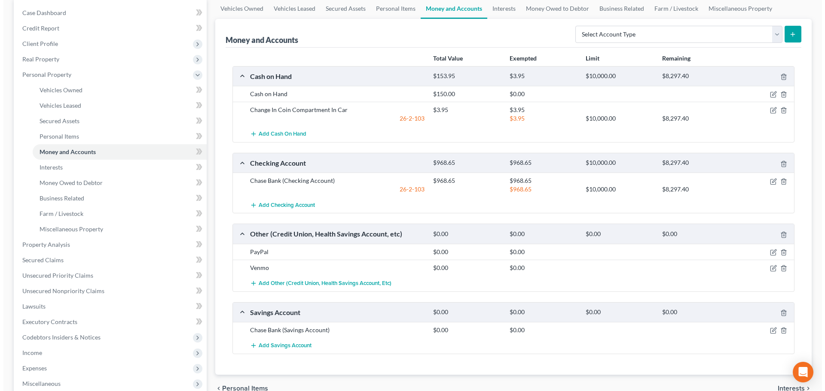
scroll to position [86, 0]
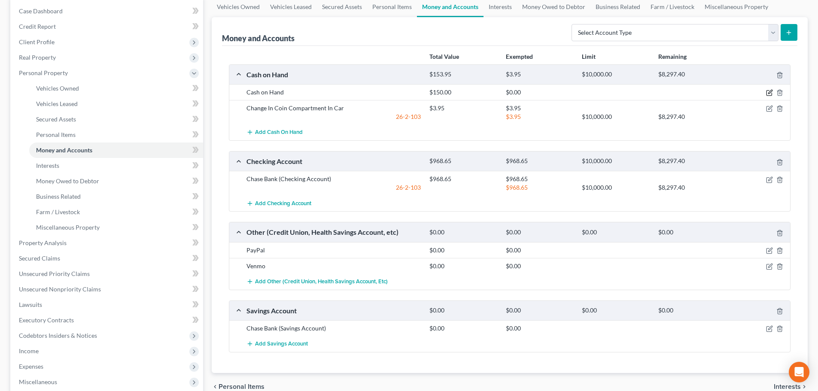
click at [770, 95] on icon "button" at bounding box center [769, 92] width 7 height 7
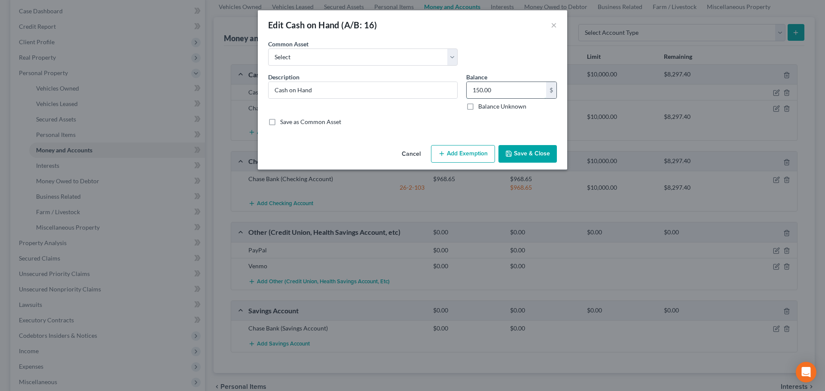
click at [482, 91] on input "150.00" at bounding box center [505, 90] width 79 height 16
click at [472, 155] on button "Add Exemption" at bounding box center [463, 154] width 64 height 18
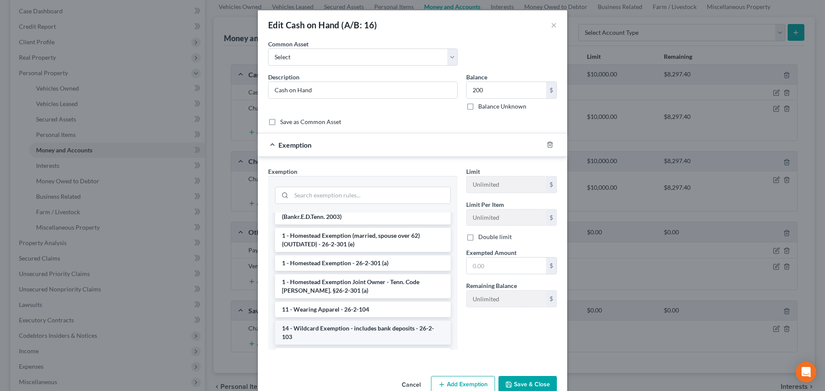
click at [350, 329] on li "14 - Wildcard Exemption - includes bank deposits - 26-2-103" at bounding box center [363, 333] width 176 height 24
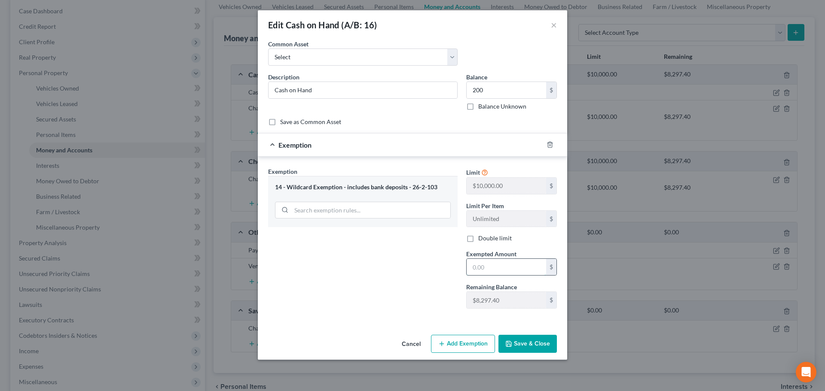
click at [486, 269] on input "text" at bounding box center [505, 267] width 79 height 16
drag, startPoint x: 393, startPoint y: 287, endPoint x: 430, endPoint y: 315, distance: 46.3
click at [393, 287] on div "Exemption Set must be selected for CA. Exemption * 14 - Wildcard Exemption - in…" at bounding box center [363, 241] width 198 height 149
click at [509, 341] on icon "button" at bounding box center [508, 344] width 7 height 7
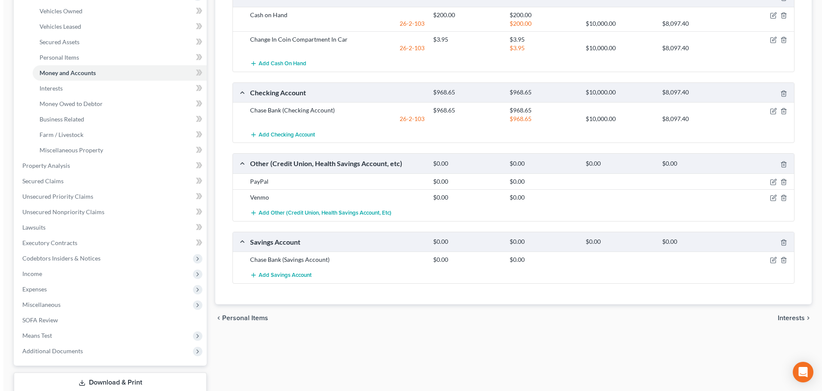
scroll to position [172, 0]
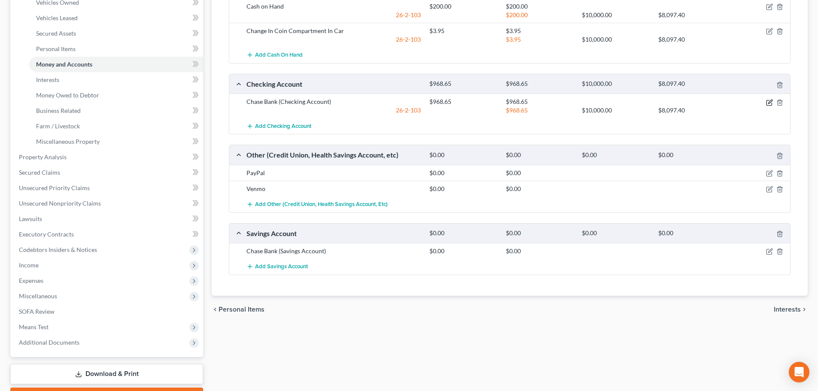
click at [769, 100] on icon "button" at bounding box center [769, 102] width 5 height 5
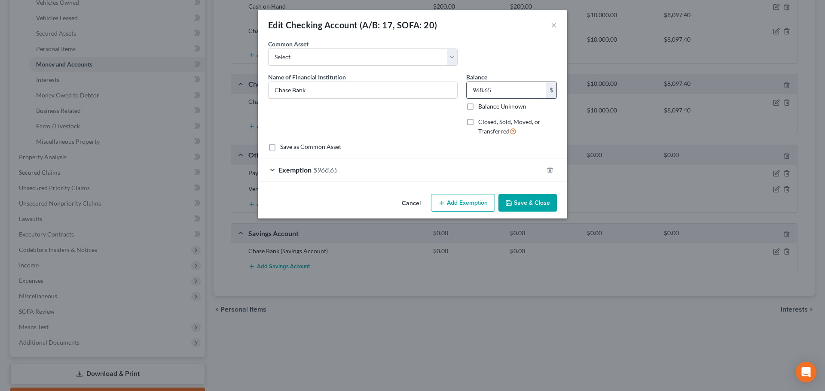
click at [508, 85] on input "968.65" at bounding box center [505, 90] width 79 height 16
click at [414, 171] on div "Exemption $968.65" at bounding box center [400, 169] width 285 height 23
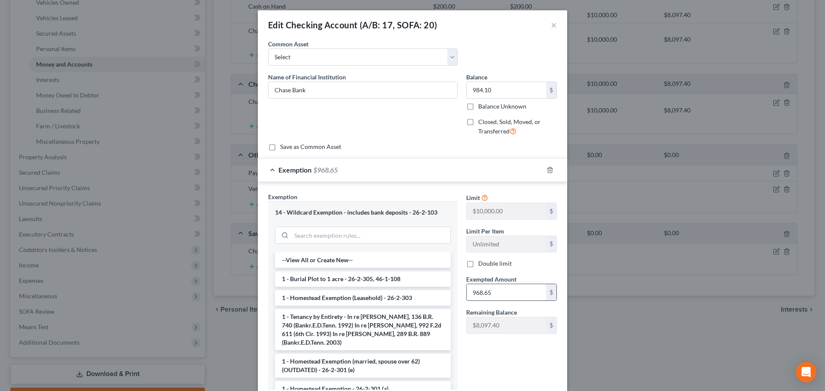
click at [493, 295] on input "968.65" at bounding box center [505, 292] width 79 height 16
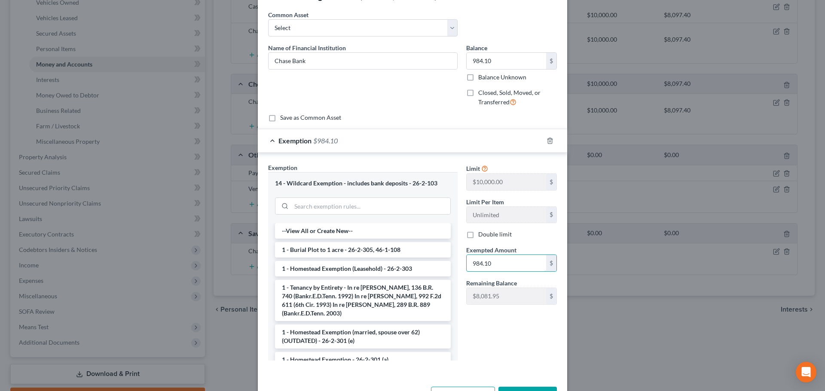
scroll to position [60, 0]
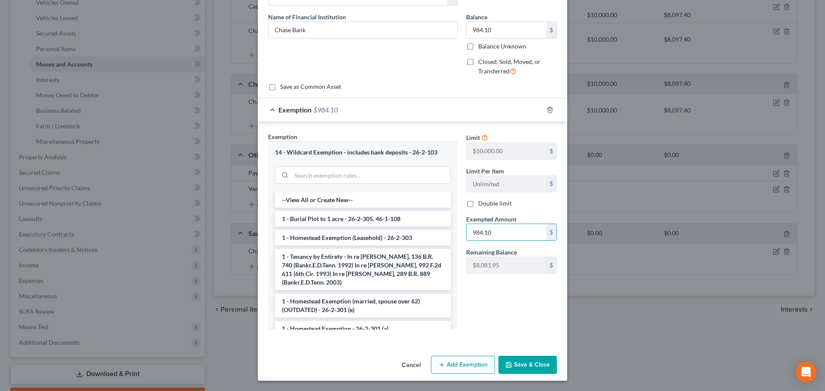
click at [511, 362] on button "Save & Close" at bounding box center [527, 365] width 58 height 18
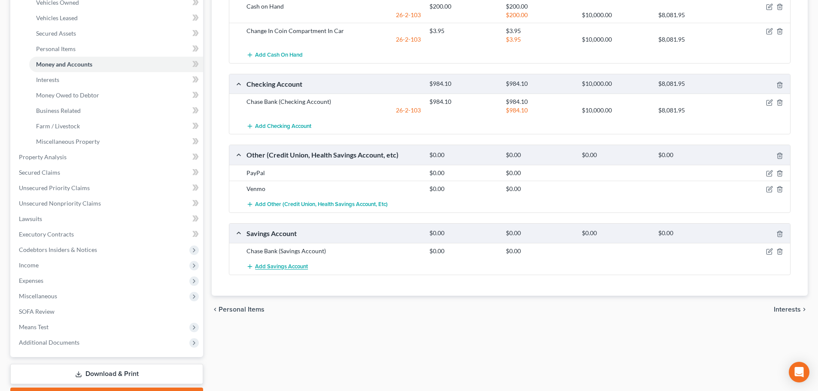
click at [287, 268] on span "Add Savings Account" at bounding box center [281, 267] width 53 height 7
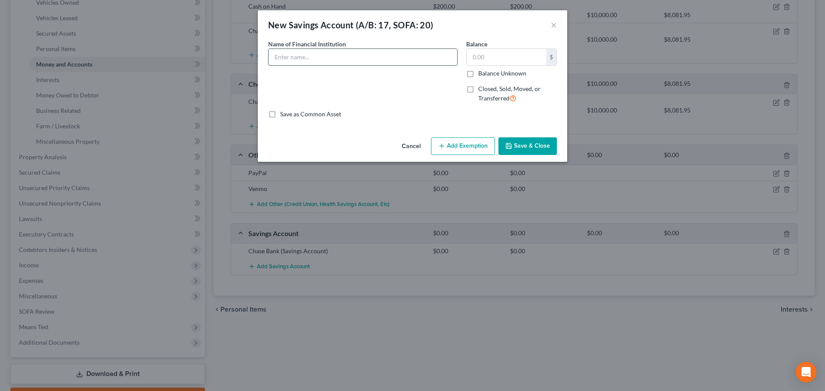
click at [292, 60] on input "text" at bounding box center [362, 57] width 189 height 16
click at [463, 146] on button "Add Exemption" at bounding box center [463, 146] width 64 height 18
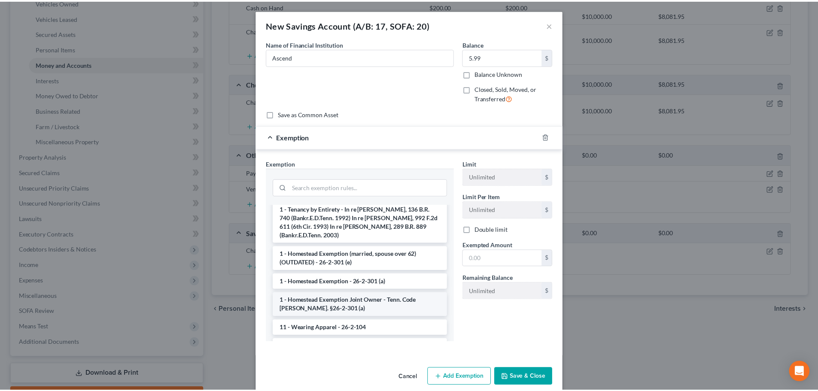
scroll to position [86, 0]
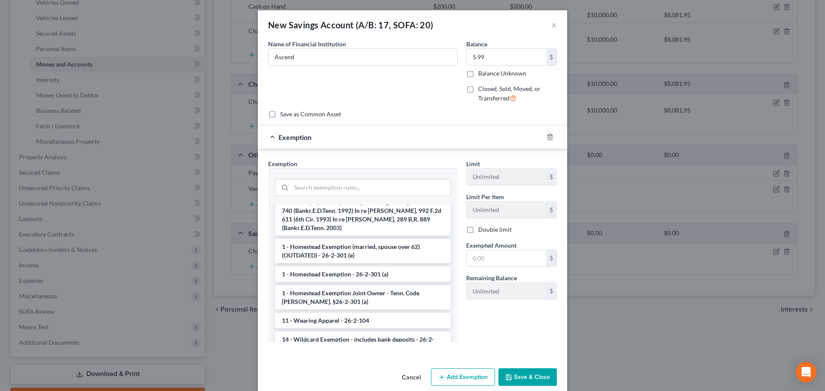
drag, startPoint x: 339, startPoint y: 332, endPoint x: 350, endPoint y: 329, distance: 10.7
click at [339, 332] on li "14 - Wildcard Exemption - includes bank deposits - 26-2-103" at bounding box center [363, 344] width 176 height 24
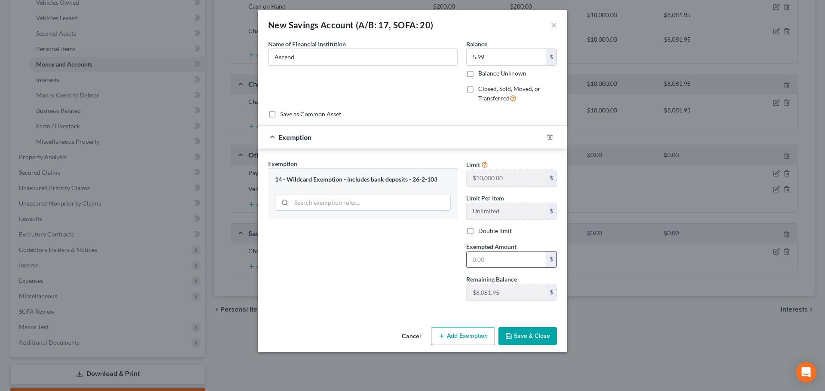
click at [499, 259] on input "text" at bounding box center [505, 260] width 79 height 16
click at [505, 338] on button "Save & Close" at bounding box center [527, 336] width 58 height 18
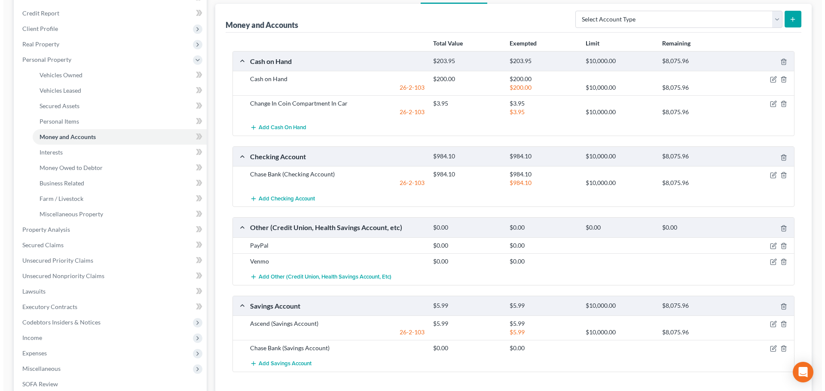
scroll to position [43, 0]
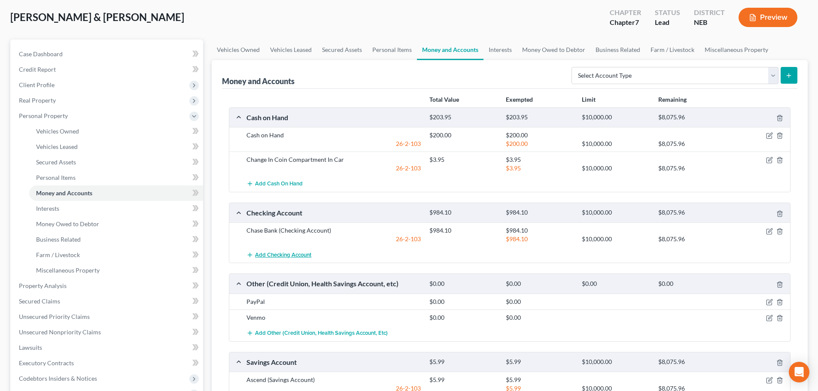
click at [288, 256] on span "Add Checking Account" at bounding box center [283, 255] width 56 height 7
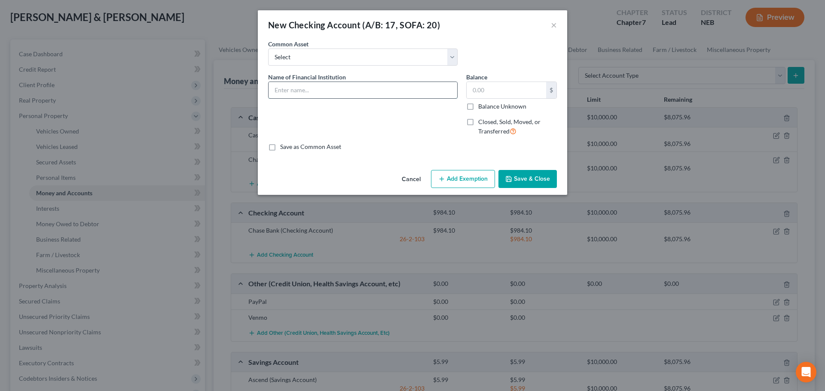
click at [288, 93] on input "text" at bounding box center [362, 90] width 189 height 16
click at [453, 183] on button "Add Exemption" at bounding box center [463, 179] width 64 height 18
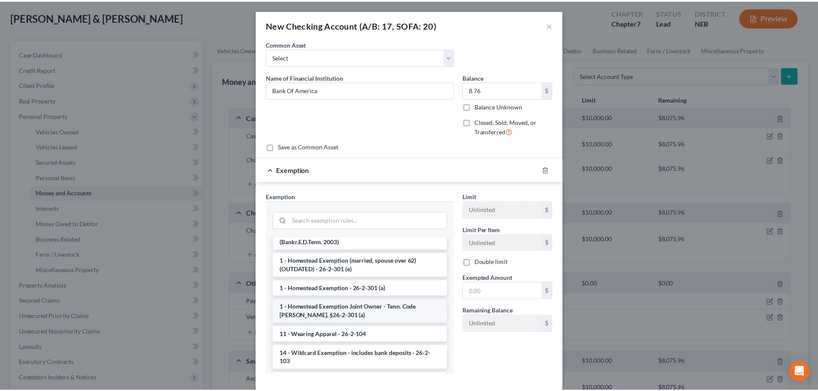
scroll to position [129, 0]
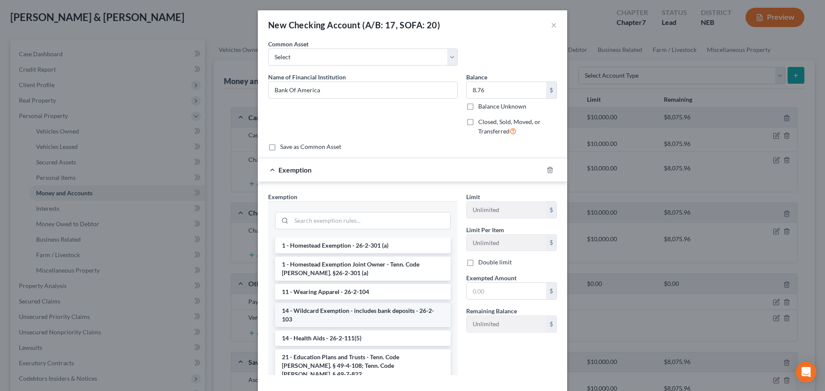
click at [362, 304] on li "14 - Wildcard Exemption - includes bank deposits - 26-2-103" at bounding box center [363, 315] width 176 height 24
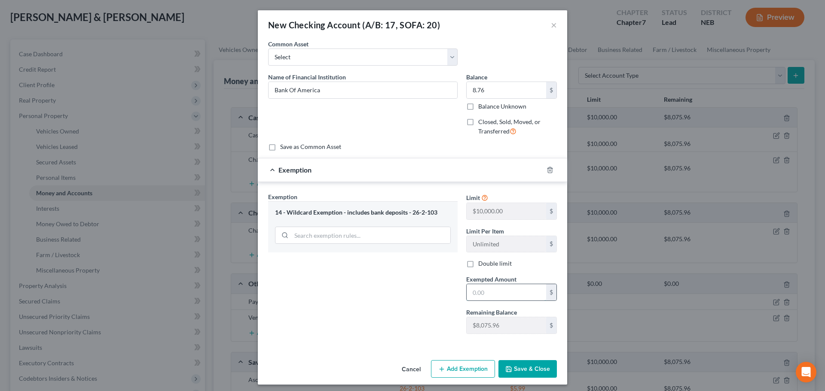
click at [498, 297] on input "text" at bounding box center [505, 292] width 79 height 16
click at [503, 364] on button "Save & Close" at bounding box center [527, 369] width 58 height 18
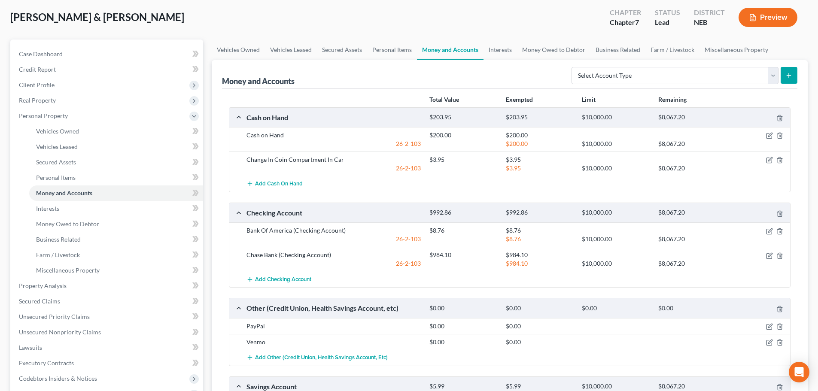
scroll to position [86, 0]
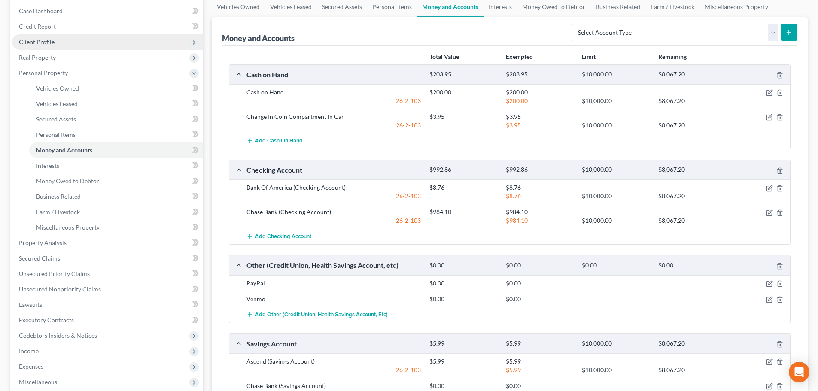
click at [58, 45] on span "Client Profile" at bounding box center [107, 41] width 191 height 15
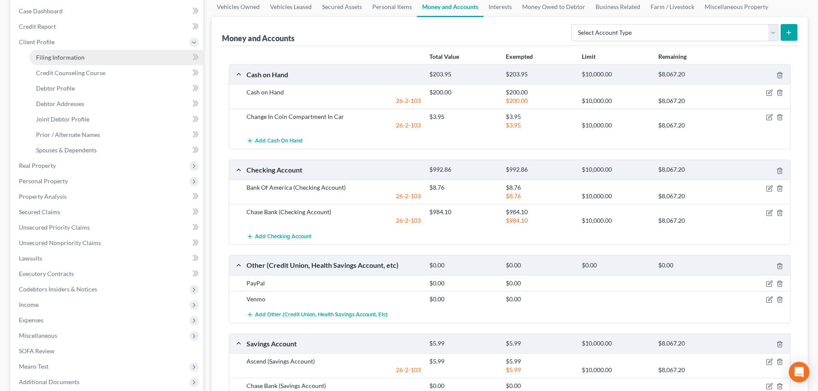
click at [57, 58] on span "Filing Information" at bounding box center [60, 57] width 49 height 7
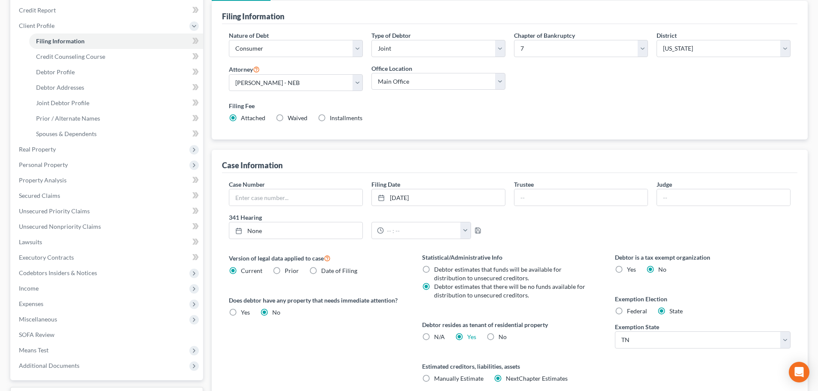
scroll to position [43, 0]
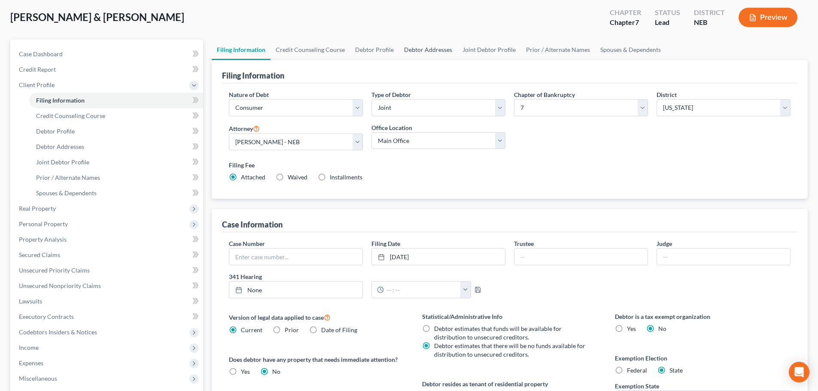
click at [430, 53] on link "Debtor Addresses" at bounding box center [428, 50] width 58 height 21
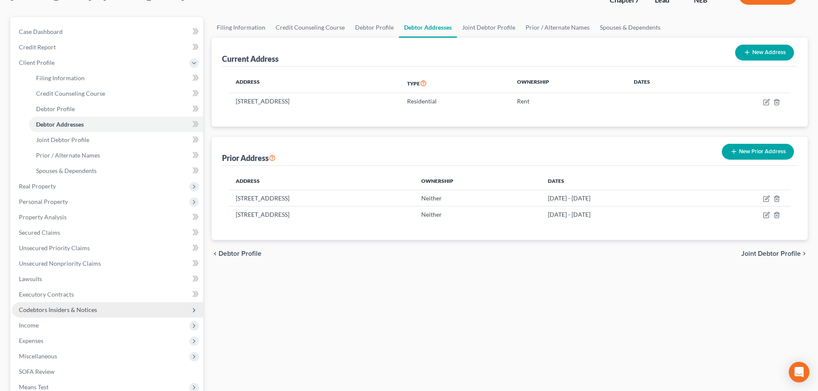
scroll to position [86, 0]
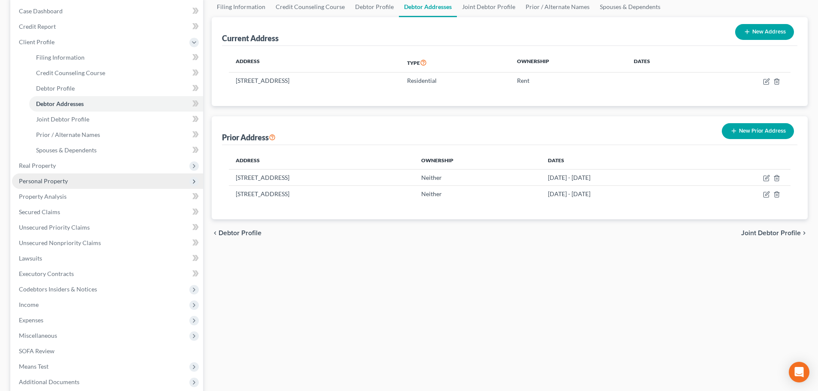
click at [55, 179] on span "Personal Property" at bounding box center [43, 180] width 49 height 7
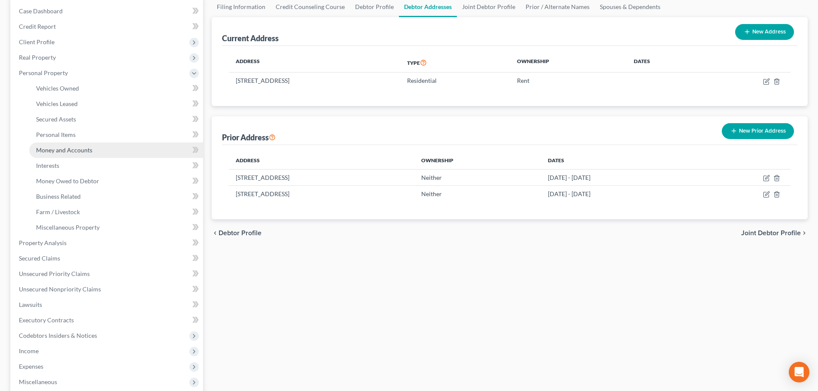
click at [73, 155] on link "Money and Accounts" at bounding box center [116, 150] width 174 height 15
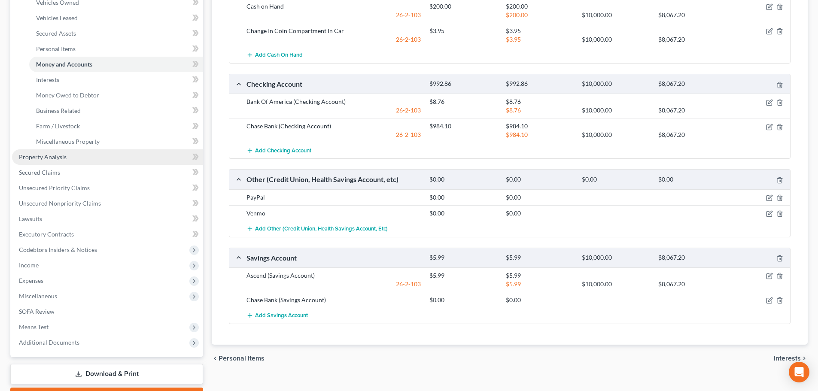
click at [69, 150] on link "Property Analysis" at bounding box center [107, 156] width 191 height 15
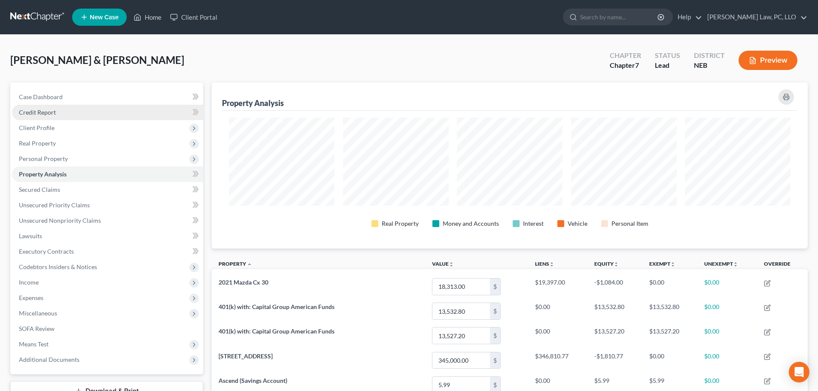
click at [63, 111] on link "Credit Report" at bounding box center [107, 112] width 191 height 15
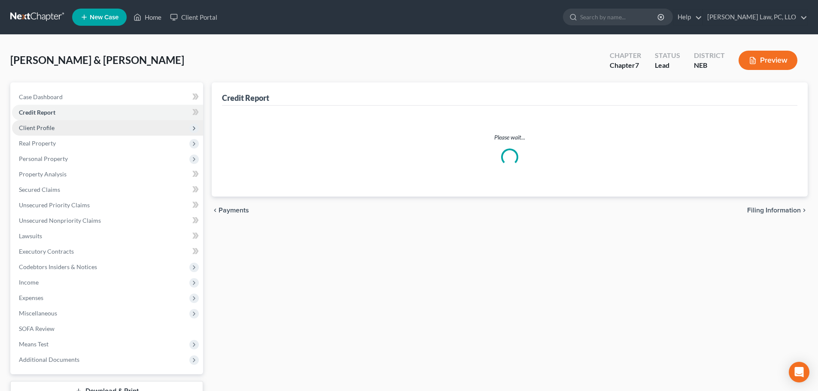
click at [58, 129] on span "Client Profile" at bounding box center [107, 127] width 191 height 15
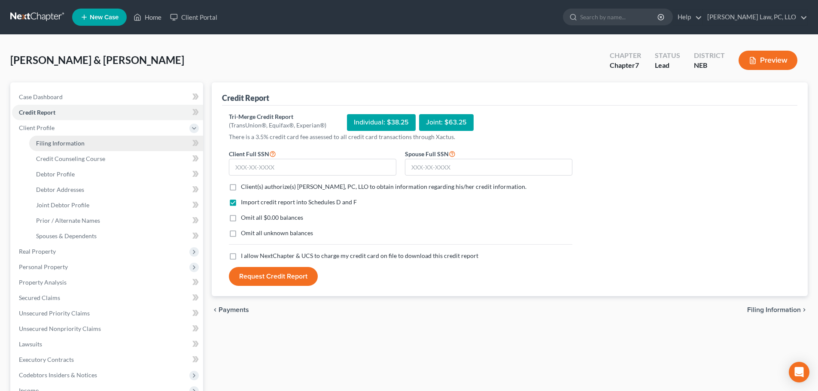
click at [76, 147] on link "Filing Information" at bounding box center [116, 143] width 174 height 15
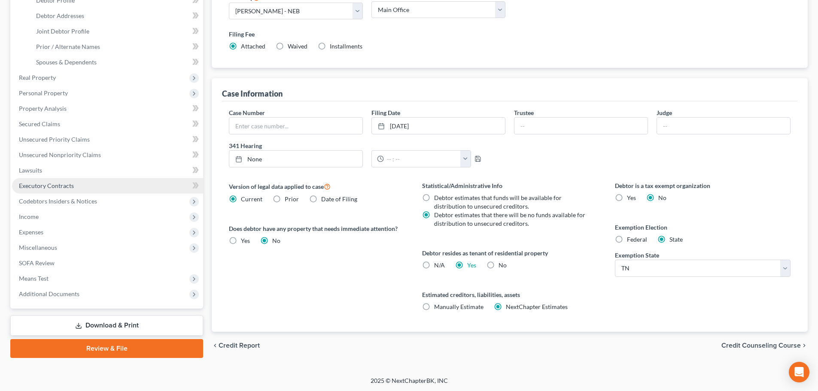
scroll to position [175, 0]
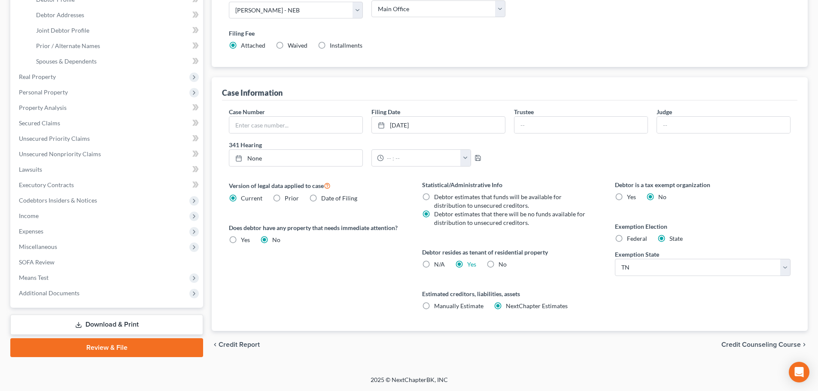
click at [101, 350] on link "Review & File" at bounding box center [106, 347] width 193 height 19
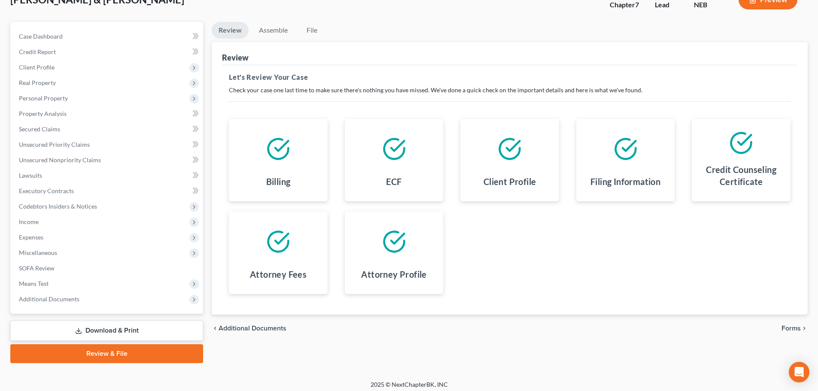
scroll to position [65, 0]
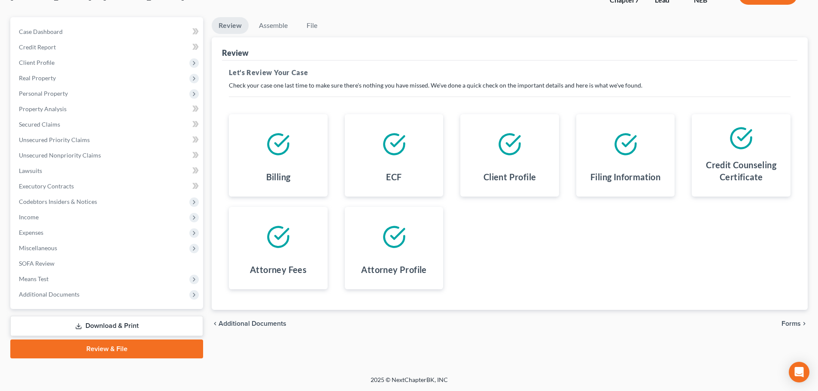
click at [796, 320] on span "Forms" at bounding box center [791, 323] width 19 height 7
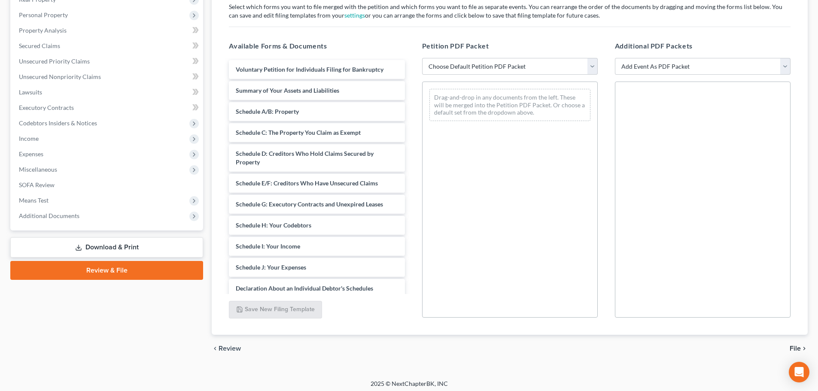
scroll to position [148, 0]
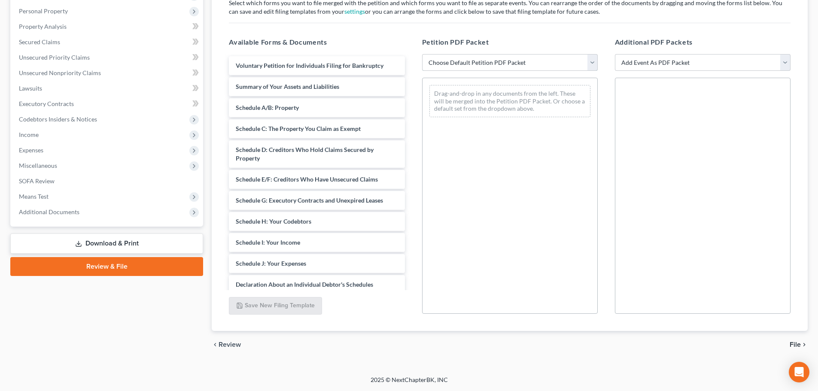
drag, startPoint x: 494, startPoint y: 64, endPoint x: 481, endPoint y: 68, distance: 13.3
click at [494, 64] on select "Choose Default Petition PDF Packet Complete Bankruptcy Petition (all forms and …" at bounding box center [510, 62] width 176 height 17
click at [422, 54] on select "Choose Default Petition PDF Packet Complete Bankruptcy Petition (all forms and …" at bounding box center [510, 62] width 176 height 17
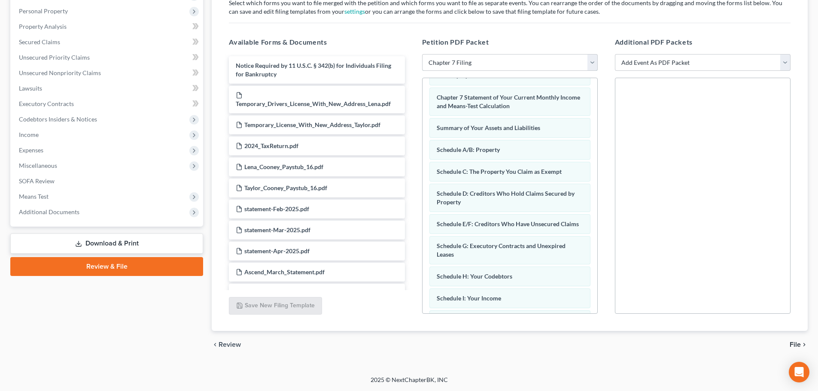
scroll to position [43, 0]
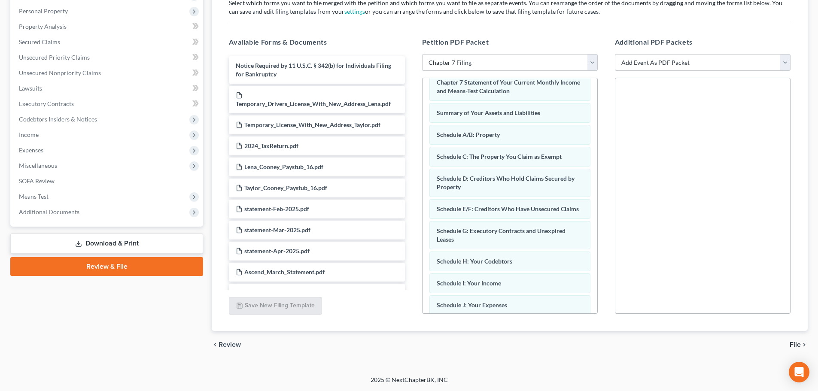
click at [489, 62] on select "Choose Default Petition PDF Packet Complete Bankruptcy Petition (all forms and …" at bounding box center [510, 62] width 176 height 17
click at [422, 54] on select "Choose Default Petition PDF Packet Complete Bankruptcy Petition (all forms and …" at bounding box center [510, 62] width 176 height 17
click at [793, 345] on span "File" at bounding box center [795, 344] width 11 height 7
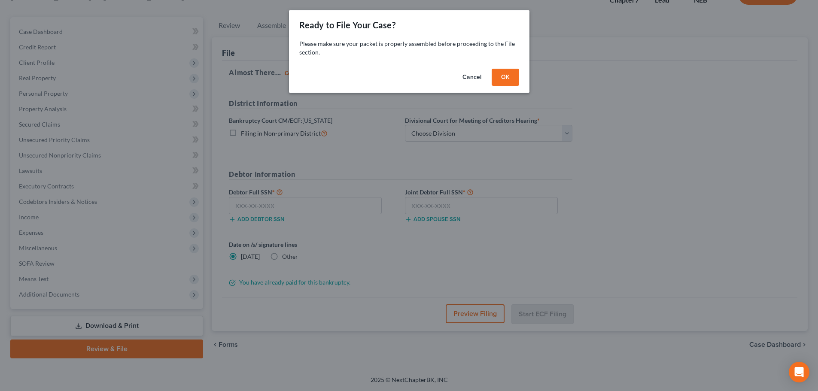
scroll to position [65, 0]
click at [514, 75] on button "OK" at bounding box center [508, 77] width 27 height 17
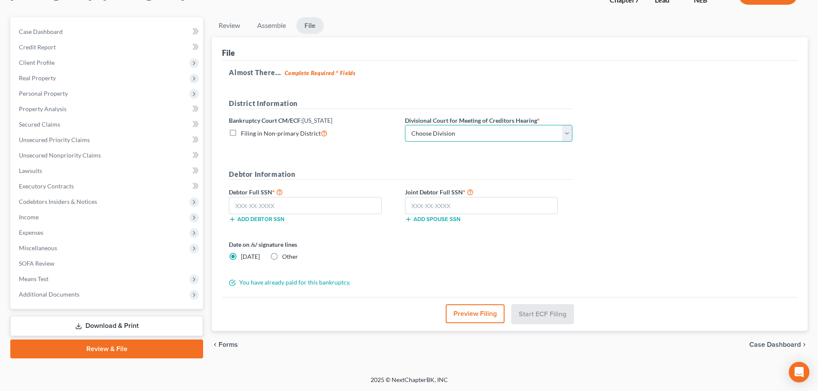
click at [460, 135] on select "Choose Division Lincoln Omaha" at bounding box center [489, 133] width 168 height 17
click at [405, 125] on select "Choose Division Lincoln Omaha" at bounding box center [489, 133] width 168 height 17
click at [363, 207] on input "text" at bounding box center [305, 205] width 153 height 17
click at [293, 256] on span "Other" at bounding box center [290, 256] width 16 height 7
click at [291, 256] on input "Other" at bounding box center [289, 256] width 6 height 6
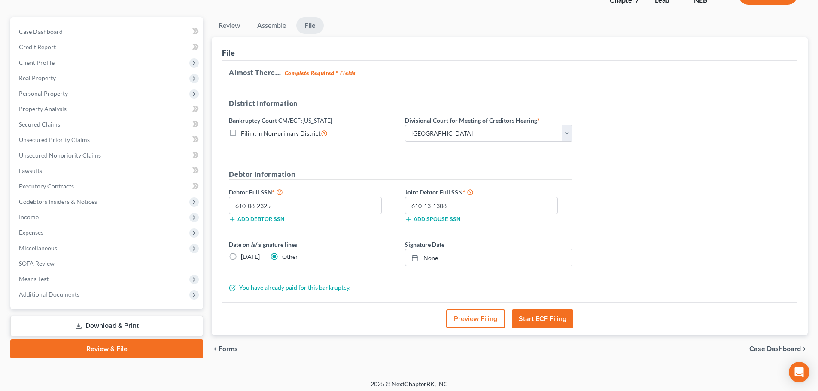
drag, startPoint x: 300, startPoint y: 319, endPoint x: 317, endPoint y: 296, distance: 28.5
click at [300, 319] on div "Preview Filing Start ECF Filing" at bounding box center [510, 318] width 576 height 33
click at [471, 263] on link "[DATE]" at bounding box center [488, 258] width 167 height 16
click at [534, 319] on button "Start ECF Filing" at bounding box center [542, 319] width 61 height 19
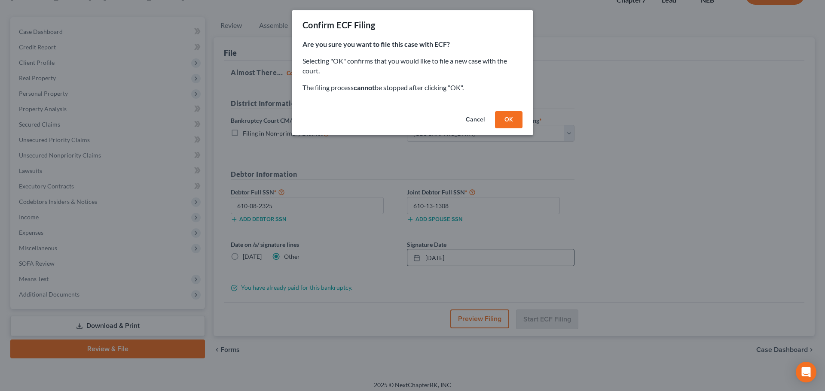
click at [517, 118] on button "OK" at bounding box center [508, 119] width 27 height 17
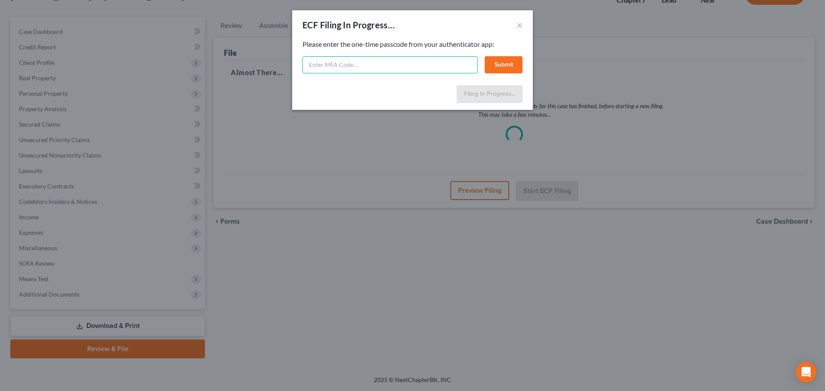
click at [418, 67] on input "text" at bounding box center [389, 64] width 175 height 17
paste input "843163"
click at [503, 66] on button "Submit" at bounding box center [503, 64] width 38 height 17
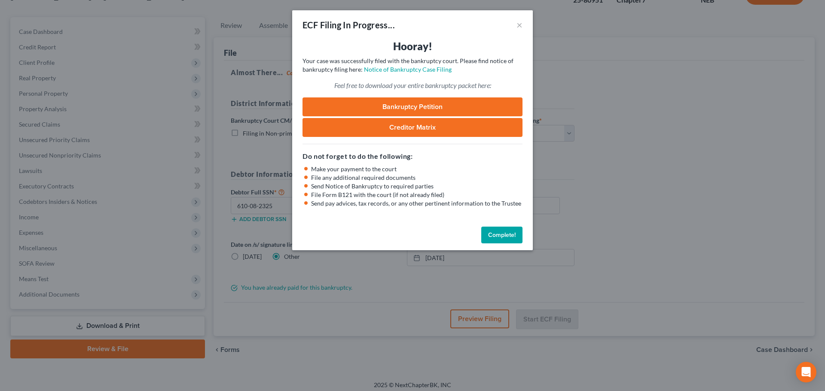
click at [499, 238] on button "Complete!" at bounding box center [501, 235] width 41 height 17
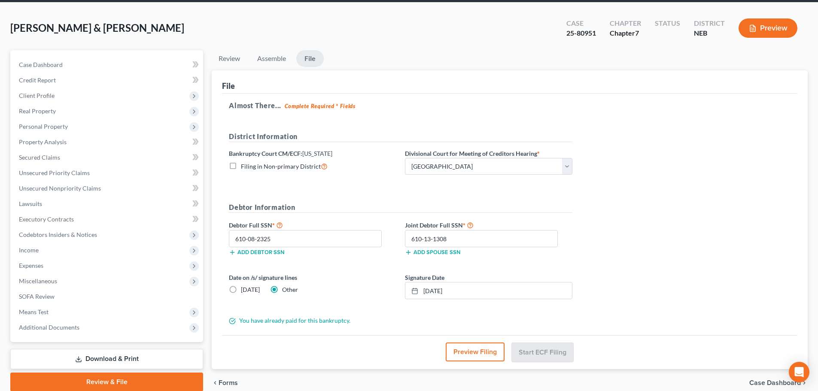
scroll to position [0, 0]
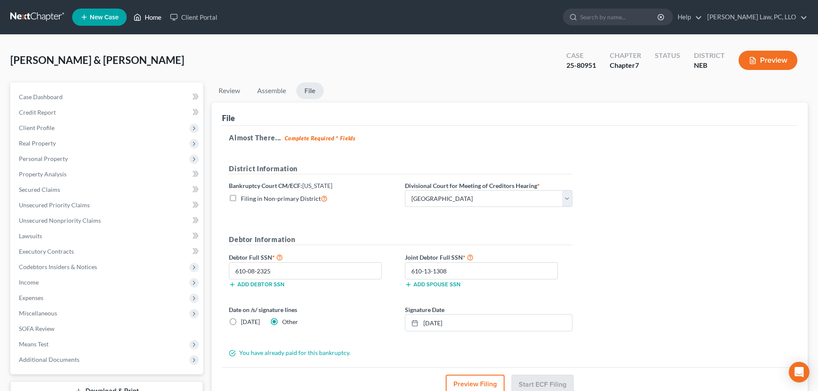
click at [154, 16] on link "Home" at bounding box center [147, 16] width 37 height 15
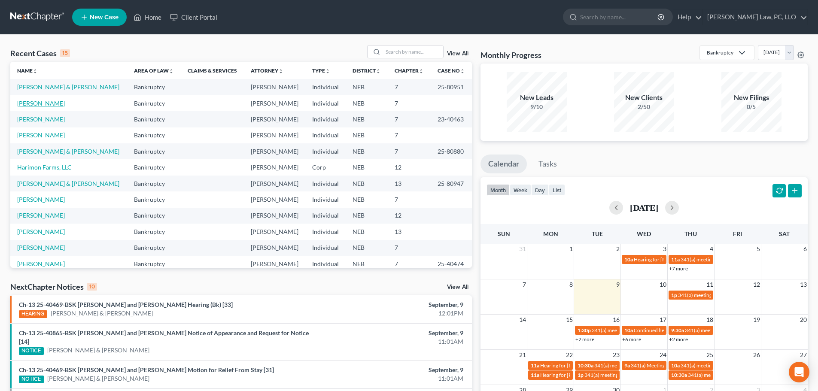
click at [46, 107] on link "[PERSON_NAME]" at bounding box center [41, 103] width 48 height 7
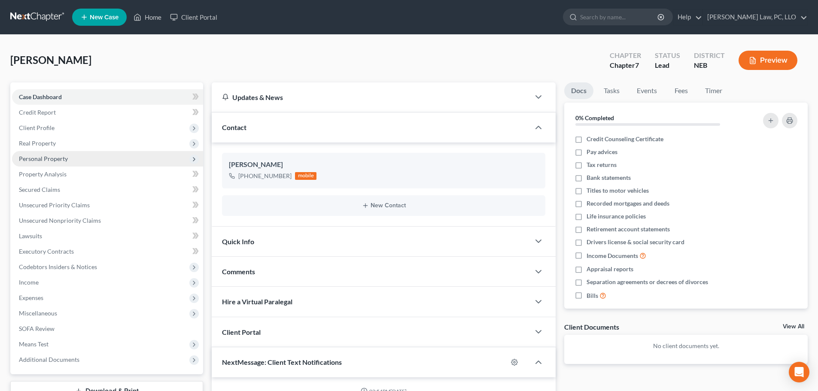
click at [55, 161] on span "Personal Property" at bounding box center [43, 158] width 49 height 7
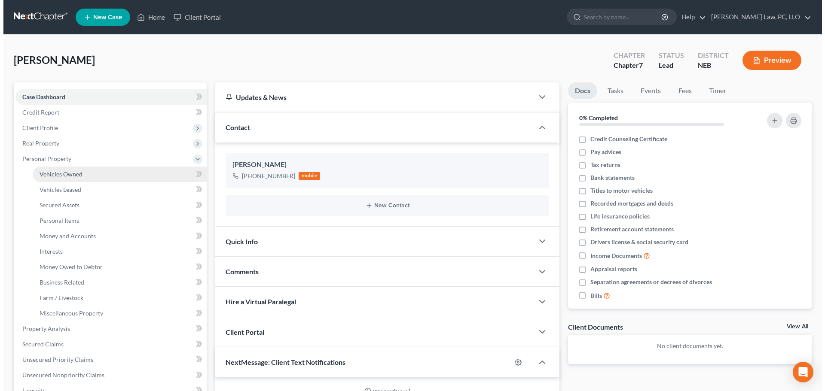
scroll to position [999, 0]
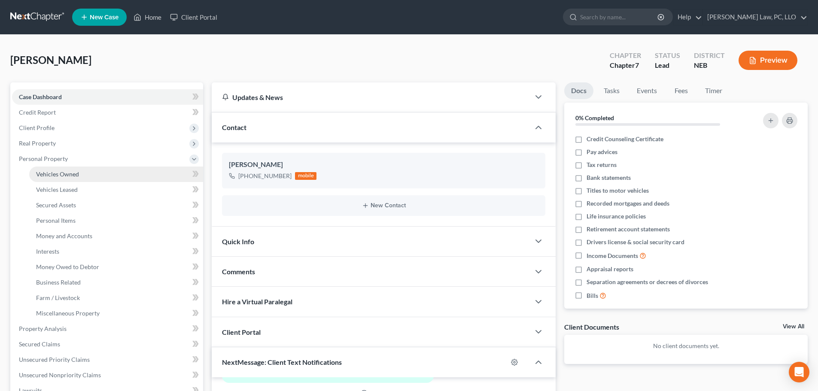
click at [57, 174] on span "Vehicles Owned" at bounding box center [57, 174] width 43 height 7
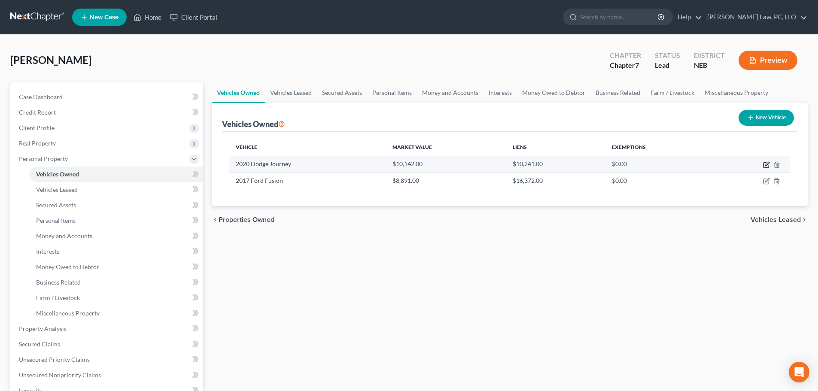
click at [767, 164] on icon "button" at bounding box center [767, 164] width 4 height 4
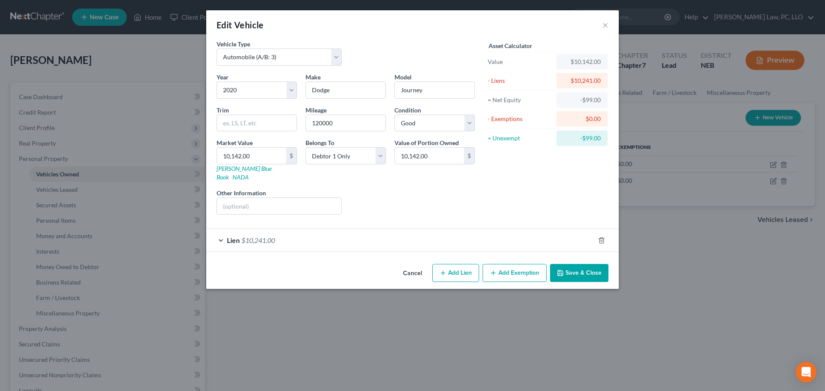
click at [414, 267] on button "Cancel" at bounding box center [412, 273] width 33 height 17
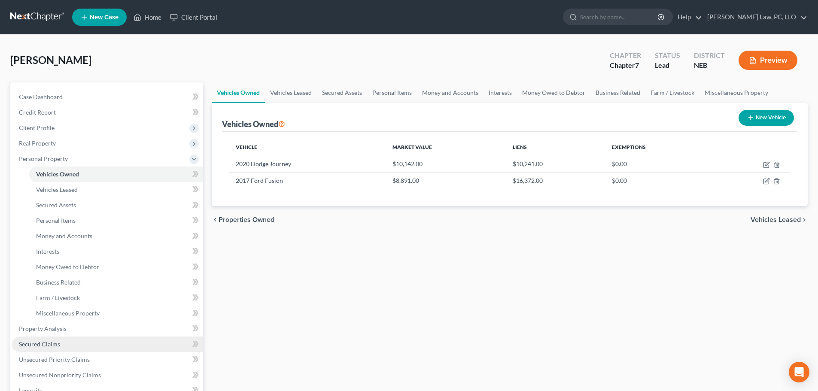
click at [53, 341] on span "Secured Claims" at bounding box center [39, 344] width 41 height 7
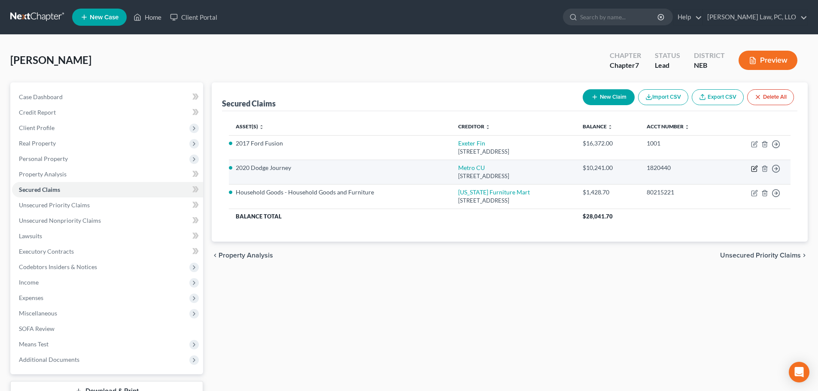
click at [754, 168] on icon "button" at bounding box center [755, 168] width 4 height 4
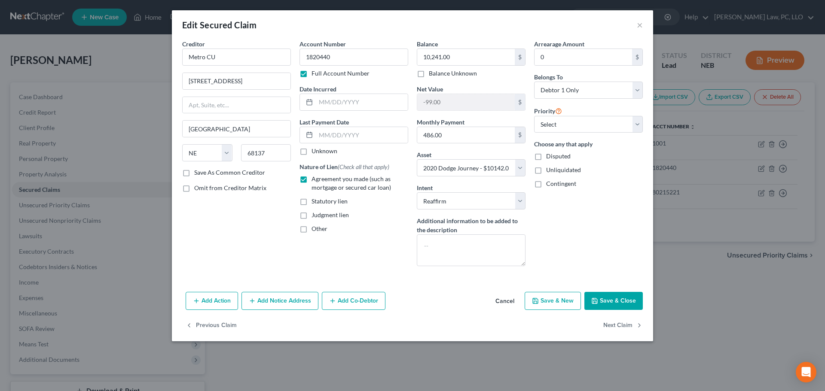
click at [504, 302] on button "Cancel" at bounding box center [504, 301] width 33 height 17
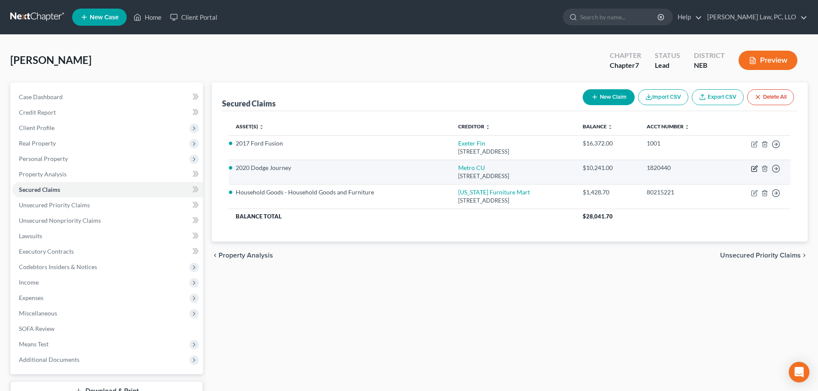
click at [756, 168] on icon "button" at bounding box center [754, 168] width 7 height 7
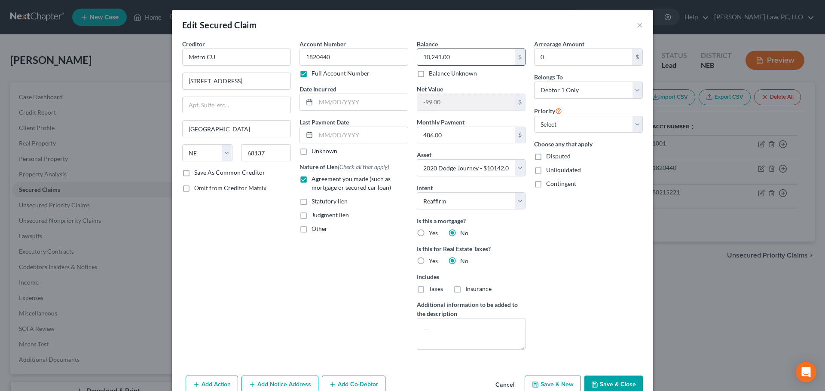
click at [466, 62] on input "10,241.00" at bounding box center [465, 57] width 97 height 16
click at [600, 383] on button "Save & Close" at bounding box center [613, 385] width 58 height 18
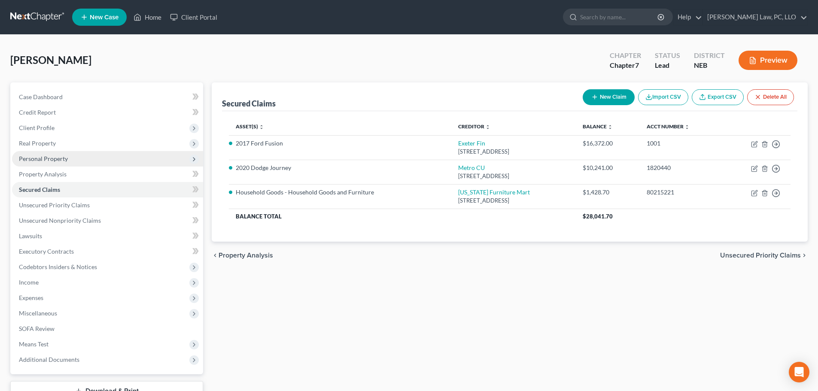
click at [67, 159] on span "Personal Property" at bounding box center [107, 158] width 191 height 15
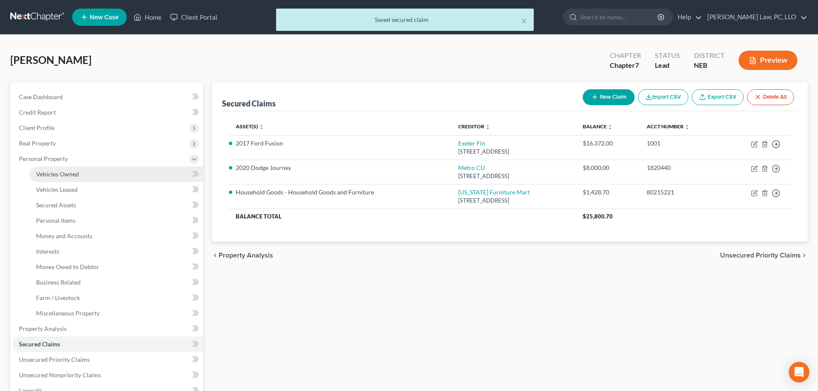
click at [76, 172] on span "Vehicles Owned" at bounding box center [57, 174] width 43 height 7
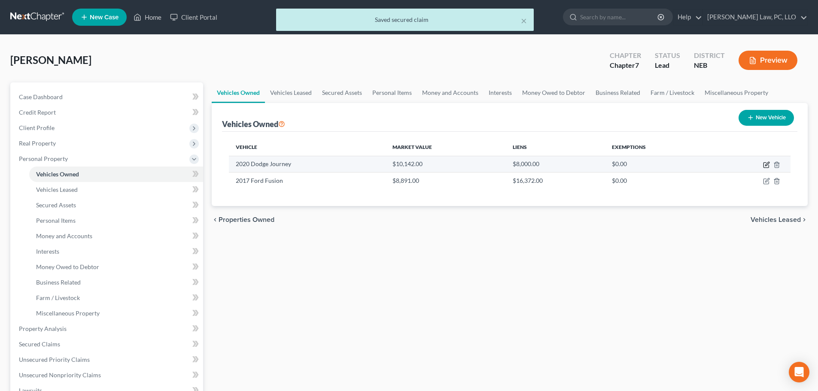
click at [765, 164] on icon "button" at bounding box center [766, 164] width 7 height 7
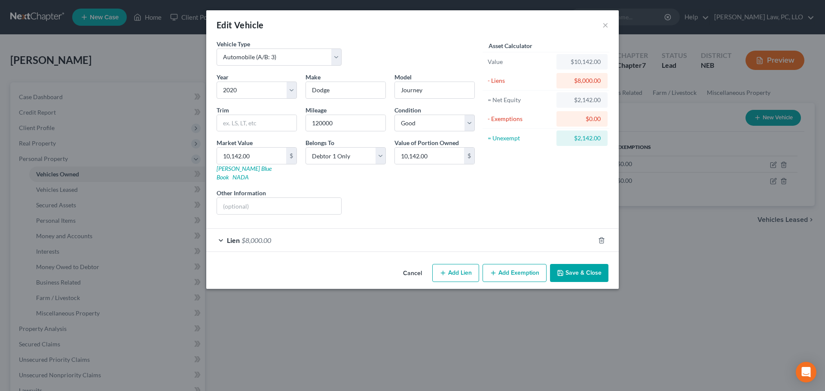
click at [518, 265] on button "Add Exemption" at bounding box center [514, 273] width 64 height 18
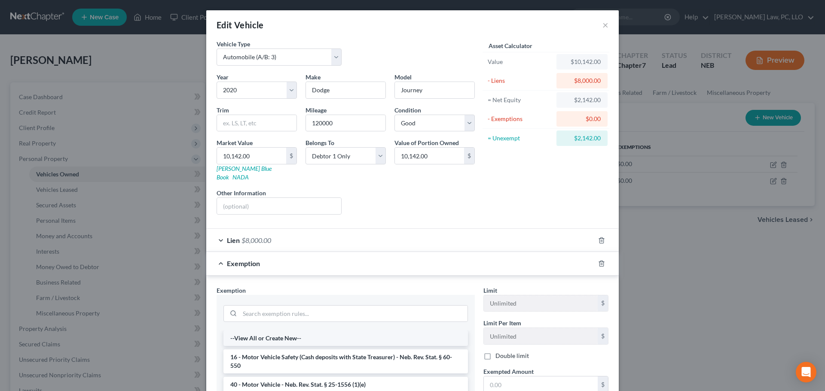
scroll to position [43, 0]
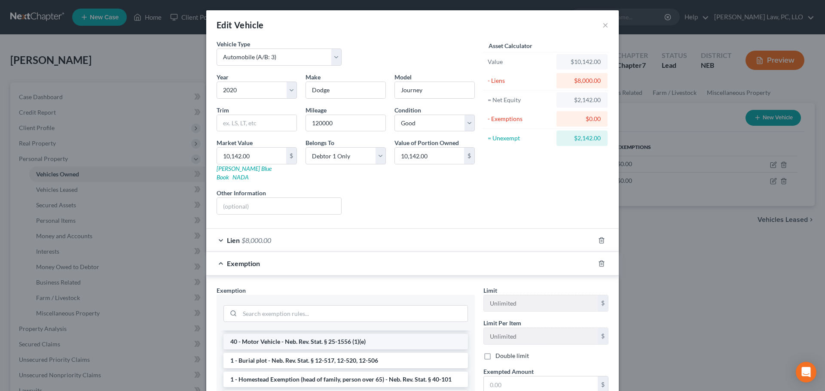
click at [353, 335] on li "40 - Motor Vehicle - Neb. Rev. Stat. § 25-1556 (1)(e)" at bounding box center [345, 341] width 244 height 15
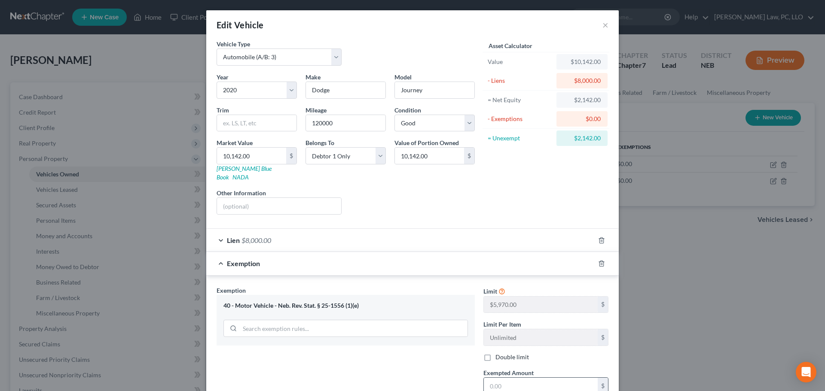
click at [505, 379] on input "text" at bounding box center [541, 386] width 114 height 16
click at [411, 371] on div "Exemption Set must be selected for CA. Exemption * 40 - Motor Vehicle - Neb. Re…" at bounding box center [345, 360] width 267 height 149
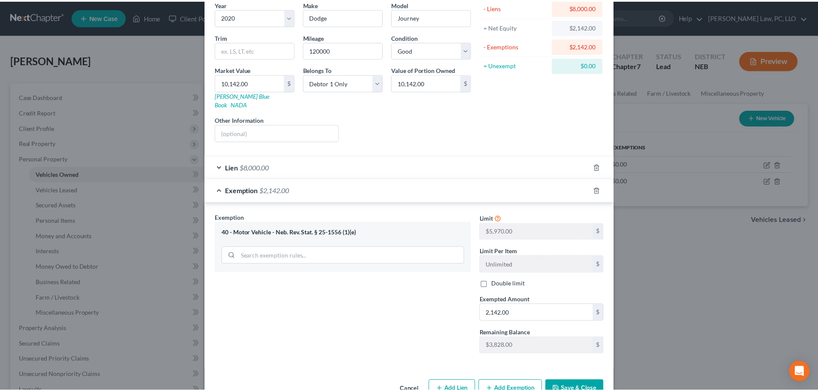
scroll to position [89, 0]
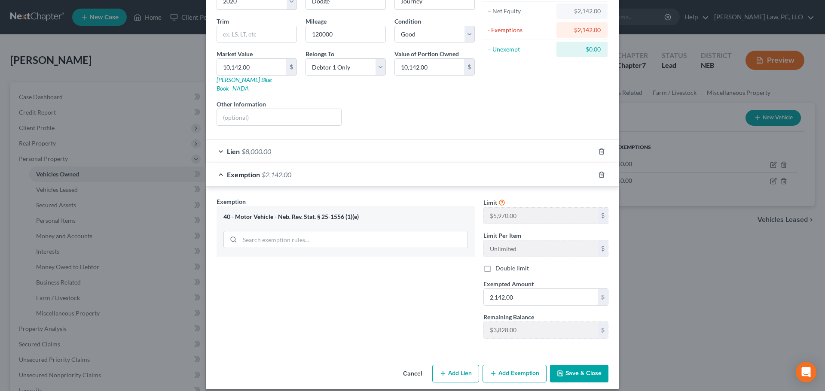
click at [560, 371] on icon "button" at bounding box center [560, 373] width 5 height 5
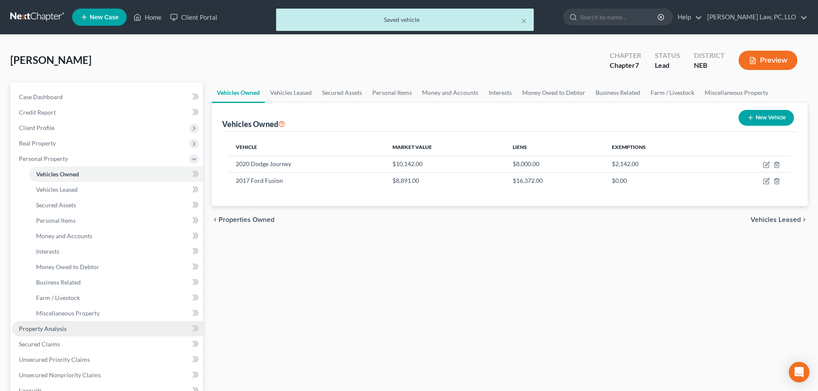
click at [52, 332] on span "Property Analysis" at bounding box center [43, 328] width 48 height 7
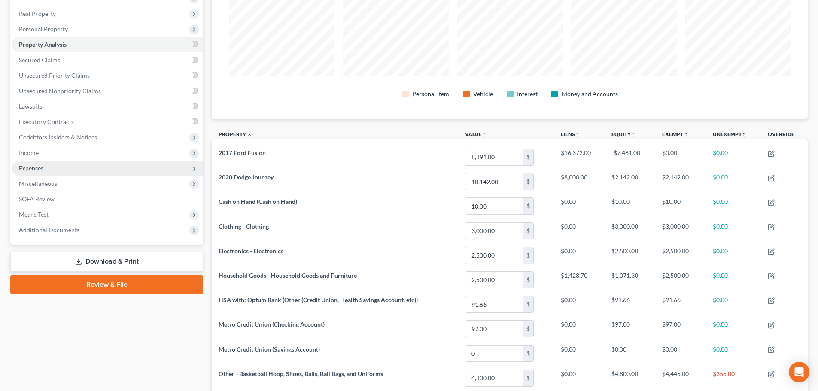
scroll to position [129, 0]
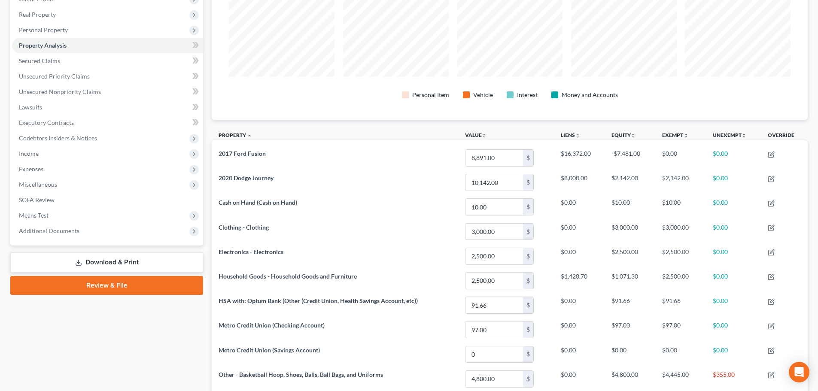
drag, startPoint x: 116, startPoint y: 336, endPoint x: 114, endPoint y: 312, distance: 23.7
click at [116, 336] on div "Case Dashboard Payments Invoices Payments Payments Credit Report Client Profile" at bounding box center [106, 235] width 201 height 563
click at [113, 290] on link "Review & File" at bounding box center [106, 285] width 193 height 19
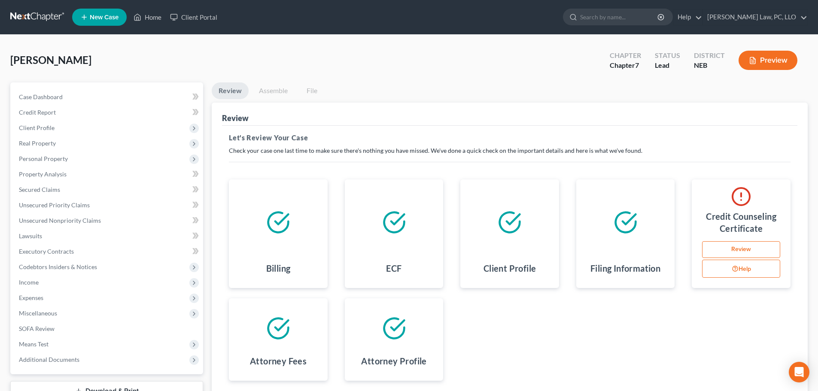
click at [711, 256] on link "Review" at bounding box center [741, 249] width 78 height 17
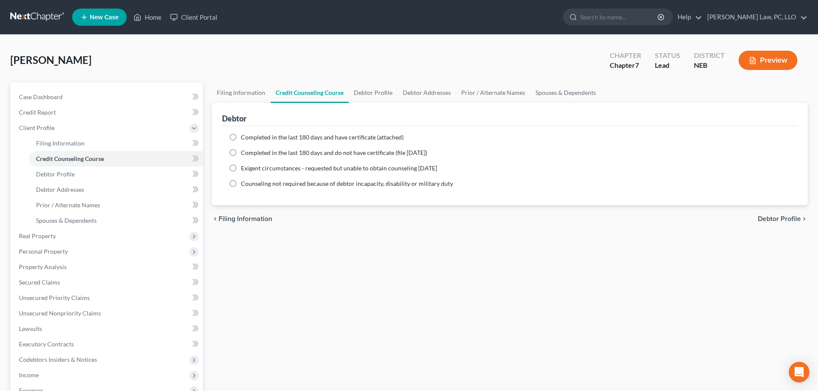
click at [340, 137] on span "Completed in the last 180 days and have certificate (attached)" at bounding box center [322, 137] width 163 height 7
click at [250, 137] on input "Completed in the last 180 days and have certificate (attached)" at bounding box center [247, 136] width 6 height 6
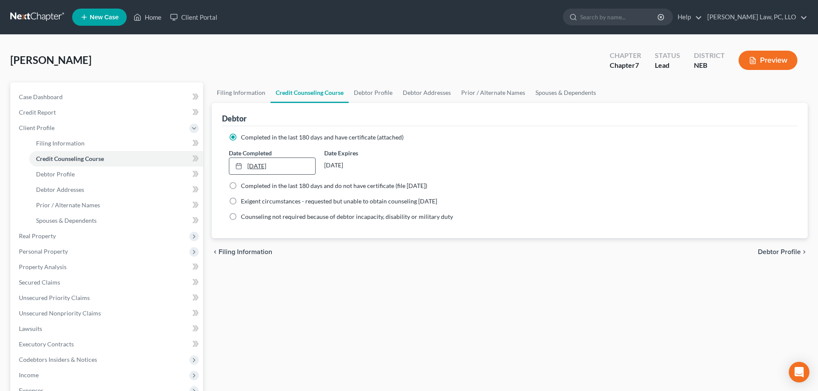
click at [296, 163] on link "[DATE]" at bounding box center [271, 166] width 85 height 16
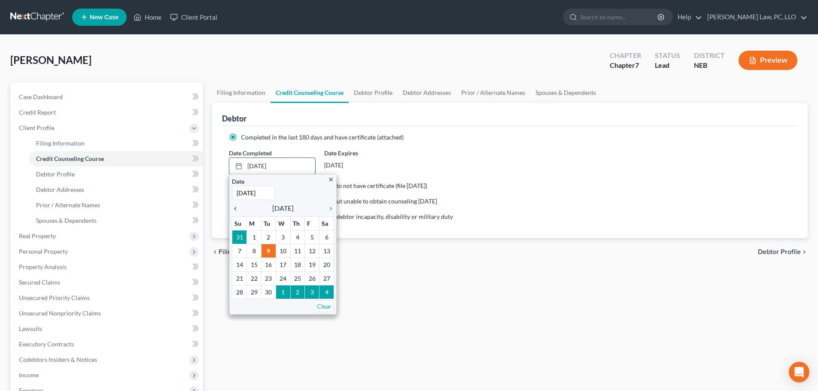
click at [236, 207] on icon "chevron_left" at bounding box center [237, 208] width 11 height 7
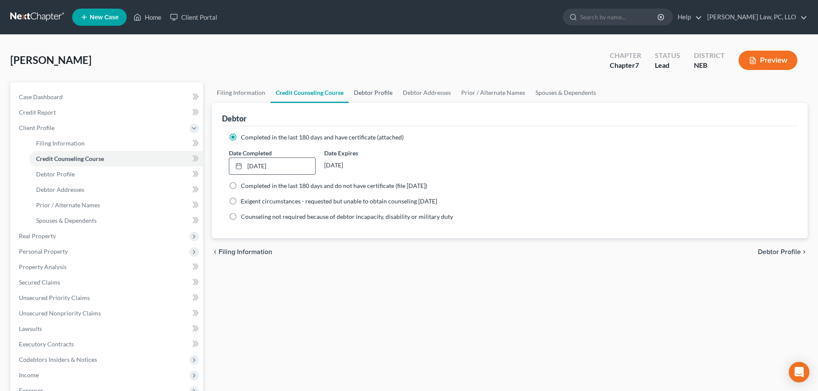
click at [384, 91] on link "Debtor Profile" at bounding box center [373, 92] width 49 height 21
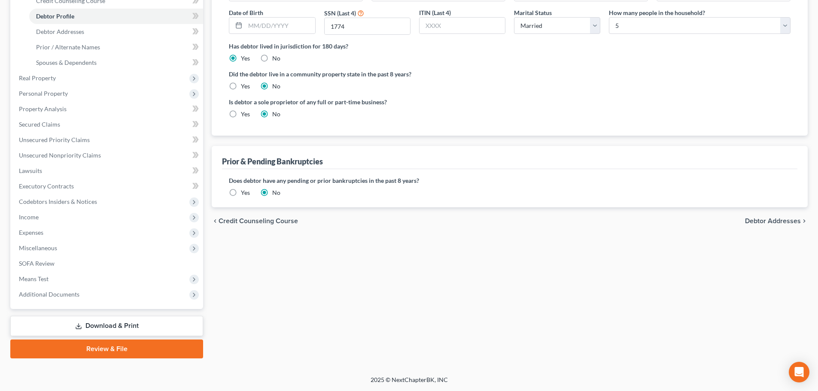
click at [118, 343] on link "Review & File" at bounding box center [106, 349] width 193 height 19
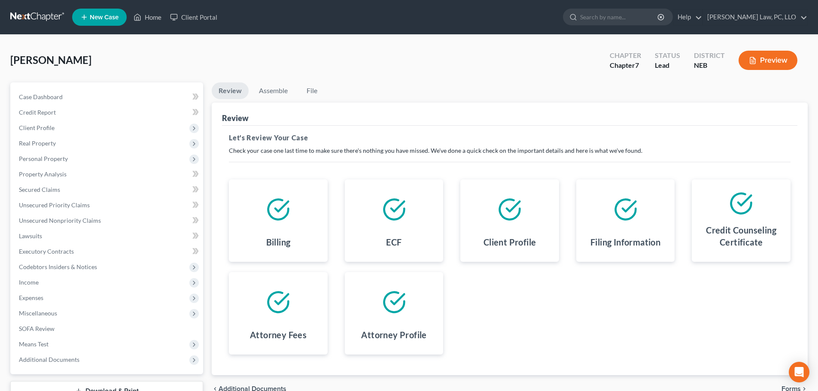
scroll to position [65, 0]
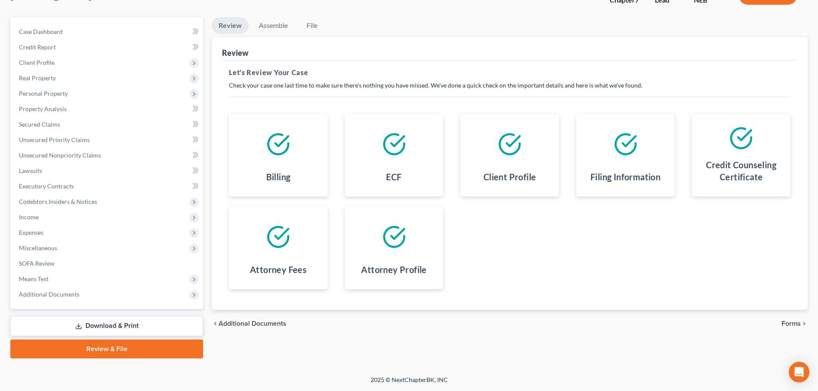
click at [786, 320] on span "Forms" at bounding box center [791, 323] width 19 height 7
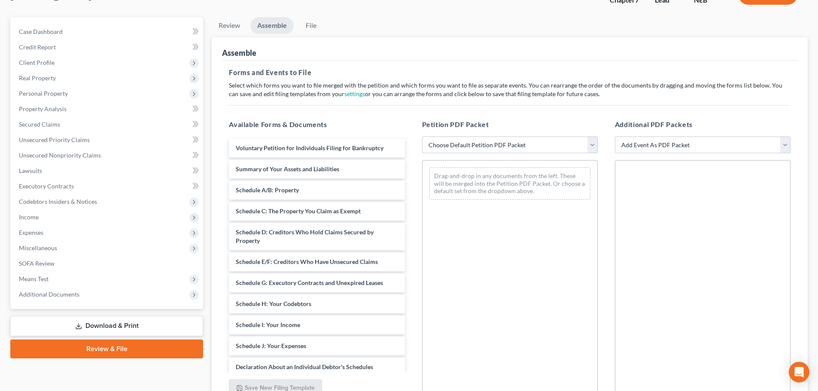
drag, startPoint x: 530, startPoint y: 137, endPoint x: 526, endPoint y: 143, distance: 6.7
click at [530, 137] on select "Choose Default Petition PDF Packet Complete Bankruptcy Petition (all forms and …" at bounding box center [510, 145] width 176 height 17
click at [422, 137] on select "Choose Default Petition PDF Packet Complete Bankruptcy Petition (all forms and …" at bounding box center [510, 145] width 176 height 17
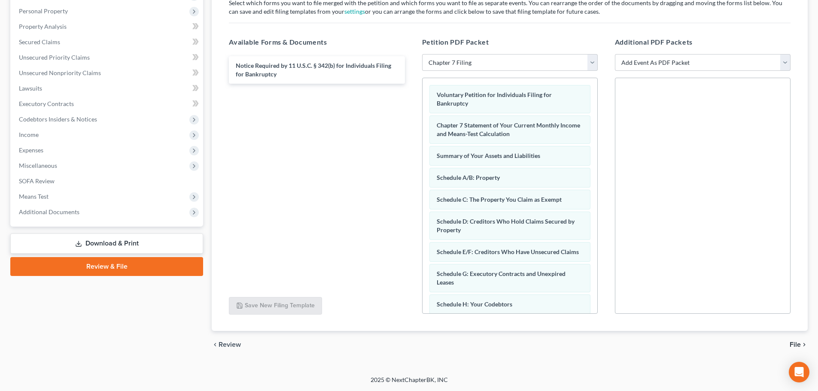
click at [798, 345] on span "File" at bounding box center [795, 344] width 11 height 7
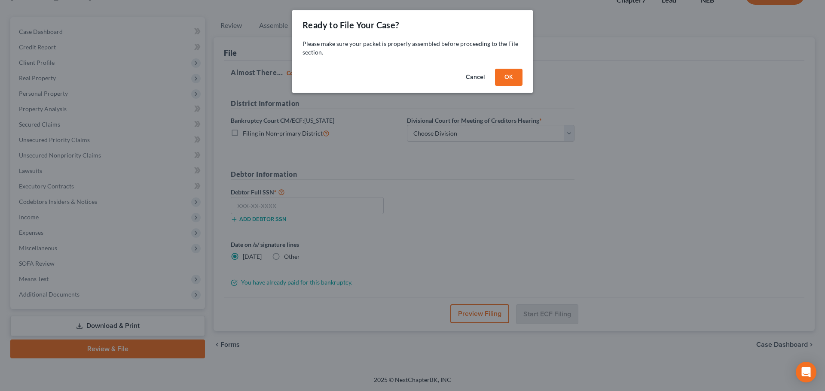
click at [511, 77] on button "OK" at bounding box center [508, 77] width 27 height 17
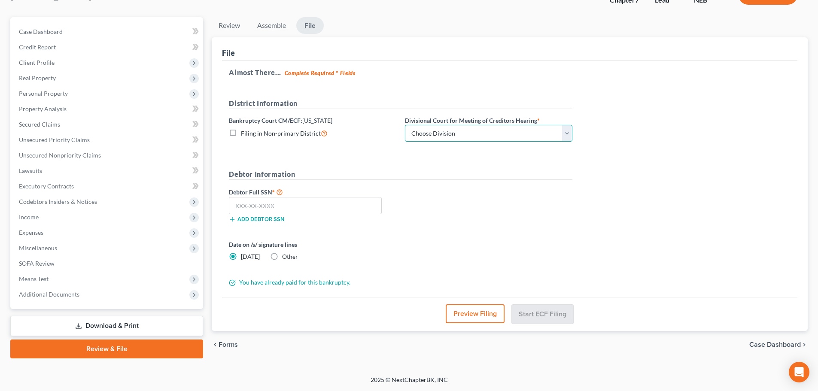
click at [457, 132] on select "Choose Division Lincoln Omaha" at bounding box center [489, 133] width 168 height 17
click at [405, 125] on select "Choose Division Lincoln Omaha" at bounding box center [489, 133] width 168 height 17
click at [369, 204] on input "text" at bounding box center [305, 205] width 153 height 17
click at [551, 318] on button "Start ECF Filing" at bounding box center [542, 314] width 61 height 19
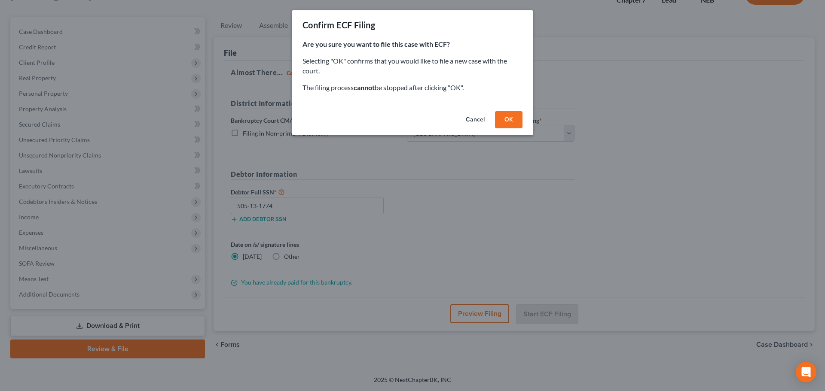
click at [506, 121] on button "OK" at bounding box center [508, 119] width 27 height 17
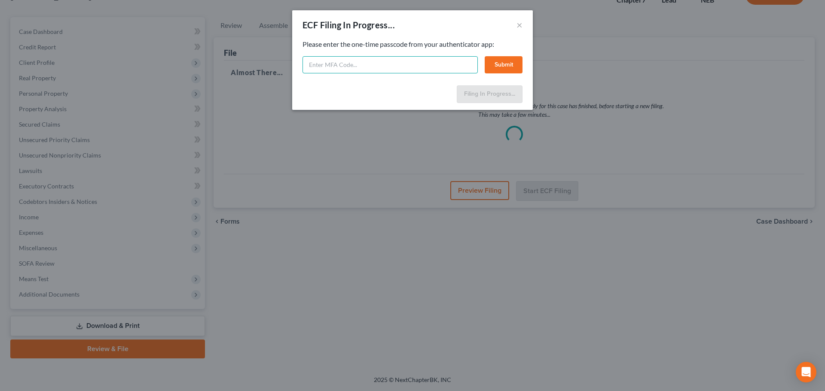
click at [442, 61] on input "text" at bounding box center [389, 64] width 175 height 17
paste input "318644"
click at [500, 67] on button "Submit" at bounding box center [503, 64] width 38 height 17
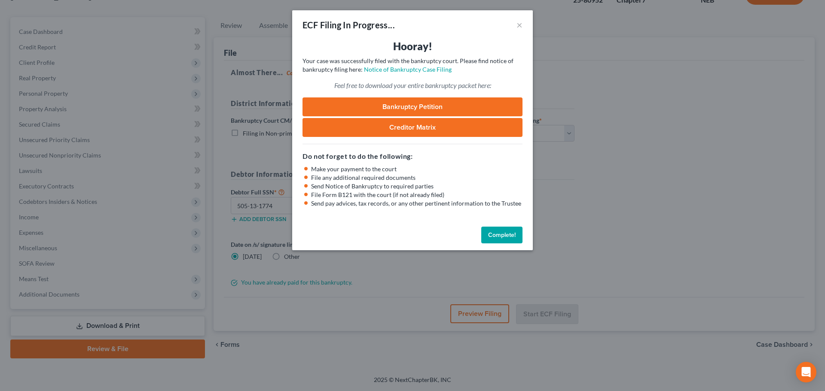
click at [496, 237] on button "Complete!" at bounding box center [501, 235] width 41 height 17
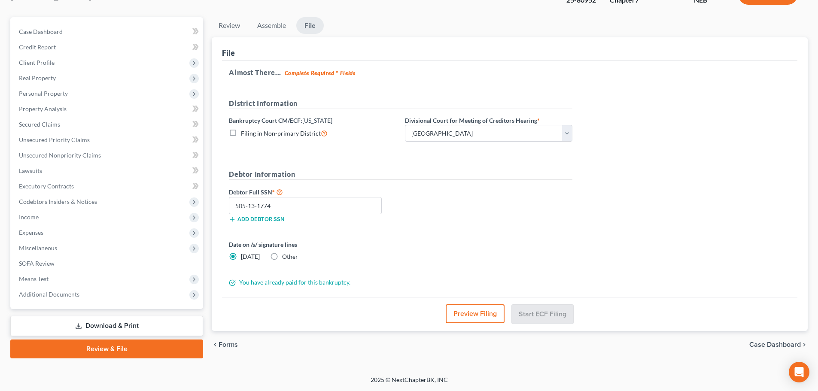
drag, startPoint x: 6, startPoint y: 260, endPoint x: 443, endPoint y: 227, distance: 438.1
click at [443, 227] on div "Debtor Full SSN * 505-13-1774 Add debtor SSN" at bounding box center [401, 208] width 352 height 43
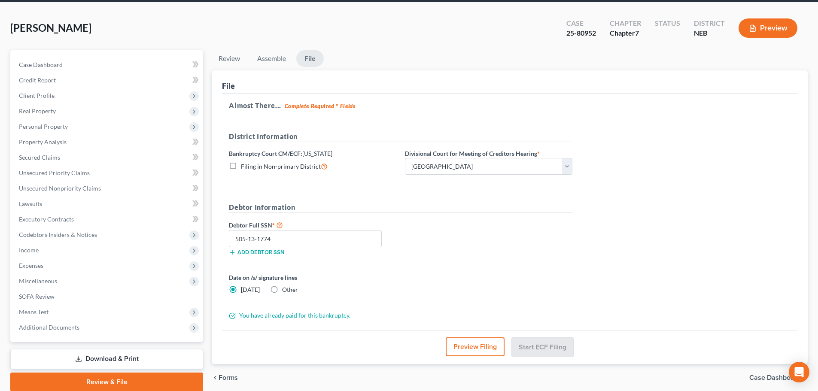
scroll to position [0, 0]
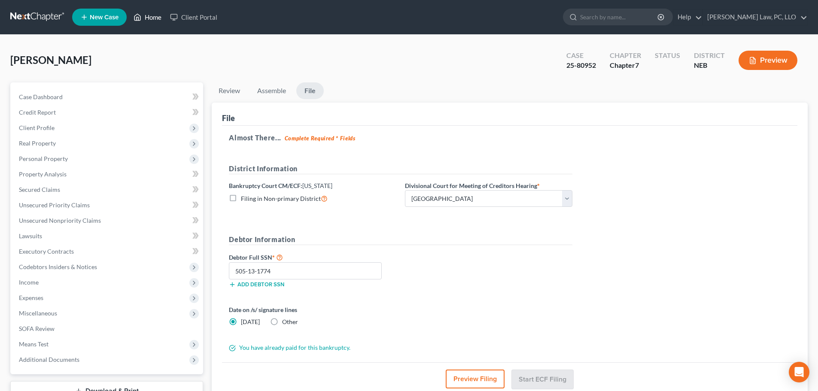
click at [155, 19] on link "Home" at bounding box center [147, 16] width 37 height 15
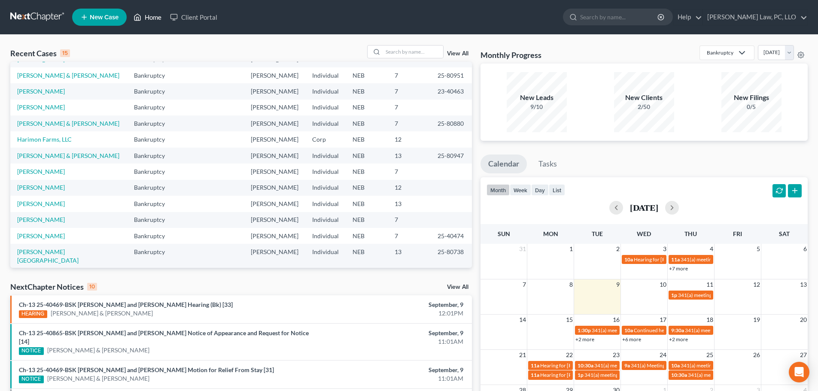
scroll to position [43, 0]
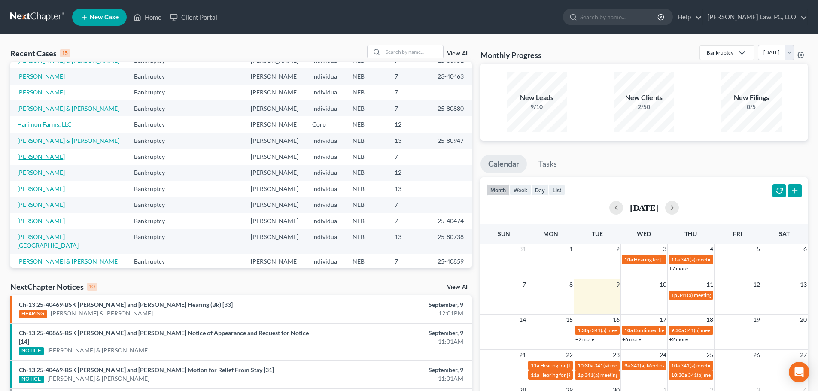
click at [47, 159] on link "[PERSON_NAME]" at bounding box center [41, 156] width 48 height 7
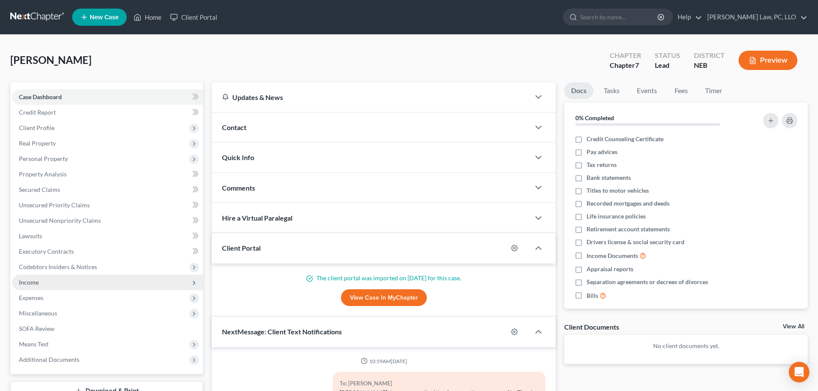
click at [33, 284] on span "Income" at bounding box center [29, 282] width 20 height 7
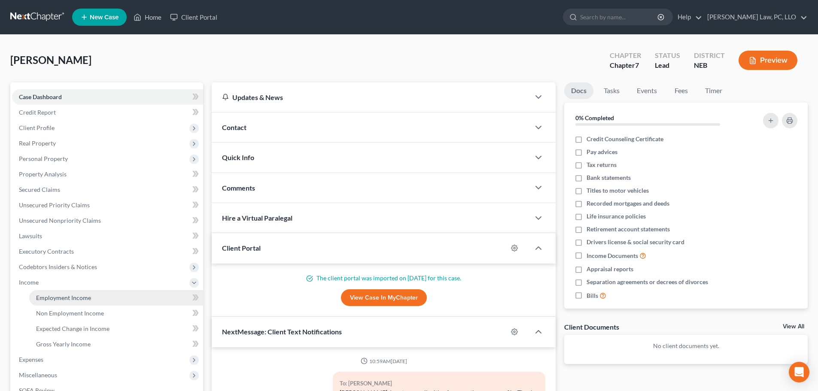
click at [44, 298] on span "Employment Income" at bounding box center [63, 297] width 55 height 7
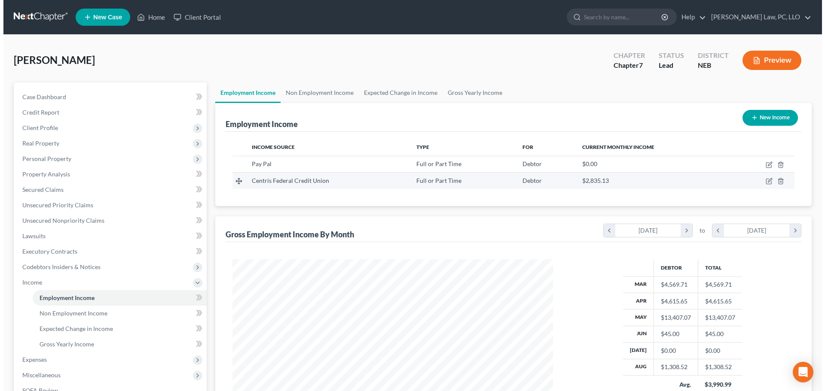
scroll to position [160, 338]
click at [765, 183] on icon "button" at bounding box center [766, 181] width 4 height 4
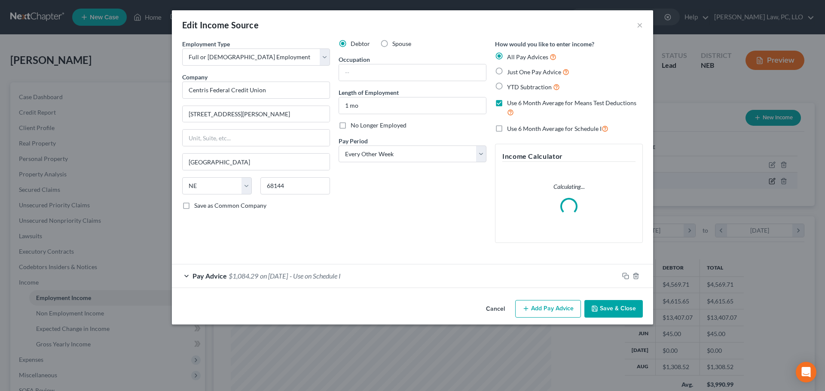
scroll to position [161, 341]
click at [409, 279] on div "Pay Advice $1,084.29 on [DATE] - Use on Schedule I" at bounding box center [395, 276] width 447 height 23
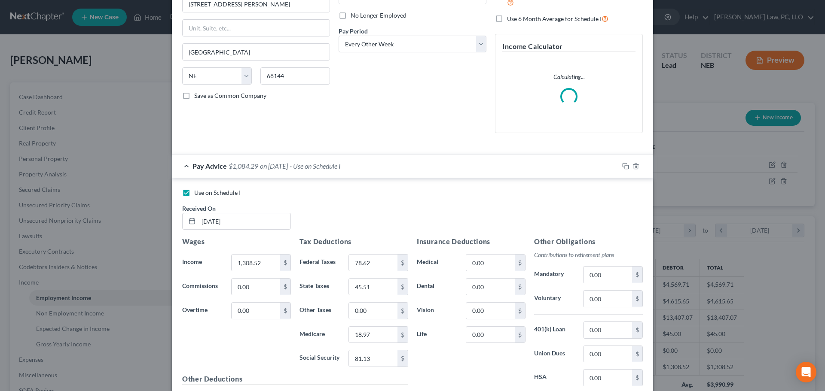
scroll to position [129, 0]
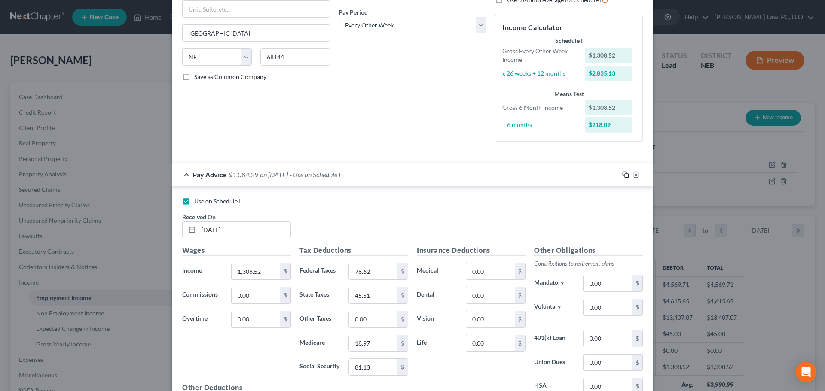
click at [625, 176] on icon "button" at bounding box center [625, 174] width 7 height 7
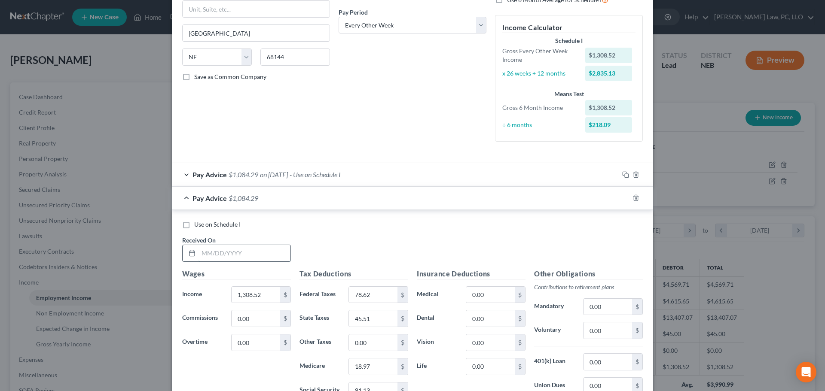
click at [216, 250] on input "text" at bounding box center [244, 253] width 92 height 16
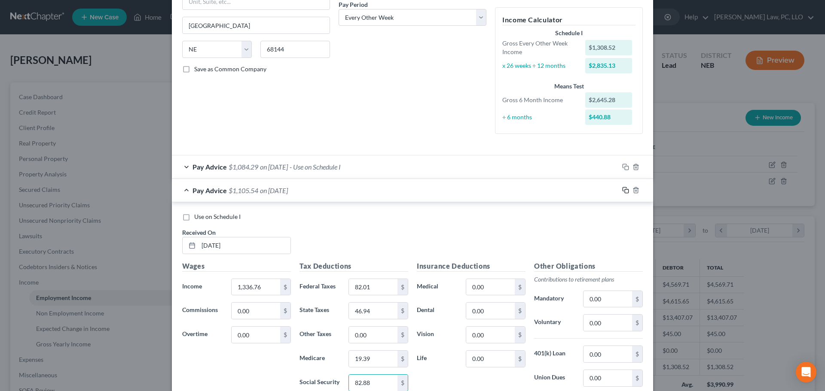
click at [622, 192] on icon "button" at bounding box center [625, 190] width 7 height 7
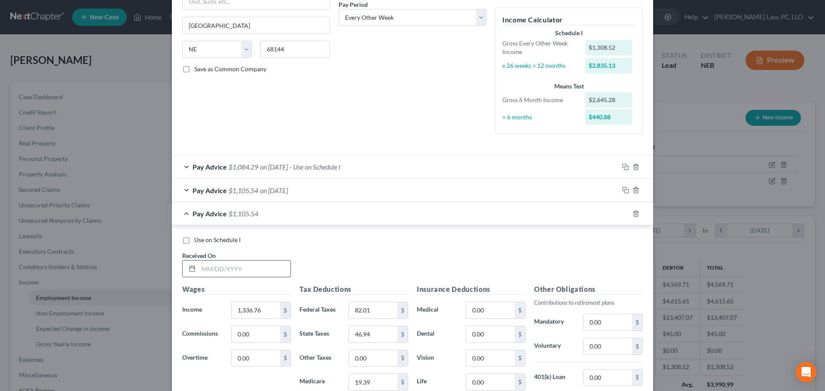
click at [230, 271] on input "text" at bounding box center [244, 269] width 92 height 16
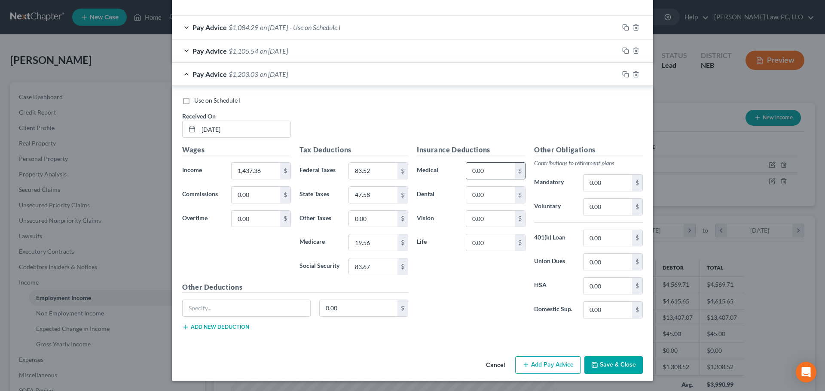
click at [503, 168] on input "0.00" at bounding box center [490, 171] width 49 height 16
click at [504, 196] on input "0.00" at bounding box center [490, 195] width 49 height 16
click at [480, 218] on input "0.00" at bounding box center [490, 219] width 49 height 16
click at [224, 102] on span "Use on Schedule I" at bounding box center [217, 100] width 46 height 7
click at [203, 102] on input "Use on Schedule I" at bounding box center [201, 99] width 6 height 6
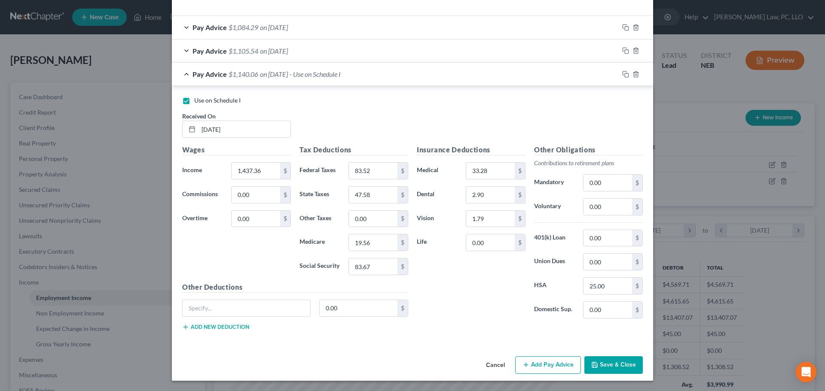
click at [611, 365] on button "Save & Close" at bounding box center [613, 365] width 58 height 18
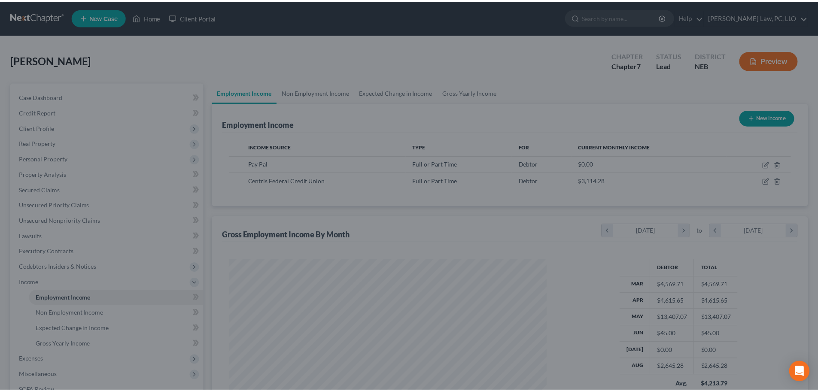
scroll to position [429352, 429175]
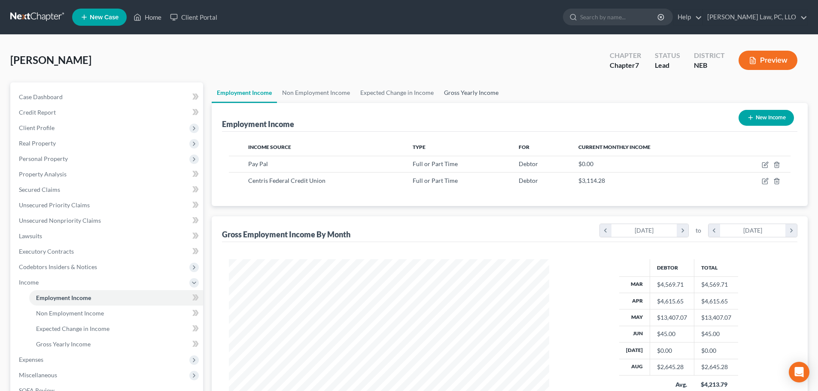
click at [466, 94] on link "Gross Yearly Income" at bounding box center [471, 92] width 65 height 21
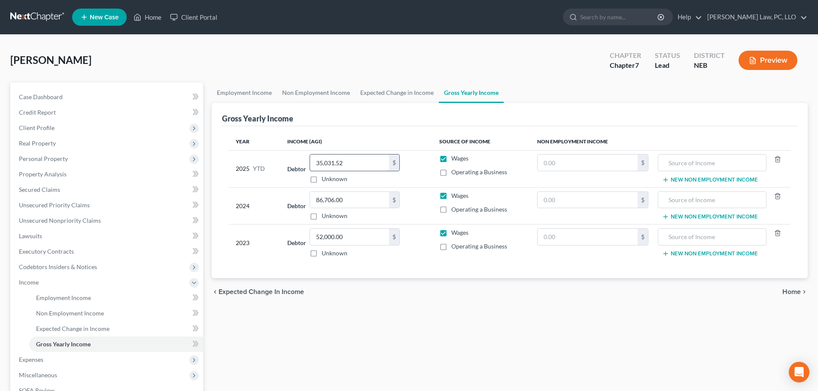
paste input "9,189.25"
click at [48, 285] on span "Income" at bounding box center [107, 282] width 191 height 15
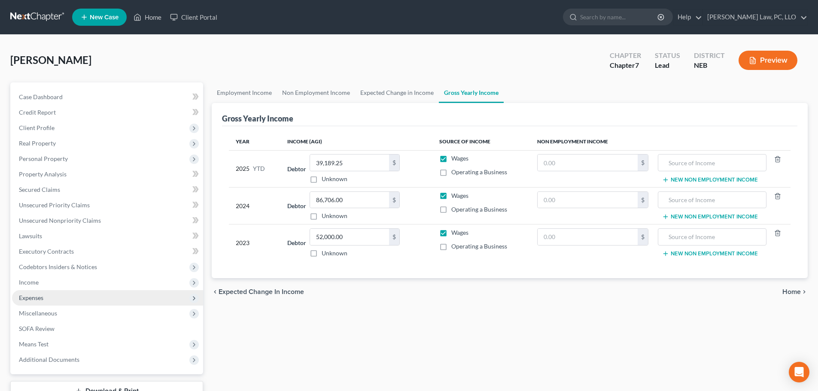
click at [46, 298] on span "Expenses" at bounding box center [107, 297] width 191 height 15
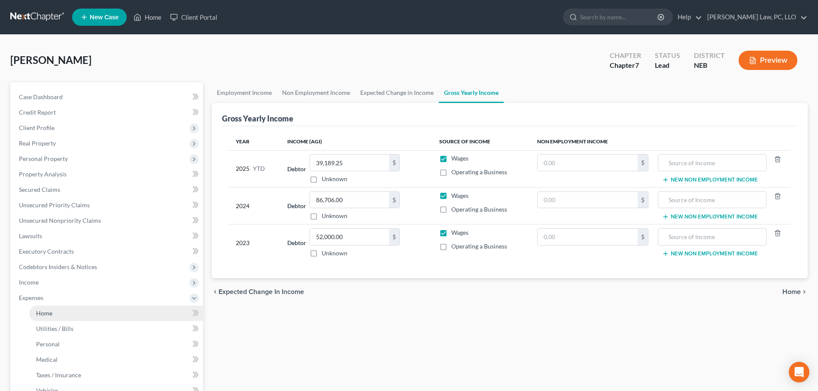
click at [52, 310] on span "Home" at bounding box center [44, 313] width 16 height 7
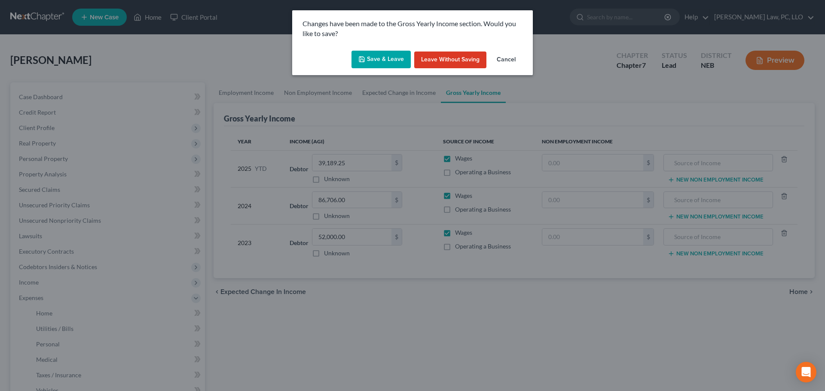
click at [381, 58] on button "Save & Leave" at bounding box center [380, 60] width 59 height 18
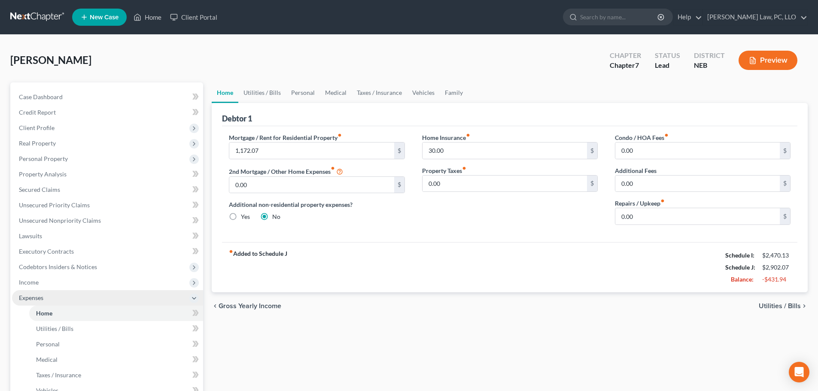
click at [37, 299] on span "Expenses" at bounding box center [31, 297] width 24 height 7
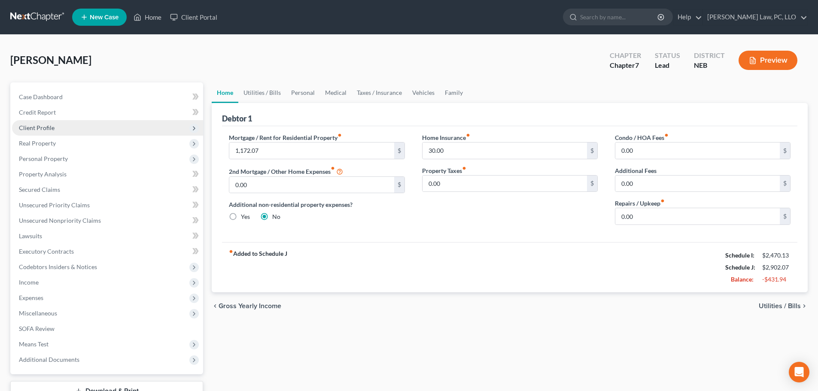
click at [47, 126] on span "Client Profile" at bounding box center [37, 127] width 36 height 7
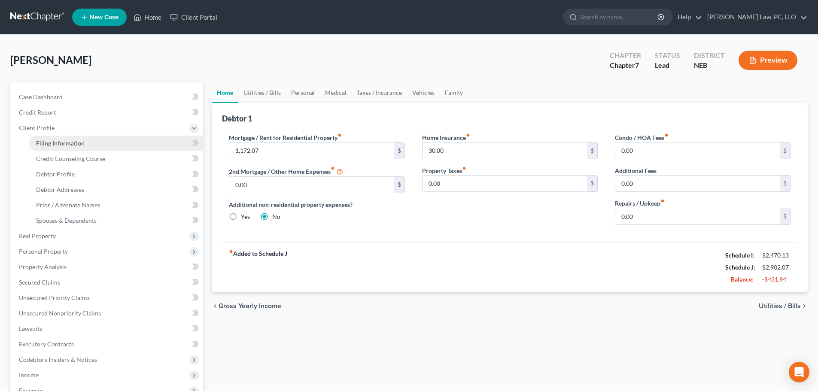
click at [49, 137] on link "Filing Information" at bounding box center [116, 143] width 174 height 15
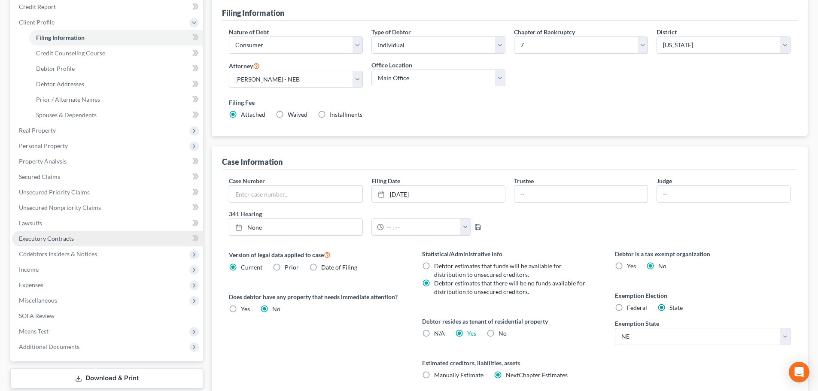
scroll to position [129, 0]
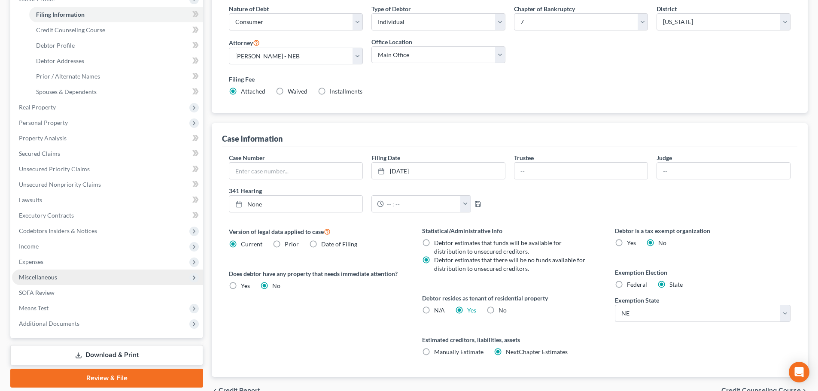
click at [66, 279] on span "Miscellaneous" at bounding box center [107, 277] width 191 height 15
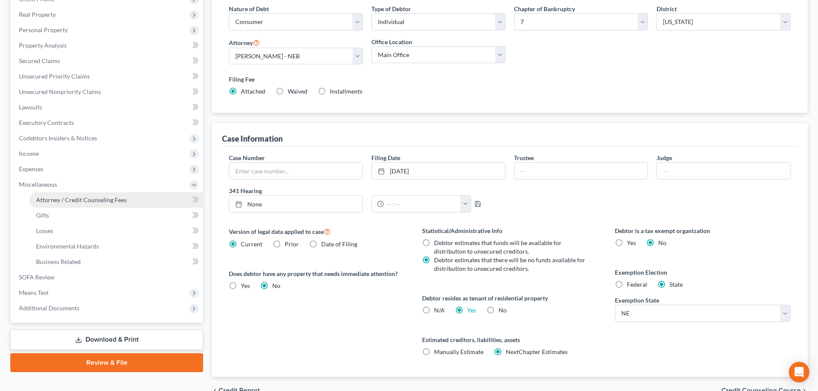
click at [55, 206] on link "Attorney / Credit Counseling Fees" at bounding box center [116, 199] width 174 height 15
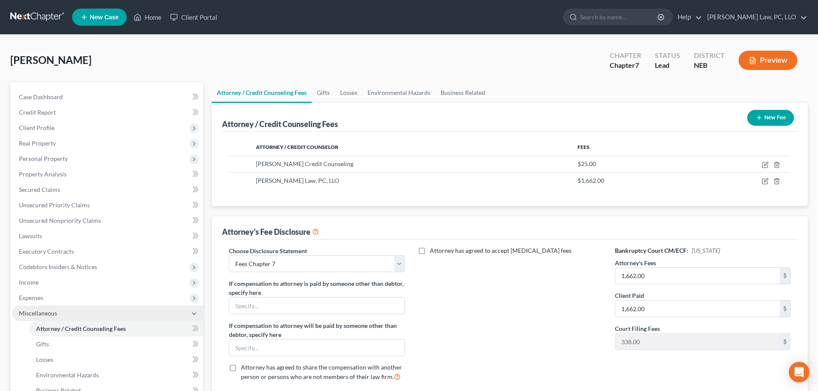
click at [46, 314] on span "Miscellaneous" at bounding box center [38, 313] width 38 height 7
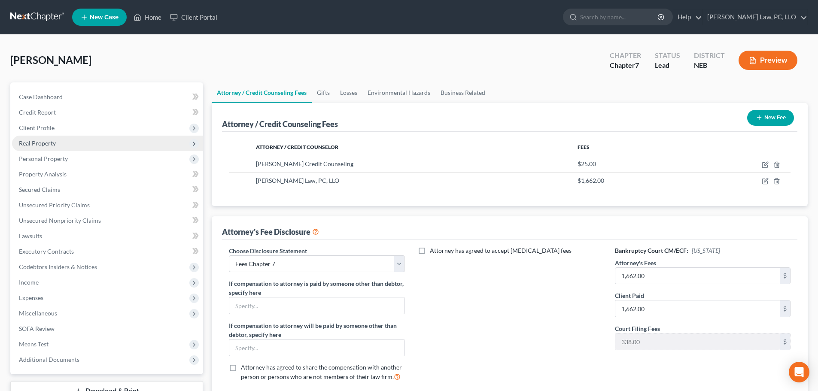
drag, startPoint x: 62, startPoint y: 126, endPoint x: 65, endPoint y: 137, distance: 11.6
click at [62, 126] on span "Client Profile" at bounding box center [107, 127] width 191 height 15
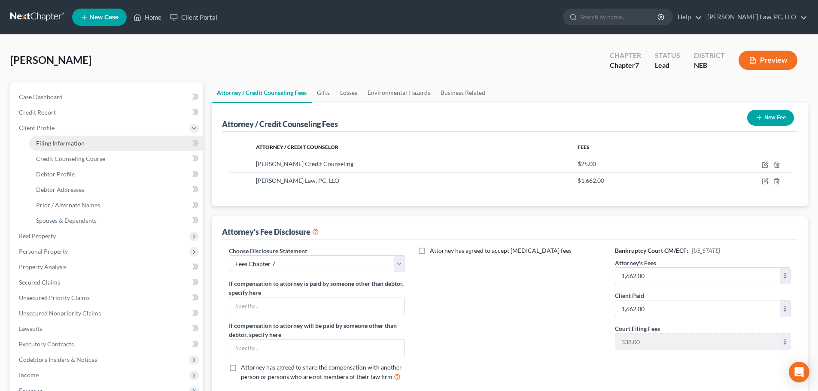
click at [66, 142] on span "Filing Information" at bounding box center [60, 143] width 49 height 7
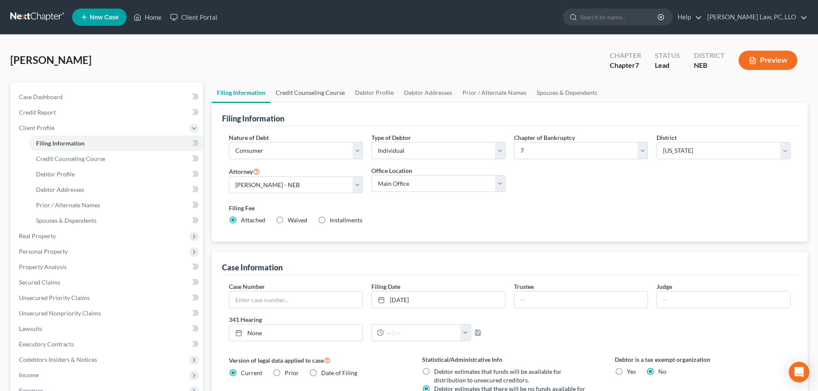
click at [326, 92] on link "Credit Counseling Course" at bounding box center [310, 92] width 79 height 21
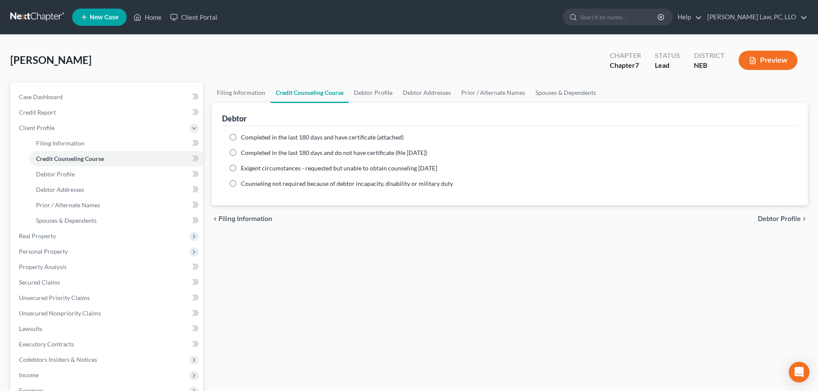
click at [262, 138] on span "Completed in the last 180 days and have certificate (attached)" at bounding box center [322, 137] width 163 height 7
click at [250, 138] on input "Completed in the last 180 days and have certificate (attached)" at bounding box center [247, 136] width 6 height 6
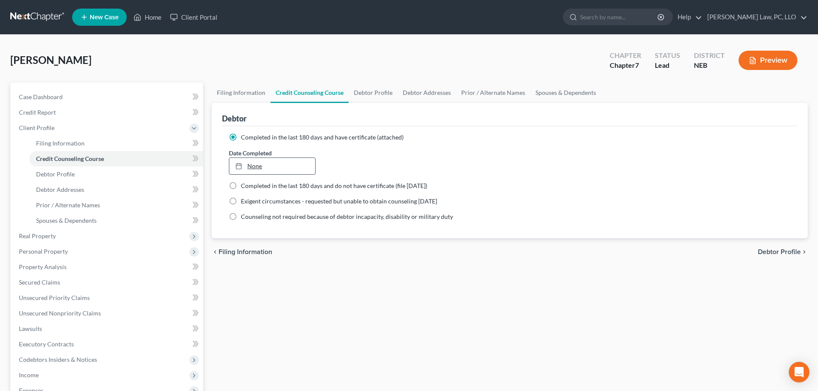
click at [277, 163] on link "None" at bounding box center [271, 166] width 85 height 16
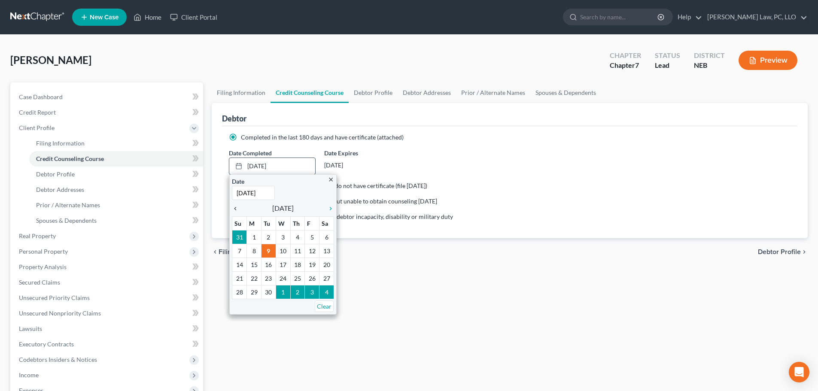
click at [235, 210] on icon "chevron_left" at bounding box center [237, 208] width 11 height 7
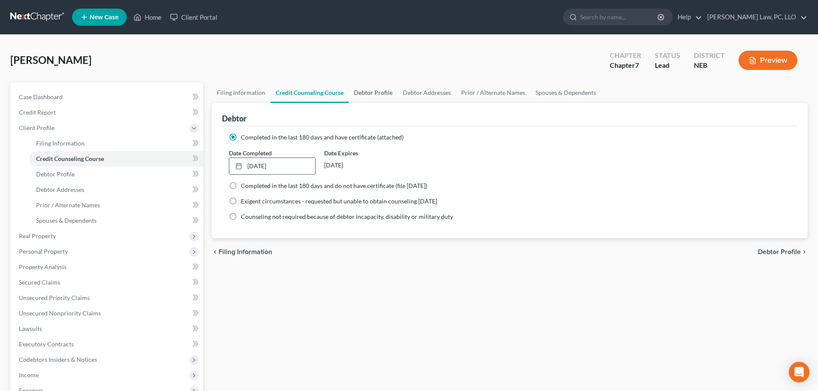
click at [360, 93] on link "Debtor Profile" at bounding box center [373, 92] width 49 height 21
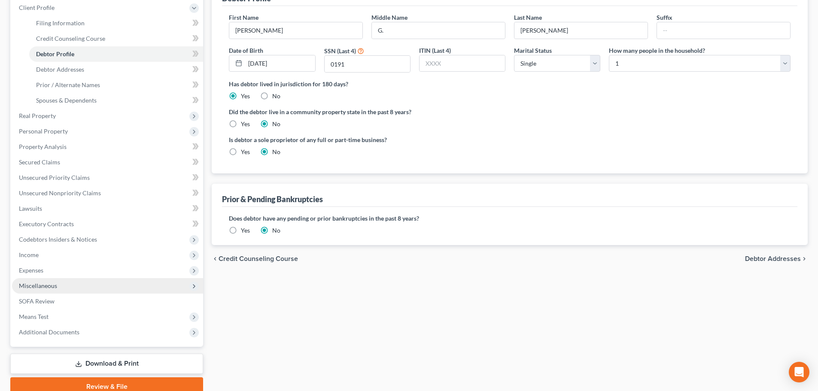
scroll to position [129, 0]
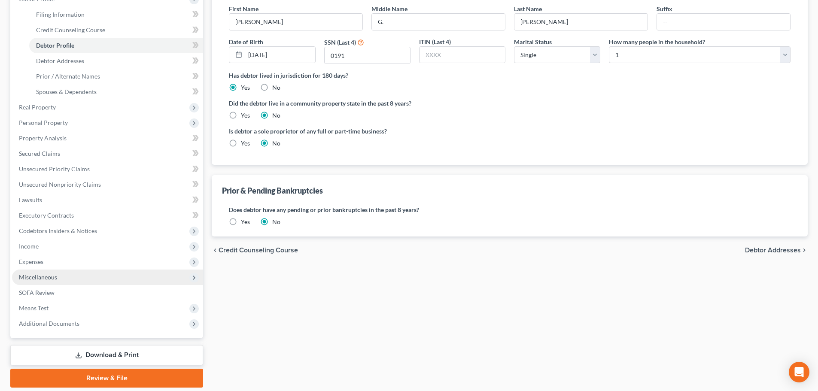
click at [51, 280] on span "Miscellaneous" at bounding box center [38, 277] width 38 height 7
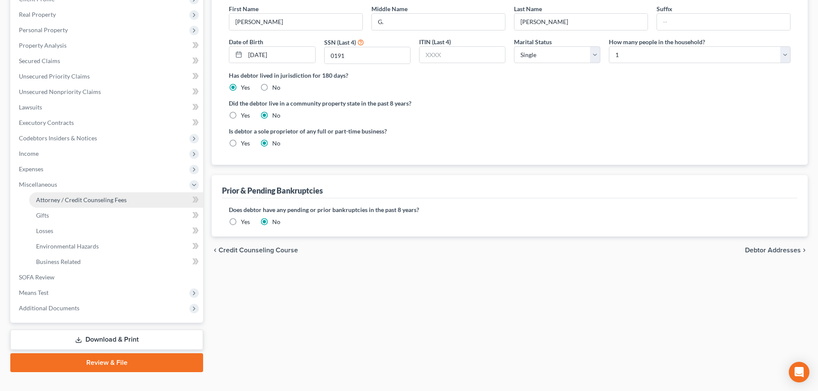
click at [57, 201] on span "Attorney / Credit Counseling Fees" at bounding box center [81, 199] width 91 height 7
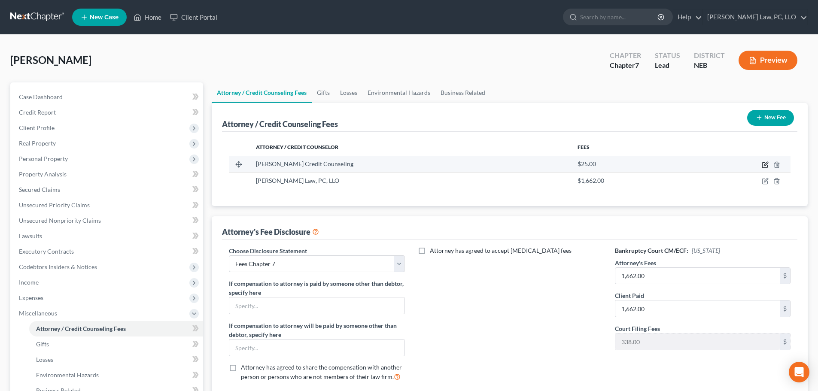
click at [764, 167] on icon "button" at bounding box center [765, 164] width 7 height 7
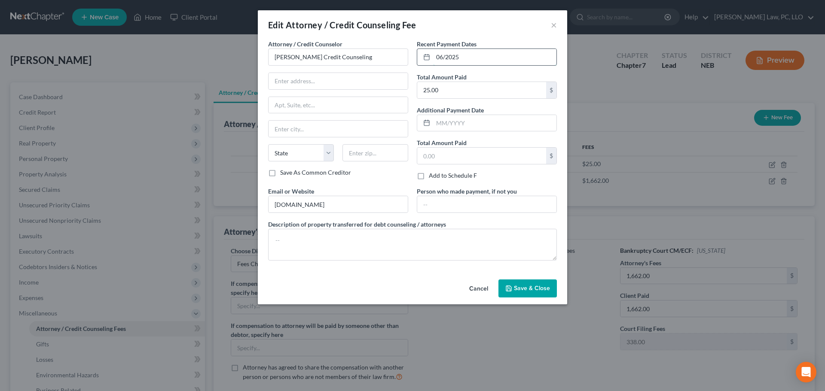
drag, startPoint x: 442, startPoint y: 57, endPoint x: 453, endPoint y: 59, distance: 11.5
click at [442, 56] on input "06/2025" at bounding box center [494, 57] width 123 height 16
click at [512, 283] on button "Save & Close" at bounding box center [527, 289] width 58 height 18
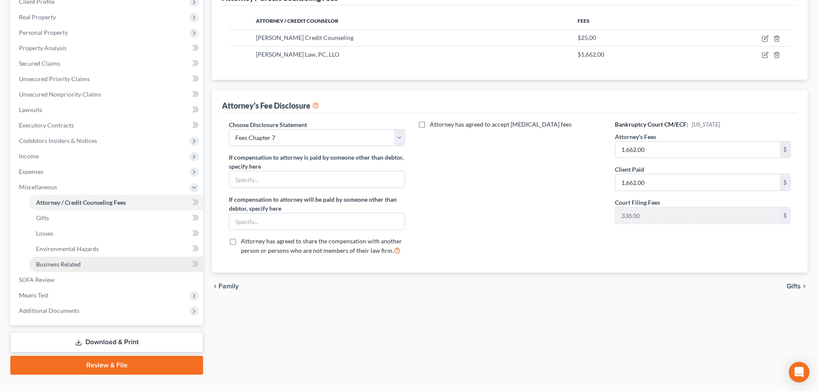
scroll to position [143, 0]
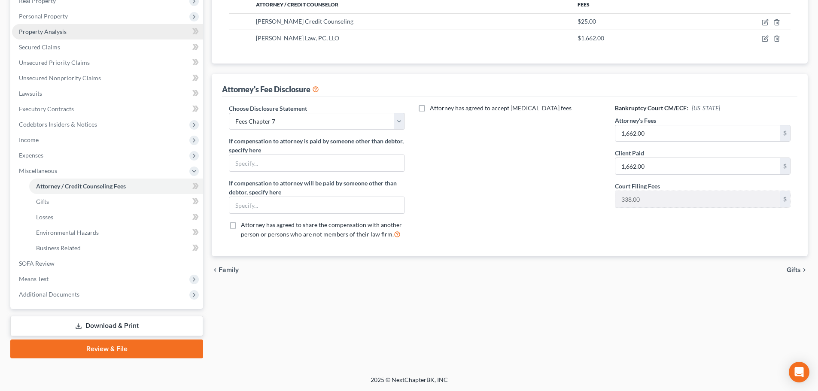
click at [38, 30] on span "Property Analysis" at bounding box center [43, 31] width 48 height 7
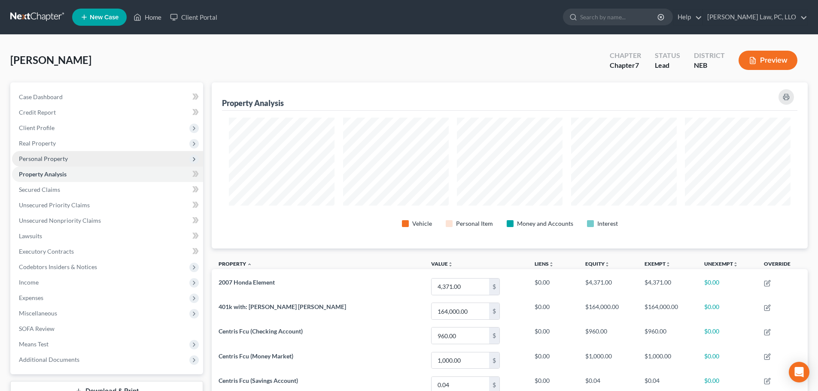
click at [85, 153] on span "Personal Property" at bounding box center [107, 158] width 191 height 15
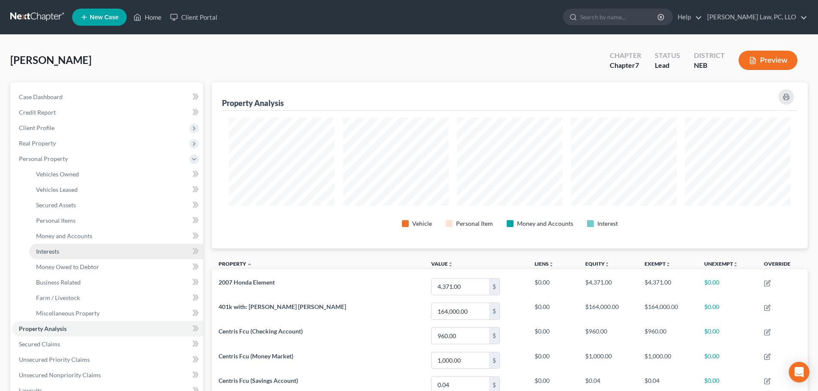
click at [68, 248] on link "Interests" at bounding box center [116, 251] width 174 height 15
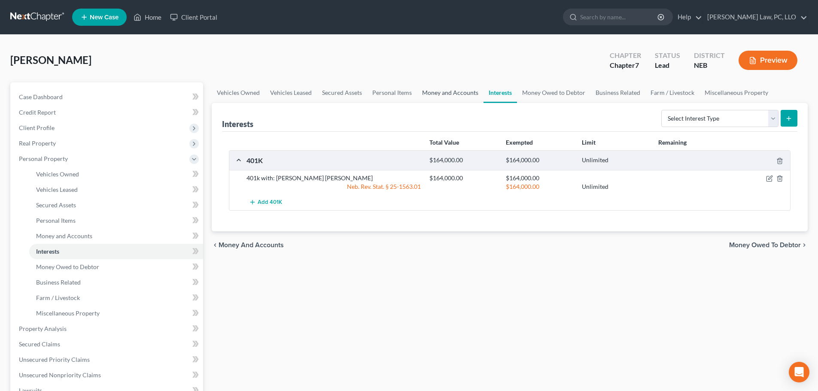
click at [450, 93] on link "Money and Accounts" at bounding box center [450, 92] width 67 height 21
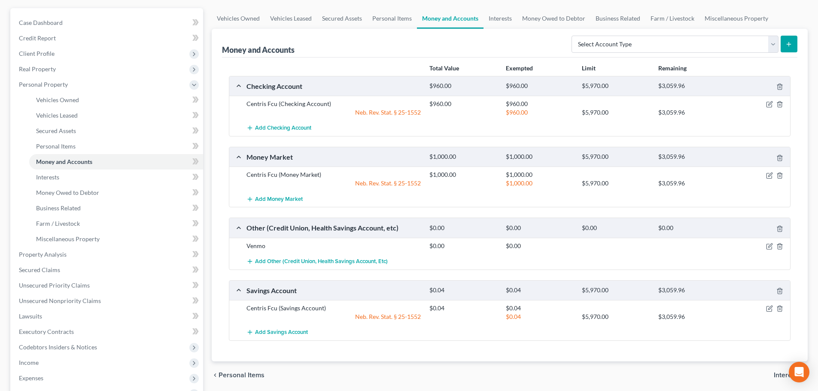
scroll to position [86, 0]
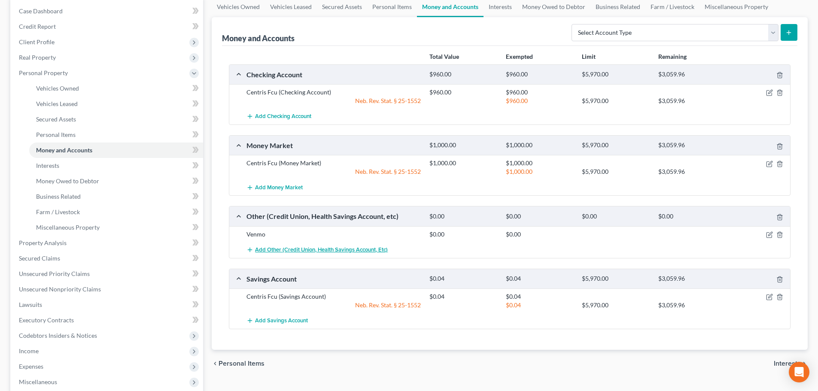
click at [302, 250] on span "Add Other (Credit Union, Health Savings Account, etc)" at bounding box center [321, 250] width 133 height 7
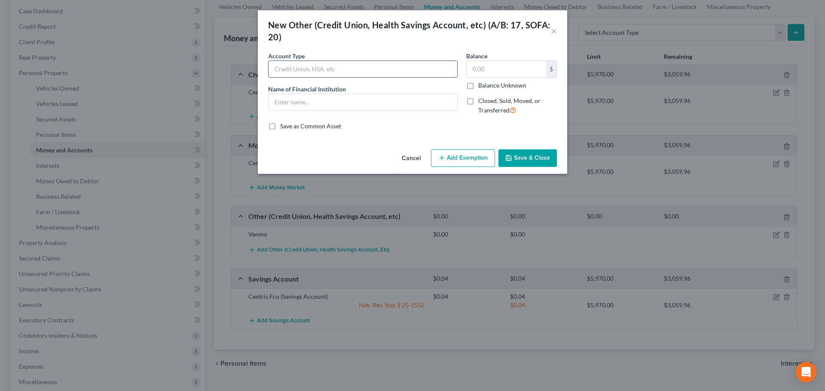
click at [351, 67] on input "text" at bounding box center [362, 69] width 189 height 16
click at [327, 104] on input "text" at bounding box center [362, 102] width 189 height 16
click at [529, 158] on button "Save & Close" at bounding box center [527, 158] width 58 height 18
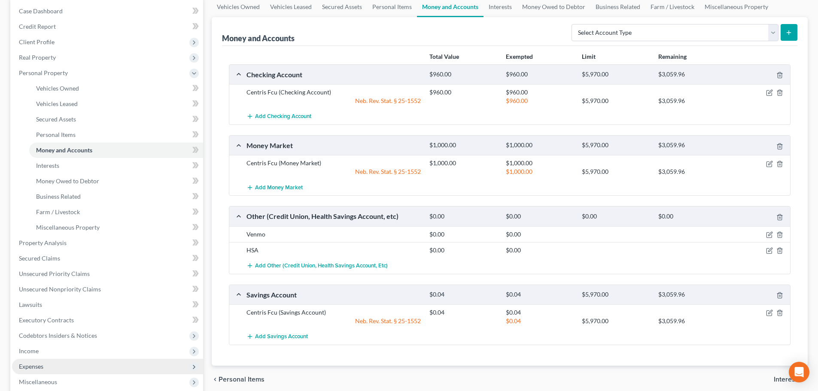
click at [57, 362] on span "Expenses" at bounding box center [107, 366] width 191 height 15
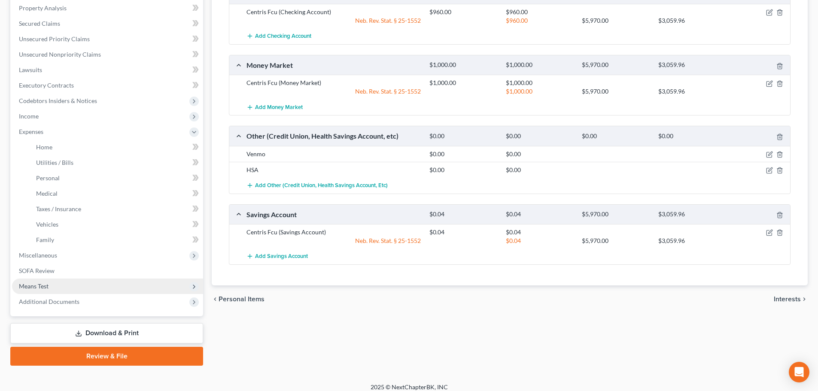
scroll to position [174, 0]
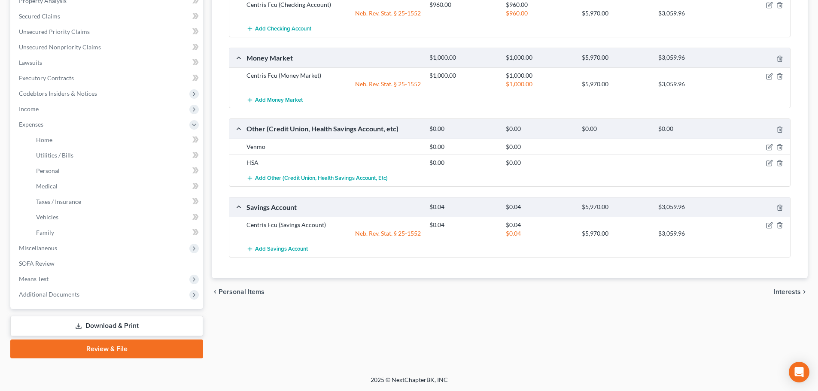
drag, startPoint x: 346, startPoint y: 309, endPoint x: 360, endPoint y: 273, distance: 38.9
click at [346, 309] on div "Vehicles Owned Vehicles Leased Secured Assets Personal Items Money and Accounts…" at bounding box center [509, 134] width 605 height 450
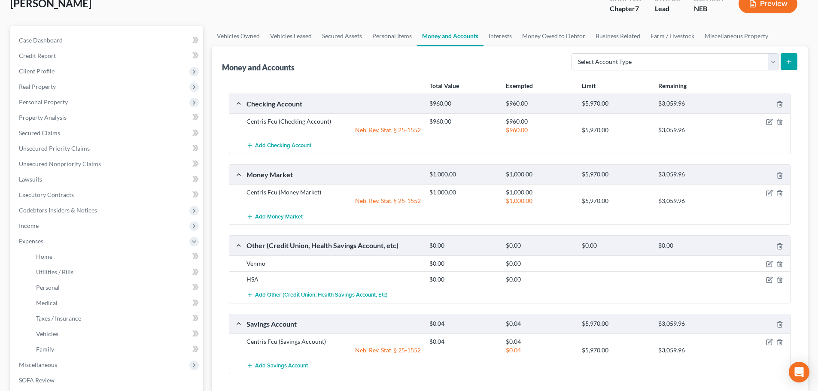
scroll to position [45, 0]
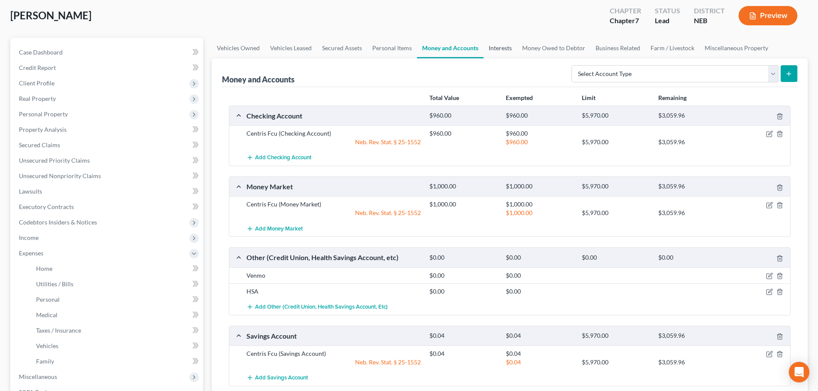
click at [487, 49] on link "Interests" at bounding box center [501, 48] width 34 height 21
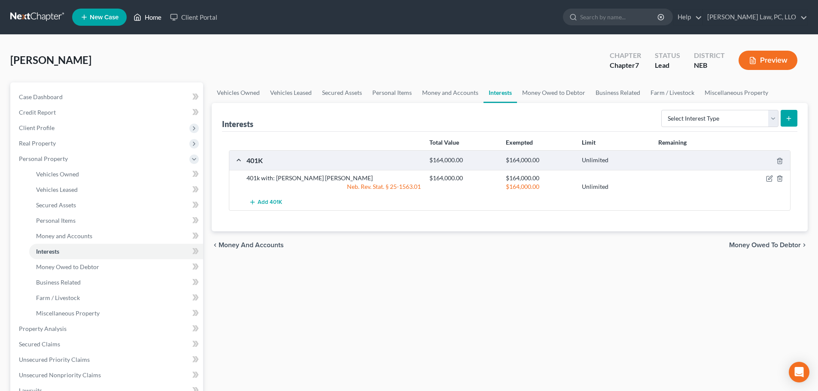
click at [156, 14] on link "Home" at bounding box center [147, 16] width 37 height 15
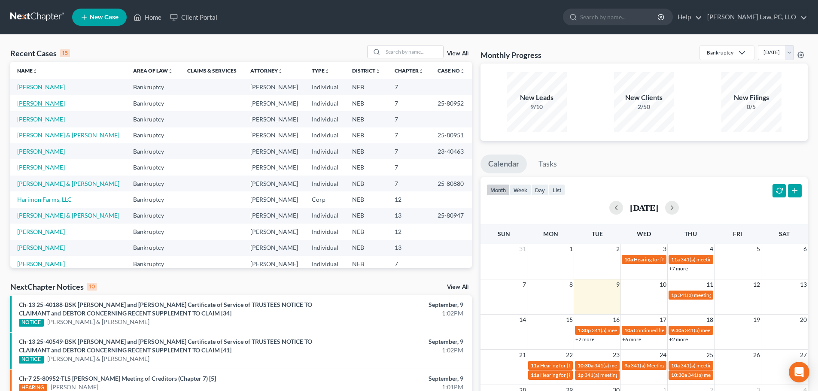
click at [49, 105] on link "[PERSON_NAME]" at bounding box center [41, 103] width 48 height 7
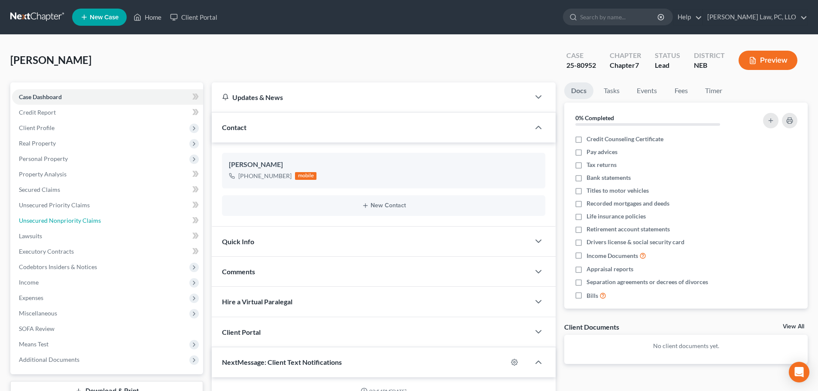
click at [50, 226] on link "Unsecured Nonpriority Claims" at bounding box center [107, 220] width 191 height 15
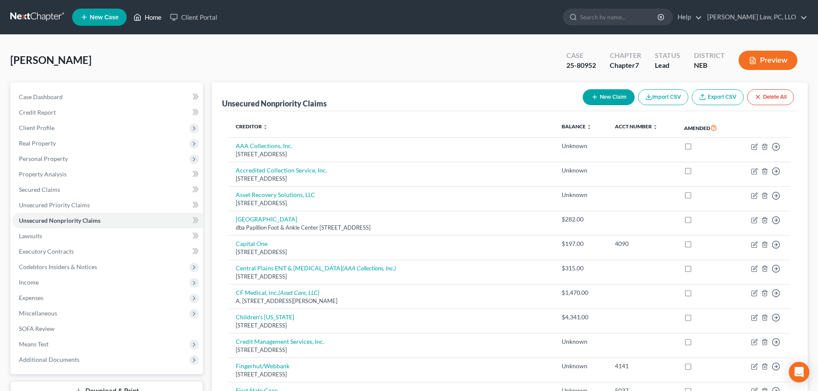
click at [148, 21] on link "Home" at bounding box center [147, 16] width 37 height 15
